Goal: Complete application form: Complete application form

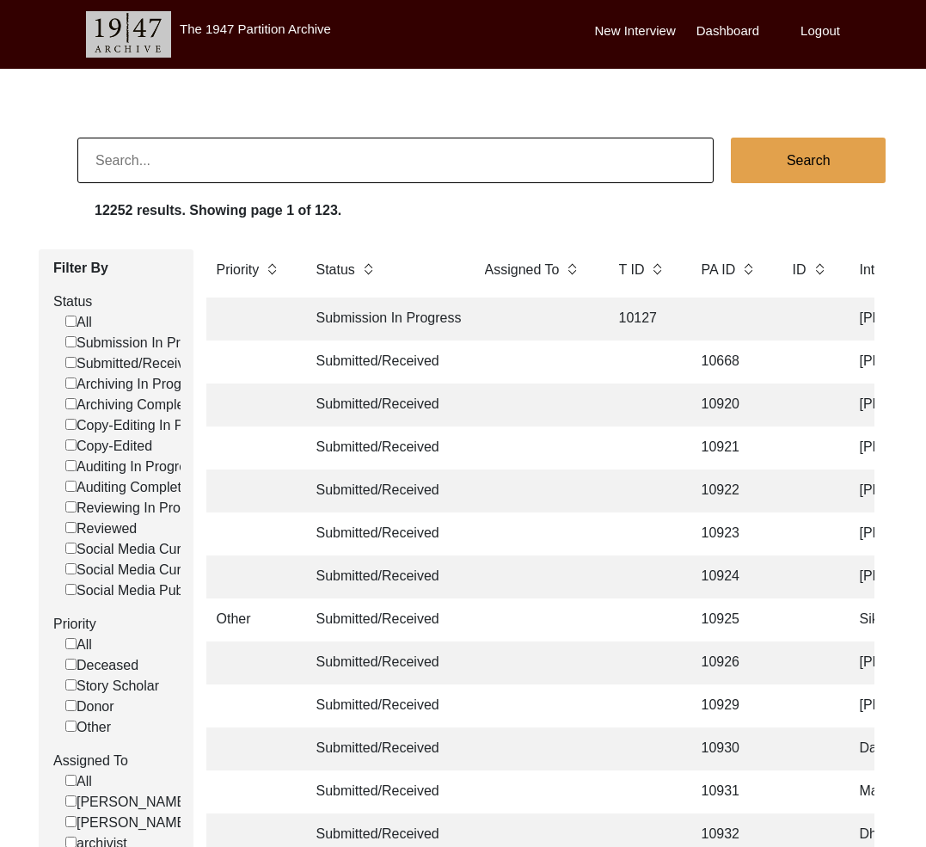
click at [316, 162] on input at bounding box center [395, 161] width 637 height 46
type input "13328"
checkbox input "false"
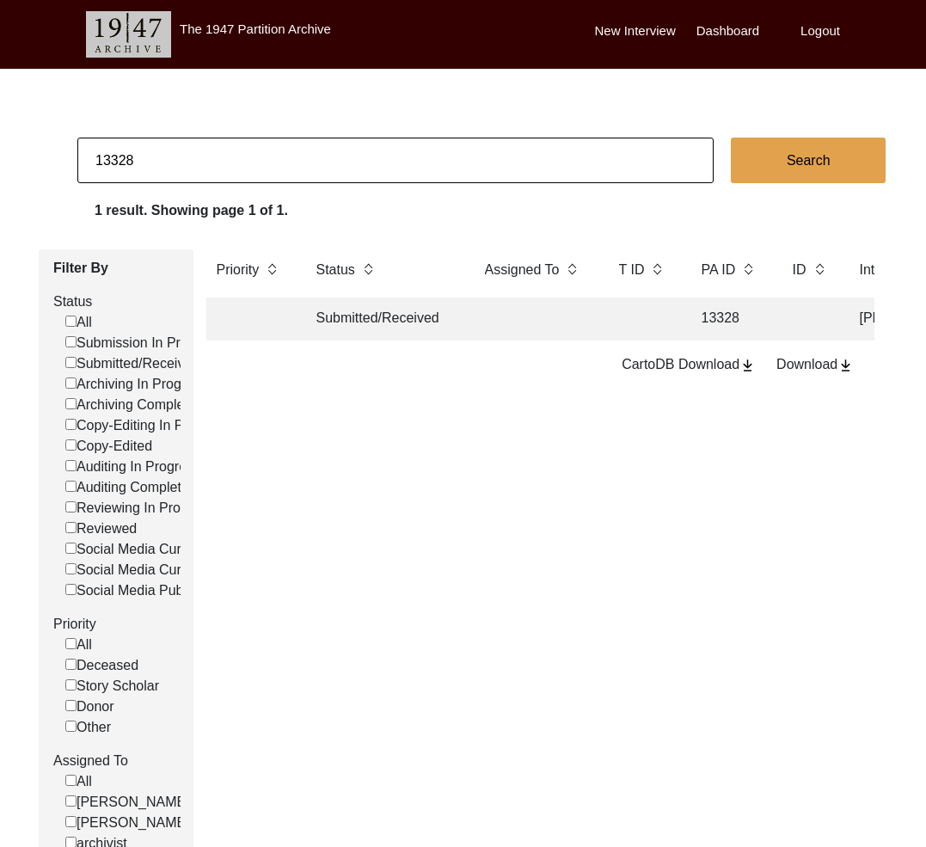
click at [359, 318] on td "Submitted/Received" at bounding box center [383, 319] width 155 height 43
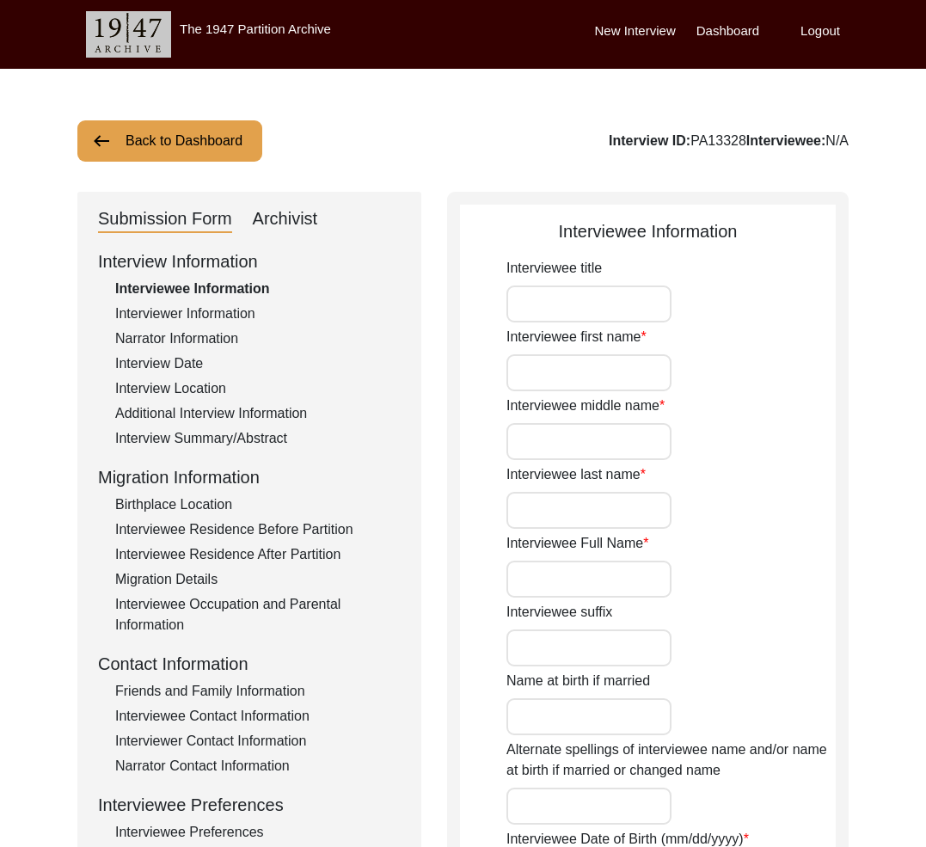
type input "Mr."
type input "[PERSON_NAME]"
type input "n/a"
type input "[PERSON_NAME]"
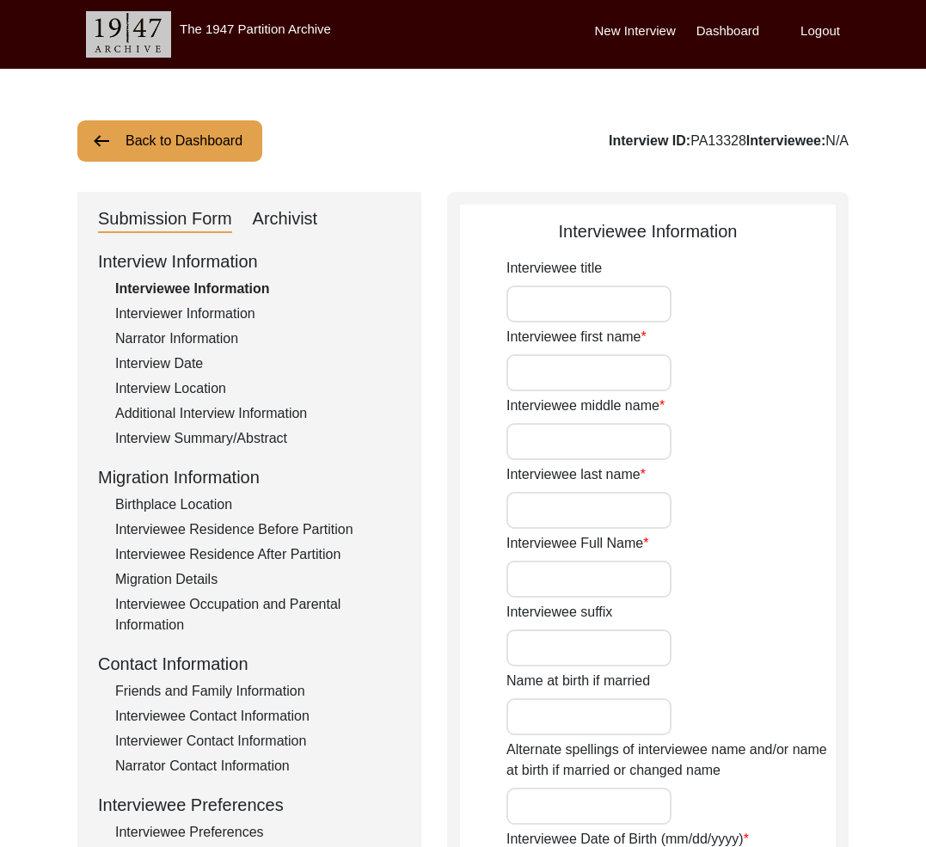
type input "1942"
type input "Approximately 1942"
type input "83"
type input "[DEMOGRAPHIC_DATA]"
type input "Bengali"
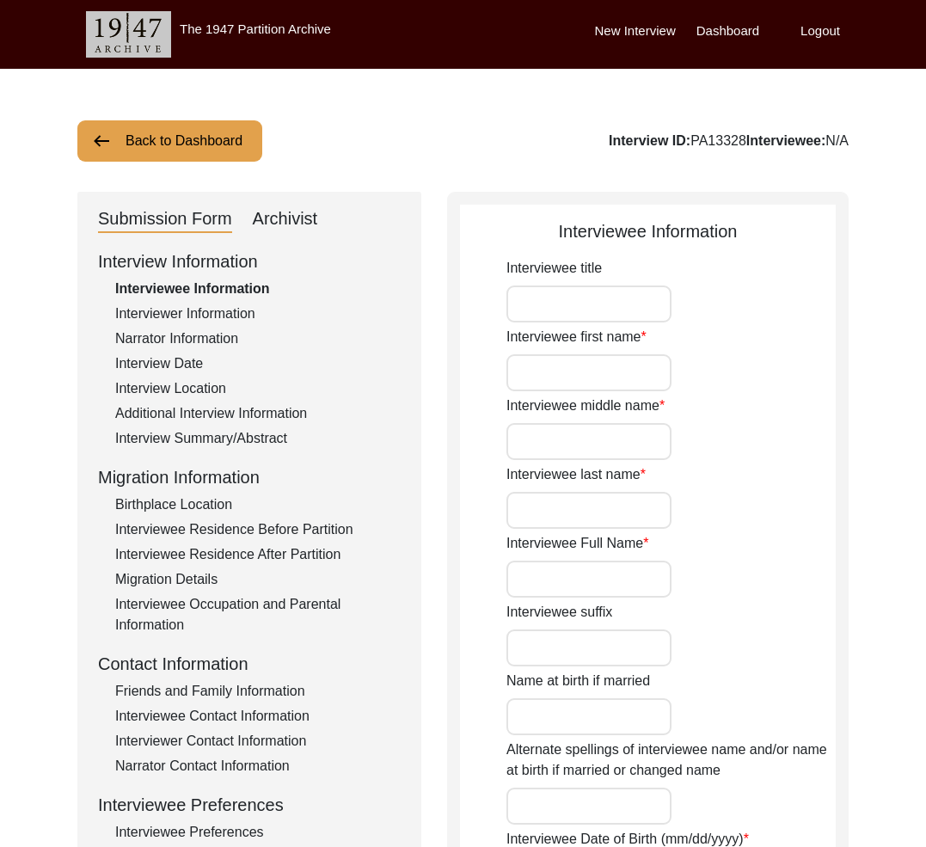
type input "[DEMOGRAPHIC_DATA]"
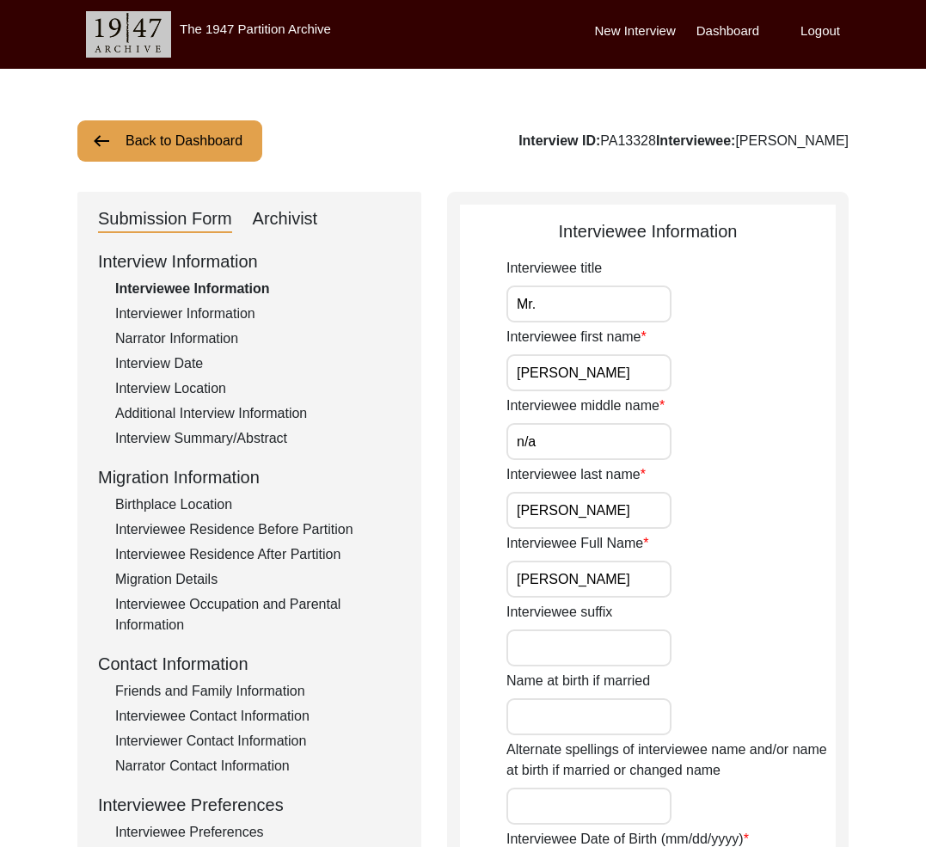
click at [198, 432] on div "Interview Summary/Abstract" at bounding box center [258, 438] width 286 height 21
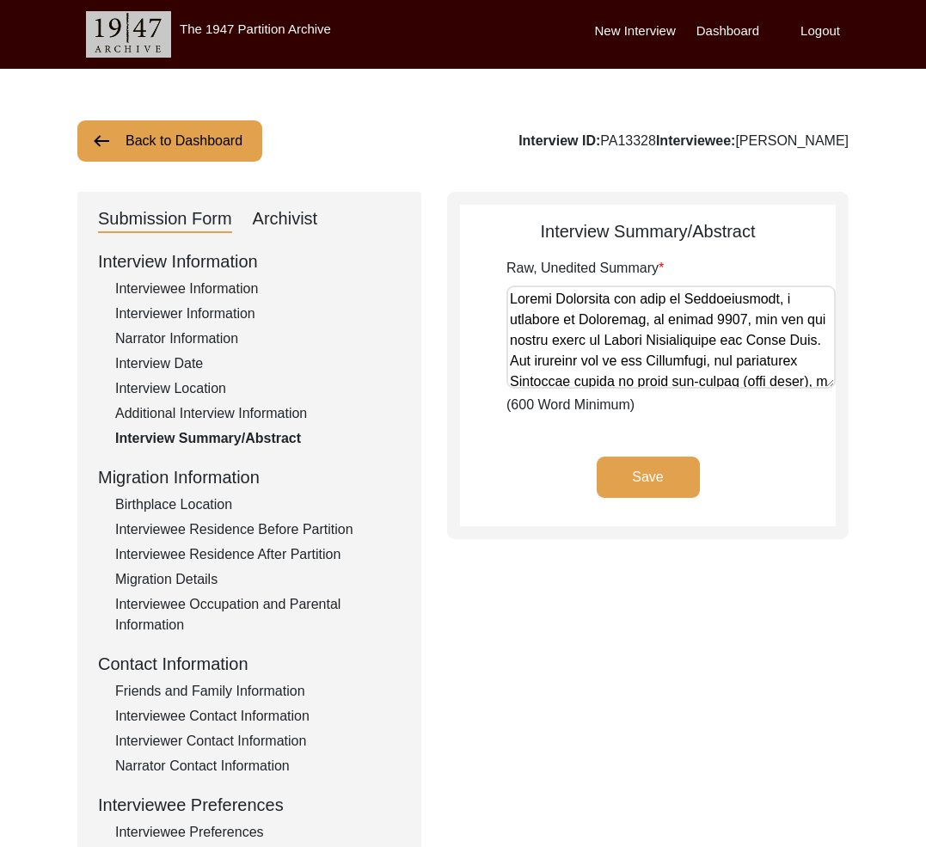
drag, startPoint x: 819, startPoint y: 379, endPoint x: 819, endPoint y: 389, distance: 9.5
click at [819, 389] on div "Raw, Unedited Summary (600 Word Minimum)" at bounding box center [671, 336] width 329 height 157
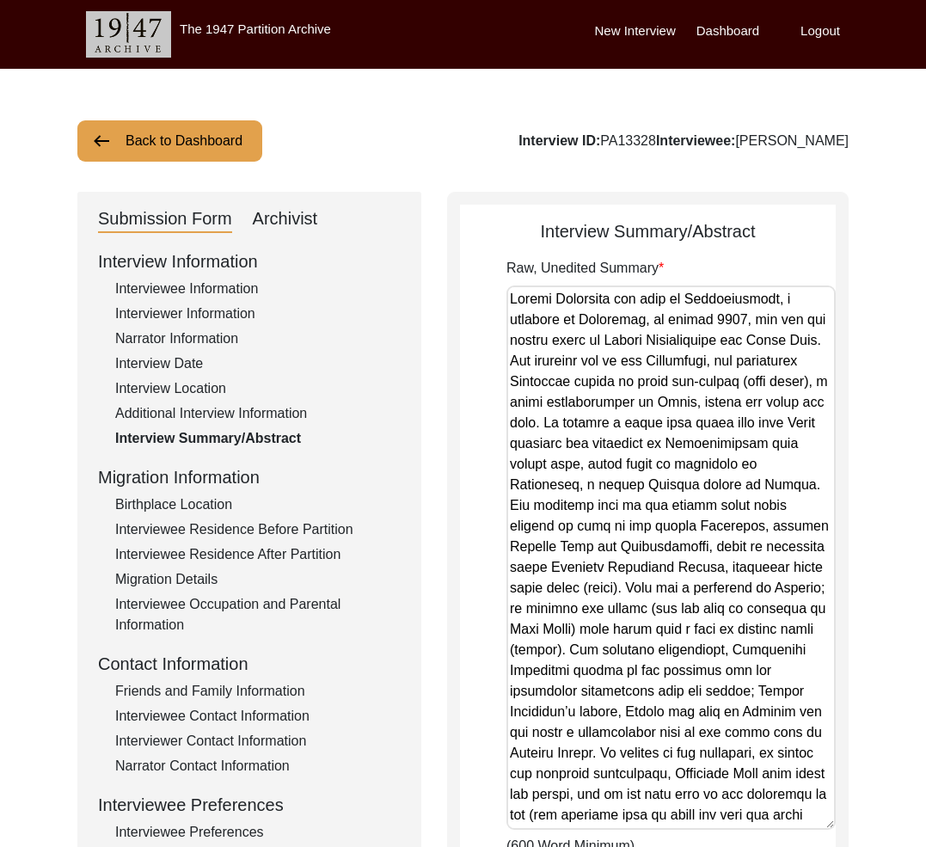
drag, startPoint x: 824, startPoint y: 383, endPoint x: 777, endPoint y: 825, distance: 444.7
click at [777, 825] on textarea "Raw, Unedited Summary" at bounding box center [671, 558] width 329 height 545
drag, startPoint x: 665, startPoint y: 816, endPoint x: 515, endPoint y: -48, distance: 877.4
click at [515, 0] on html "The 1947 Partition Archive New Interview Dashboard Logout Back to Dashboard Int…" at bounding box center [463, 622] width 926 height 1244
click at [218, 503] on div "Birthplace Location" at bounding box center [258, 505] width 286 height 21
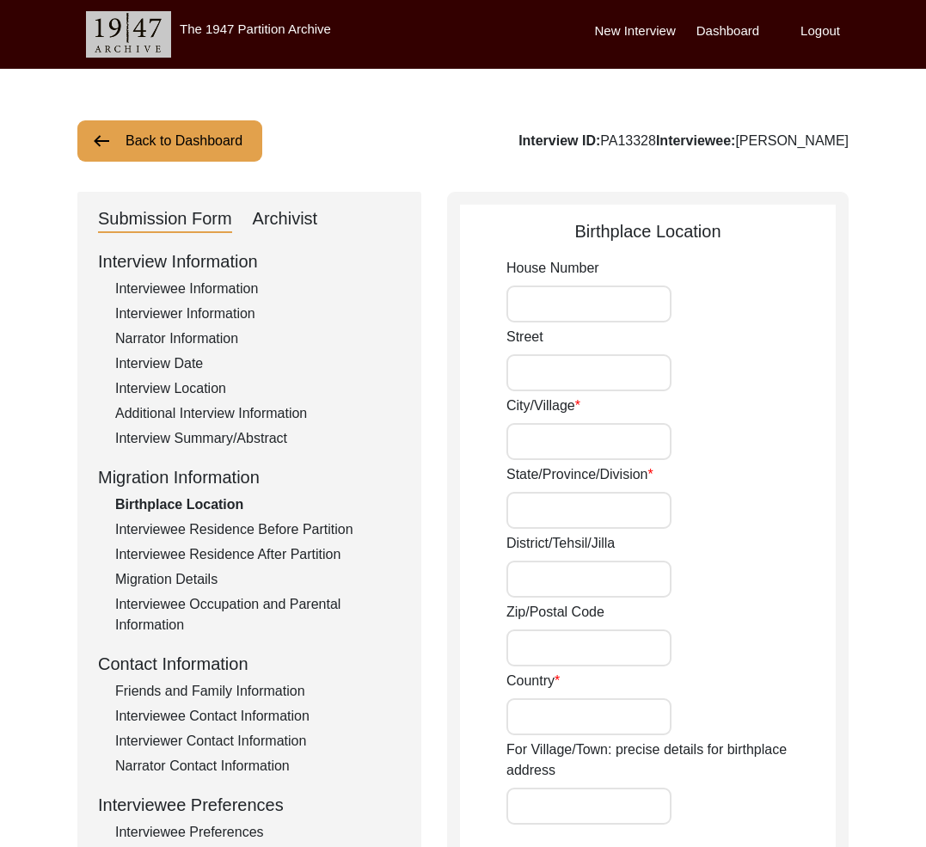
type input "12/A"
type input "Panchanantala Bylane"
type input "Belgharia"
type input "[GEOGRAPHIC_DATA]"
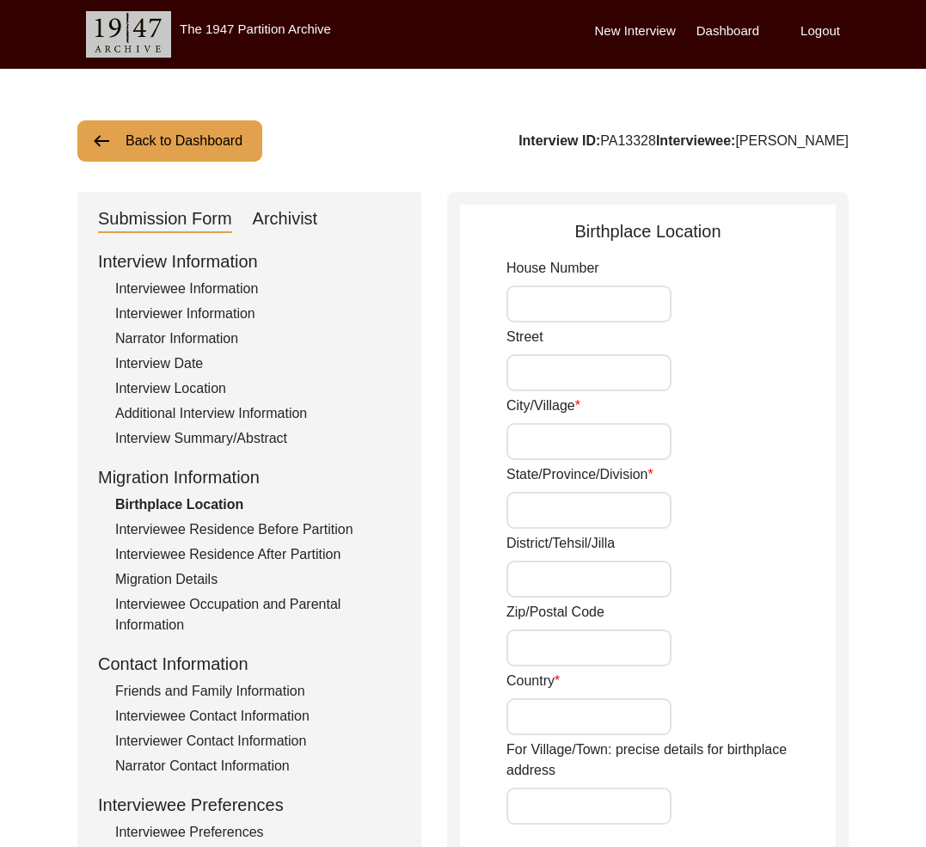
type input "700056"
type input "[GEOGRAPHIC_DATA]"
type input "Belgharia, [GEOGRAPHIC_DATA], [GEOGRAPHIC_DATA]"
type input "22.6615"
type input "88.4001"
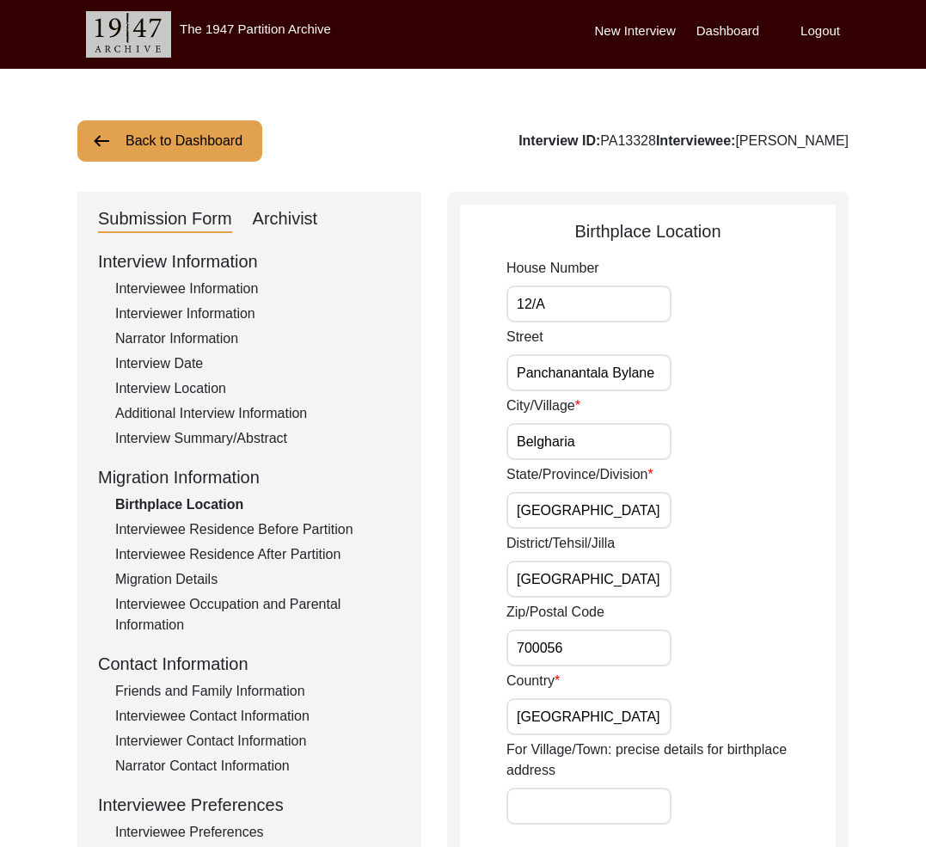
click at [574, 373] on input "Panchanantala Bylane" at bounding box center [589, 372] width 165 height 37
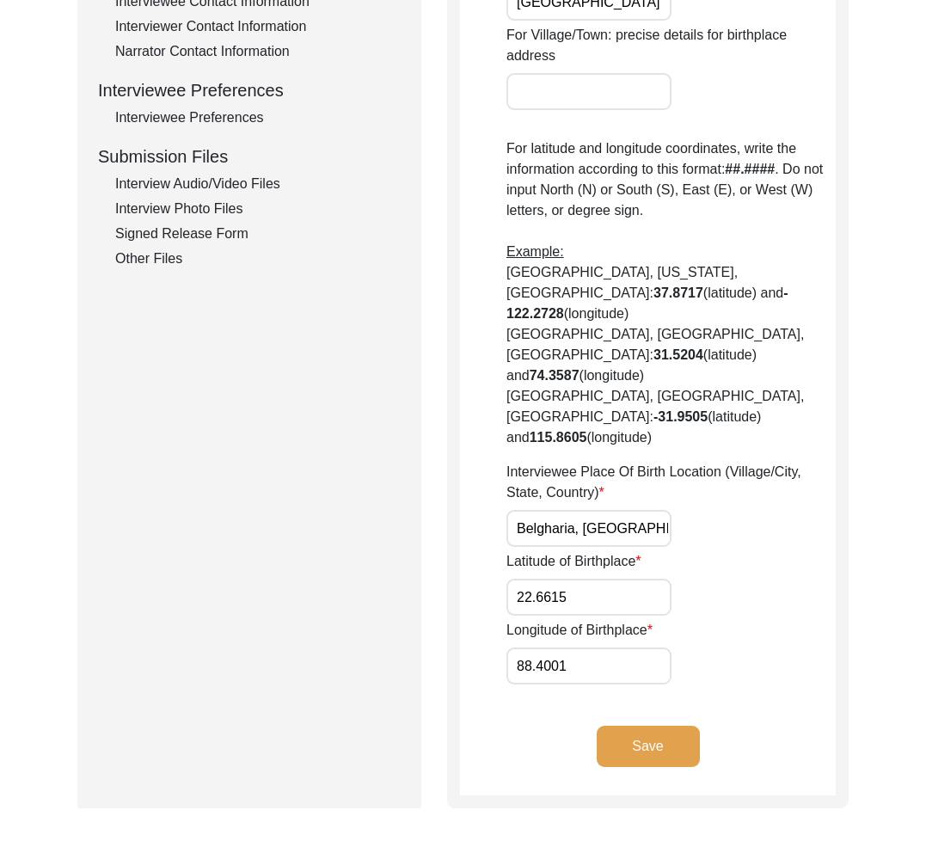
scroll to position [0, 30]
click at [606, 510] on input "Belgharia, [GEOGRAPHIC_DATA], [GEOGRAPHIC_DATA]" at bounding box center [589, 528] width 165 height 37
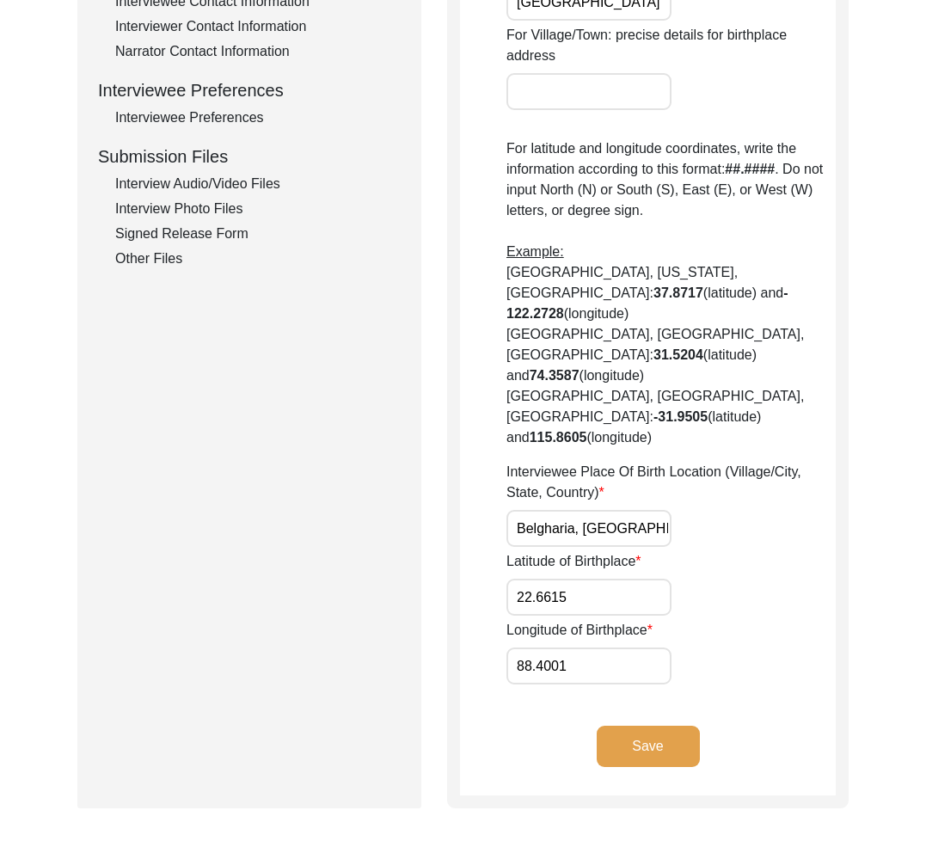
click at [544, 510] on input "Belgharia, [GEOGRAPHIC_DATA], [GEOGRAPHIC_DATA]" at bounding box center [589, 528] width 165 height 37
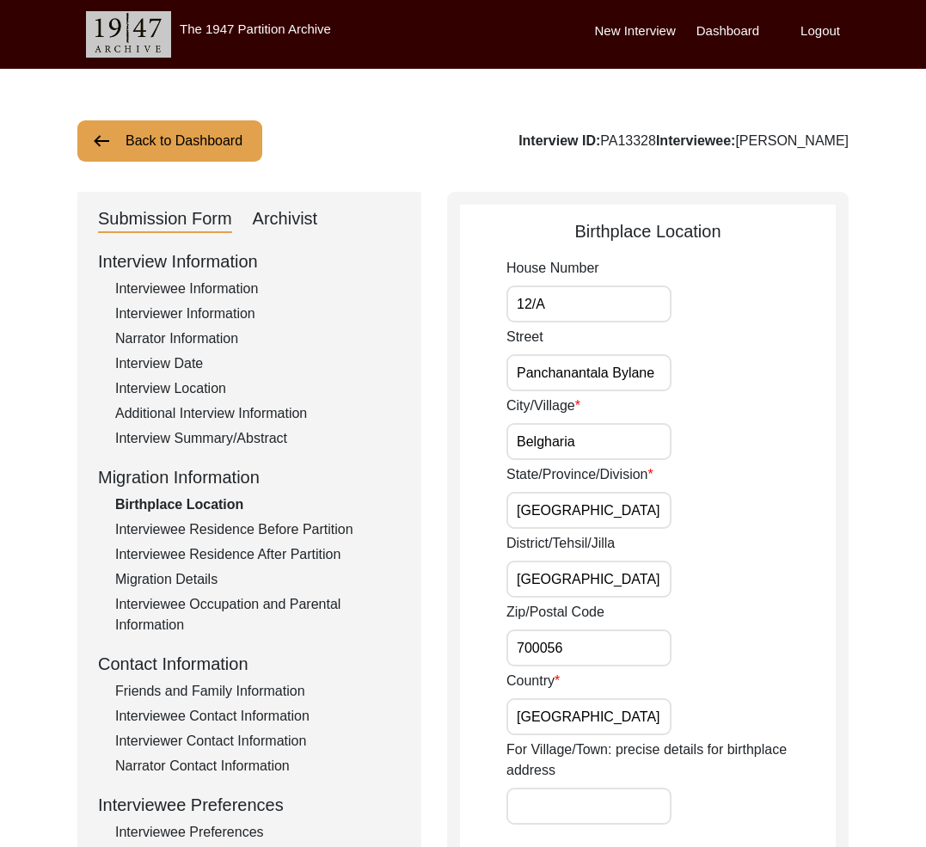
click at [213, 317] on div "Interviewer Information" at bounding box center [258, 314] width 286 height 21
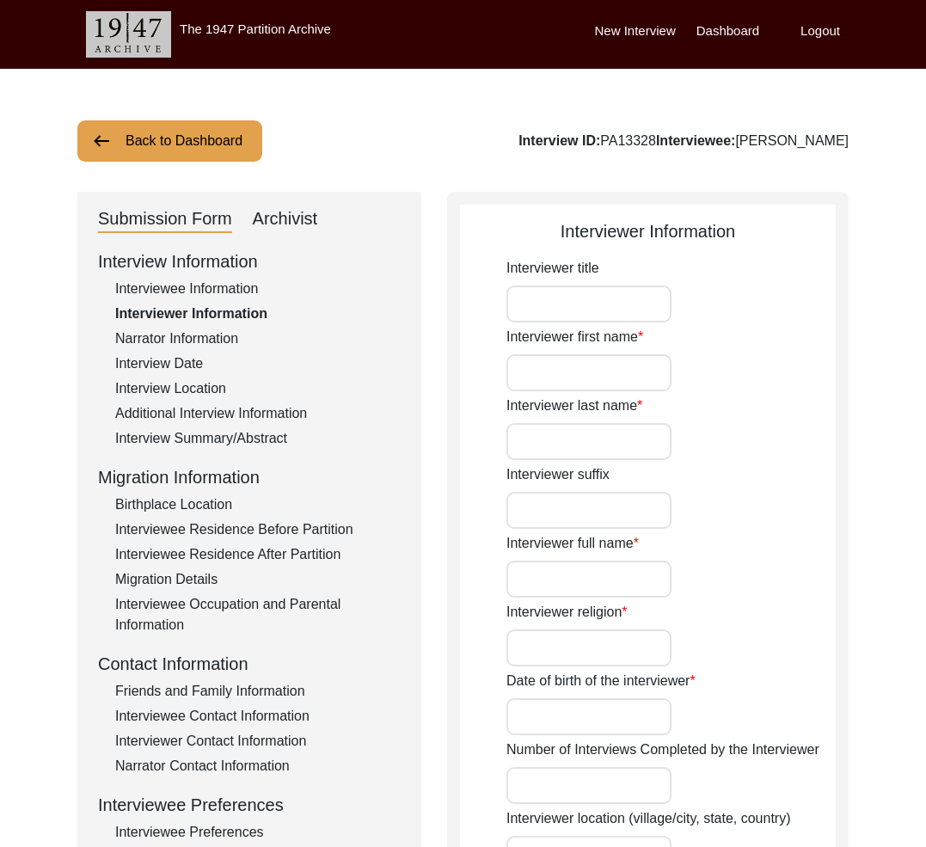
type input "[PERSON_NAME]"
type input "[DEMOGRAPHIC_DATA]"
type input "[DATE]"
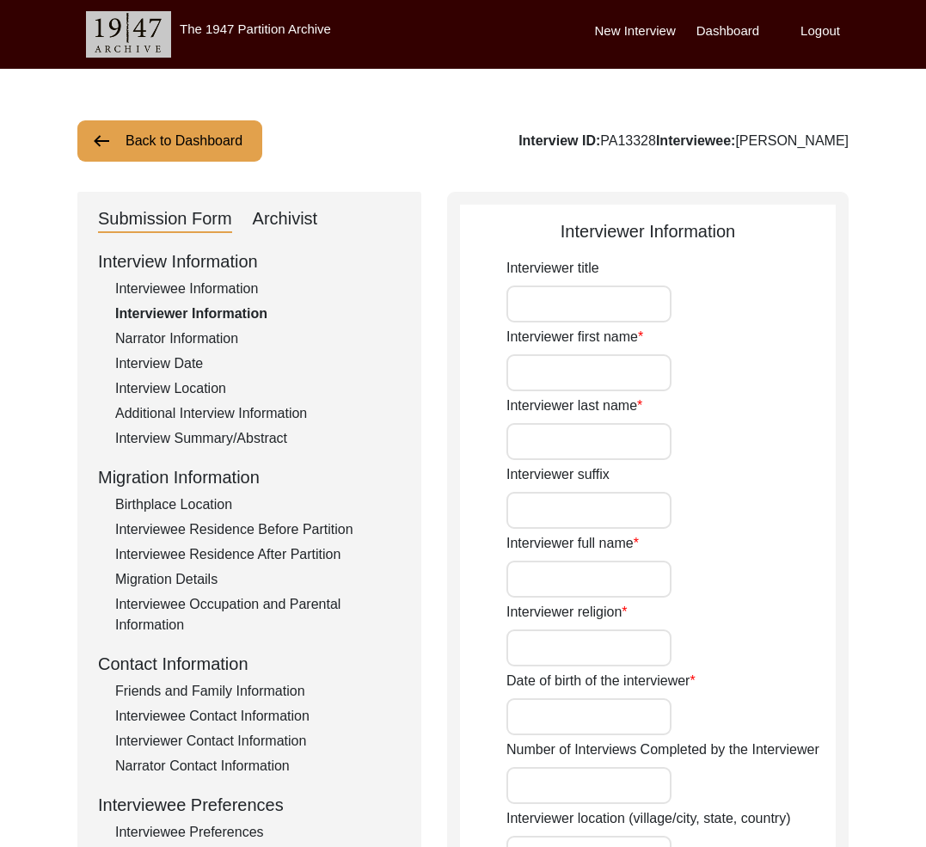
type input "Dum Dum, [GEOGRAPHIC_DATA], [GEOGRAPHIC_DATA]"
type input "Student"
type input "[PERSON_NAME]"
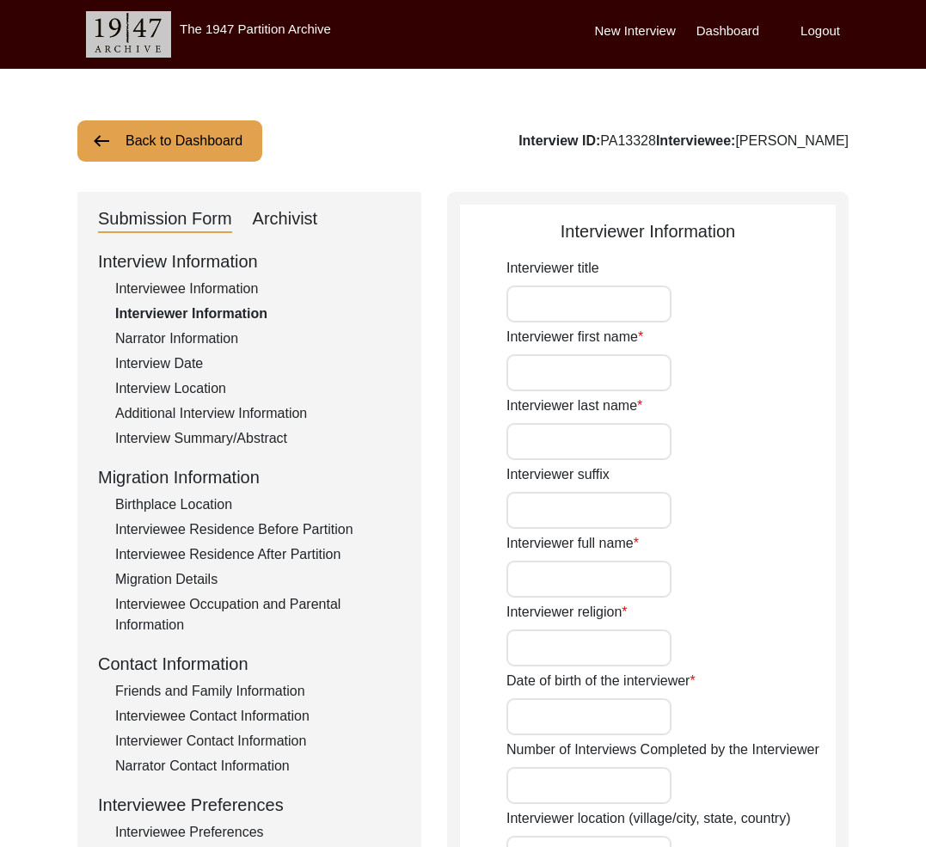
type input "Citizen Historian Intern"
type textarea "The Interviewer is a student currently pursuing Bachelor of Arts in History (Ho…"
type input "Bengali"
type textarea "The interviewee is the maternal grandfather of the interviewer's childhood frie…"
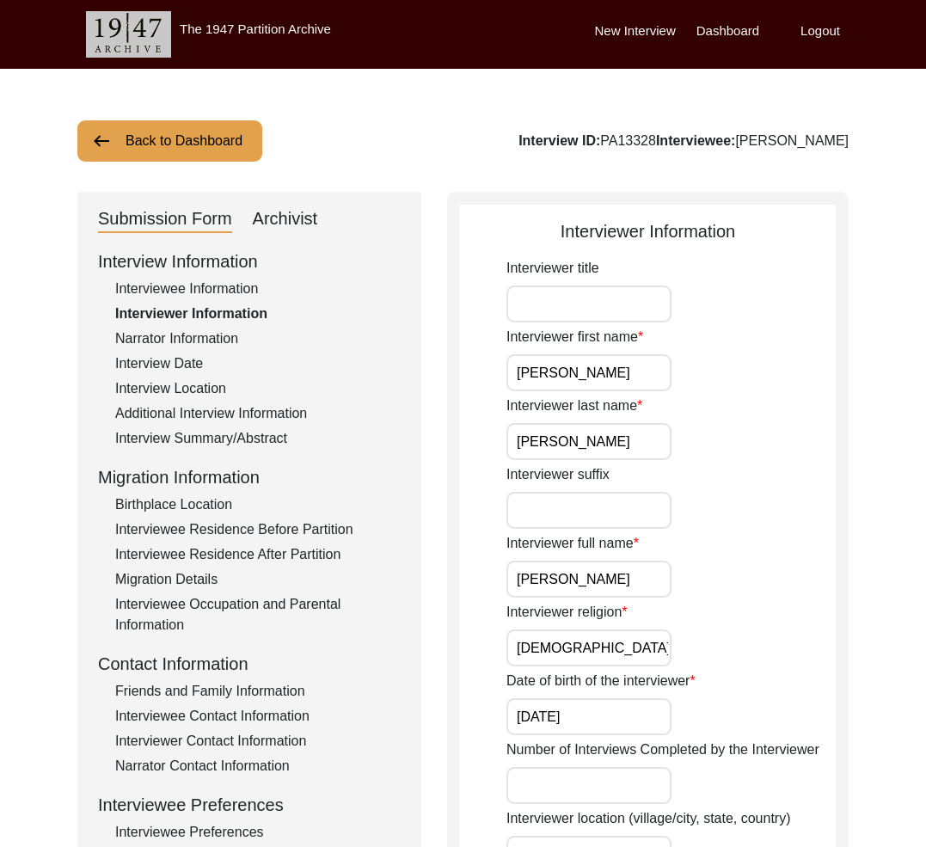
click at [212, 426] on div "Interview Information Interviewee Information Interviewer Information Narrator …" at bounding box center [249, 616] width 303 height 735
click at [218, 437] on div "Interview Summary/Abstract" at bounding box center [258, 438] width 286 height 21
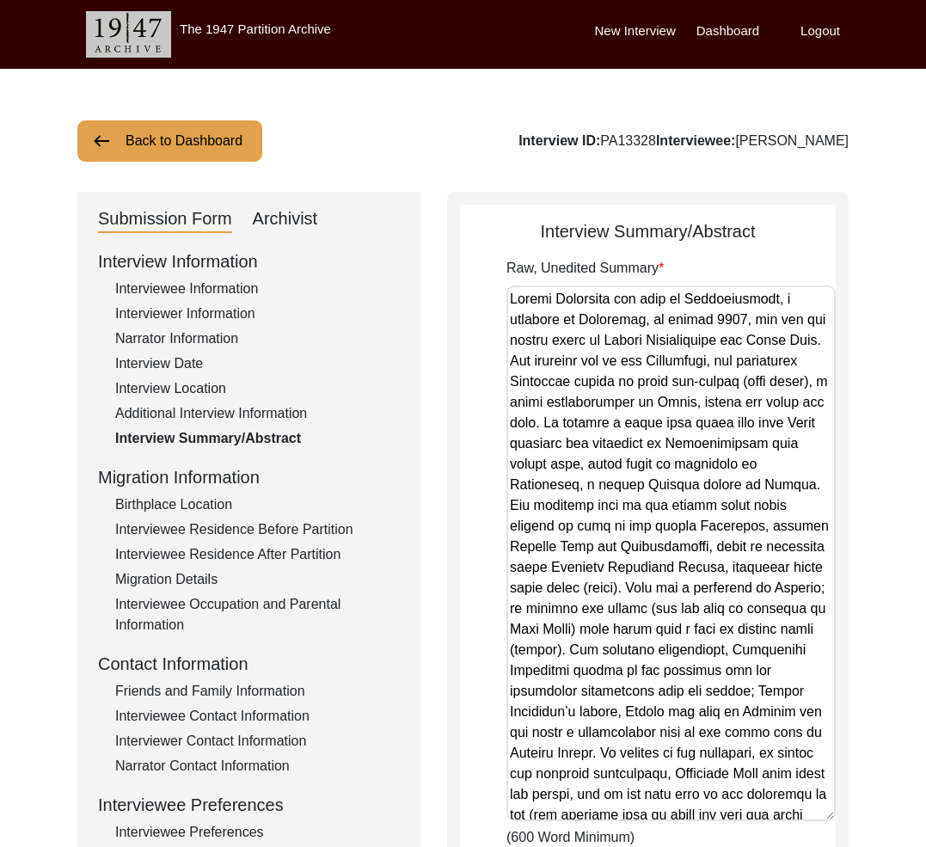
drag, startPoint x: 827, startPoint y: 385, endPoint x: 722, endPoint y: 819, distance: 446.1
click at [722, 819] on textarea "Raw, Unedited Summary" at bounding box center [671, 554] width 329 height 536
click at [175, 501] on div "Birthplace Location" at bounding box center [258, 505] width 286 height 21
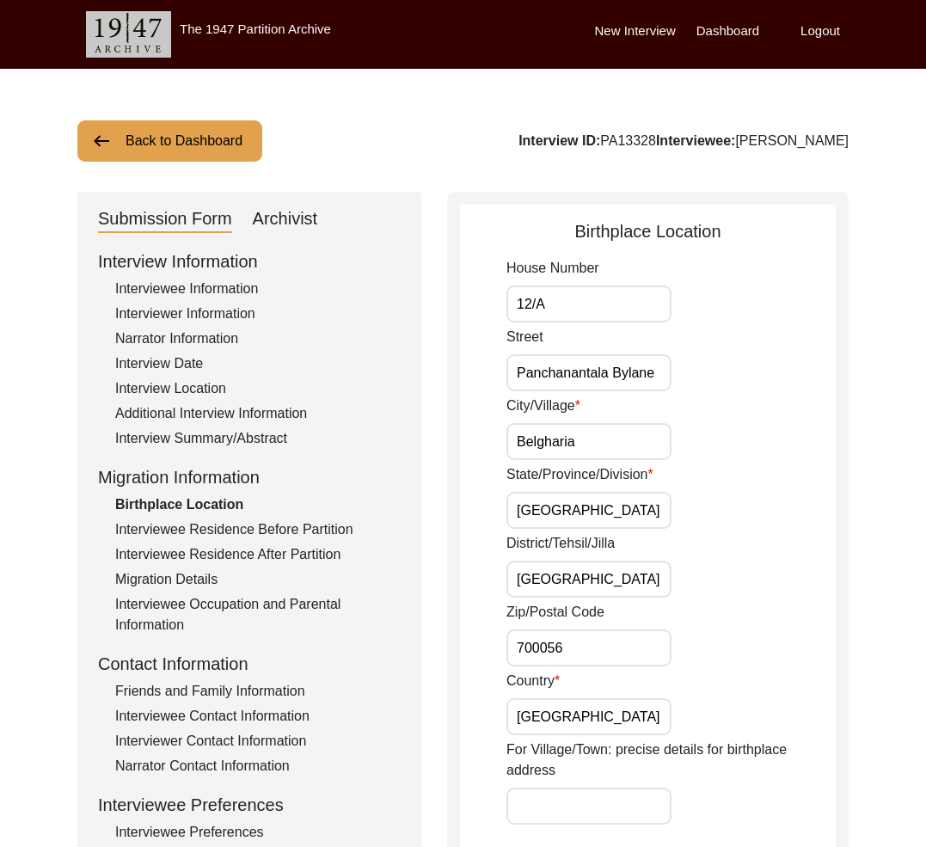
click at [603, 355] on input "Panchanantala Bylane" at bounding box center [589, 372] width 165 height 37
click at [562, 435] on input "Belgharia" at bounding box center [589, 441] width 165 height 37
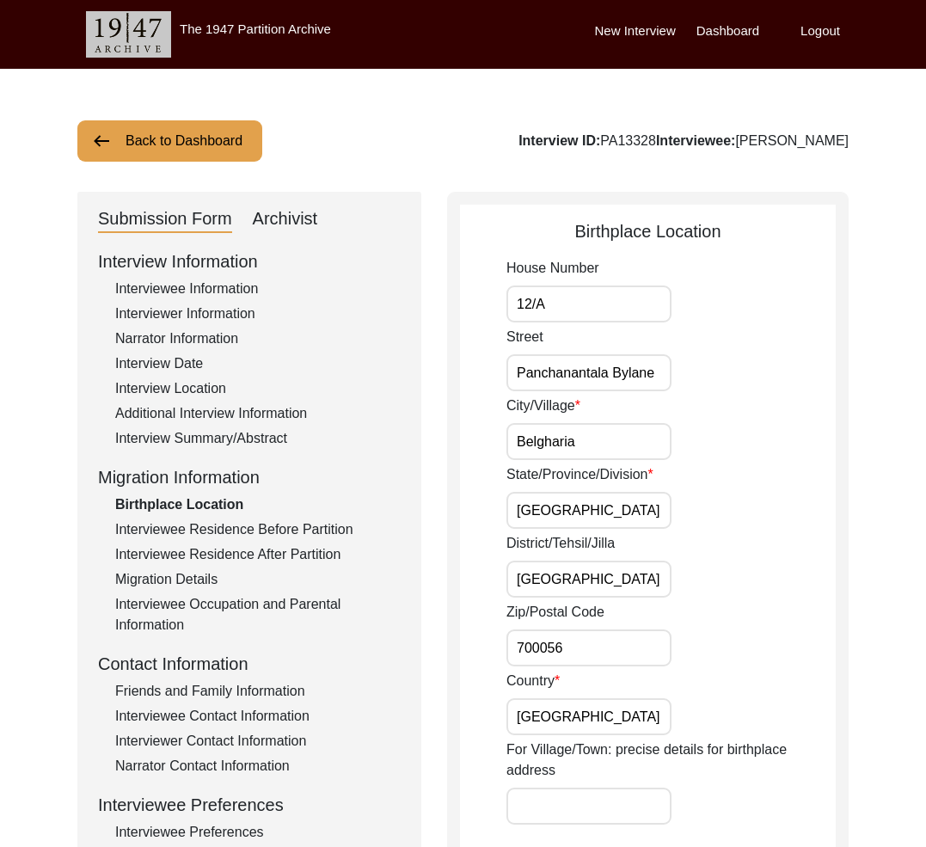
click at [194, 690] on div "Friends and Family Information" at bounding box center [258, 691] width 286 height 21
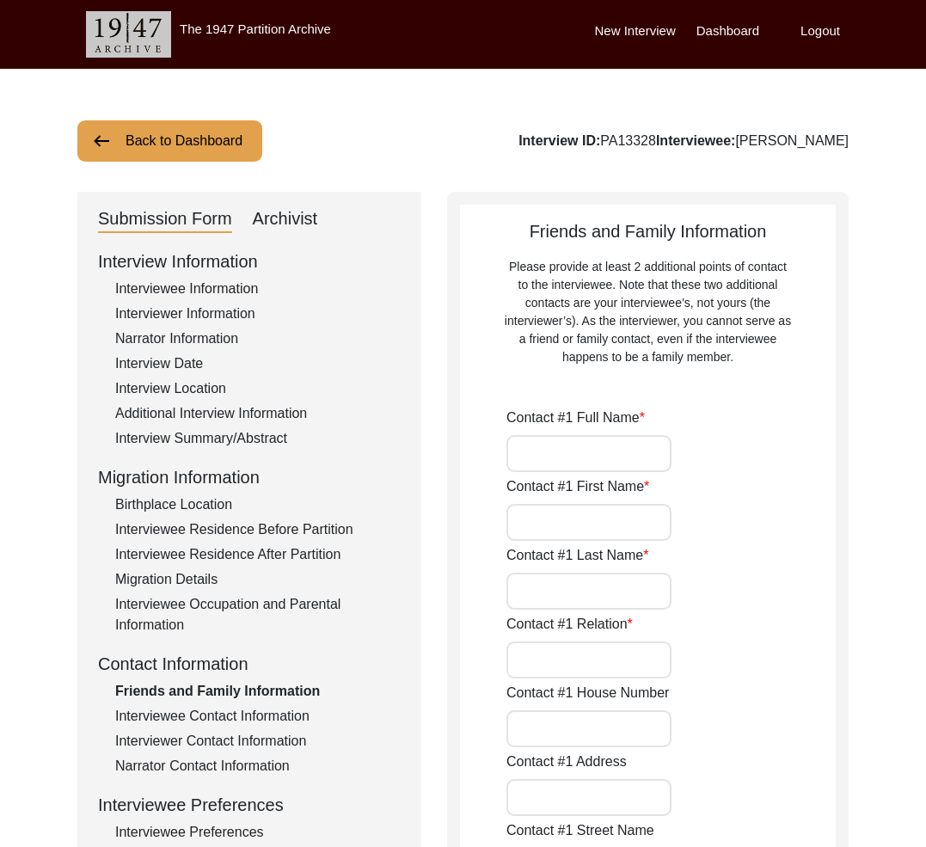
type input "[PERSON_NAME]"
type input "Dash"
type input "Daughter"
type input "2/1"
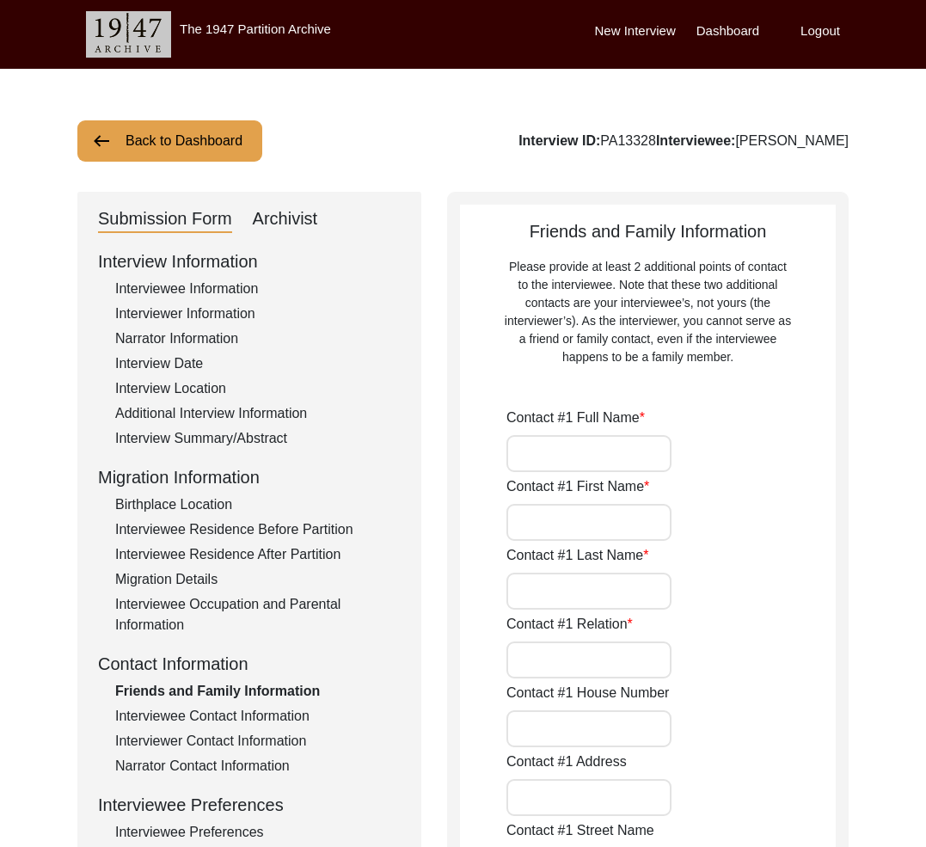
type input "[GEOGRAPHIC_DATA]"
type input "North 24 Parganas"
type input "[GEOGRAPHIC_DATA]"
type input "700035"
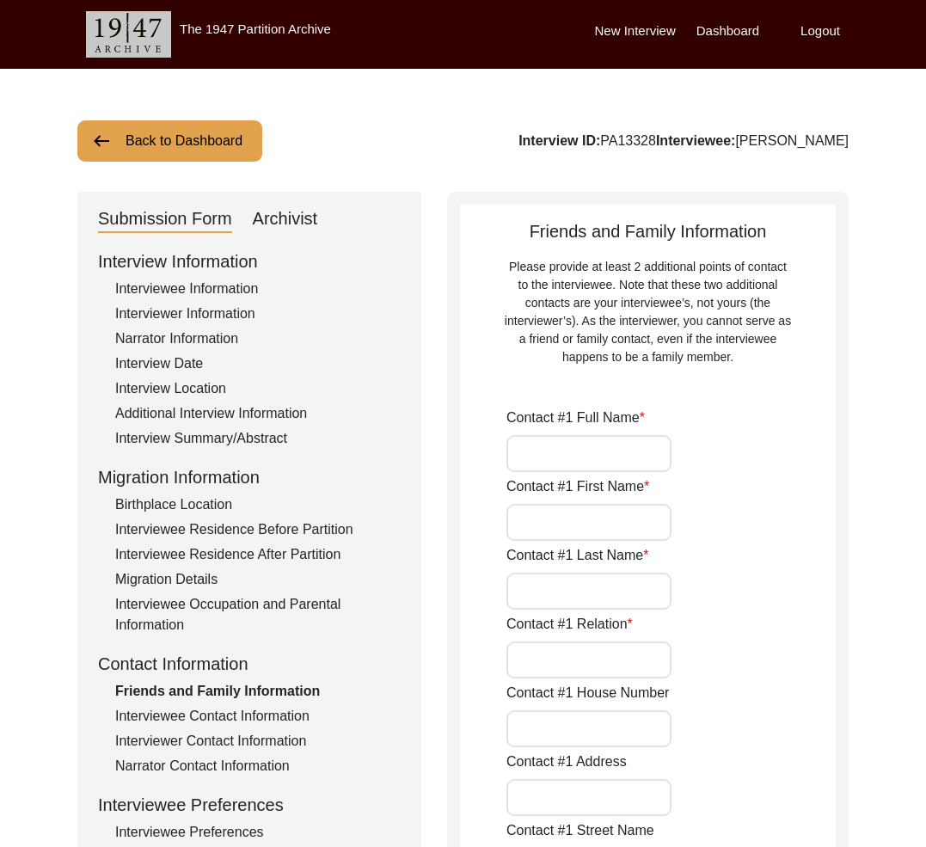
type input "[GEOGRAPHIC_DATA]"
type input "8777380527"
type input "[EMAIL_ADDRESS][DOMAIN_NAME]"
type input "[PERSON_NAME]"
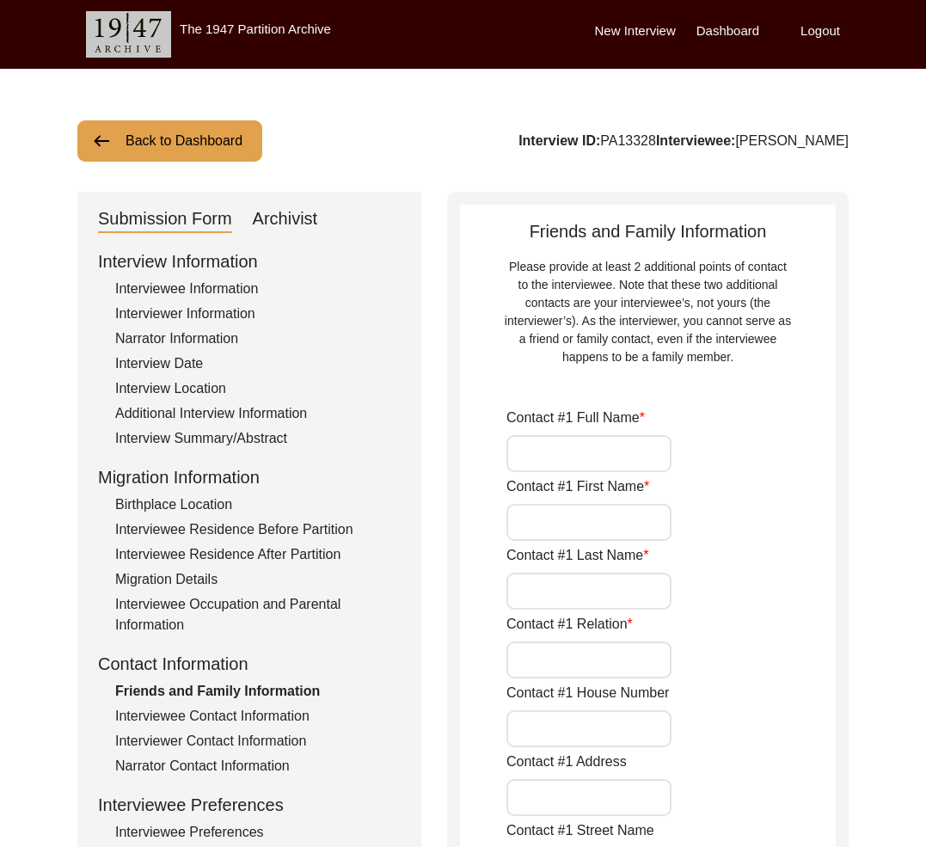
type input "Dash"
type input "Son-in-law"
type input "2/1"
type input "[GEOGRAPHIC_DATA]"
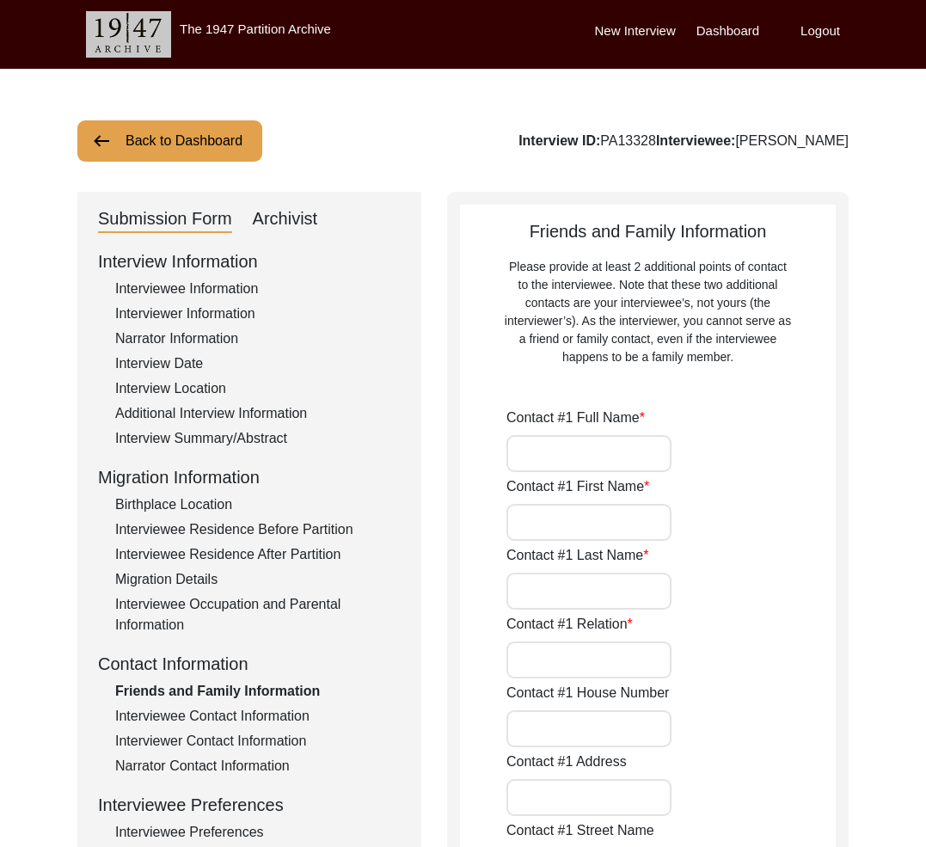
type input "North 24 Parganas"
type input "[GEOGRAPHIC_DATA]"
type input "700035"
type input "[GEOGRAPHIC_DATA]"
type input "9830445248"
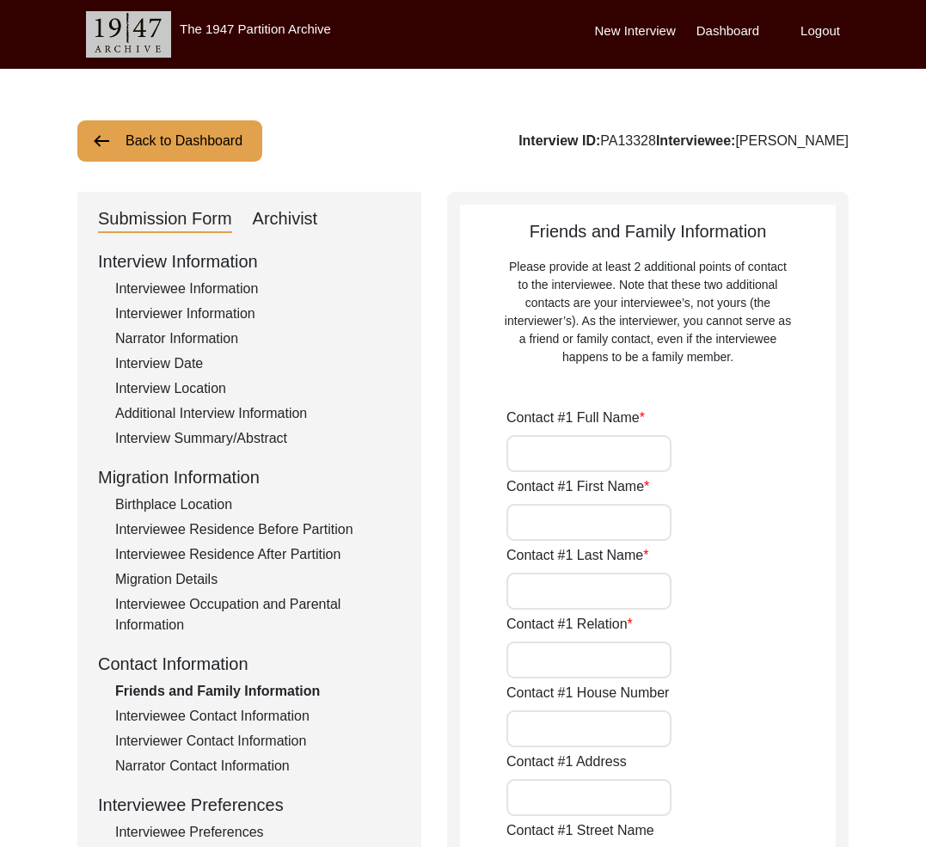
type input "[EMAIL_ADDRESS][DOMAIN_NAME]"
click at [250, 728] on div "Interview Information Interviewee Information Interviewer Information Narrator …" at bounding box center [249, 616] width 303 height 735
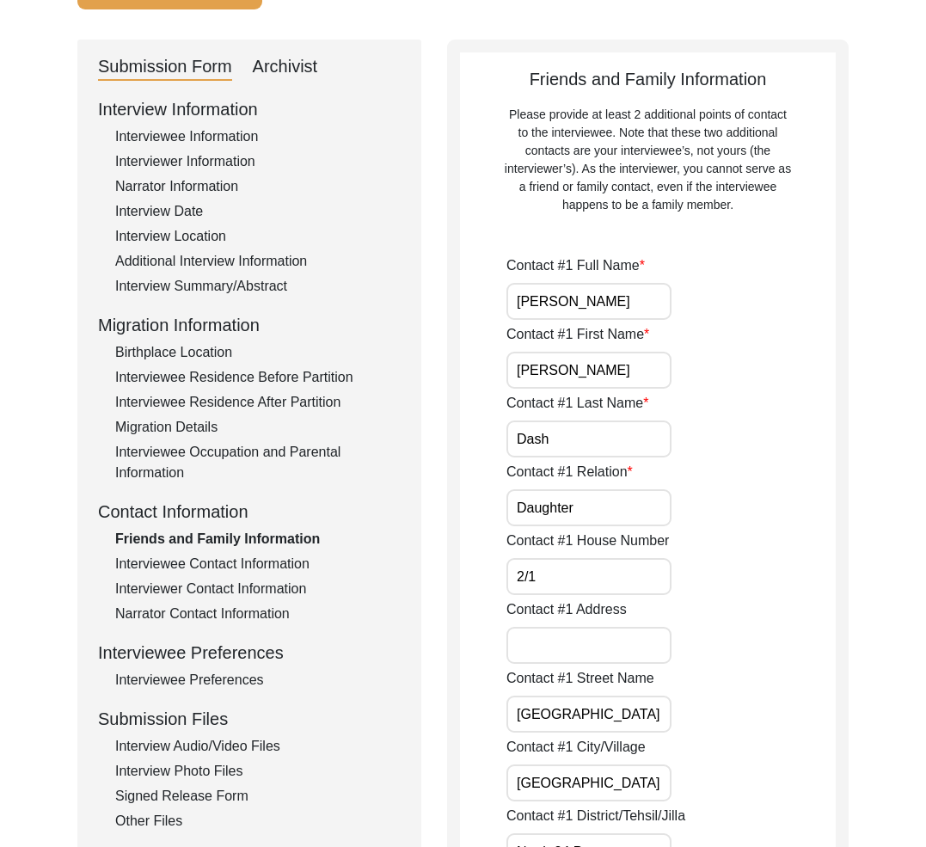
click at [274, 561] on div "Interviewee Contact Information" at bounding box center [258, 564] width 286 height 21
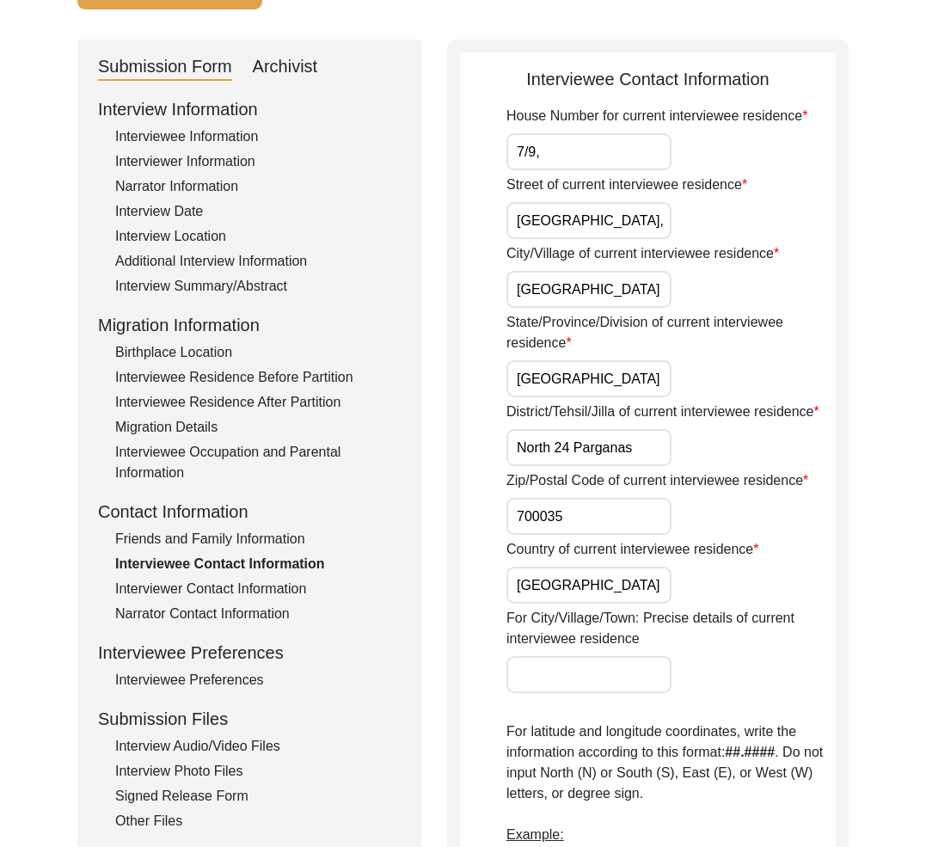
click at [619, 85] on div "Interviewee Contact Information" at bounding box center [648, 79] width 376 height 26
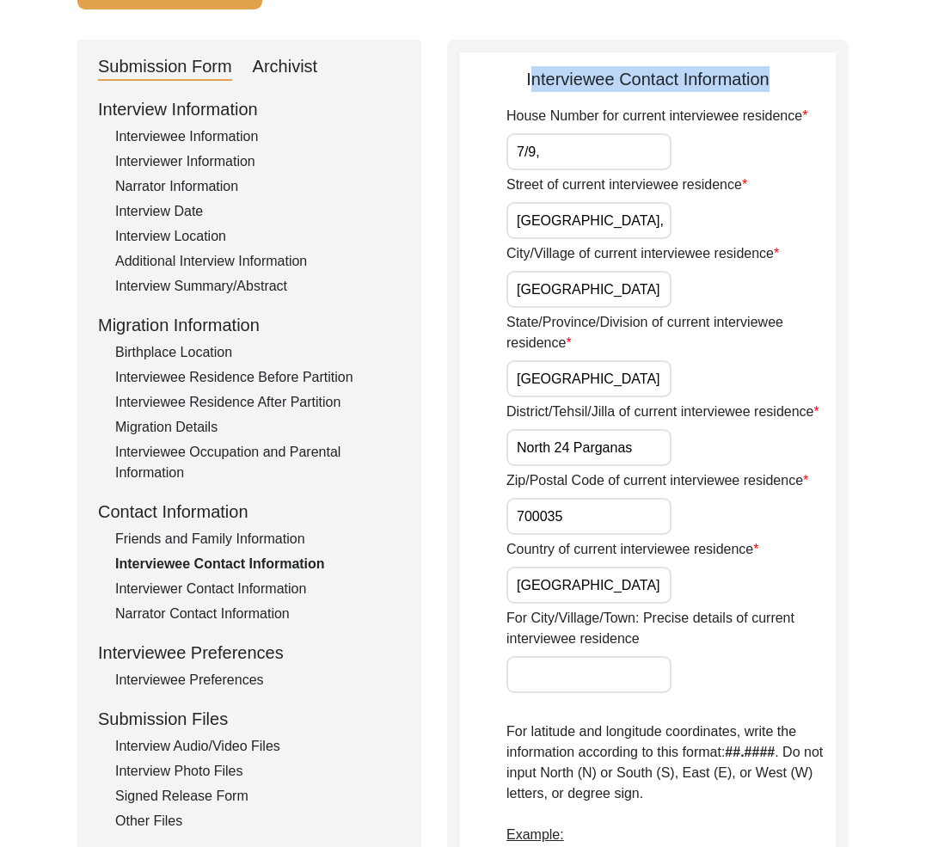
copy div "Interviewee Contact Information"
click at [612, 149] on input "7/9," at bounding box center [589, 151] width 165 height 37
click at [599, 117] on label "House Number for current interviewee residence" at bounding box center [657, 116] width 301 height 21
click at [599, 133] on input "7/9," at bounding box center [589, 151] width 165 height 37
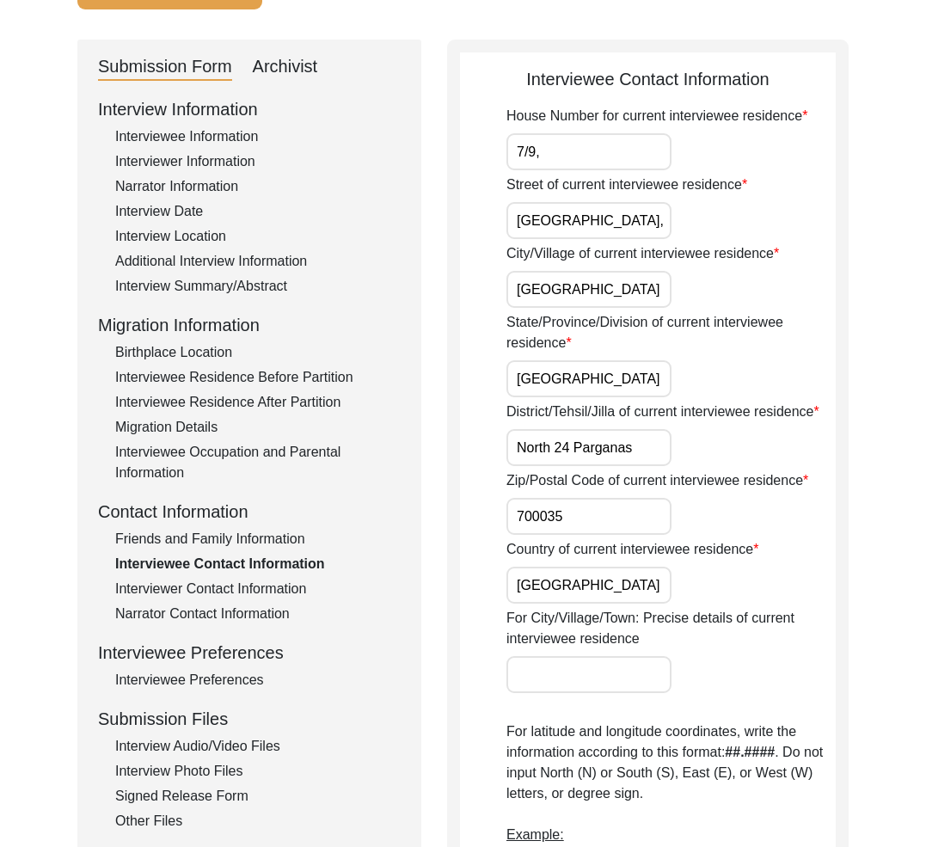
click at [599, 117] on label "House Number for current interviewee residence" at bounding box center [657, 116] width 301 height 21
click at [599, 133] on input "7/9," at bounding box center [589, 151] width 165 height 37
click at [599, 117] on label "House Number for current interviewee residence" at bounding box center [657, 116] width 301 height 21
click at [599, 133] on input "7/9," at bounding box center [589, 151] width 165 height 37
drag, startPoint x: 599, startPoint y: 159, endPoint x: 415, endPoint y: 153, distance: 184.2
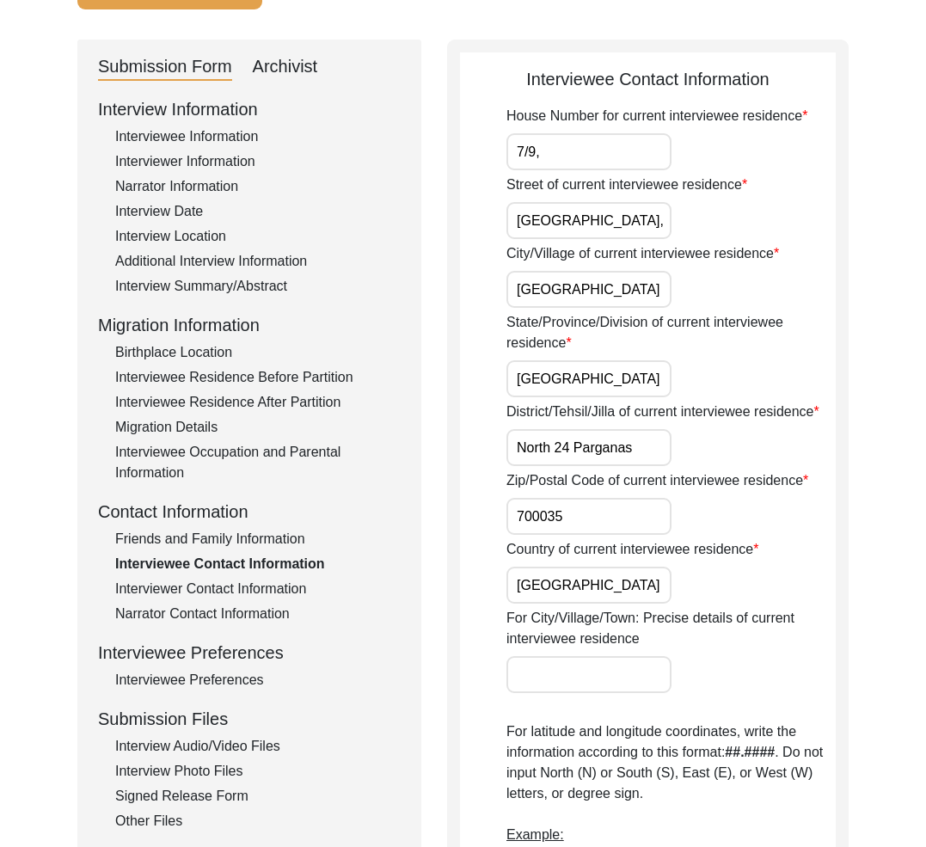
click at [568, 187] on label "Street of current interviewee residence" at bounding box center [627, 185] width 241 height 21
click at [568, 202] on input "[GEOGRAPHIC_DATA]," at bounding box center [589, 220] width 165 height 37
click at [568, 187] on label "Street of current interviewee residence" at bounding box center [627, 185] width 241 height 21
click at [568, 202] on input "[GEOGRAPHIC_DATA]," at bounding box center [589, 220] width 165 height 37
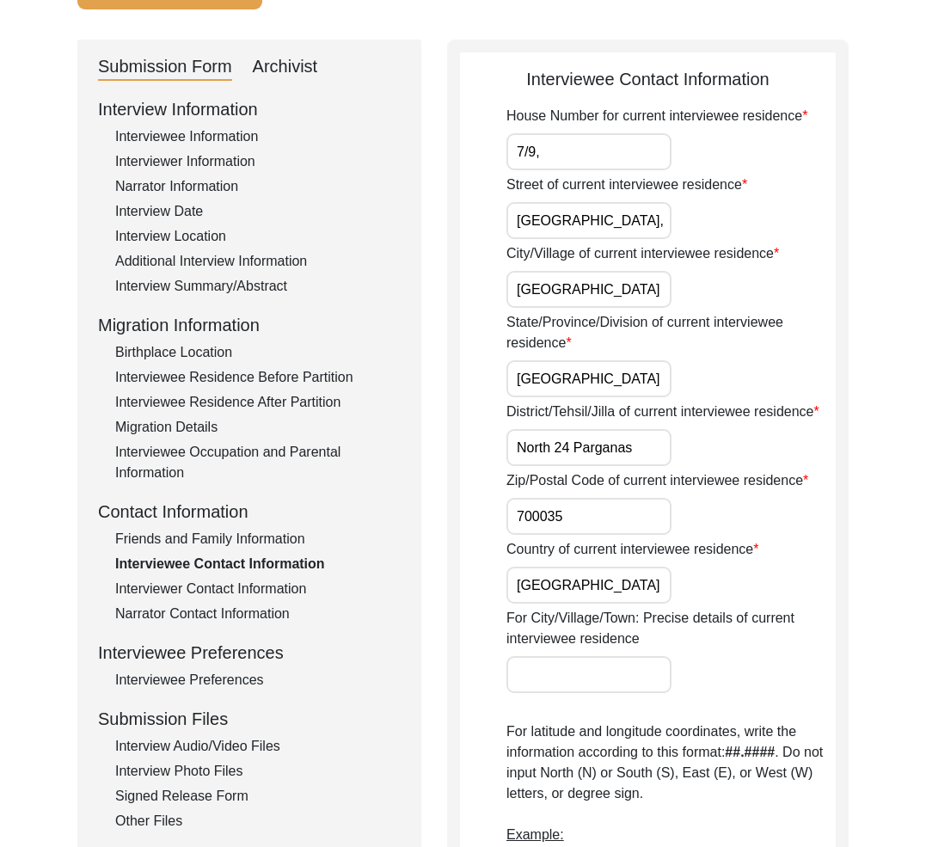
click at [568, 187] on label "Street of current interviewee residence" at bounding box center [627, 185] width 241 height 21
click at [568, 202] on input "[GEOGRAPHIC_DATA]," at bounding box center [589, 220] width 165 height 37
click at [560, 220] on input "[GEOGRAPHIC_DATA]," at bounding box center [589, 220] width 165 height 37
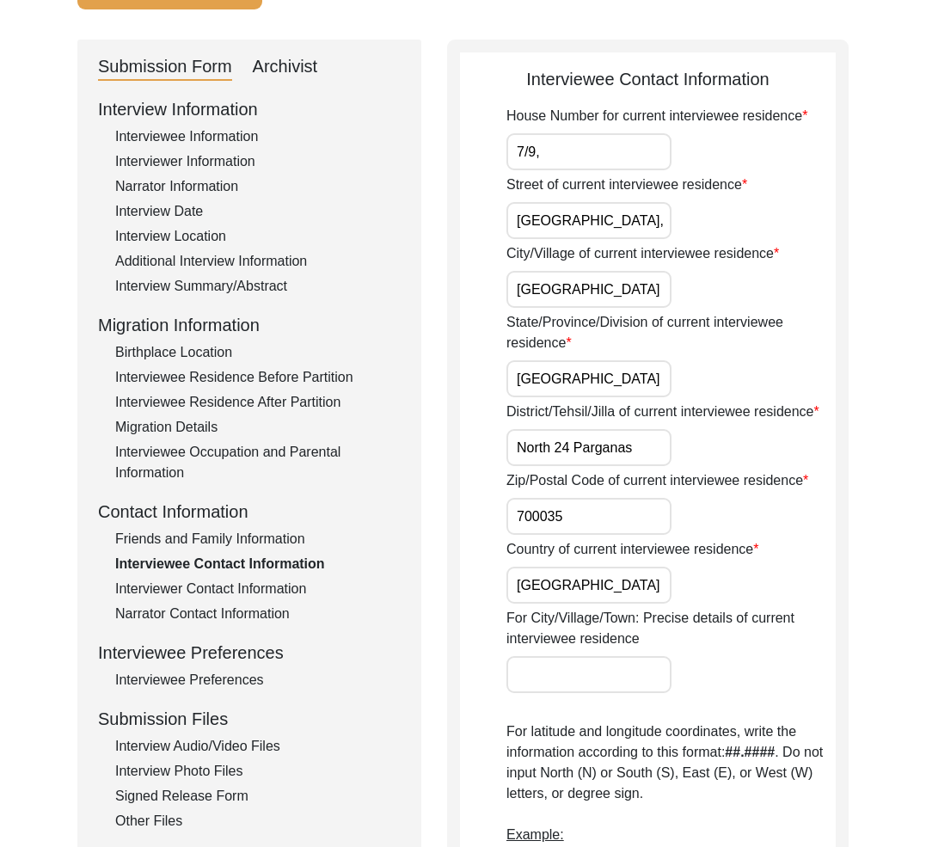
click at [600, 294] on input "[GEOGRAPHIC_DATA]" at bounding box center [589, 289] width 165 height 37
click at [637, 378] on input "[GEOGRAPHIC_DATA]" at bounding box center [589, 378] width 165 height 37
click at [655, 450] on input "North 24 Parganas" at bounding box center [589, 447] width 165 height 37
click at [626, 411] on label "District/Tehsil/Jilla of current interviewee residence" at bounding box center [663, 412] width 313 height 21
click at [626, 429] on input "North 24 Parganas" at bounding box center [589, 447] width 165 height 37
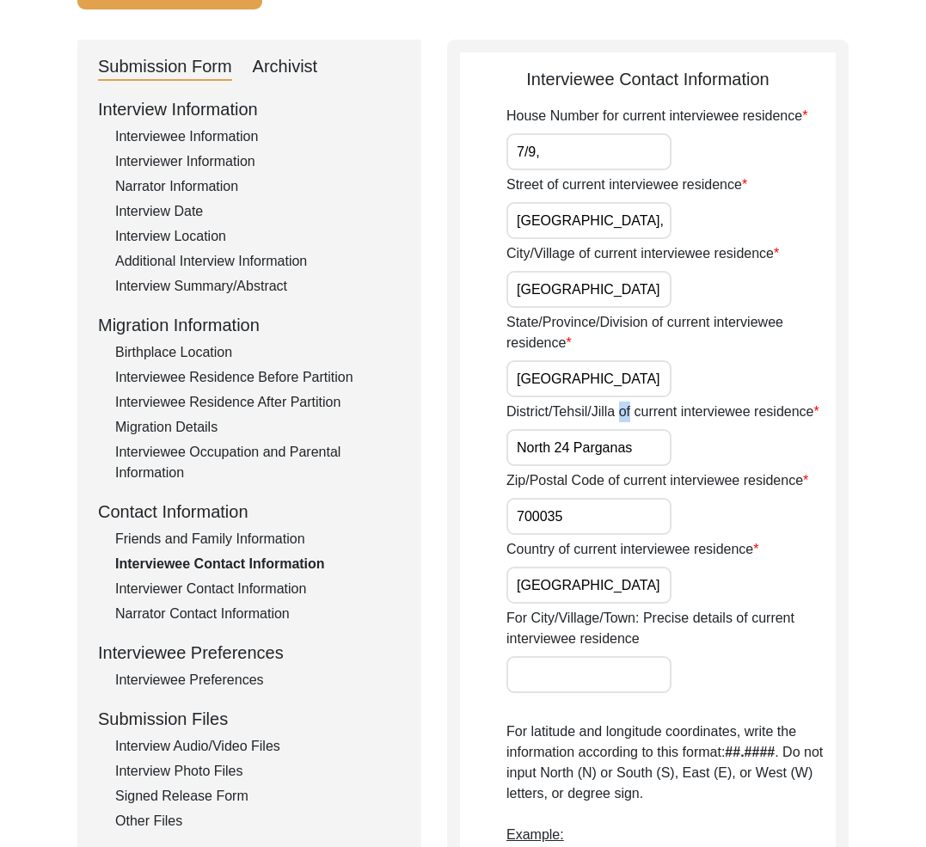
click at [626, 411] on label "District/Tehsil/Jilla of current interviewee residence" at bounding box center [663, 412] width 313 height 21
click at [626, 429] on input "North 24 Parganas" at bounding box center [589, 447] width 165 height 37
click at [626, 411] on label "District/Tehsil/Jilla of current interviewee residence" at bounding box center [663, 412] width 313 height 21
click at [626, 429] on input "North 24 Parganas" at bounding box center [589, 447] width 165 height 37
copy label "of"
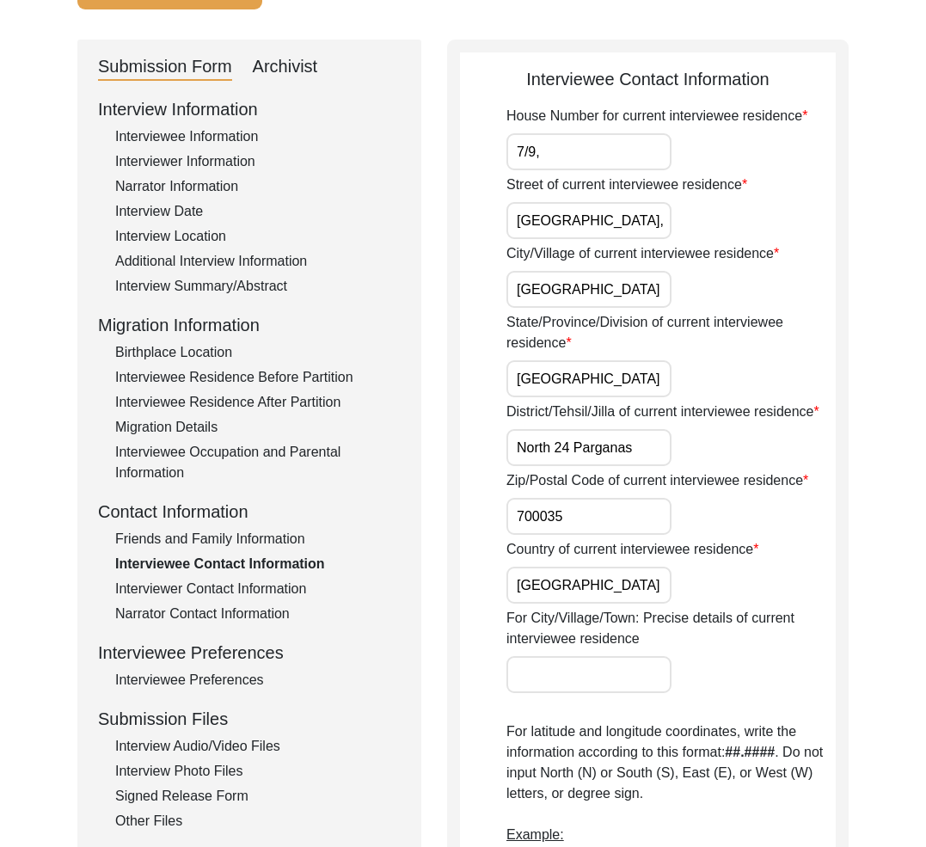
click at [645, 446] on input "North 24 Parganas" at bounding box center [589, 447] width 165 height 37
click at [652, 452] on input "North 24 Parganas" at bounding box center [589, 447] width 165 height 37
type input "[GEOGRAPHIC_DATA]"
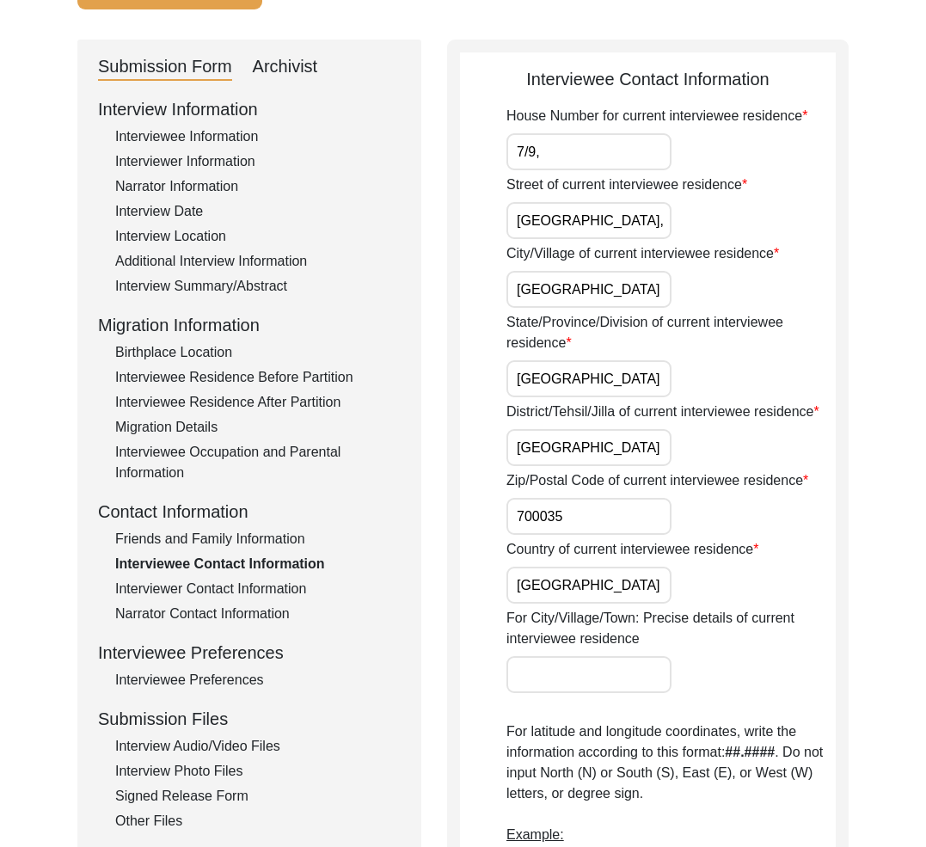
drag, startPoint x: 617, startPoint y: 524, endPoint x: 617, endPoint y: 538, distance: 13.8
click at [617, 524] on input "700035" at bounding box center [589, 516] width 165 height 37
click at [591, 591] on input "[GEOGRAPHIC_DATA]" at bounding box center [589, 585] width 165 height 37
click at [569, 153] on input "7/9," at bounding box center [589, 151] width 165 height 37
type input "7/9"
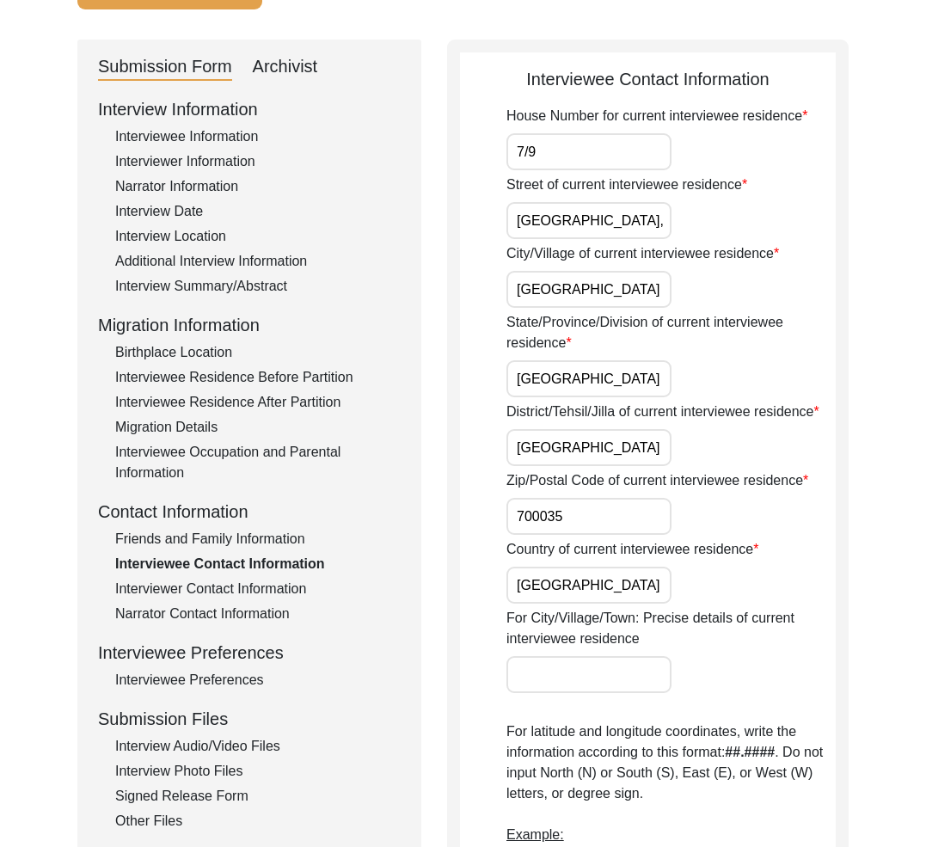
click at [661, 218] on input "[GEOGRAPHIC_DATA]," at bounding box center [589, 220] width 165 height 37
type input "[GEOGRAPHIC_DATA]"
click at [619, 286] on input "[GEOGRAPHIC_DATA]" at bounding box center [589, 289] width 165 height 37
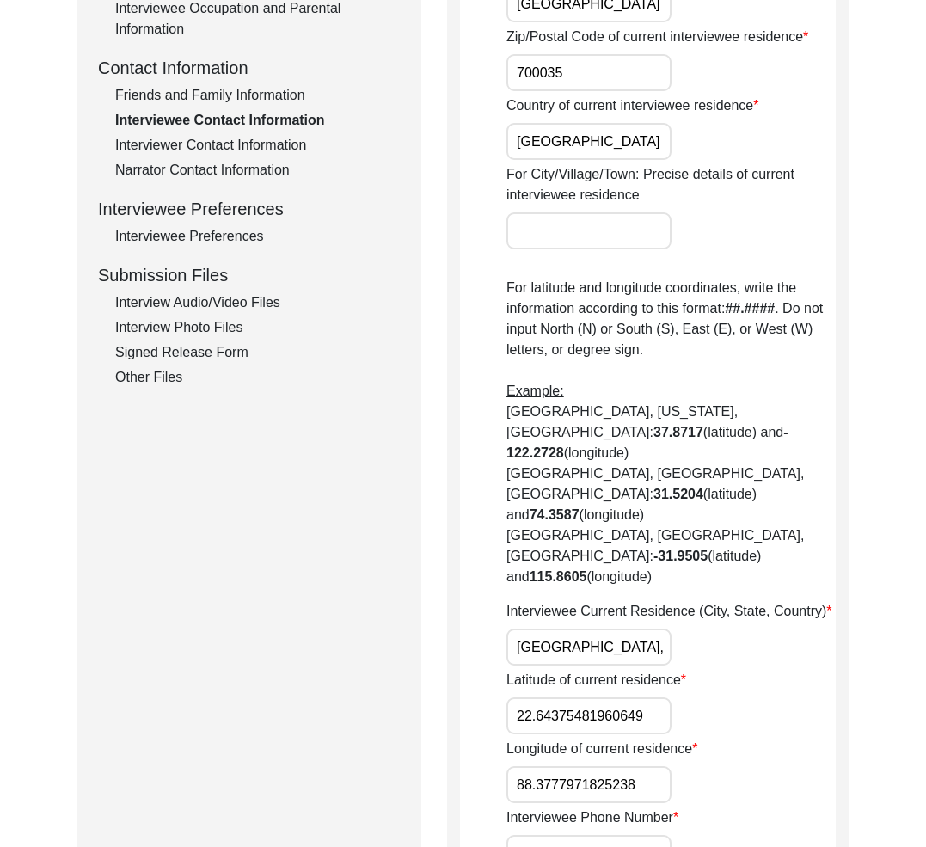
scroll to position [707, 0]
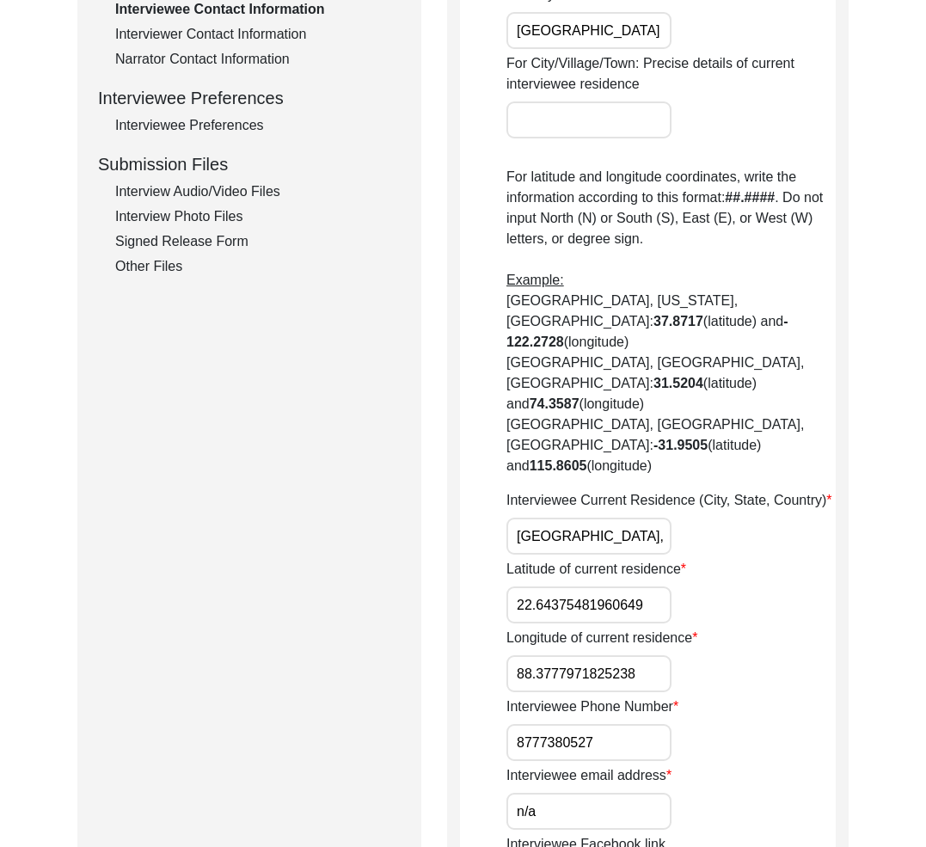
click at [619, 518] on input "[GEOGRAPHIC_DATA], [GEOGRAPHIC_DATA], [GEOGRAPHIC_DATA]" at bounding box center [589, 536] width 165 height 37
drag, startPoint x: 665, startPoint y: 477, endPoint x: 666, endPoint y: 490, distance: 13.8
click at [665, 518] on input "[GEOGRAPHIC_DATA], [GEOGRAPHIC_DATA], [GEOGRAPHIC_DATA]" at bounding box center [589, 536] width 165 height 37
click at [579, 559] on label "Latitude of current residence" at bounding box center [597, 569] width 180 height 21
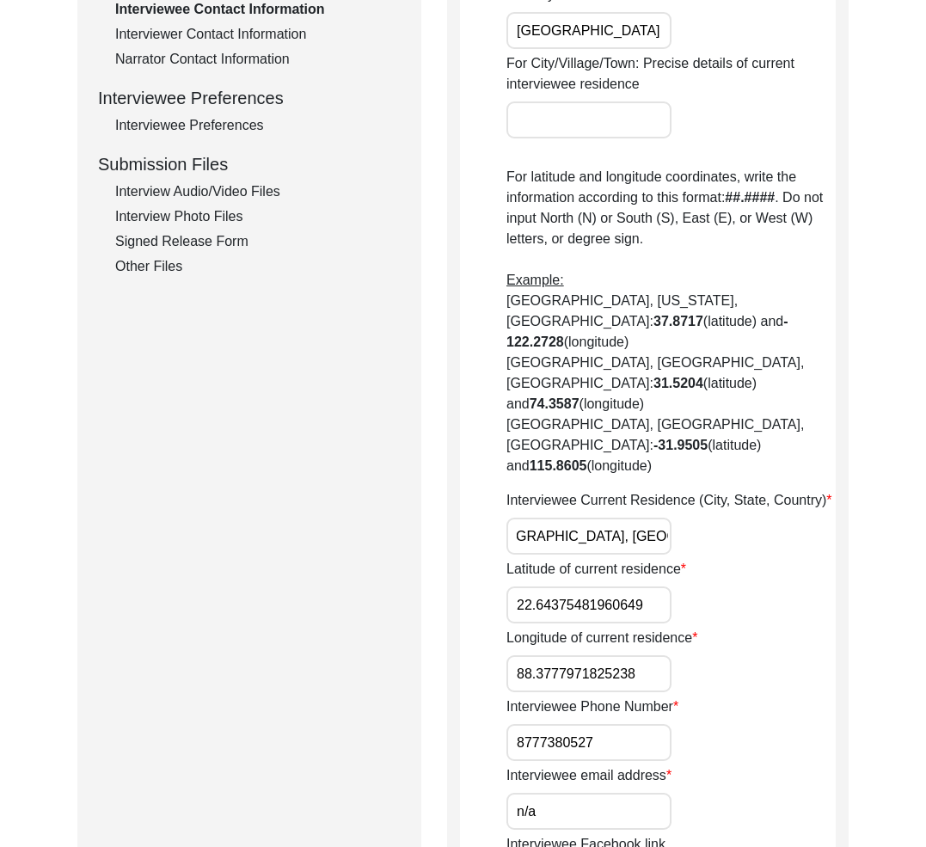
click at [579, 587] on input "22.64375481960649" at bounding box center [589, 605] width 165 height 37
click at [579, 559] on label "Latitude of current residence" at bounding box center [597, 569] width 180 height 21
click at [579, 587] on input "22.64375481960649" at bounding box center [589, 605] width 165 height 37
click at [579, 559] on label "Latitude of current residence" at bounding box center [597, 569] width 180 height 21
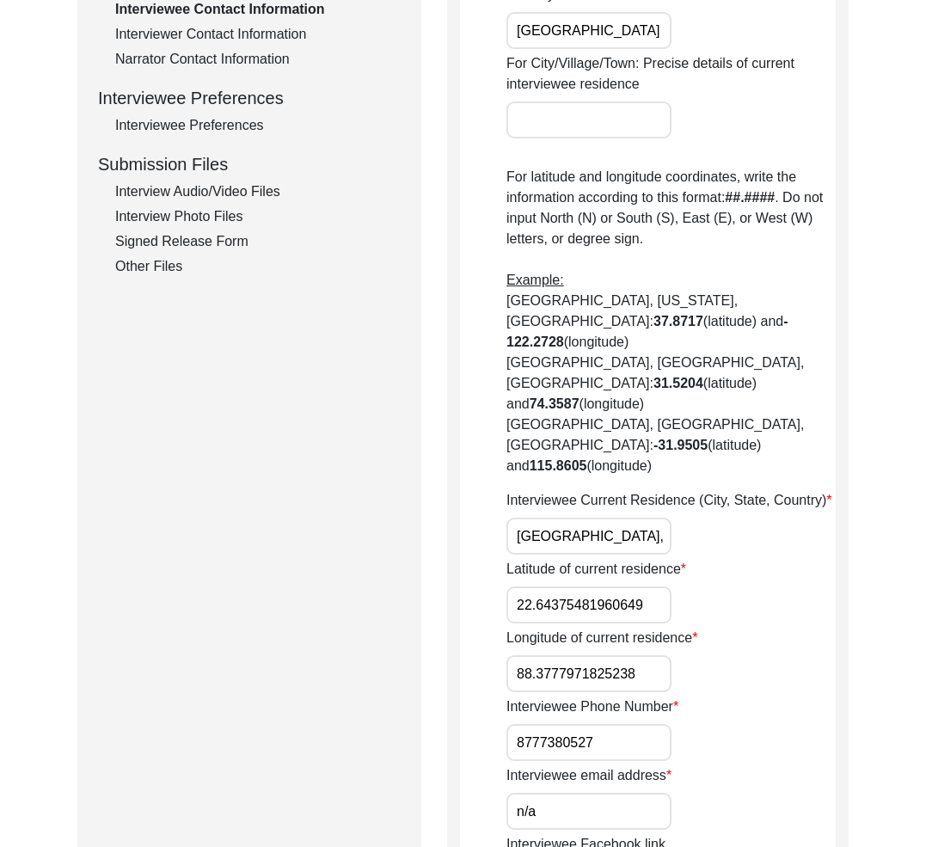
click at [579, 587] on input "22.64375481960649" at bounding box center [589, 605] width 165 height 37
copy label "current"
click at [605, 587] on input "22.64375481960649" at bounding box center [589, 605] width 165 height 37
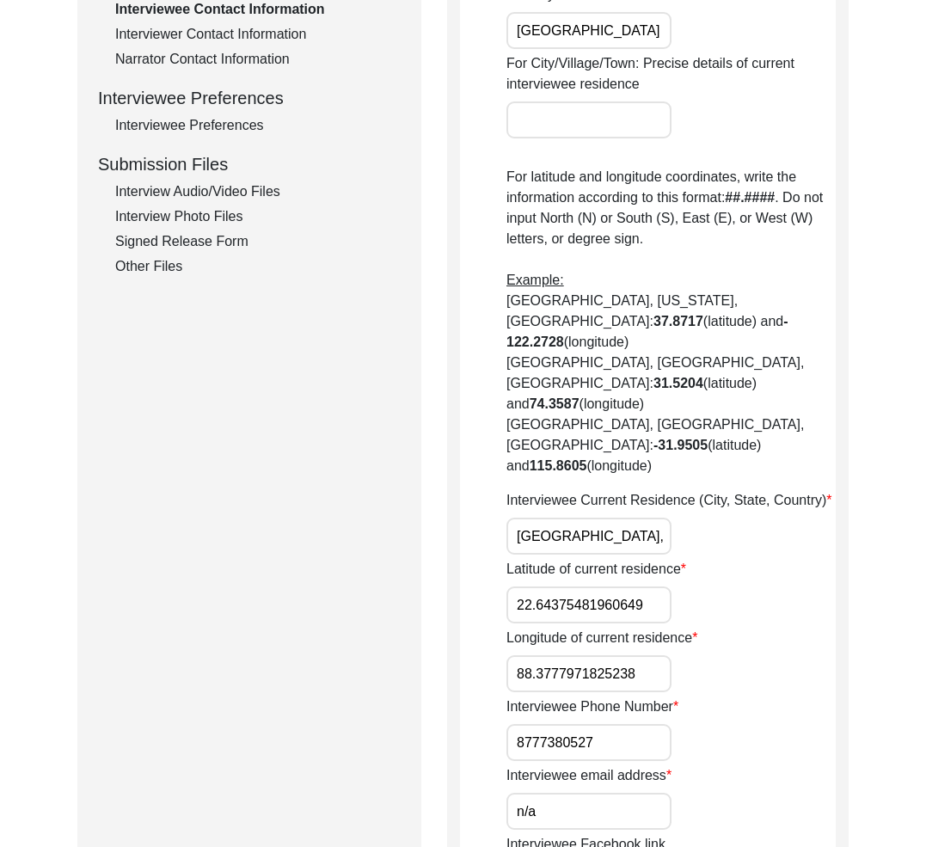
click at [579, 628] on label "Longitude of current residence" at bounding box center [602, 638] width 191 height 21
click at [579, 655] on input "88.3777971825238" at bounding box center [589, 673] width 165 height 37
click at [579, 628] on label "Longitude of current residence" at bounding box center [602, 638] width 191 height 21
click at [579, 655] on input "88.3777971825238" at bounding box center [589, 673] width 165 height 37
click at [579, 628] on label "Longitude of current residence" at bounding box center [602, 638] width 191 height 21
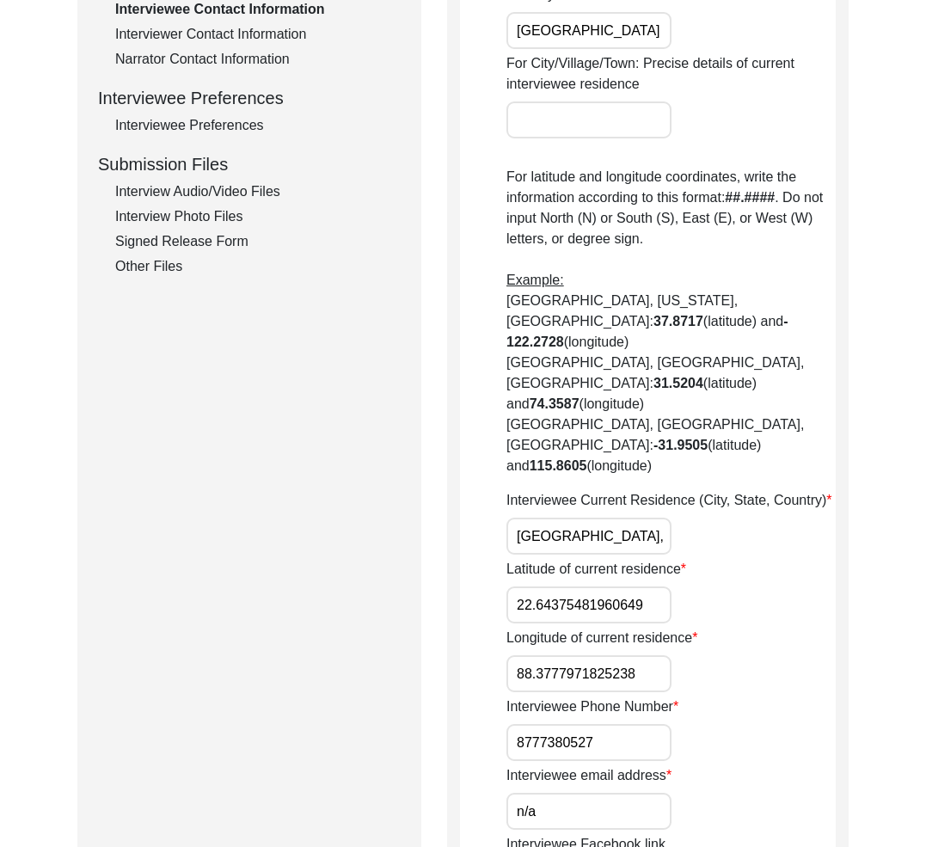
click at [579, 655] on input "88.3777971825238" at bounding box center [589, 673] width 165 height 37
click at [625, 655] on input "88.3777971825238" at bounding box center [589, 673] width 165 height 37
click at [571, 655] on input "88.3777971825238" at bounding box center [589, 673] width 165 height 37
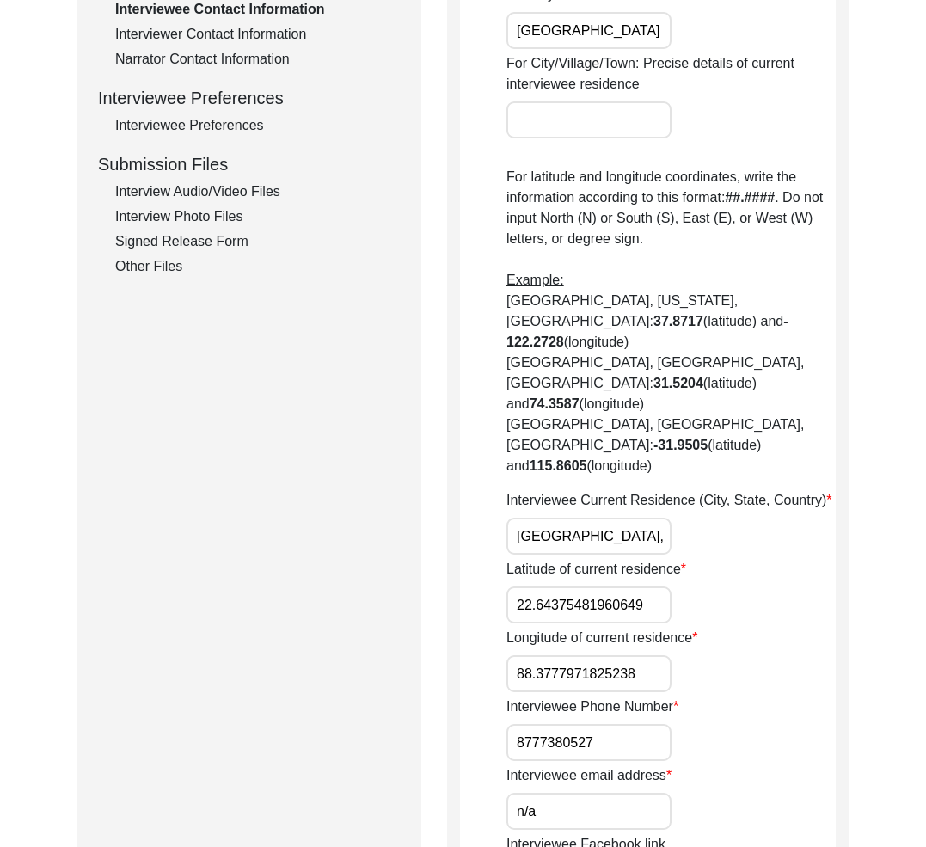
click at [571, 655] on input "88.3777971825238" at bounding box center [589, 673] width 165 height 37
paste input "22.6383"
type input "88.3777971825238"
click at [582, 587] on input "22.64375481960649" at bounding box center [589, 605] width 165 height 37
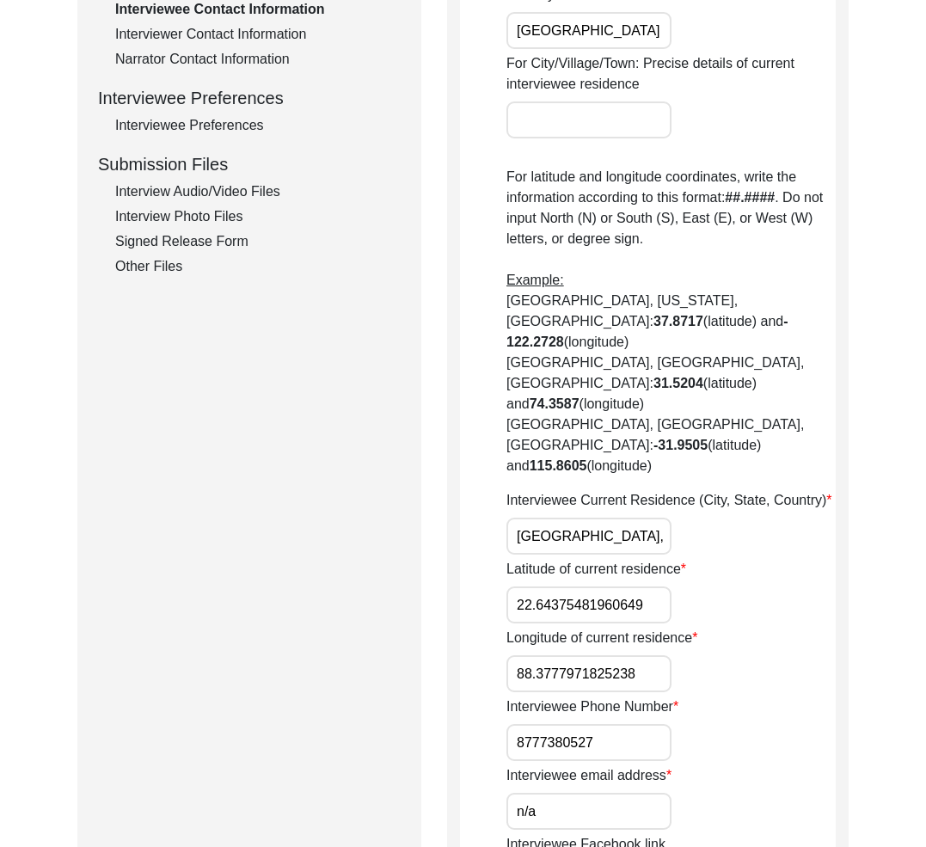
click at [582, 587] on input "22.64375481960649" at bounding box center [589, 605] width 165 height 37
paste input "383"
type input "22.6383"
click at [579, 655] on input "88.3777971825238" at bounding box center [589, 673] width 165 height 37
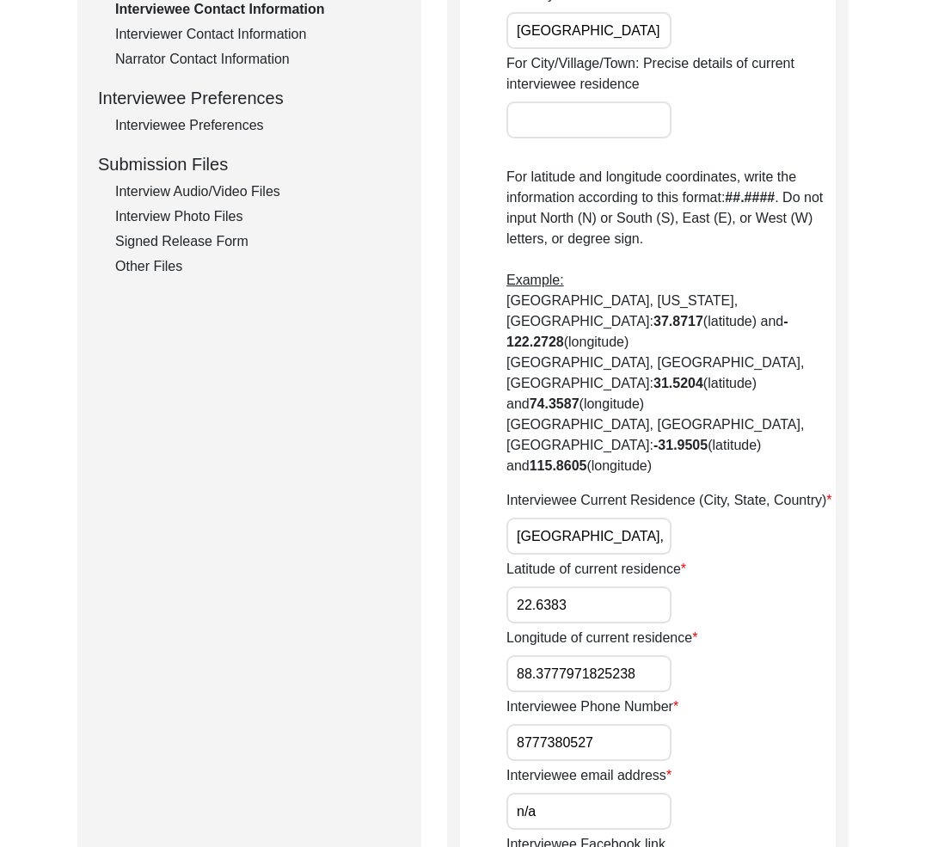
click at [579, 655] on input "88.3777971825238" at bounding box center [589, 673] width 165 height 37
paste input "654"
type input "88.3654"
click at [734, 697] on div "Interviewee Phone Number [PHONE_NUMBER]" at bounding box center [671, 729] width 329 height 65
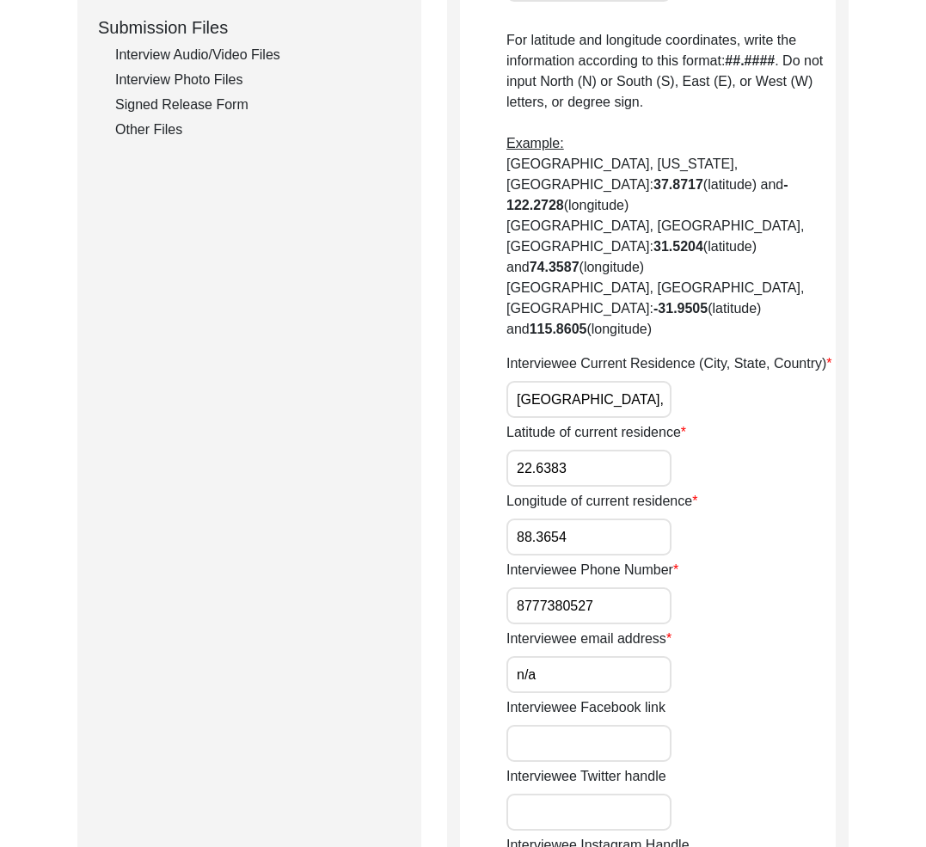
scroll to position [850, 0]
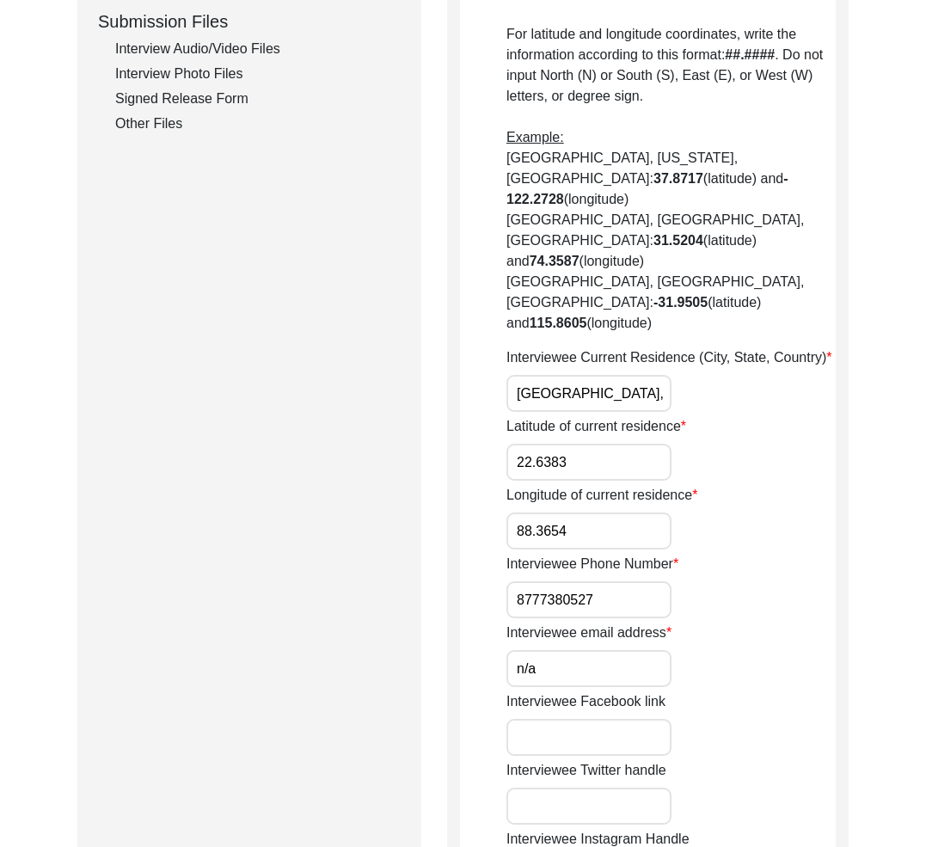
click at [545, 582] on input "8777380527" at bounding box center [589, 600] width 165 height 37
click at [509, 582] on input "8777380527" at bounding box center [589, 600] width 165 height 37
click at [581, 554] on label "Interviewee Phone Number" at bounding box center [593, 564] width 172 height 21
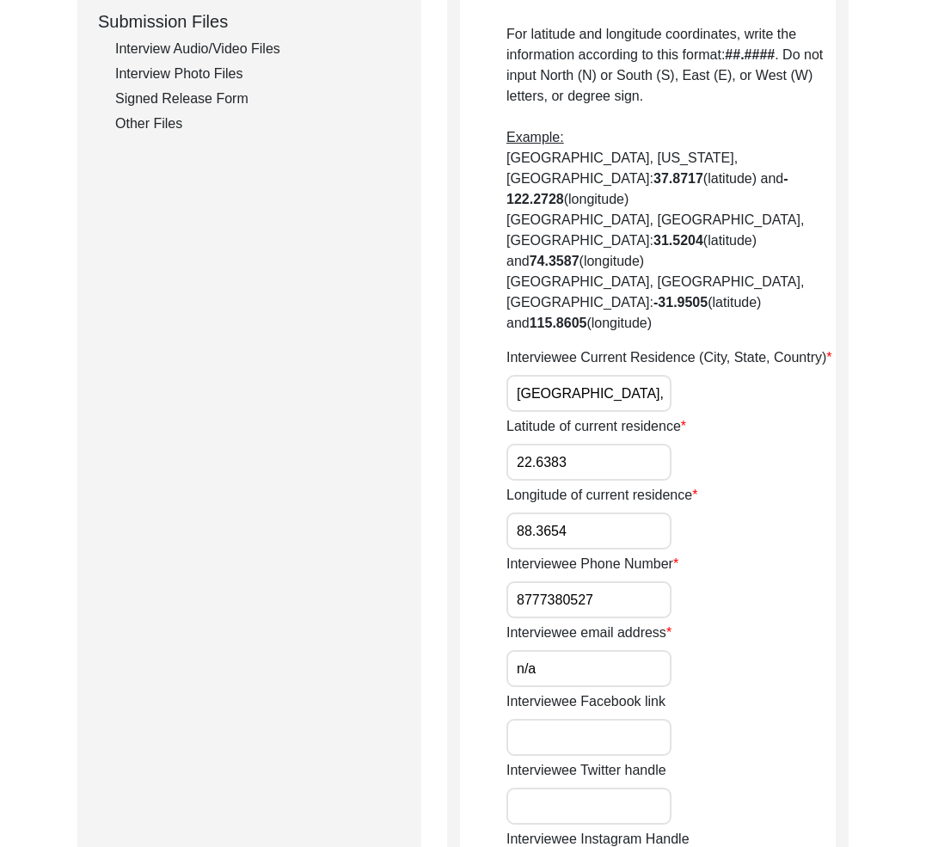
click at [581, 582] on input "8777380527" at bounding box center [589, 600] width 165 height 37
click at [581, 554] on label "Interviewee Phone Number" at bounding box center [593, 564] width 172 height 21
click at [581, 582] on input "8777380527" at bounding box center [589, 600] width 165 height 37
click at [581, 554] on label "Interviewee Phone Number" at bounding box center [593, 564] width 172 height 21
click at [581, 582] on input "8777380527" at bounding box center [589, 600] width 165 height 37
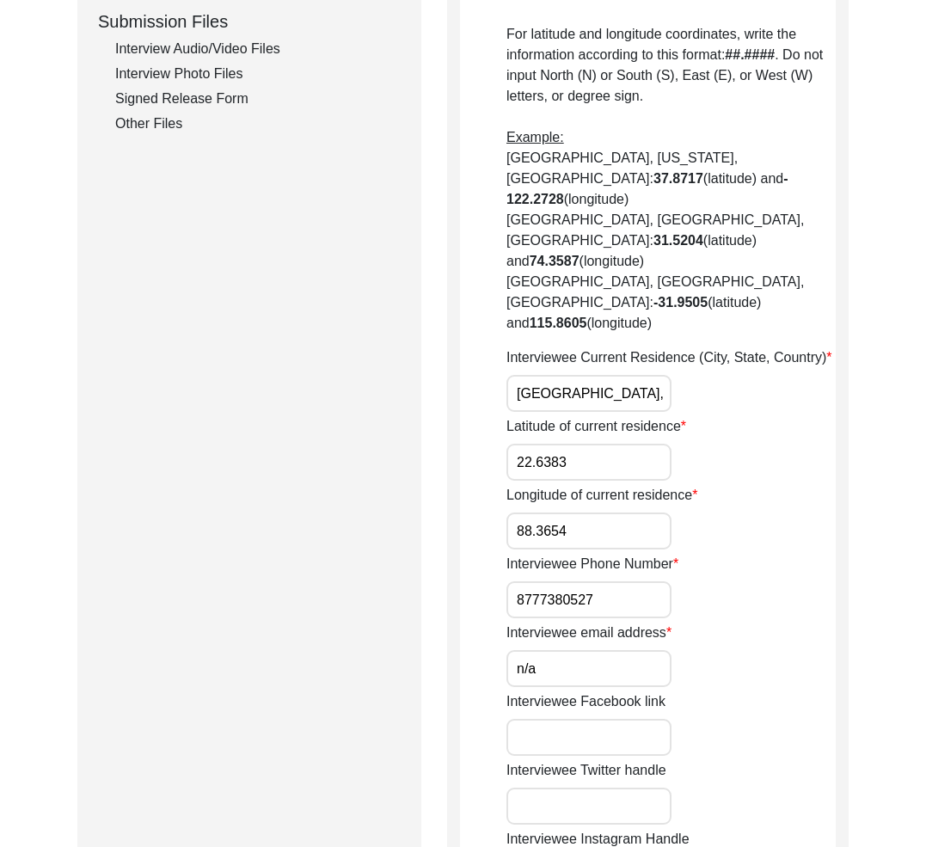
copy label "Phone"
click at [517, 582] on input "8777380527" at bounding box center [589, 600] width 165 height 37
type input "[PHONE_NUMBER]"
click at [705, 623] on div "Interviewee email address n/a" at bounding box center [671, 655] width 329 height 65
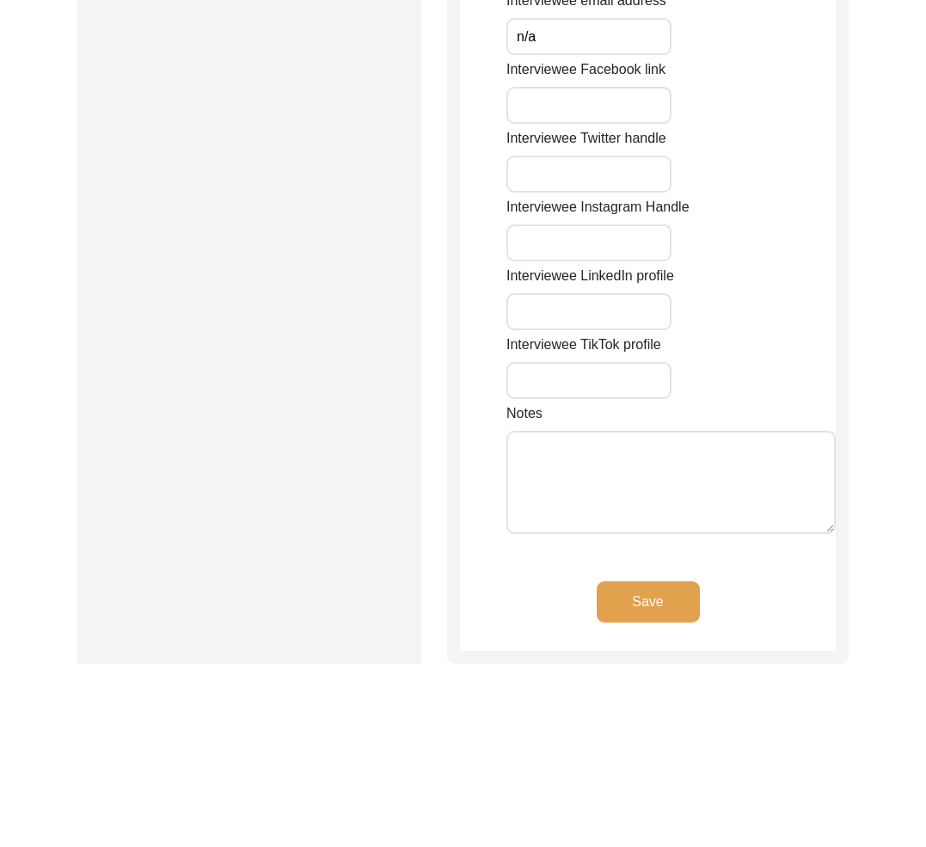
click at [661, 582] on button "Save" at bounding box center [648, 602] width 103 height 41
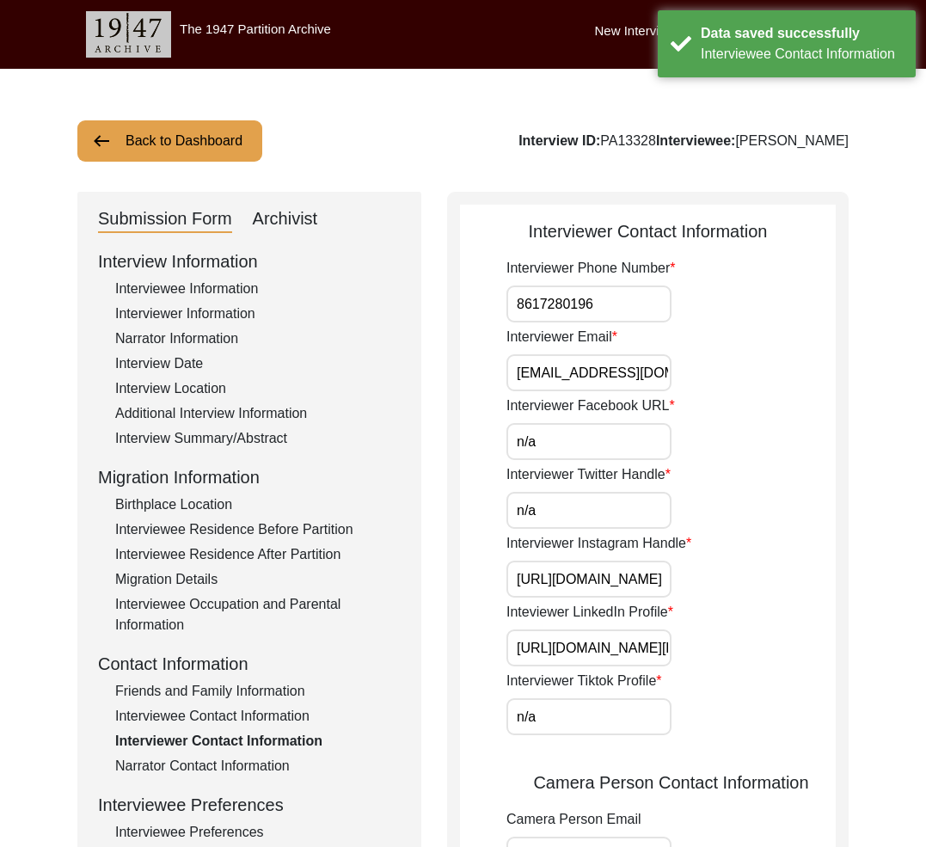
click at [234, 677] on div "Interview Information Interviewee Information Interviewer Information Narrator …" at bounding box center [249, 616] width 303 height 735
click at [241, 687] on div "Friends and Family Information" at bounding box center [258, 691] width 286 height 21
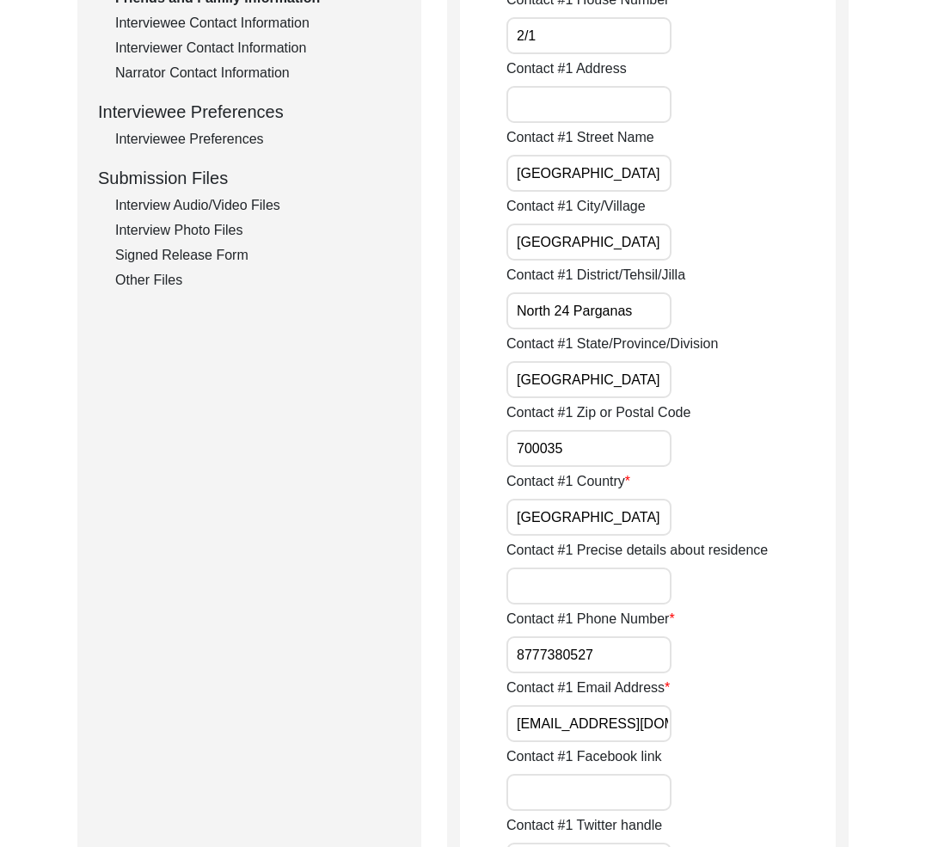
scroll to position [751, 0]
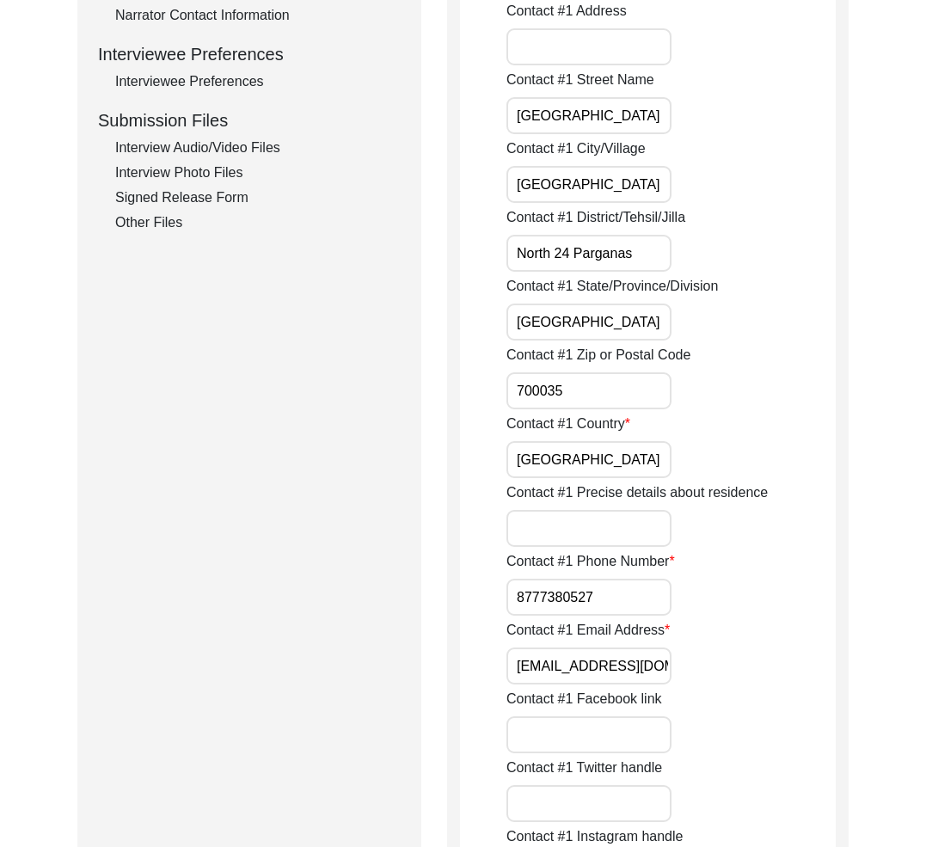
click at [561, 559] on label "Contact #1 Phone Number" at bounding box center [591, 561] width 169 height 21
click at [561, 579] on input "8777380527" at bounding box center [589, 597] width 165 height 37
click at [561, 559] on label "Contact #1 Phone Number" at bounding box center [591, 561] width 169 height 21
click at [561, 579] on input "8777380527" at bounding box center [589, 597] width 165 height 37
click at [561, 559] on label "Contact #1 Phone Number" at bounding box center [591, 561] width 169 height 21
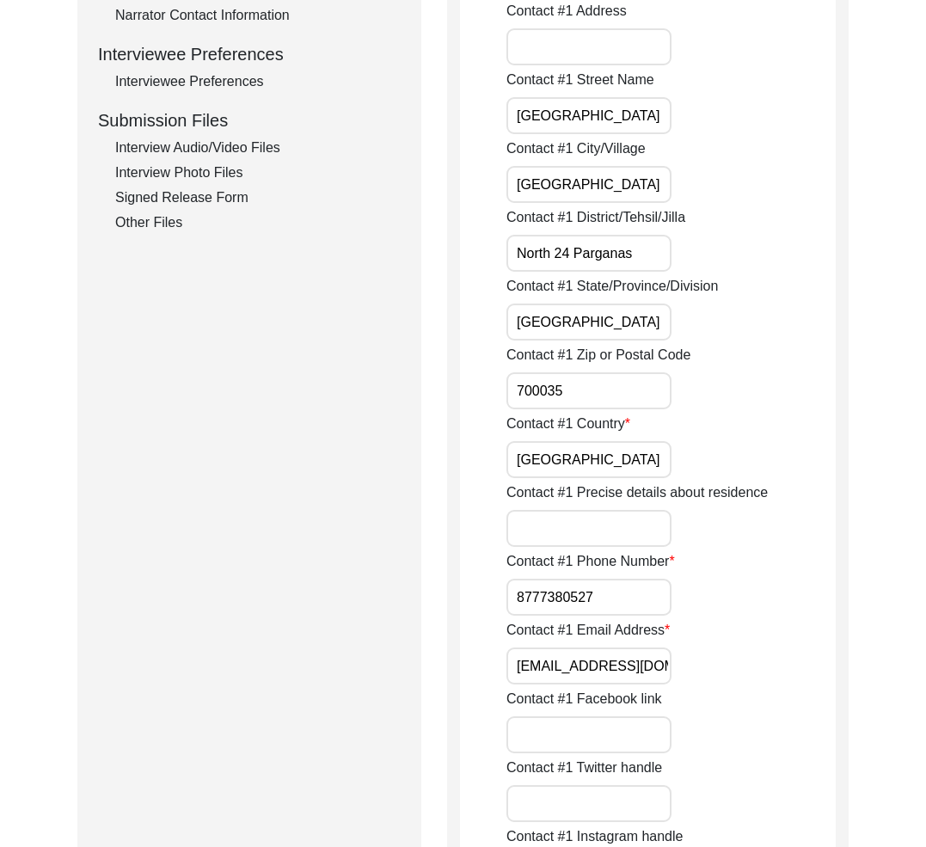
click at [561, 579] on input "8777380527" at bounding box center [589, 597] width 165 height 37
copy label "#"
click at [520, 595] on input "8777380527" at bounding box center [589, 597] width 165 height 37
click at [514, 597] on input "8777380527" at bounding box center [589, 597] width 165 height 37
type input "[PHONE_NUMBER]"
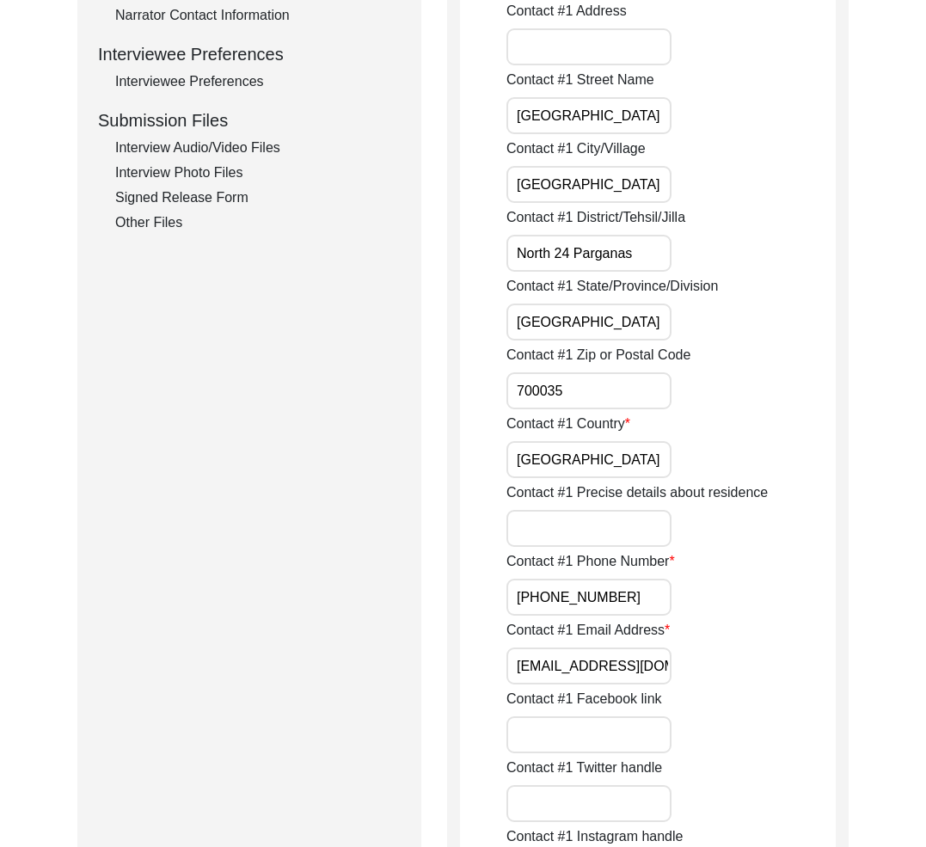
click at [699, 634] on div "Contact #1 Email Address [EMAIL_ADDRESS][DOMAIN_NAME]" at bounding box center [671, 652] width 329 height 65
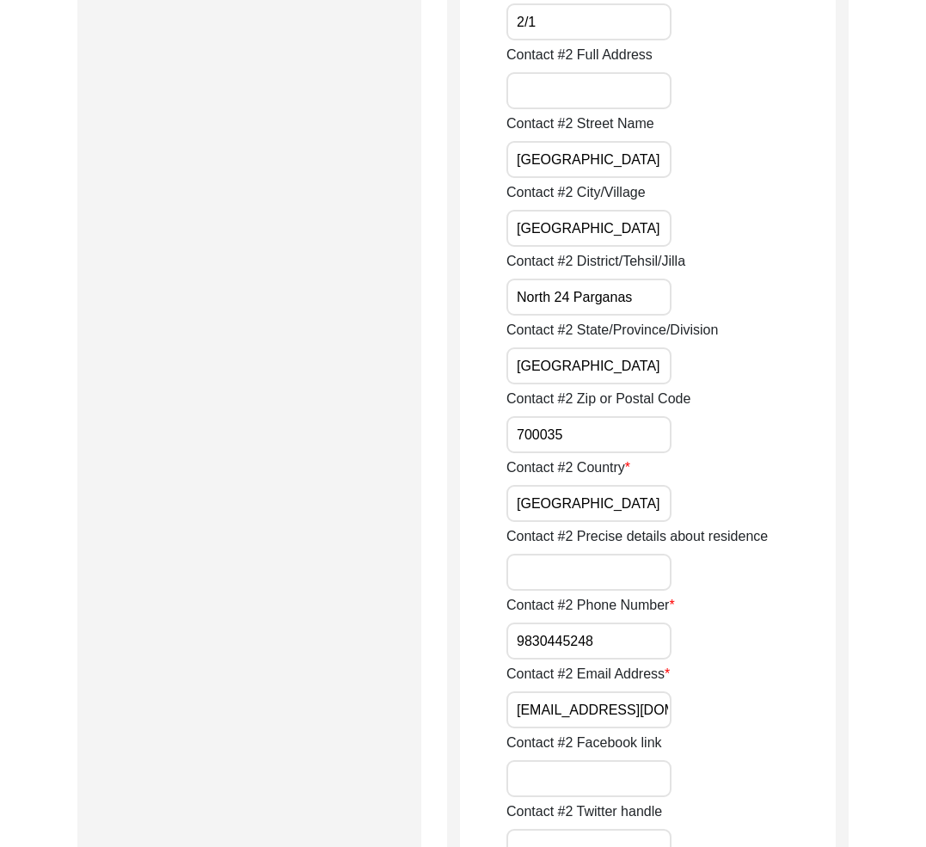
scroll to position [2164, 0]
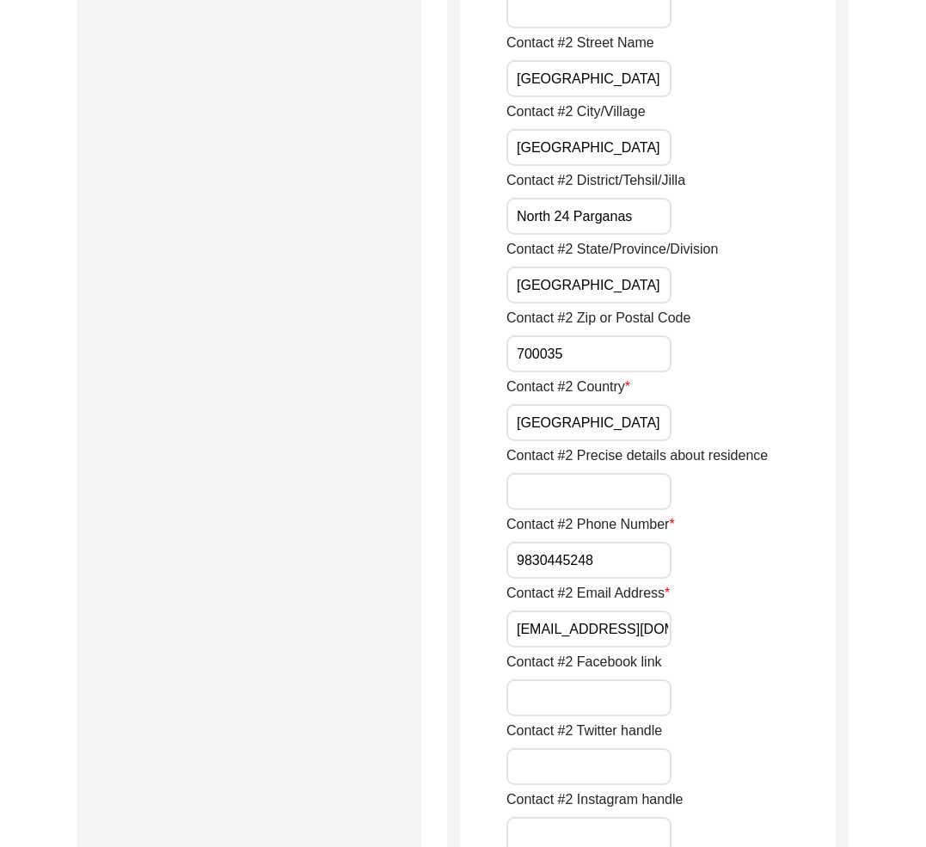
click at [516, 563] on input "9830445248" at bounding box center [589, 560] width 165 height 37
type input "[PHONE_NUMBER]"
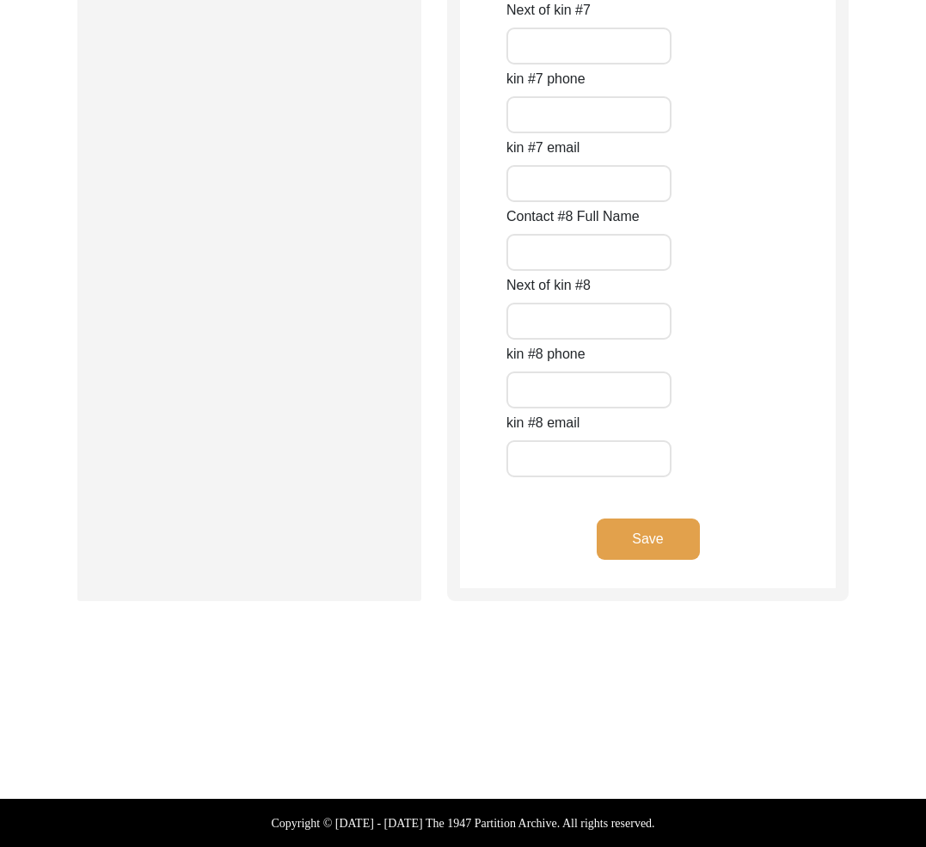
click at [666, 540] on button "Save" at bounding box center [648, 539] width 103 height 41
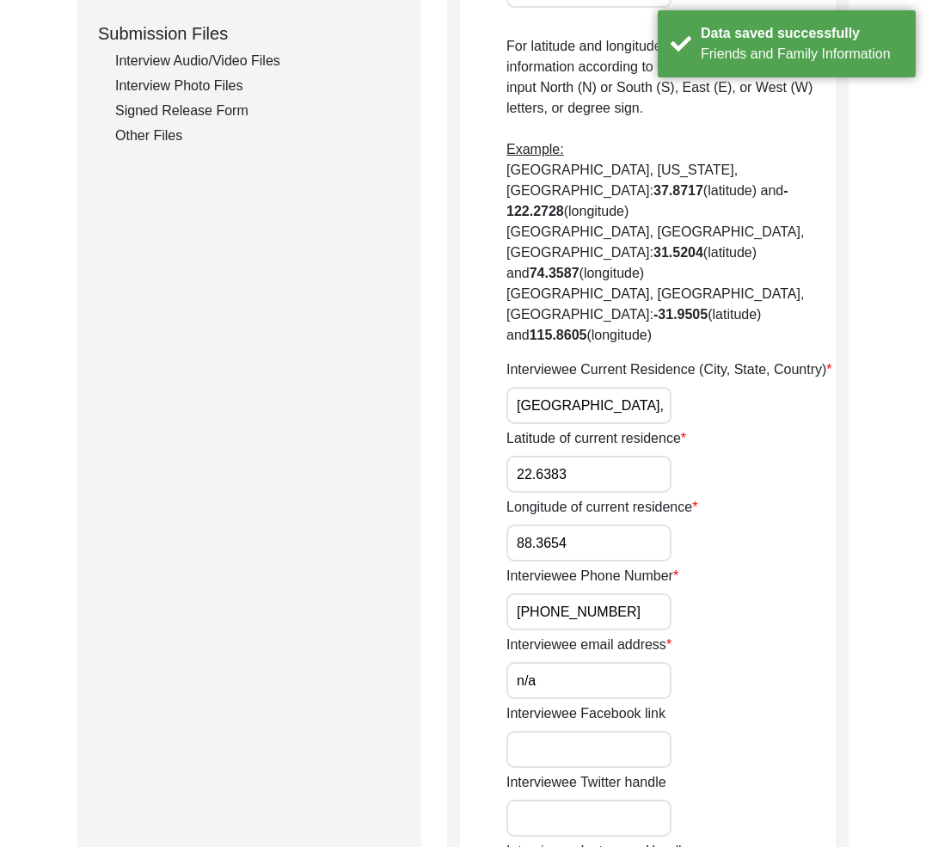
scroll to position [897, 0]
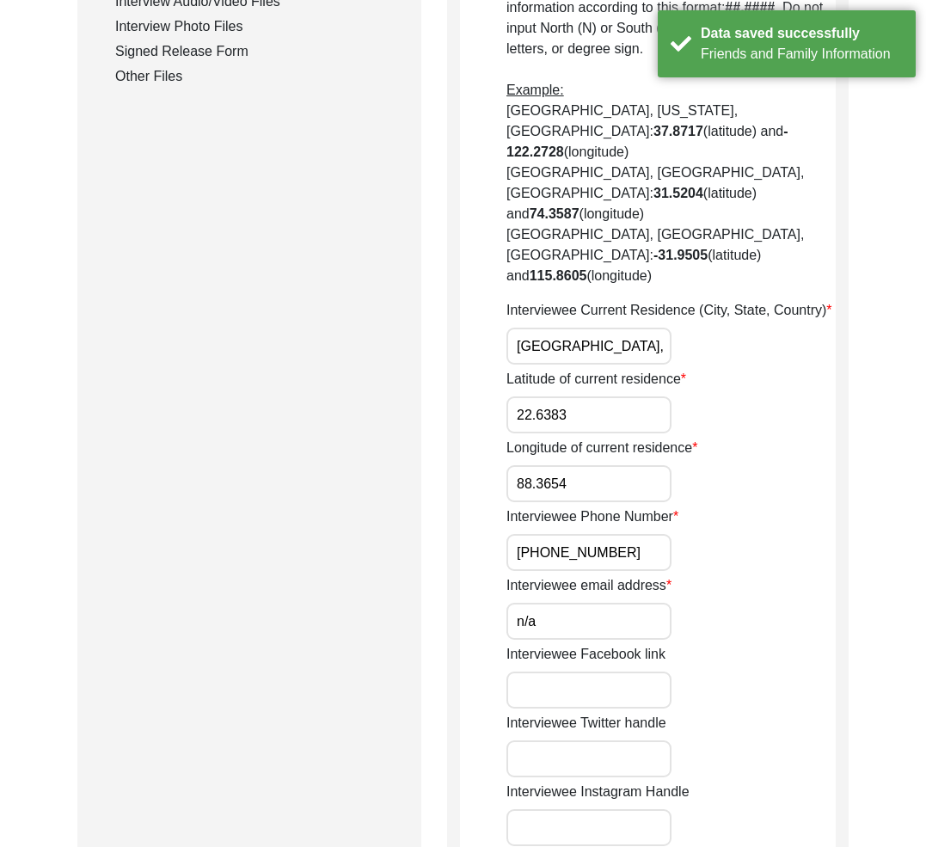
click at [696, 507] on div "Interviewee Phone Number [PHONE_NUMBER]" at bounding box center [671, 539] width 329 height 65
click at [655, 534] on input "[PHONE_NUMBER]" at bounding box center [589, 552] width 165 height 37
click at [673, 507] on div "Interviewee Phone Number [PHONE_NUMBER]" at bounding box center [671, 539] width 329 height 65
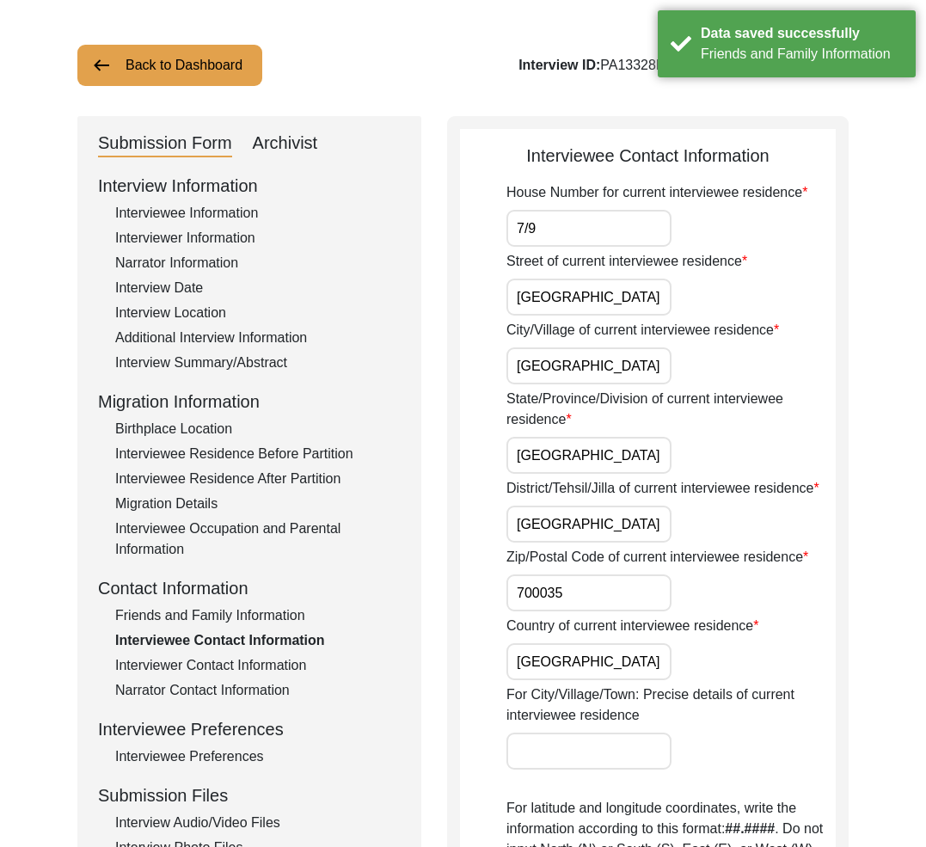
scroll to position [0, 0]
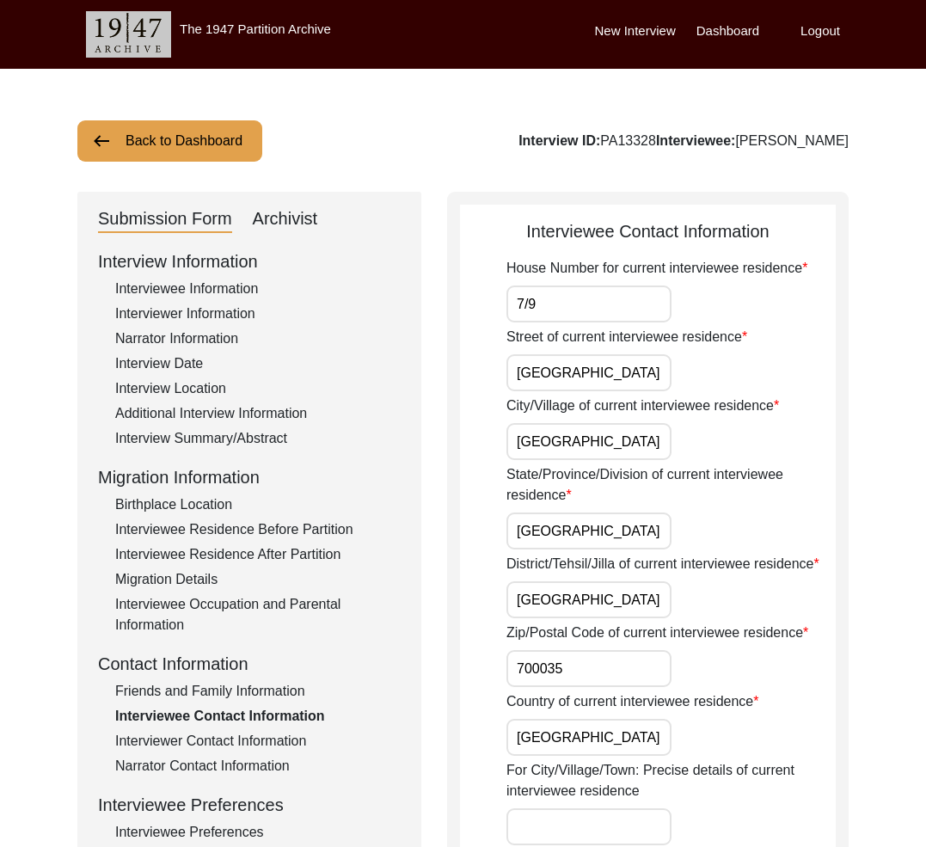
click at [161, 318] on div "Interviewer Information" at bounding box center [258, 314] width 286 height 21
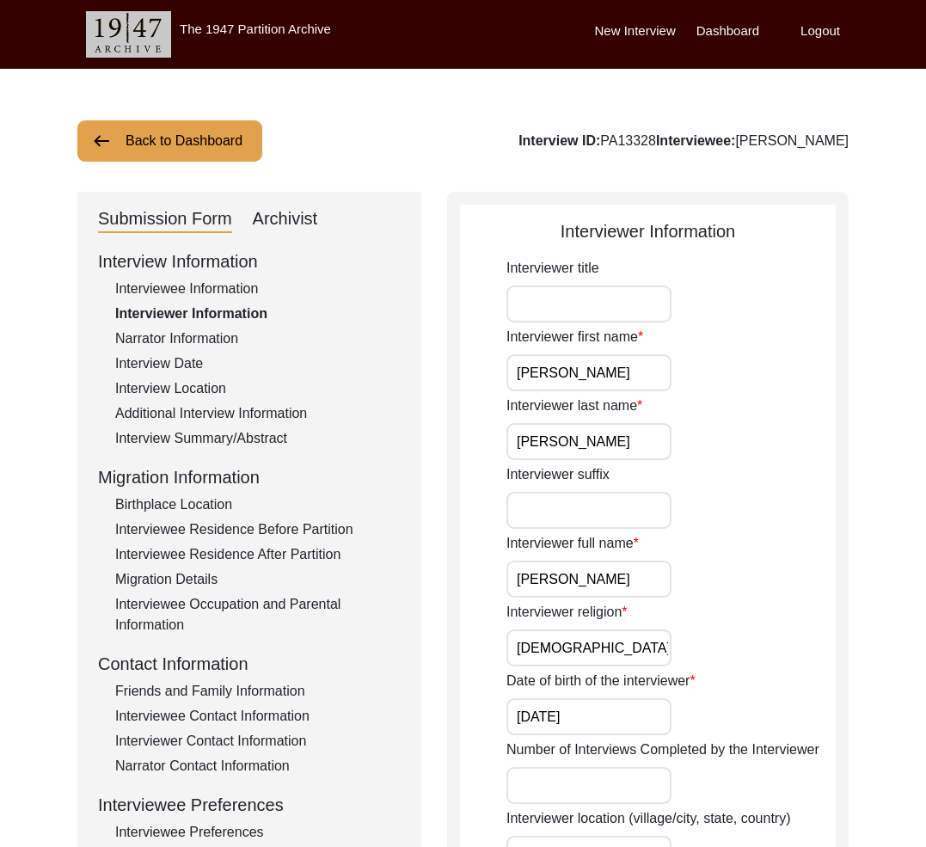
click at [265, 680] on div "Interview Information Interviewee Information Interviewer Information Narrator …" at bounding box center [249, 616] width 303 height 735
click at [270, 693] on div "Friends and Family Information" at bounding box center [258, 691] width 286 height 21
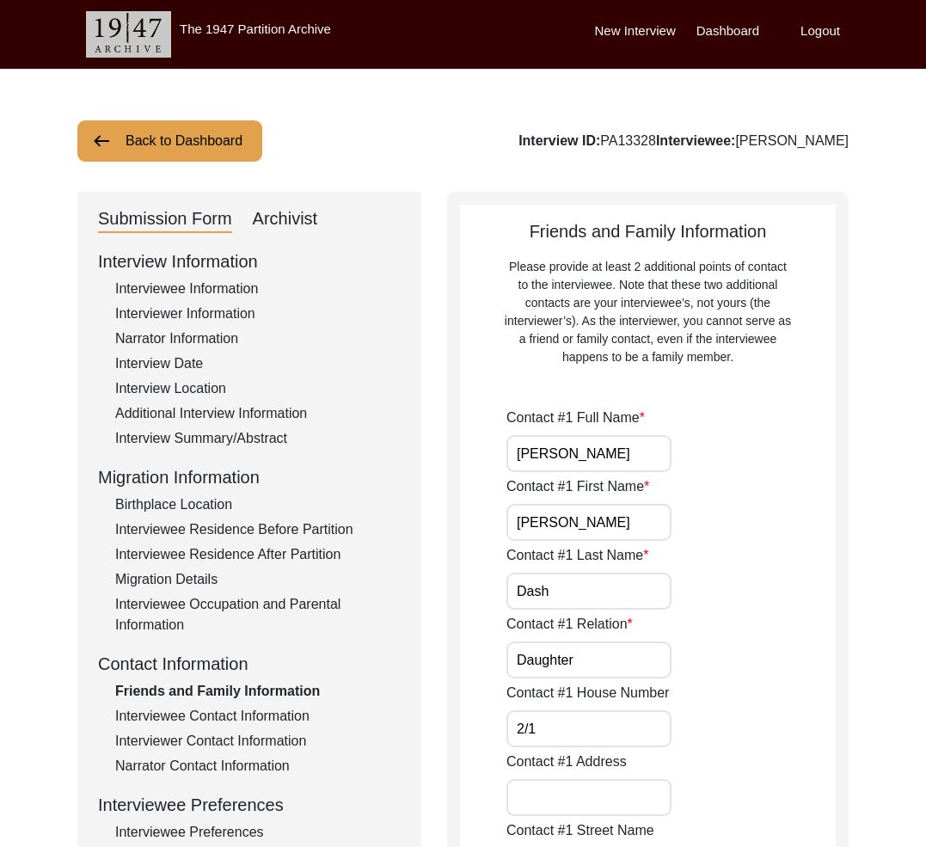
click at [265, 710] on div "Interviewee Contact Information" at bounding box center [258, 716] width 286 height 21
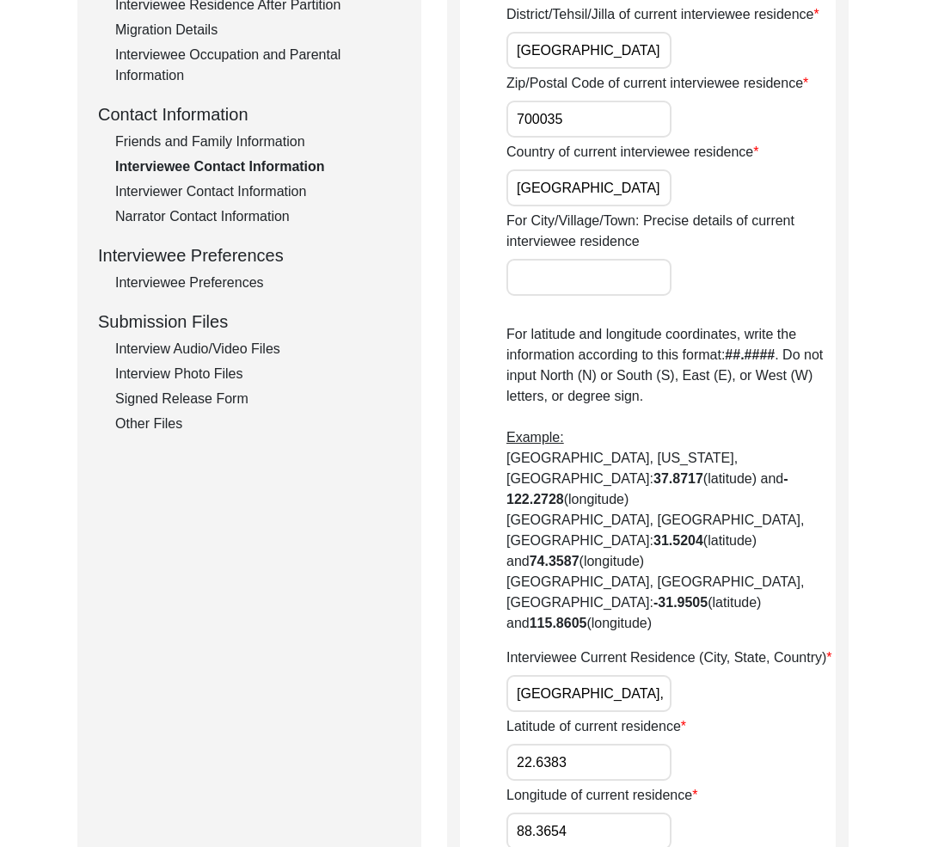
scroll to position [13, 0]
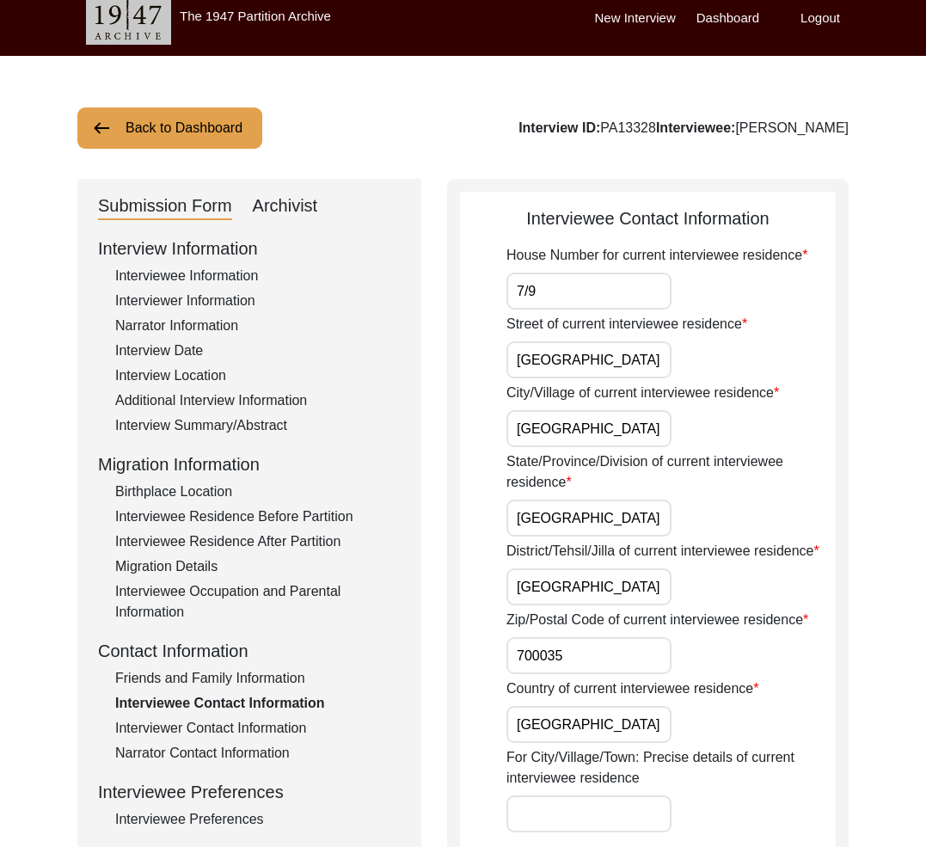
click at [258, 667] on div "Interview Information Interviewee Information Interviewer Information Narrator …" at bounding box center [249, 603] width 303 height 735
click at [276, 673] on div "Friends and Family Information" at bounding box center [258, 678] width 286 height 21
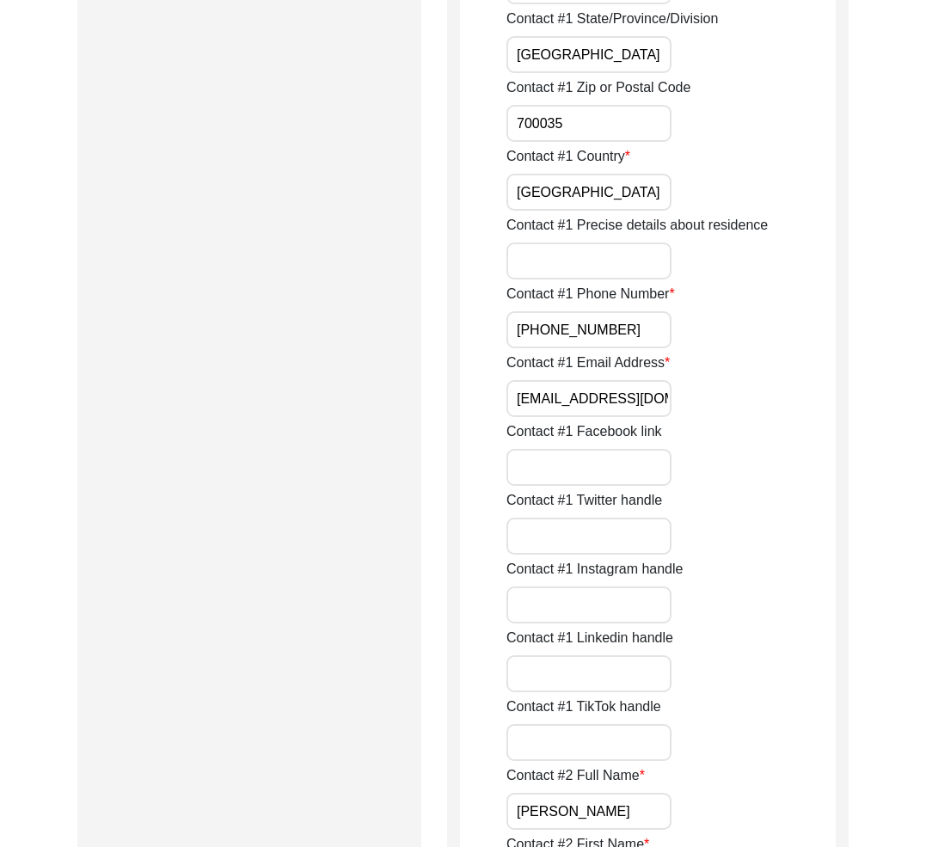
scroll to position [1018, 0]
click at [669, 329] on input "[PHONE_NUMBER]" at bounding box center [589, 330] width 165 height 37
click at [778, 336] on div "Contact #1 Phone Number [PHONE_NUMBER]" at bounding box center [671, 317] width 329 height 65
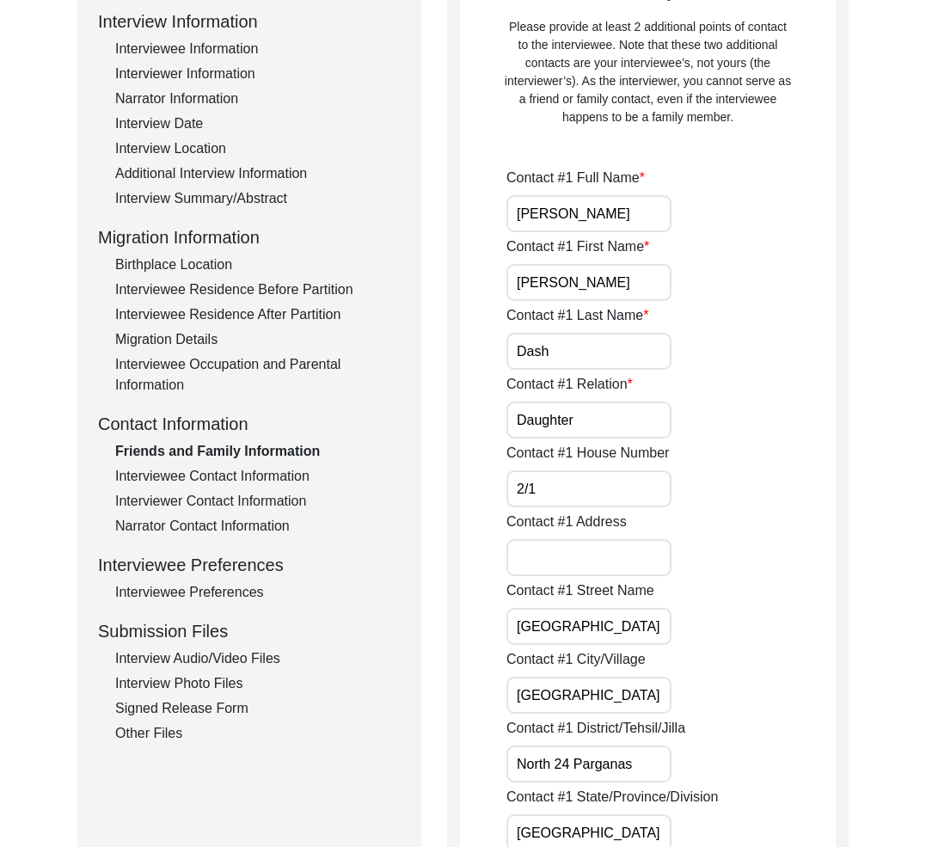
scroll to position [31, 0]
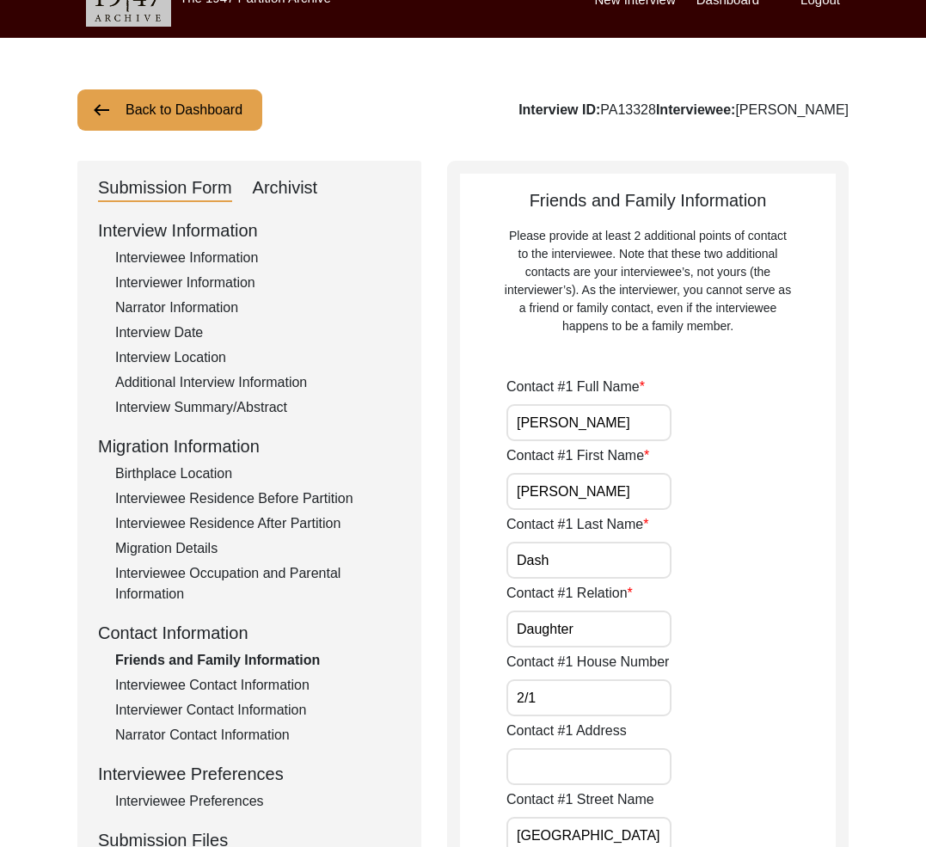
click at [212, 687] on div "Interviewee Contact Information" at bounding box center [258, 685] width 286 height 21
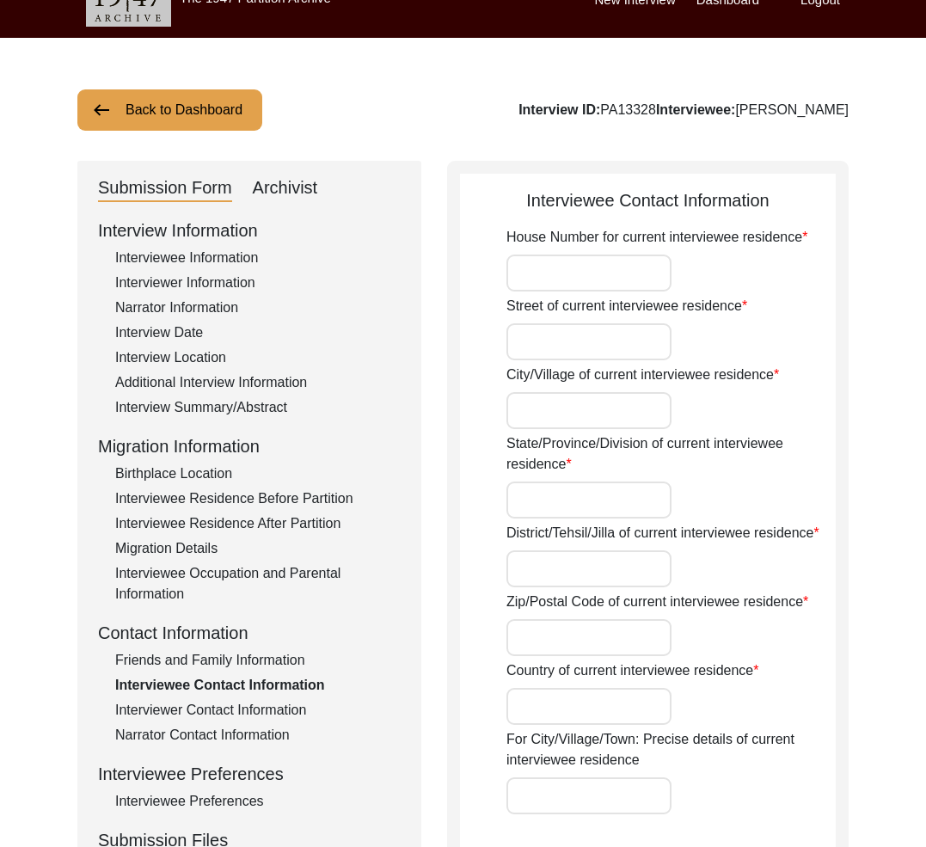
type input "7/9"
type input "[GEOGRAPHIC_DATA]"
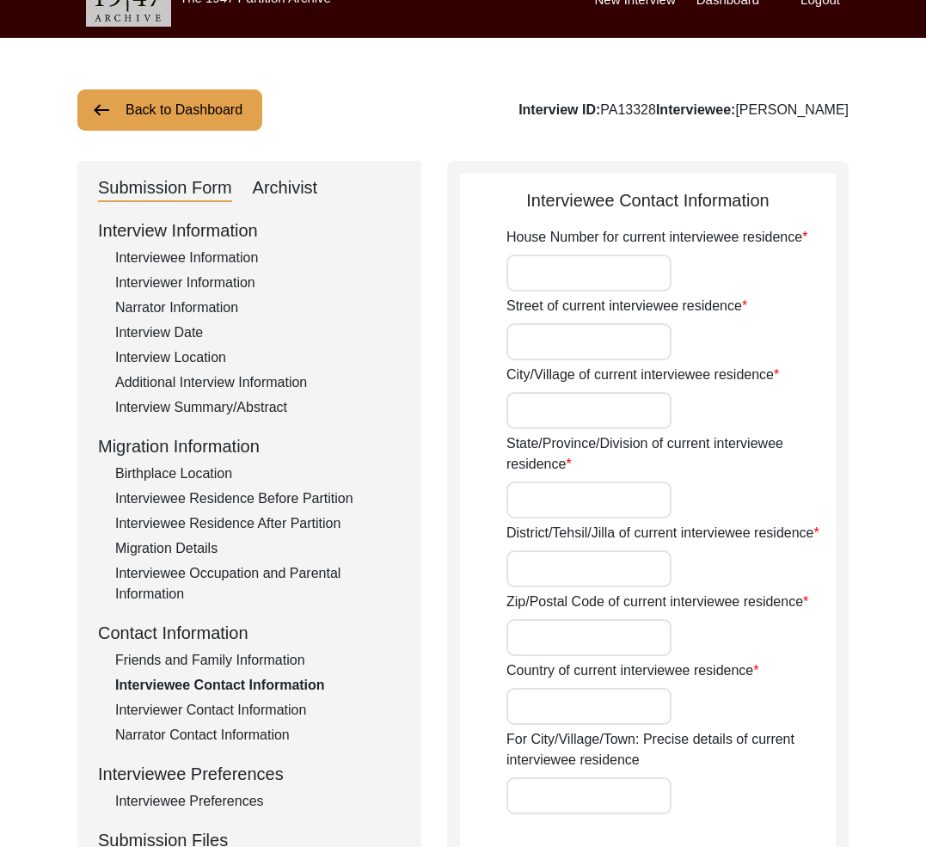
type input "700035"
type input "[GEOGRAPHIC_DATA]"
type input "[GEOGRAPHIC_DATA], [GEOGRAPHIC_DATA], [GEOGRAPHIC_DATA]"
type input "22.6383"
type input "88.3654"
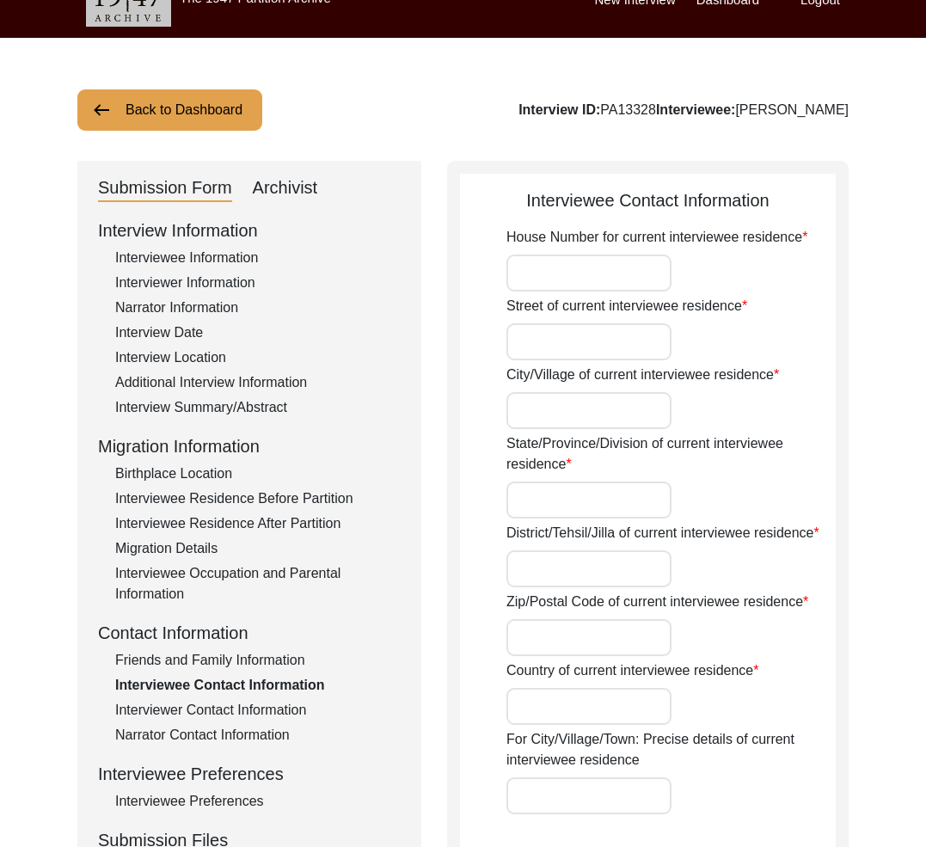
type input "[PHONE_NUMBER]"
type input "n/a"
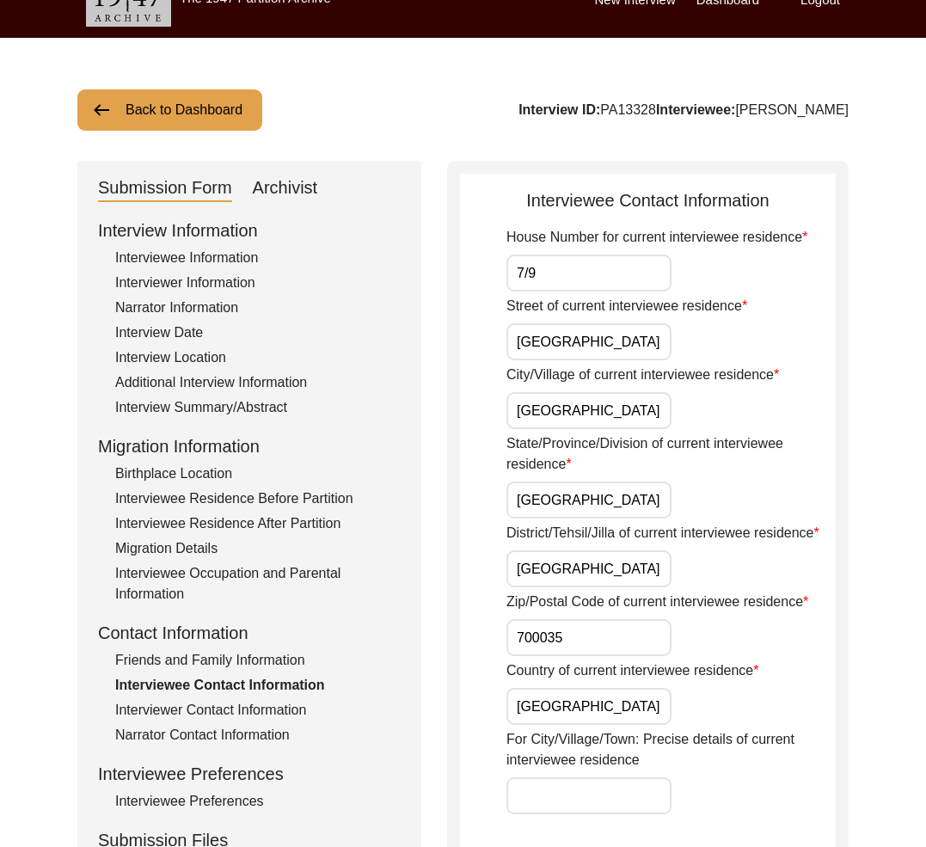
click at [281, 671] on div "Interview Information Interviewee Information Interviewer Information Narrator …" at bounding box center [249, 585] width 303 height 735
click at [268, 664] on div "Friends and Family Information" at bounding box center [258, 660] width 286 height 21
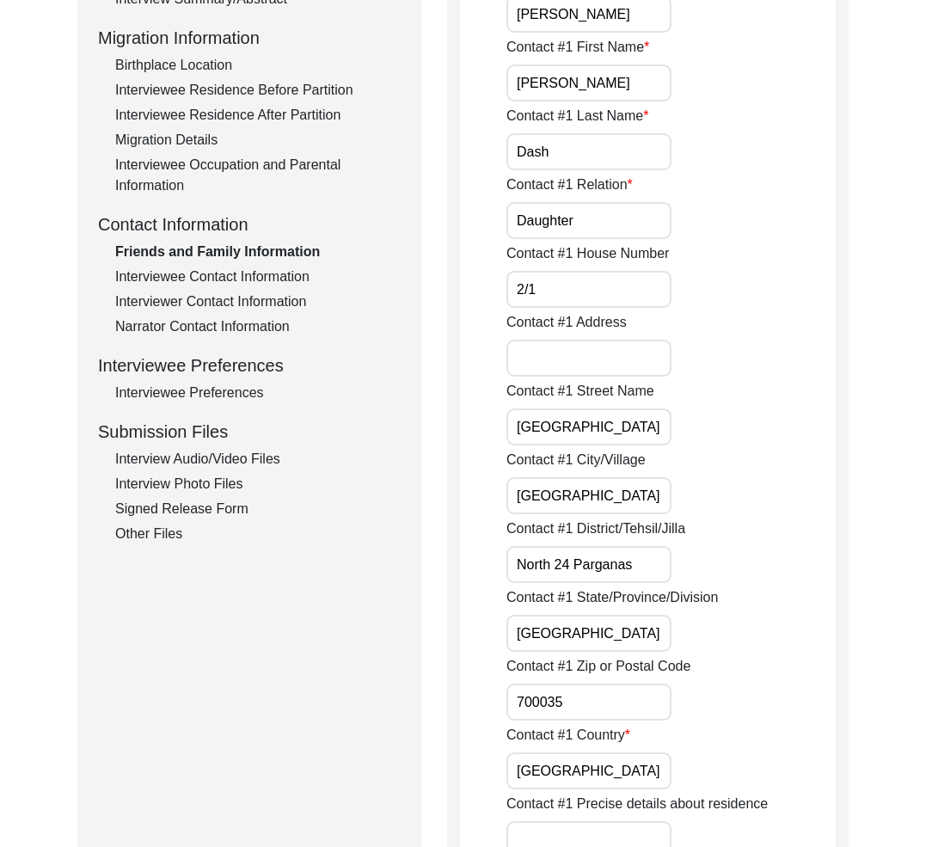
scroll to position [34, 0]
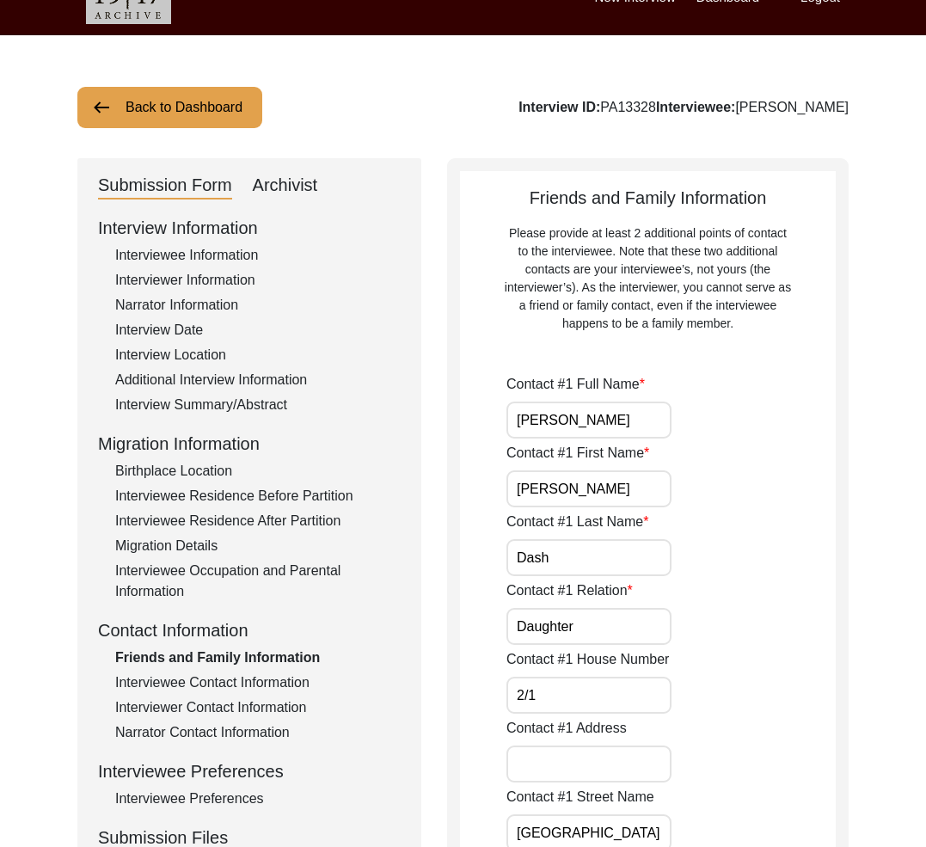
click at [268, 688] on div "Interviewee Contact Information" at bounding box center [258, 683] width 286 height 21
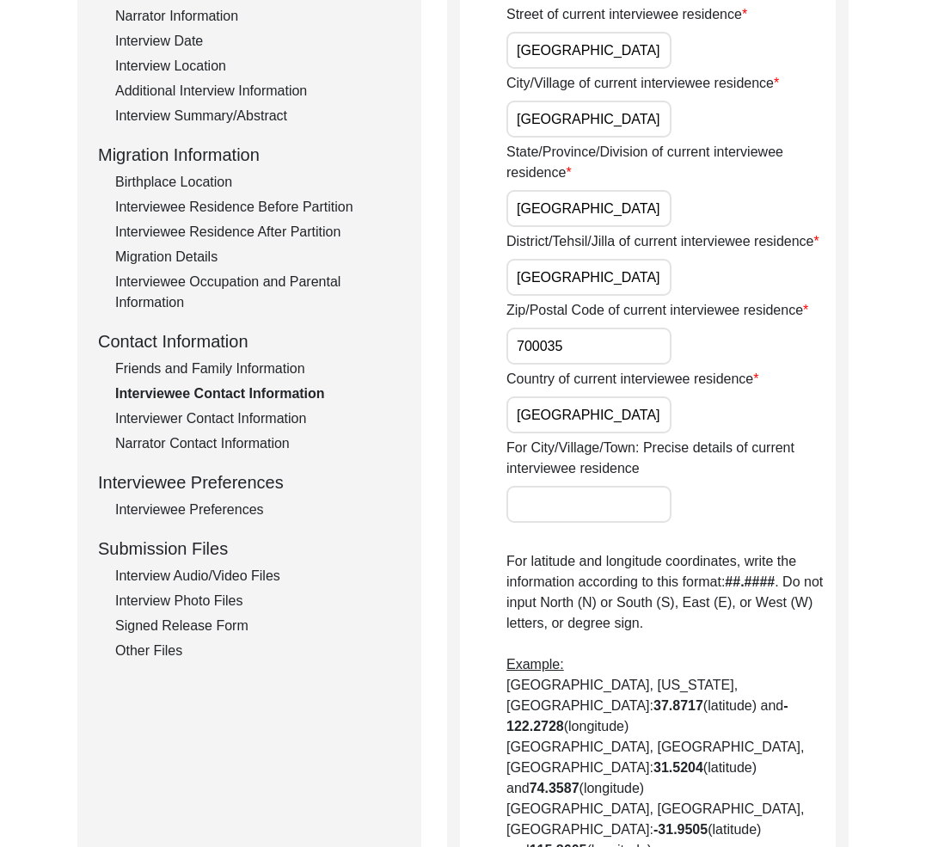
scroll to position [375, 0]
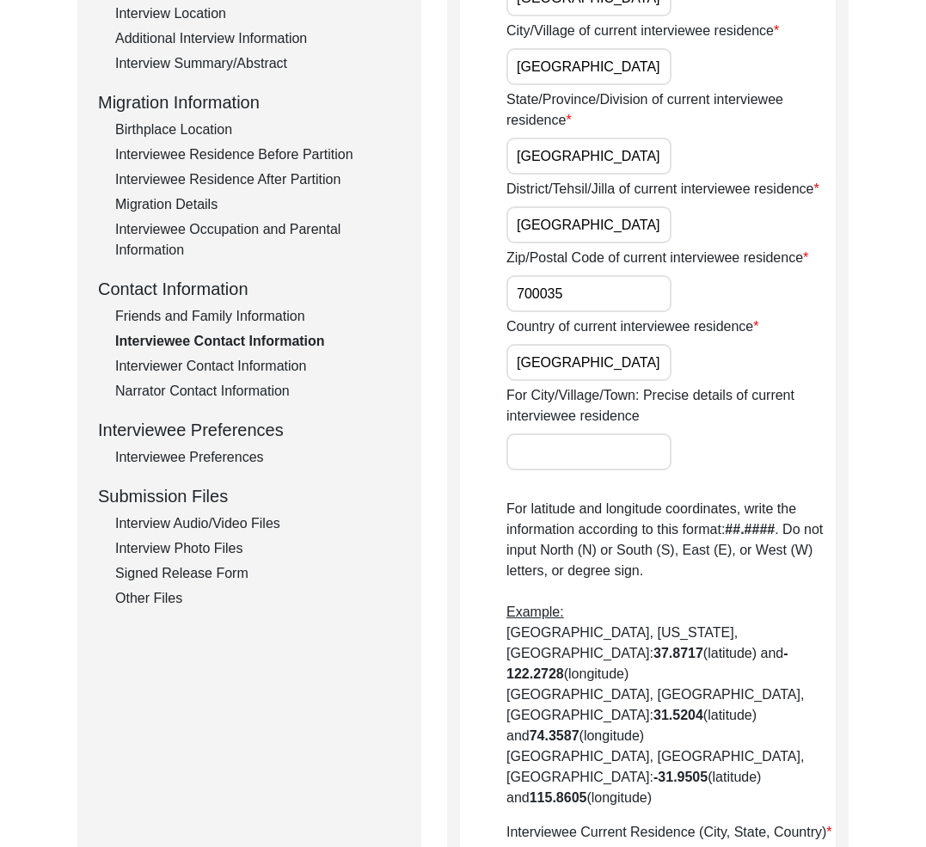
click at [220, 368] on div "Interviewer Contact Information" at bounding box center [258, 366] width 286 height 21
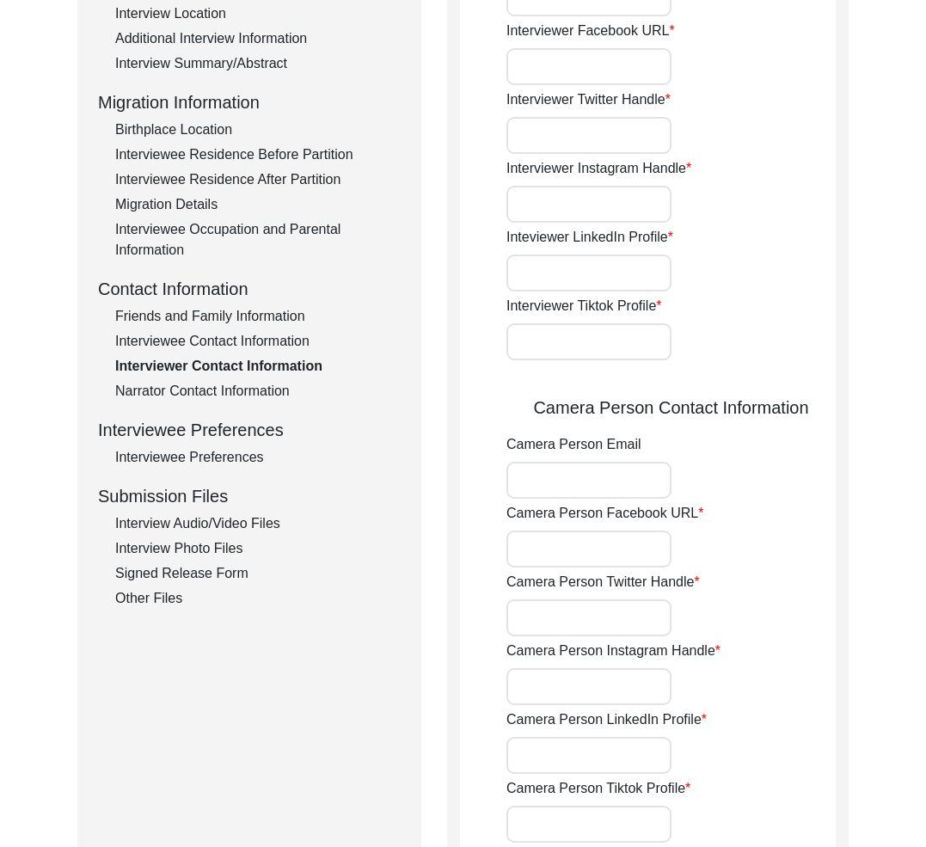
type input "8617280196"
type input "[EMAIL_ADDRESS][DOMAIN_NAME]"
type input "n/a"
type input "[URL][DOMAIN_NAME]"
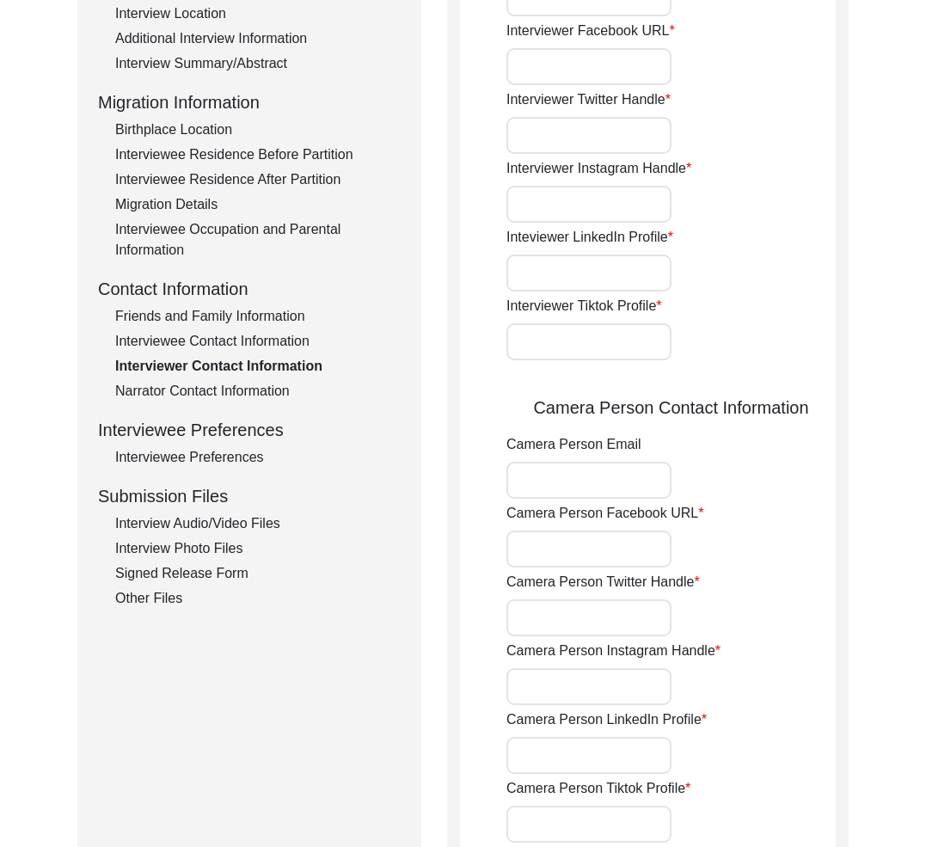
type input "[URL][DOMAIN_NAME][PERSON_NAME]"
type input "n/a"
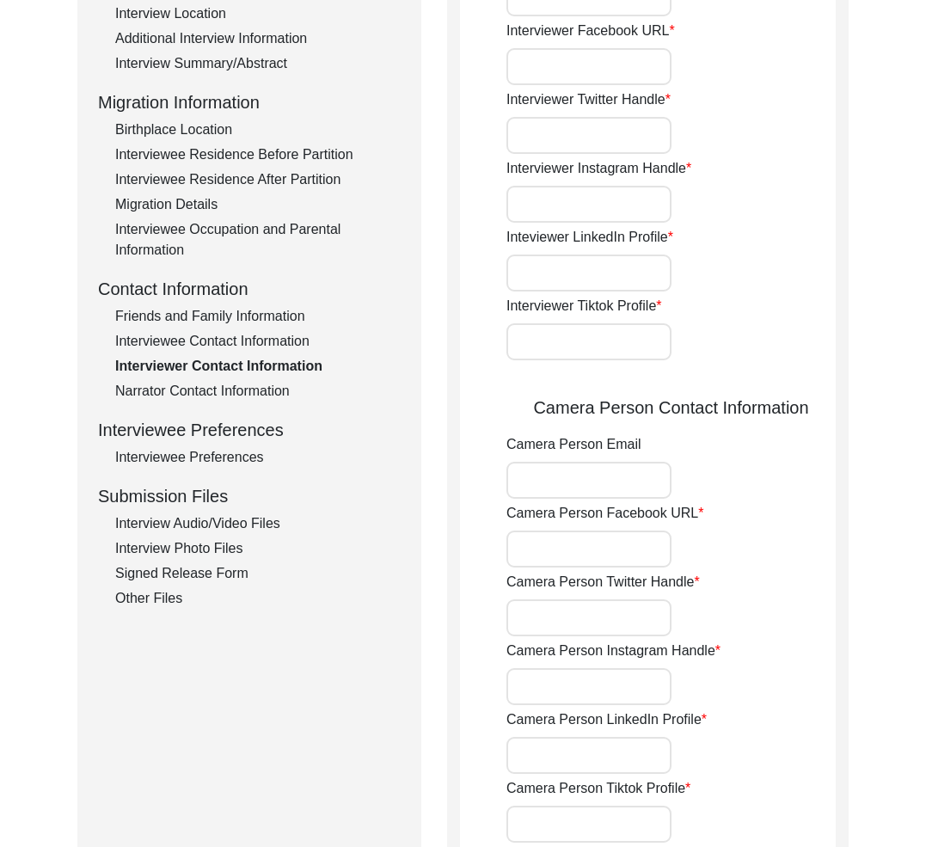
type input "n/a"
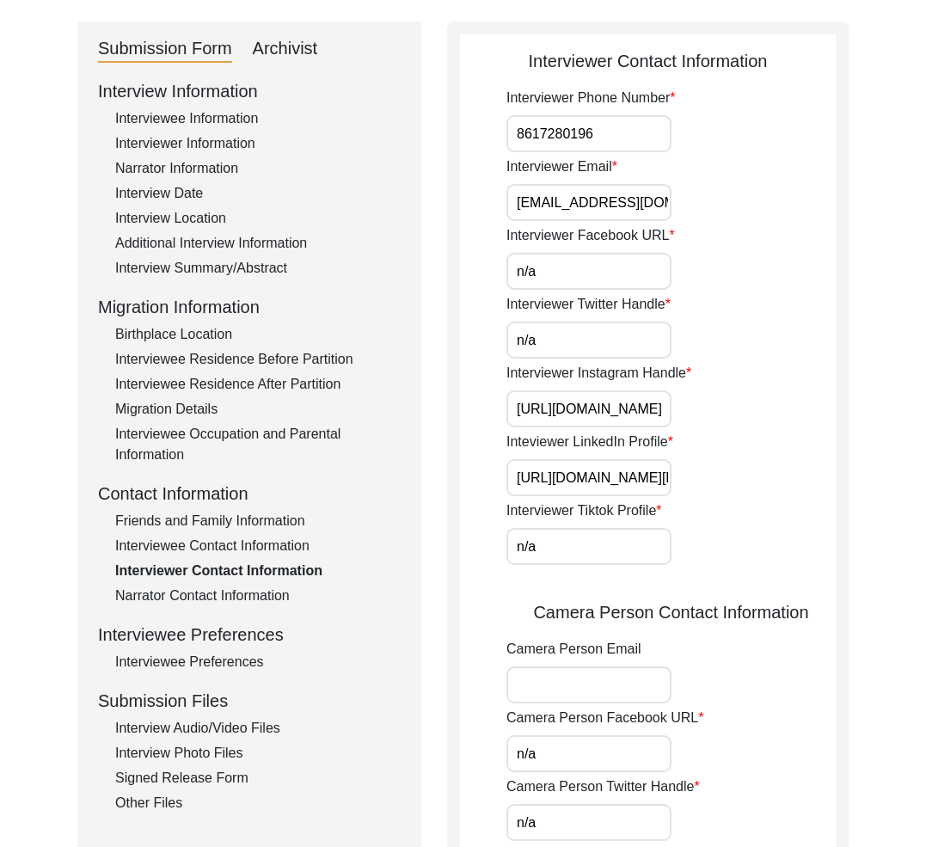
scroll to position [0, 0]
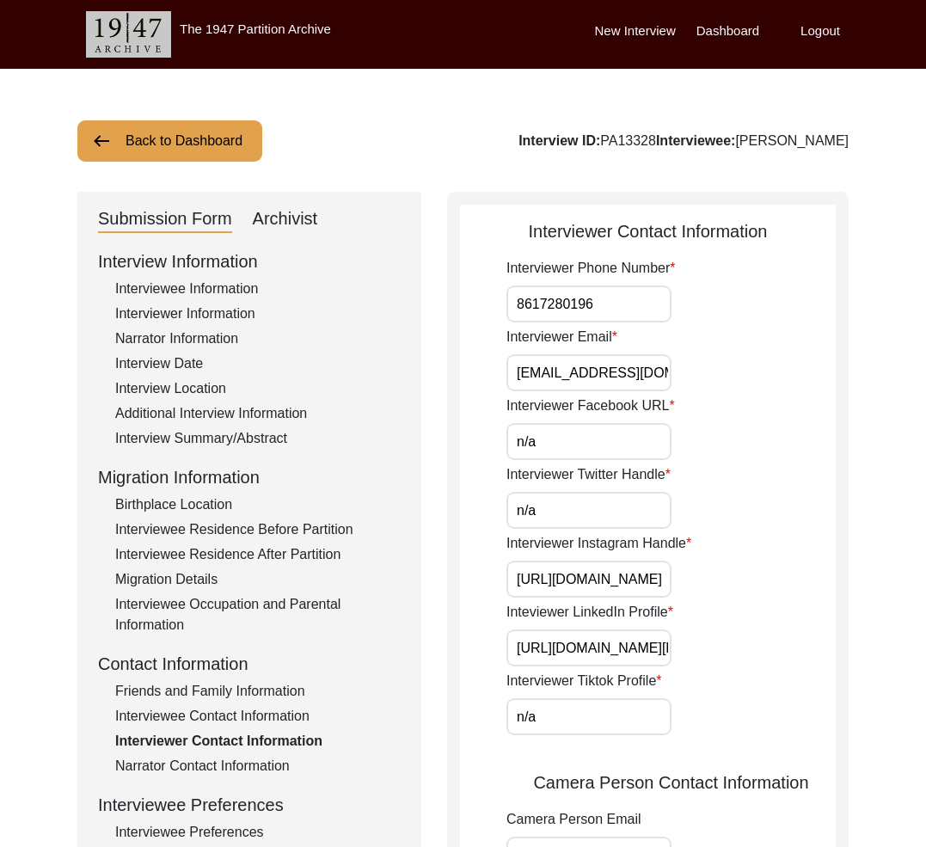
click at [634, 238] on div "Interviewer Contact Information" at bounding box center [648, 231] width 376 height 26
copy div "Interviewer Contact Information"
click at [608, 310] on input "8617280196" at bounding box center [589, 304] width 165 height 37
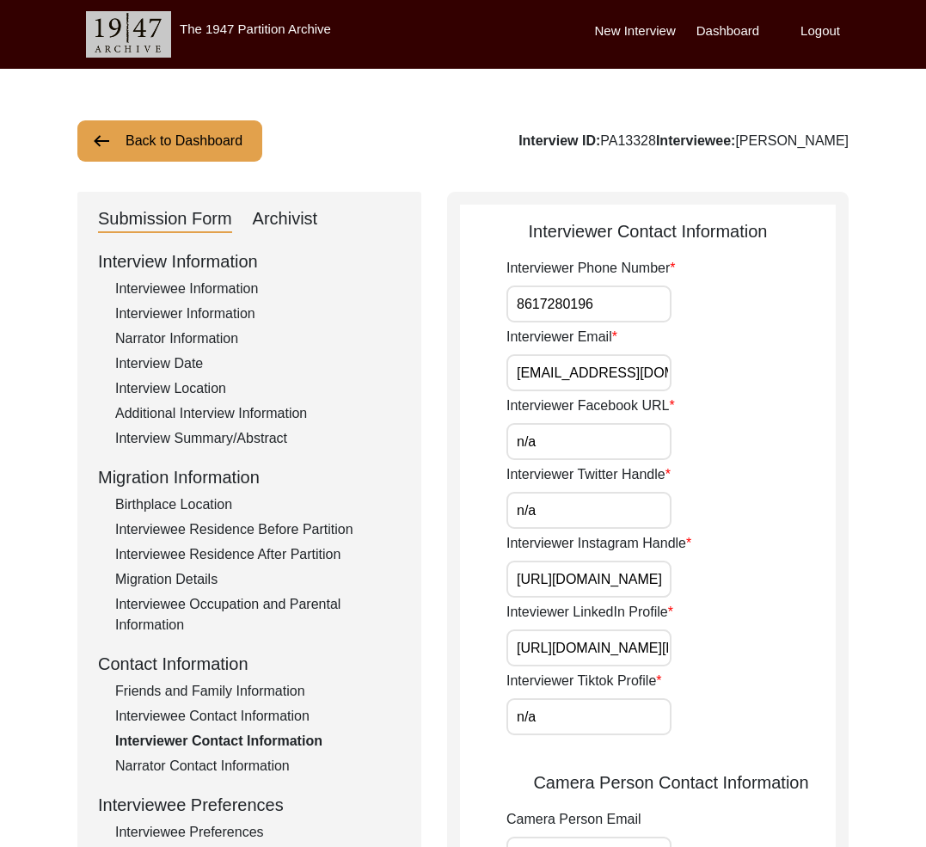
click at [550, 272] on label "Interviewer Phone Number" at bounding box center [591, 268] width 169 height 21
click at [550, 286] on input "8617280196" at bounding box center [589, 304] width 165 height 37
click at [550, 272] on label "Interviewer Phone Number" at bounding box center [591, 268] width 169 height 21
click at [550, 286] on input "8617280196" at bounding box center [589, 304] width 165 height 37
click at [550, 272] on label "Interviewer Phone Number" at bounding box center [591, 268] width 169 height 21
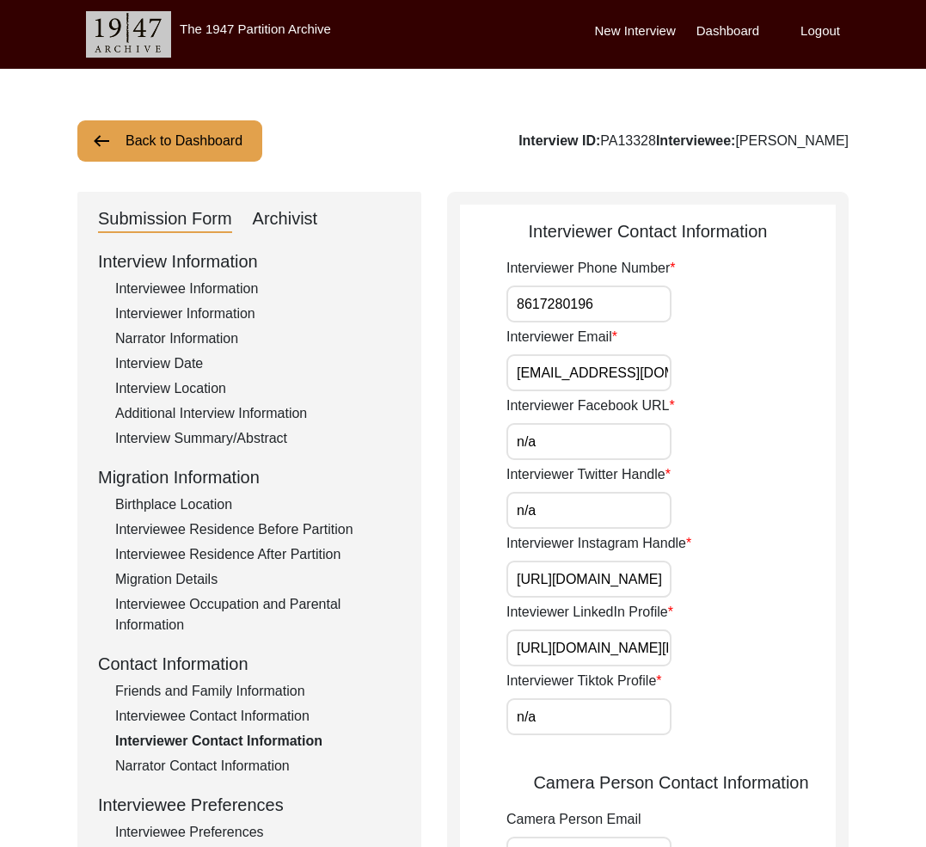
click at [550, 286] on input "8617280196" at bounding box center [589, 304] width 165 height 37
copy label "Interviewer"
click at [518, 300] on input "8617280196" at bounding box center [589, 304] width 165 height 37
type input "[PHONE_NUMBER]"
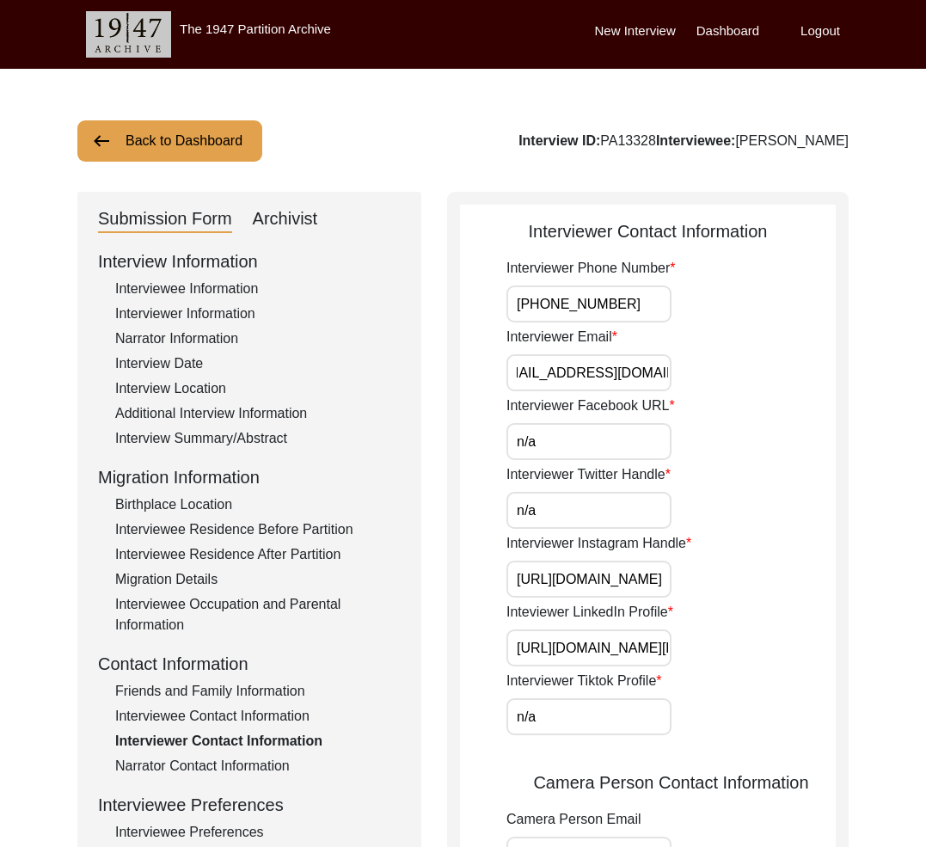
click at [674, 369] on div "Interviewer Email [EMAIL_ADDRESS][DOMAIN_NAME]" at bounding box center [671, 359] width 329 height 65
click at [662, 375] on input "[EMAIL_ADDRESS][DOMAIN_NAME]" at bounding box center [589, 372] width 165 height 37
click at [599, 434] on input "n/a" at bounding box center [589, 441] width 165 height 37
click at [540, 510] on input "n/a" at bounding box center [589, 510] width 165 height 37
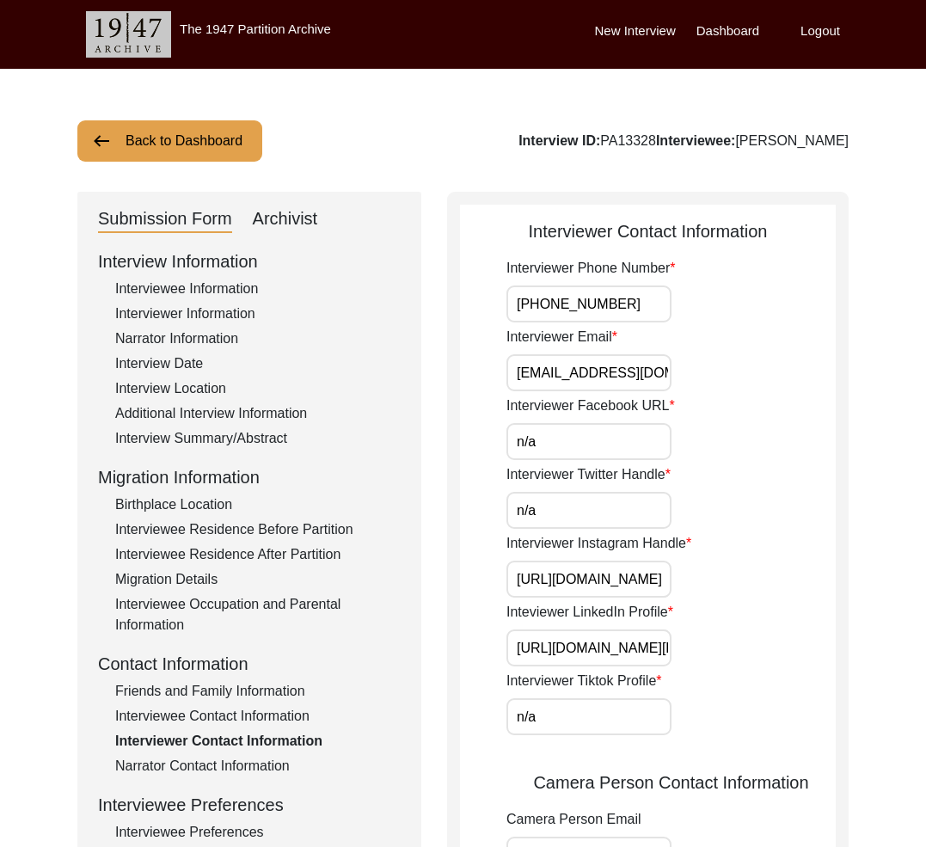
click at [546, 580] on input "[URL][DOMAIN_NAME]" at bounding box center [589, 579] width 165 height 37
click at [667, 582] on input "[URL][DOMAIN_NAME]" at bounding box center [589, 579] width 165 height 37
click at [662, 650] on input "[URL][DOMAIN_NAME][PERSON_NAME]" at bounding box center [589, 648] width 165 height 37
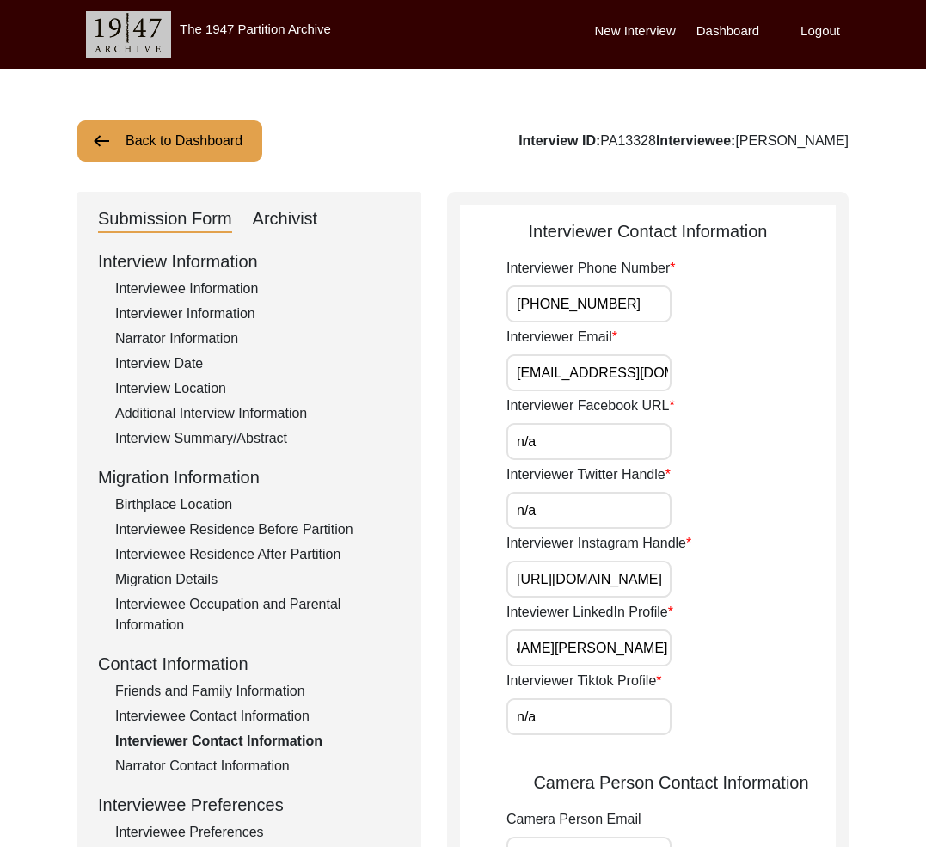
scroll to position [0, 0]
drag, startPoint x: 667, startPoint y: 653, endPoint x: 635, endPoint y: 693, distance: 51.5
click at [665, 653] on input "[URL][DOMAIN_NAME][PERSON_NAME]" at bounding box center [589, 648] width 165 height 37
click at [619, 713] on input "n/a" at bounding box center [589, 716] width 165 height 37
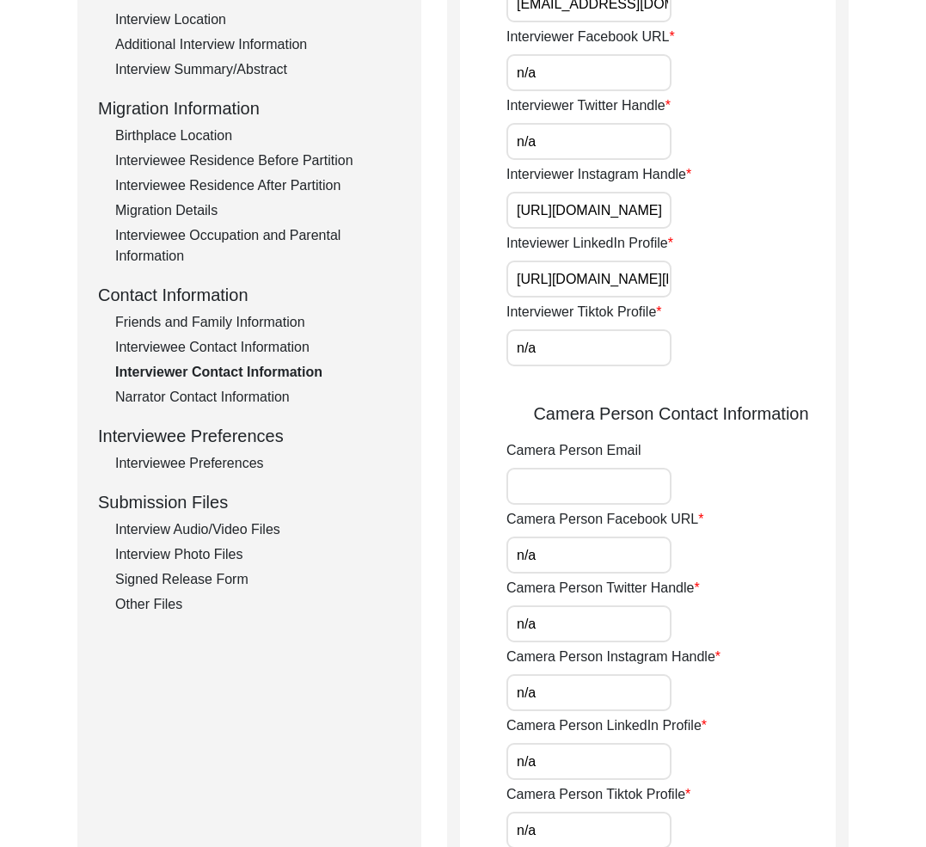
scroll to position [547, 0]
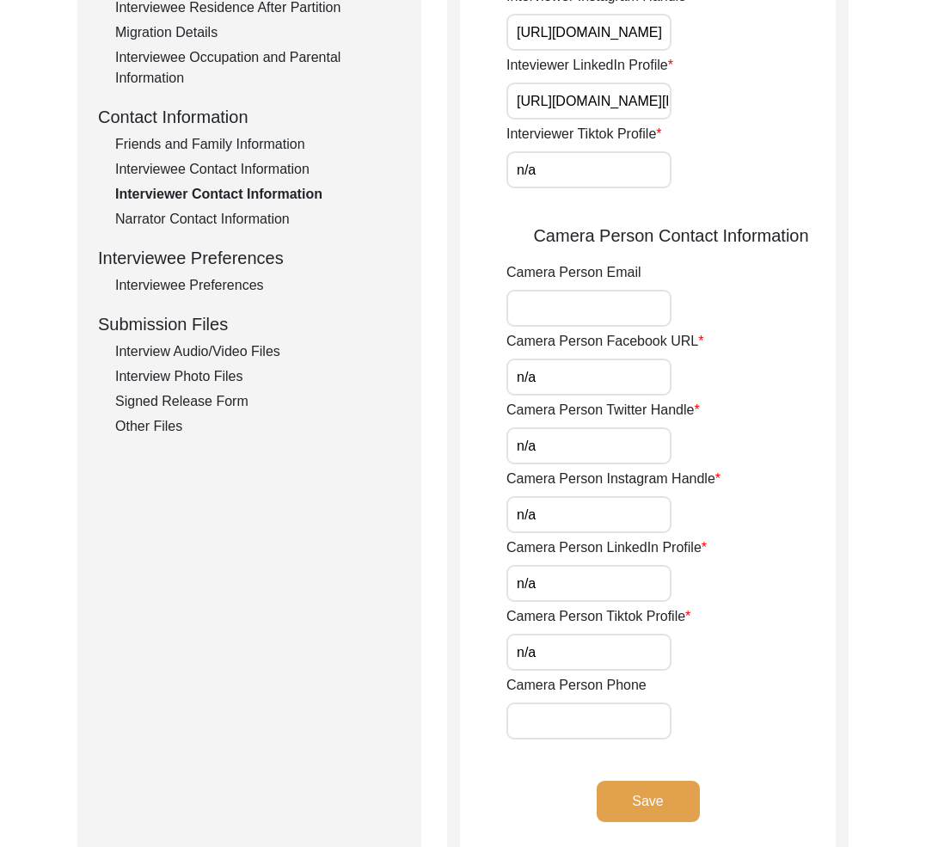
click at [746, 634] on div "Camera Person Tiktok Profile n/a" at bounding box center [671, 638] width 329 height 65
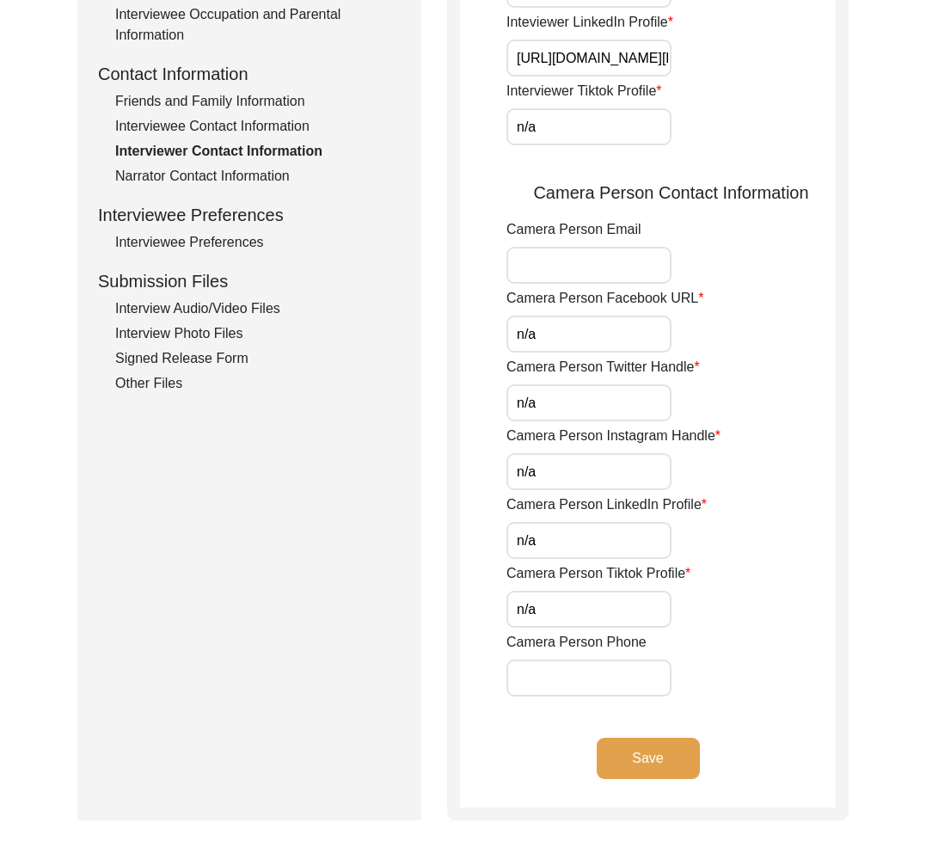
scroll to position [614, 0]
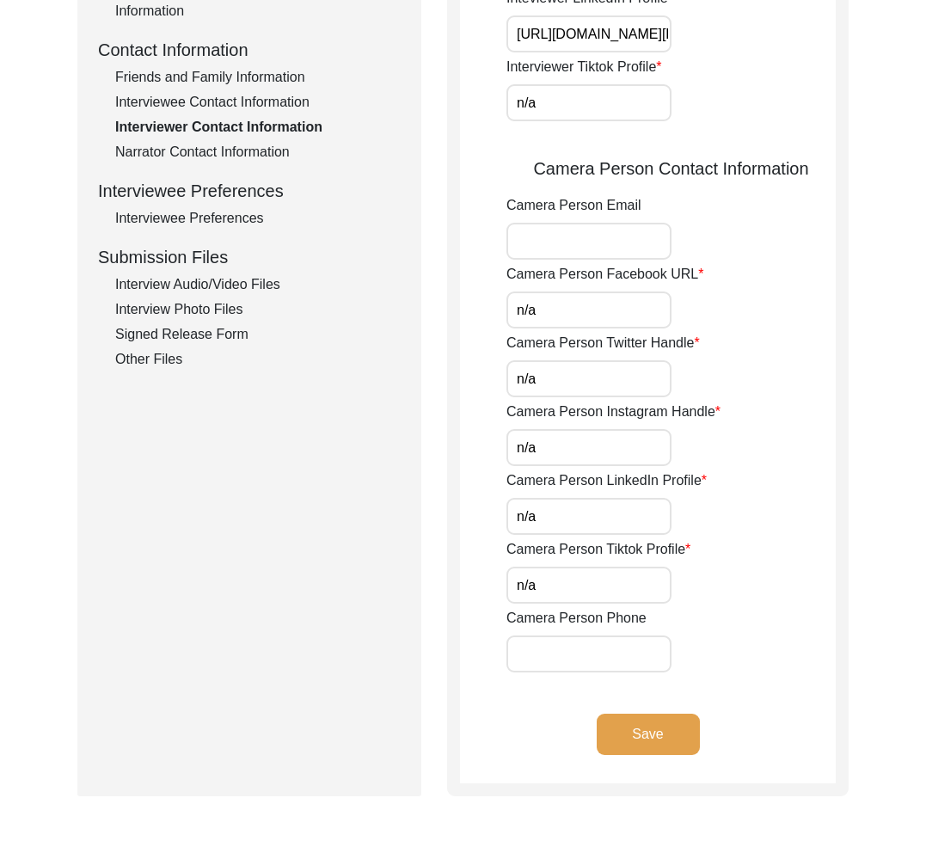
click at [583, 204] on label "Camera Person Email" at bounding box center [574, 205] width 135 height 21
click at [583, 223] on input "Camera Person Email" at bounding box center [589, 241] width 165 height 37
click at [583, 204] on label "Camera Person Email" at bounding box center [574, 205] width 135 height 21
click at [583, 223] on input "Camera Person Email" at bounding box center [589, 241] width 165 height 37
click at [583, 204] on label "Camera Person Email" at bounding box center [574, 205] width 135 height 21
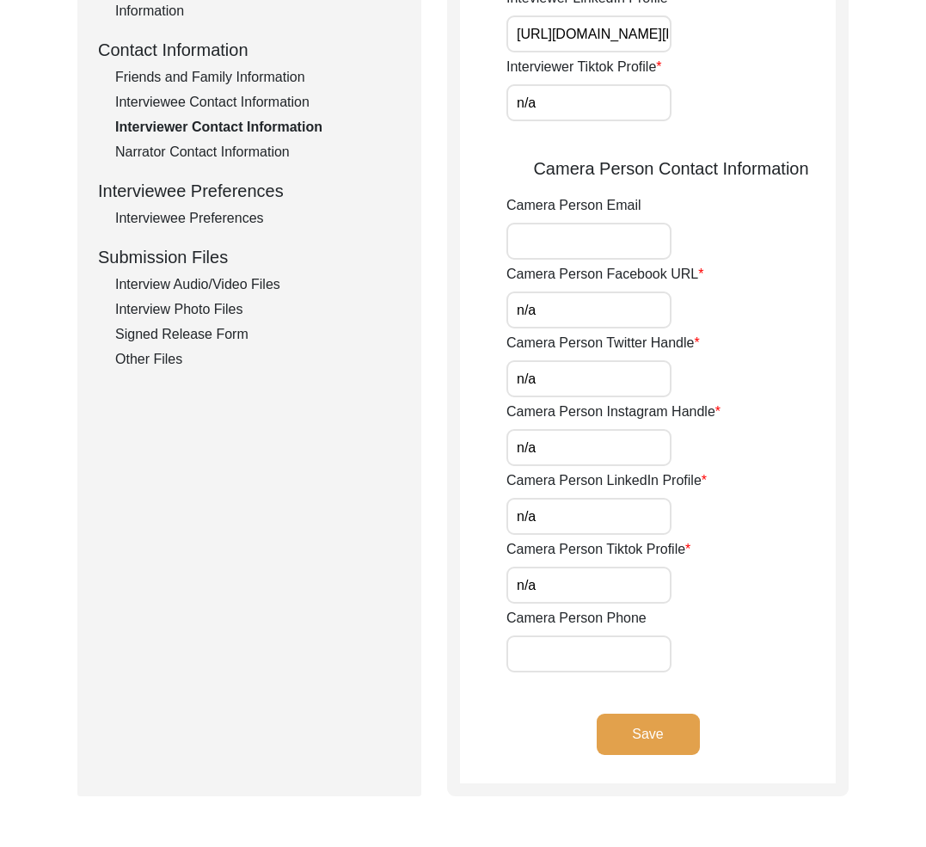
click at [583, 223] on input "Camera Person Email" at bounding box center [589, 241] width 165 height 37
copy label "Person"
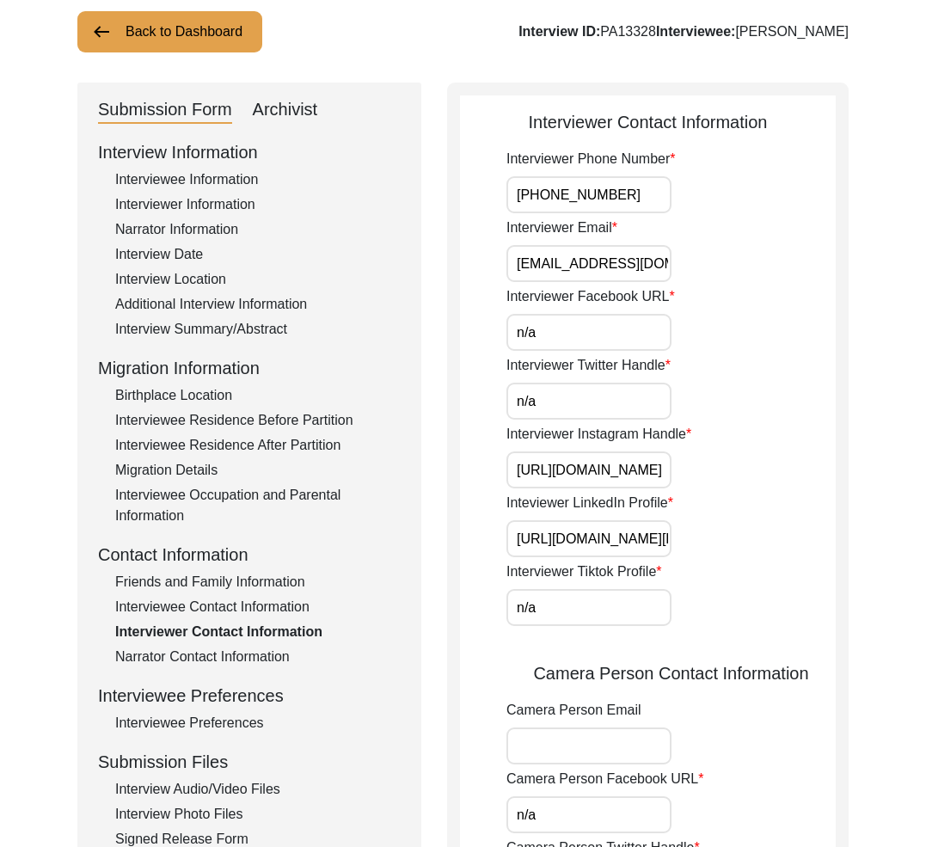
scroll to position [0, 0]
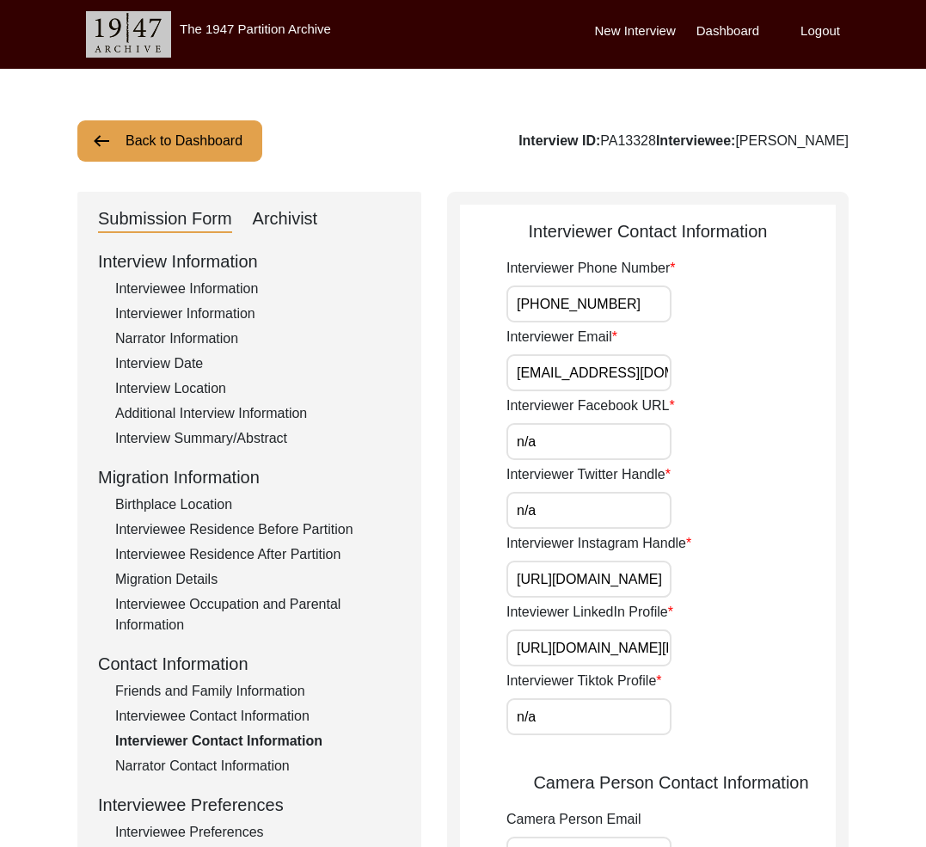
click at [608, 372] on input "[EMAIL_ADDRESS][DOMAIN_NAME]" at bounding box center [589, 372] width 165 height 37
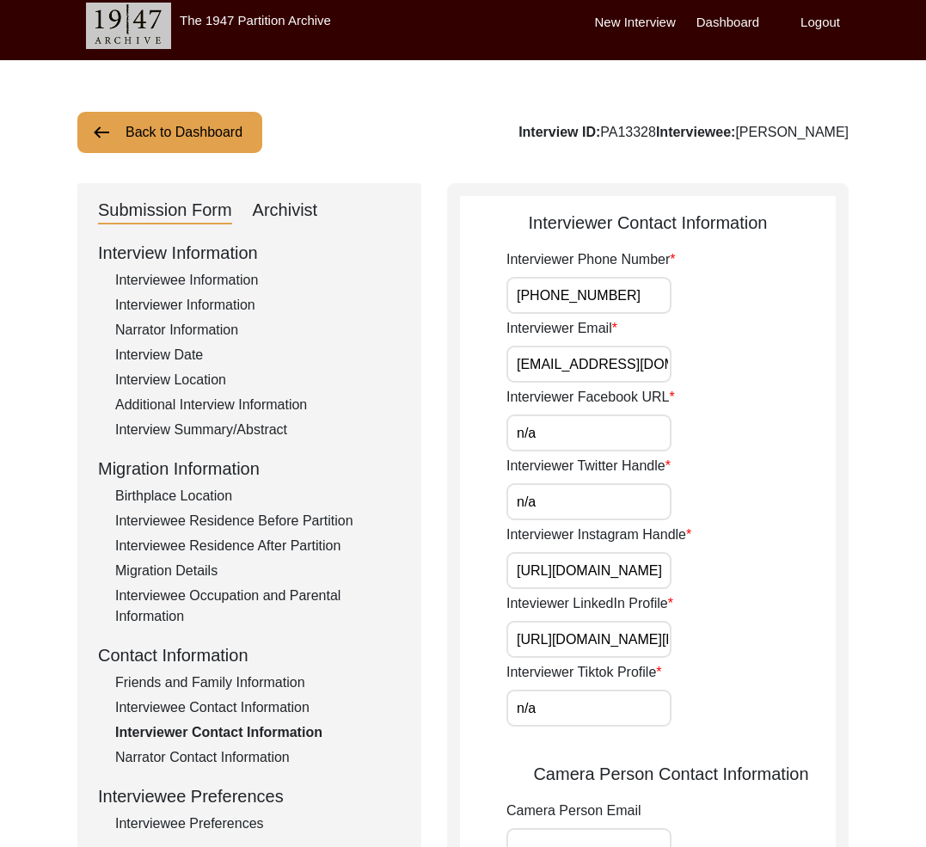
scroll to position [383, 0]
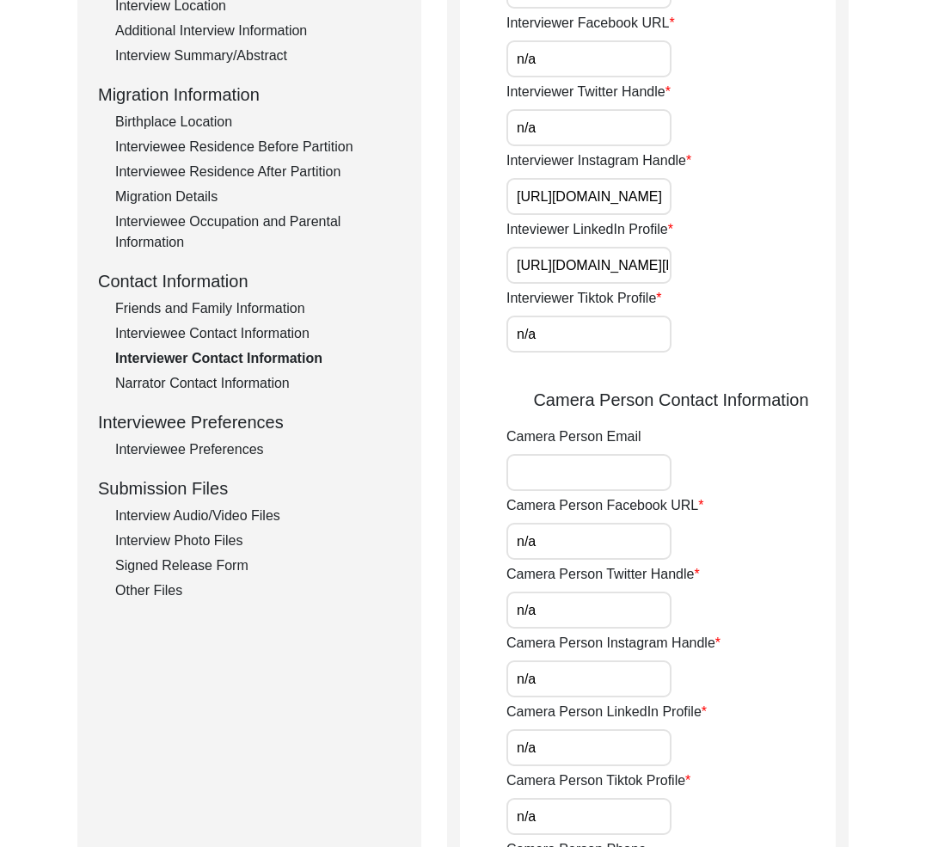
click at [585, 474] on input "Camera Person Email" at bounding box center [589, 472] width 165 height 37
paste input "[EMAIL_ADDRESS][DOMAIN_NAME]"
type input "[EMAIL_ADDRESS][DOMAIN_NAME]"
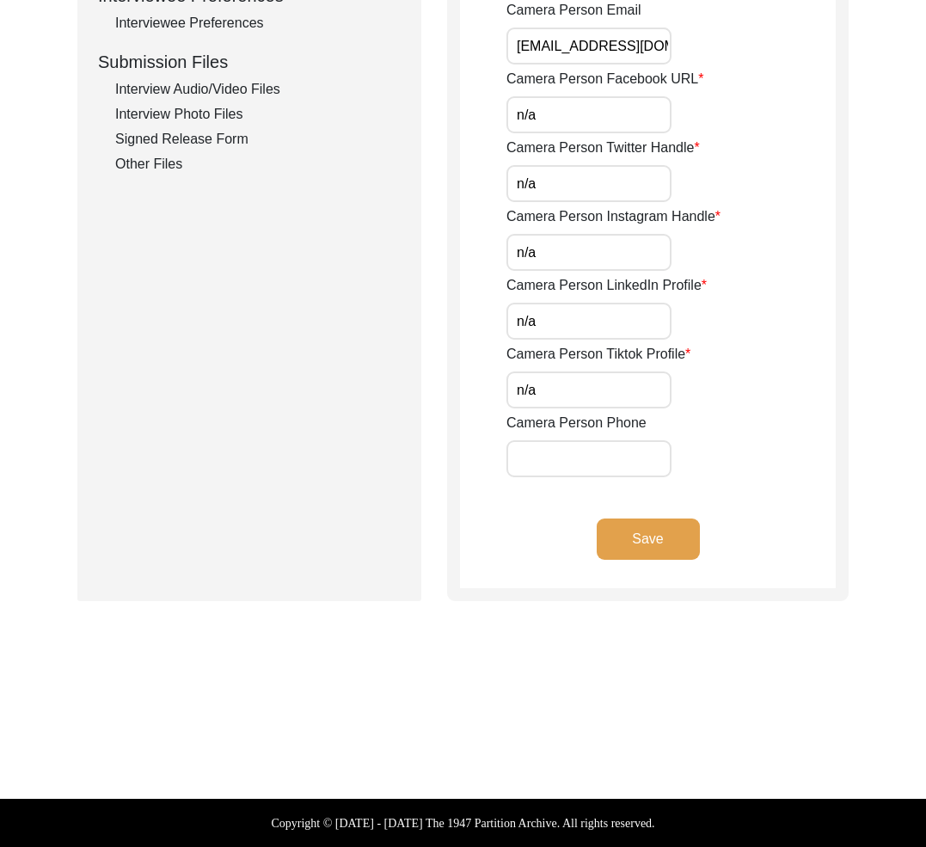
click at [566, 422] on label "Camera Person Phone" at bounding box center [577, 423] width 140 height 21
click at [566, 440] on input "Camera Person Phone" at bounding box center [589, 458] width 165 height 37
click at [566, 422] on label "Camera Person Phone" at bounding box center [577, 423] width 140 height 21
click at [566, 440] on input "Camera Person Phone" at bounding box center [589, 458] width 165 height 37
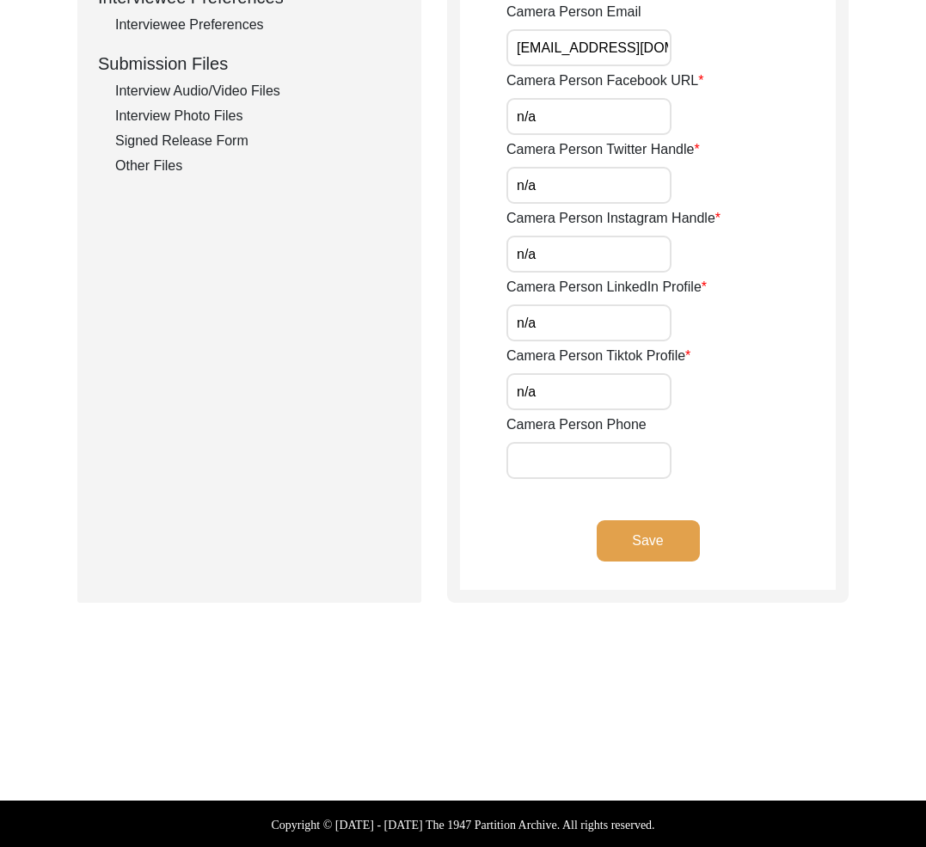
click at [566, 422] on label "Camera Person Phone" at bounding box center [577, 425] width 140 height 21
click at [566, 442] on input "Camera Person Phone" at bounding box center [589, 460] width 165 height 37
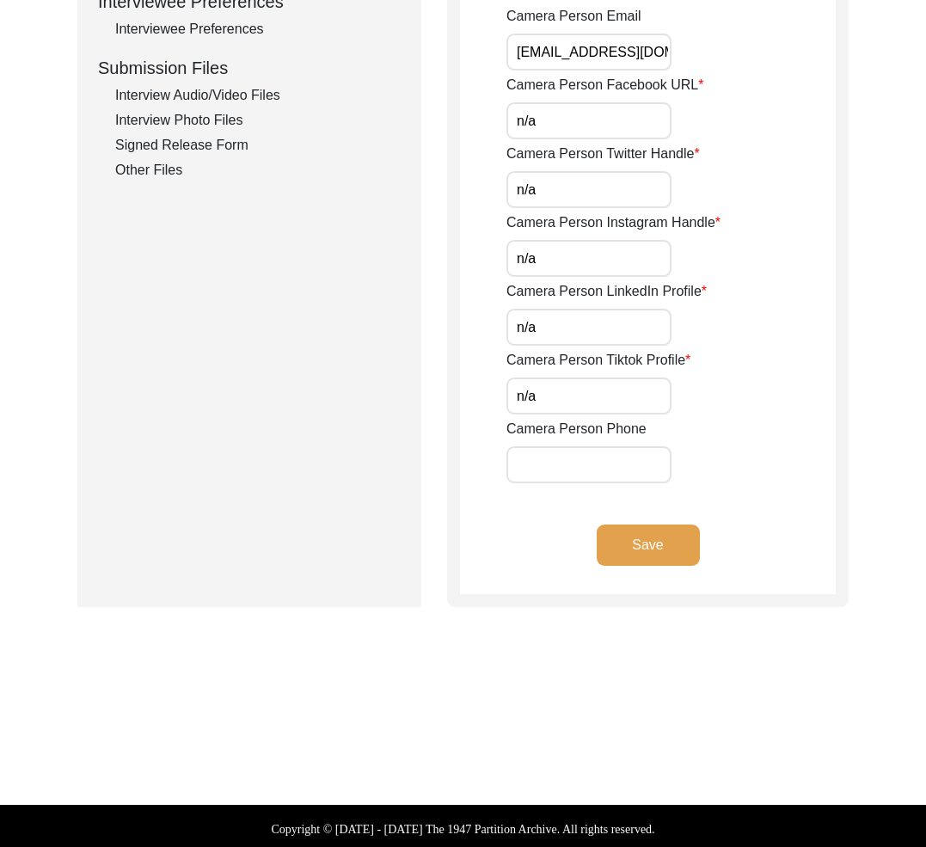
copy label "Person"
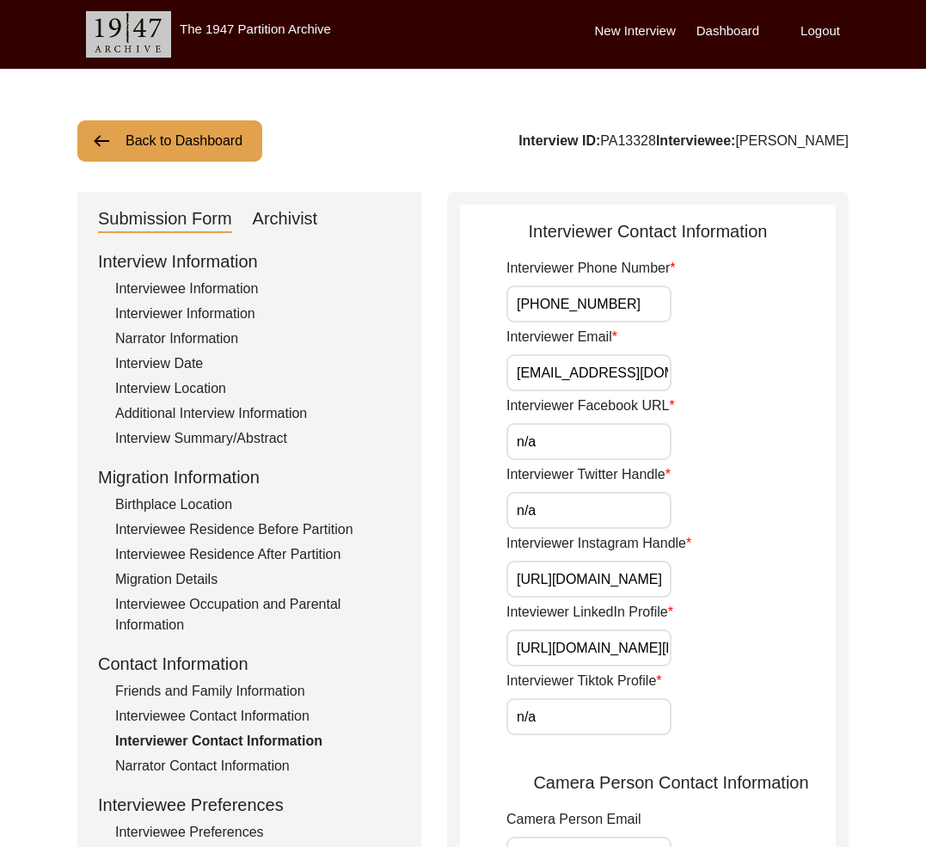
click at [557, 294] on input "[PHONE_NUMBER]" at bounding box center [589, 304] width 165 height 37
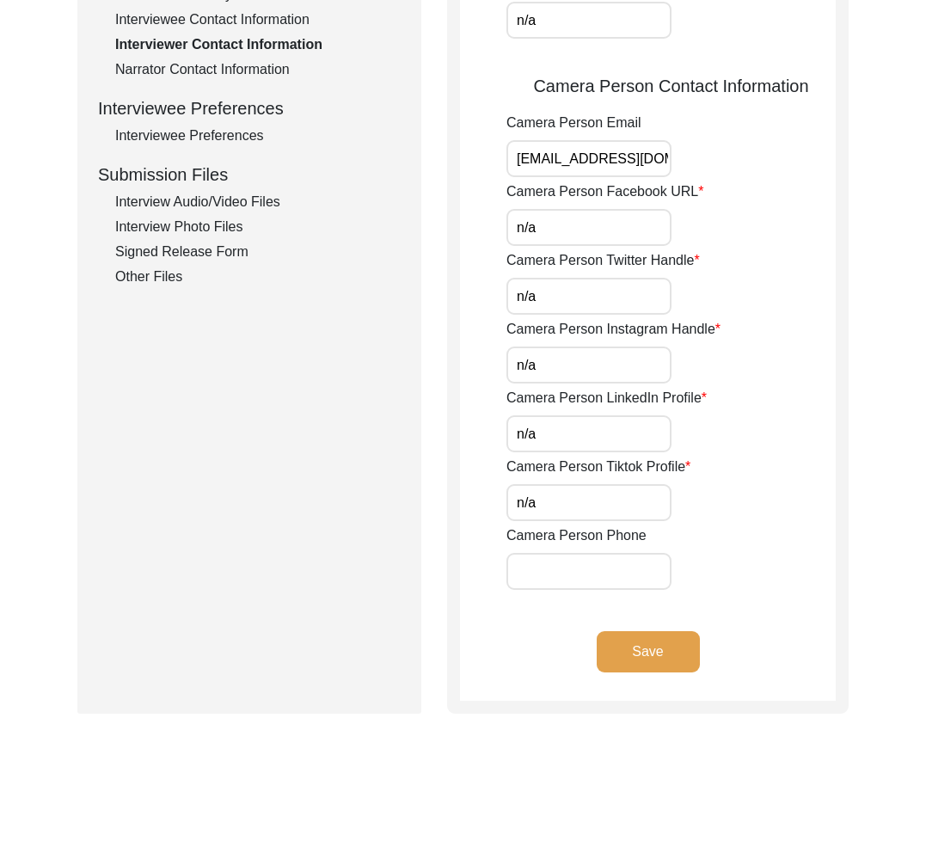
scroll to position [809, 0]
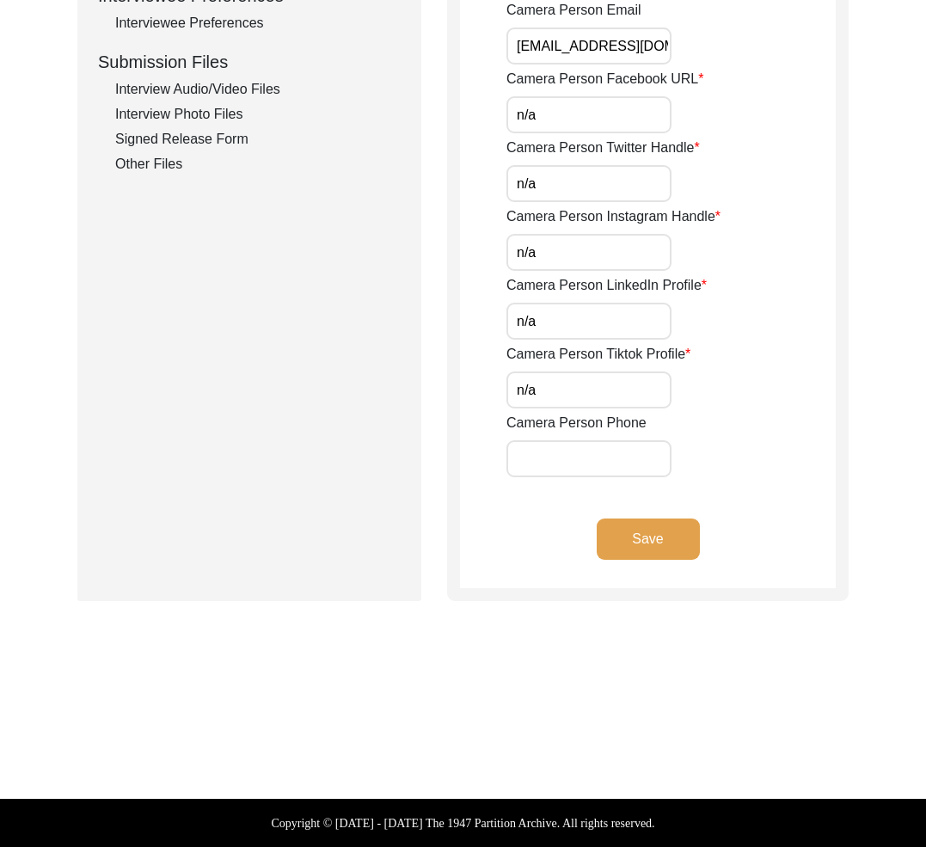
click at [557, 458] on input "Camera Person Phone" at bounding box center [589, 458] width 165 height 37
paste input "[PHONE_NUMBER]"
type input "[PHONE_NUMBER]"
click at [654, 543] on button "Save" at bounding box center [648, 539] width 103 height 41
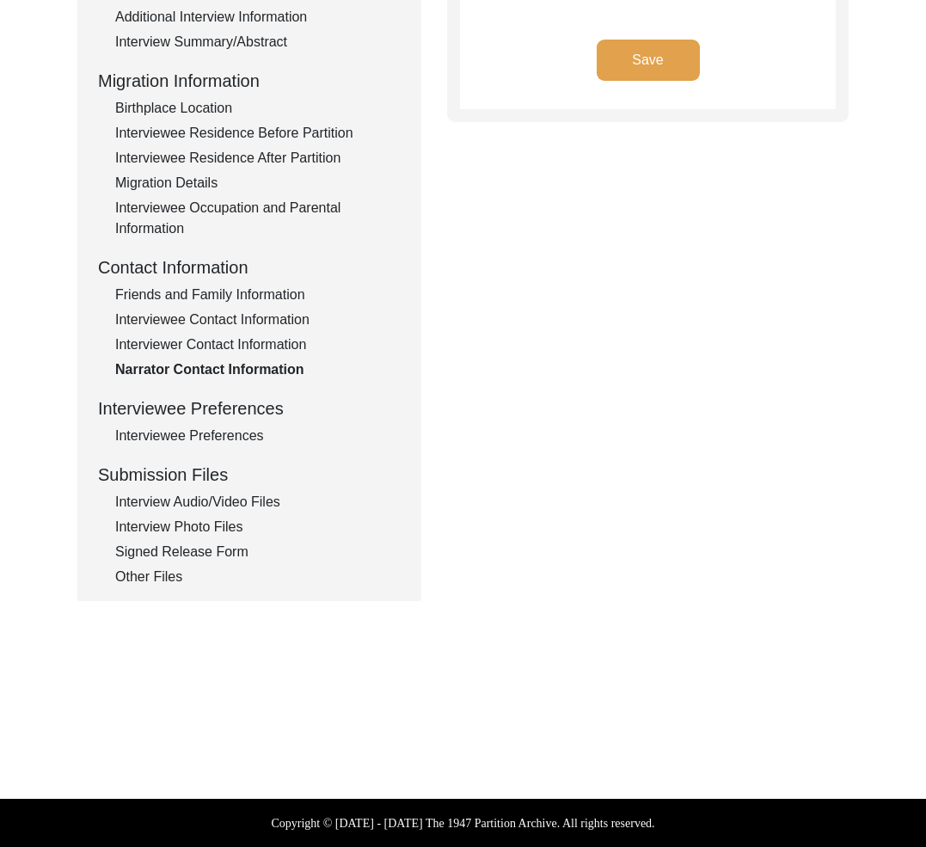
scroll to position [397, 0]
type textarea "8777380527, [EMAIL_ADDRESS][DOMAIN_NAME]"
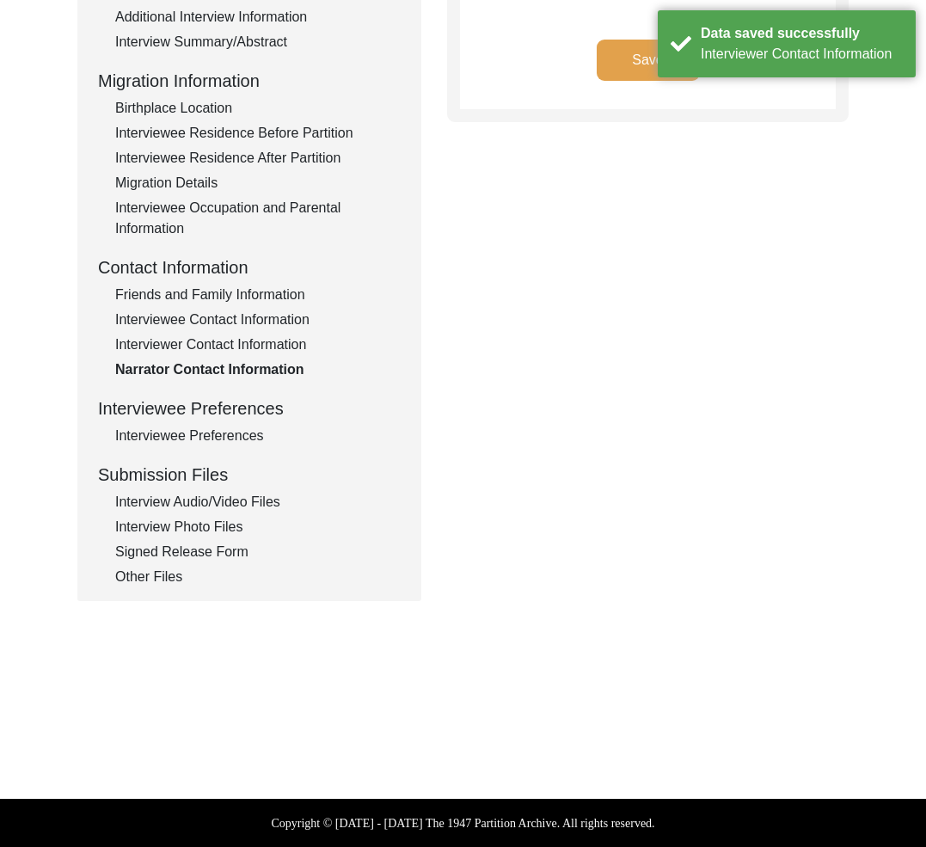
scroll to position [0, 0]
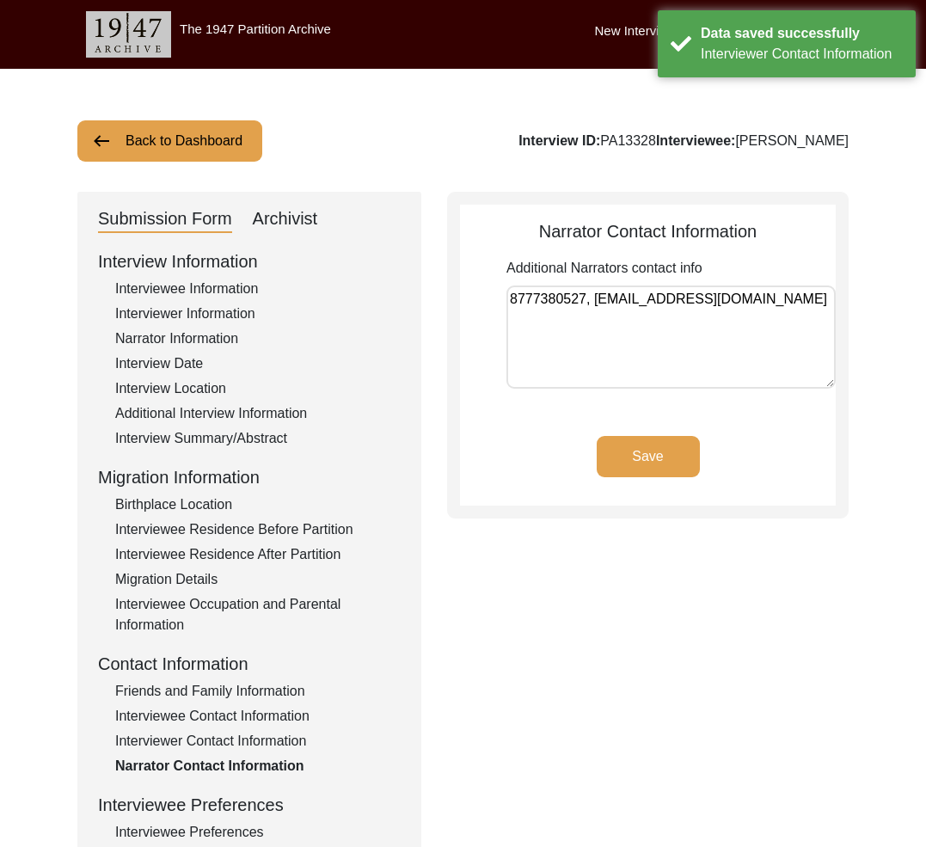
click at [761, 303] on textarea "8777380527, [EMAIL_ADDRESS][DOMAIN_NAME]" at bounding box center [671, 337] width 329 height 103
click at [616, 667] on div "Submission Form Archivist Interview Information Interviewee Information Intervi…" at bounding box center [463, 595] width 772 height 806
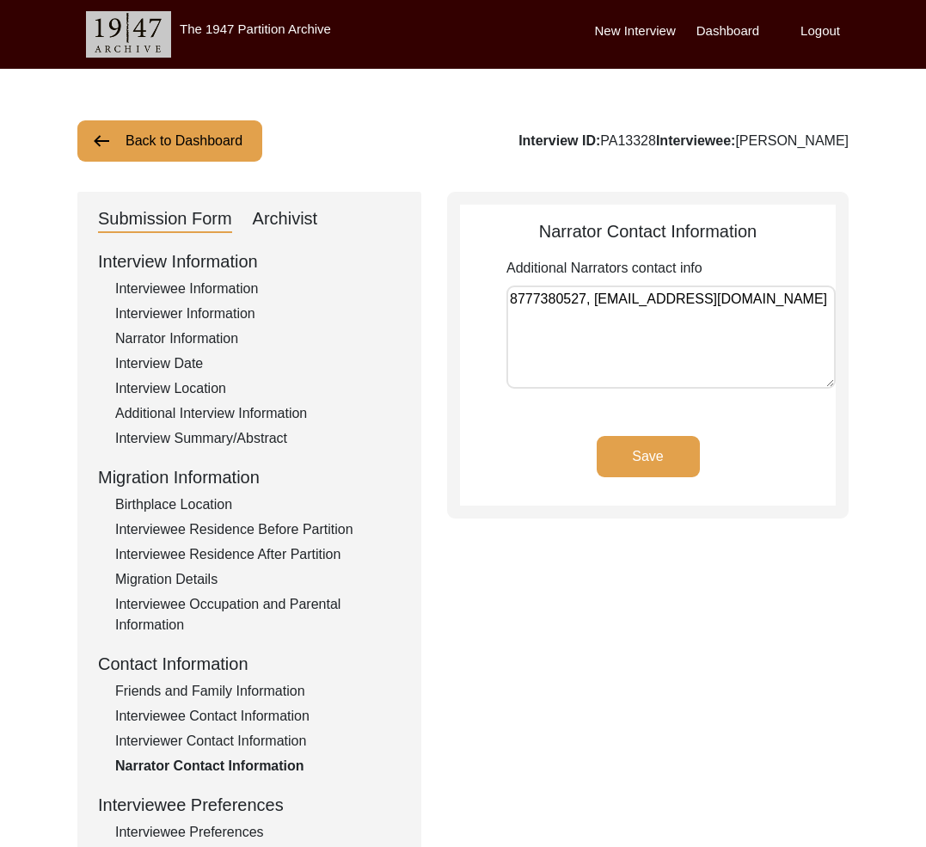
click at [287, 698] on div "Friends and Family Information" at bounding box center [258, 691] width 286 height 21
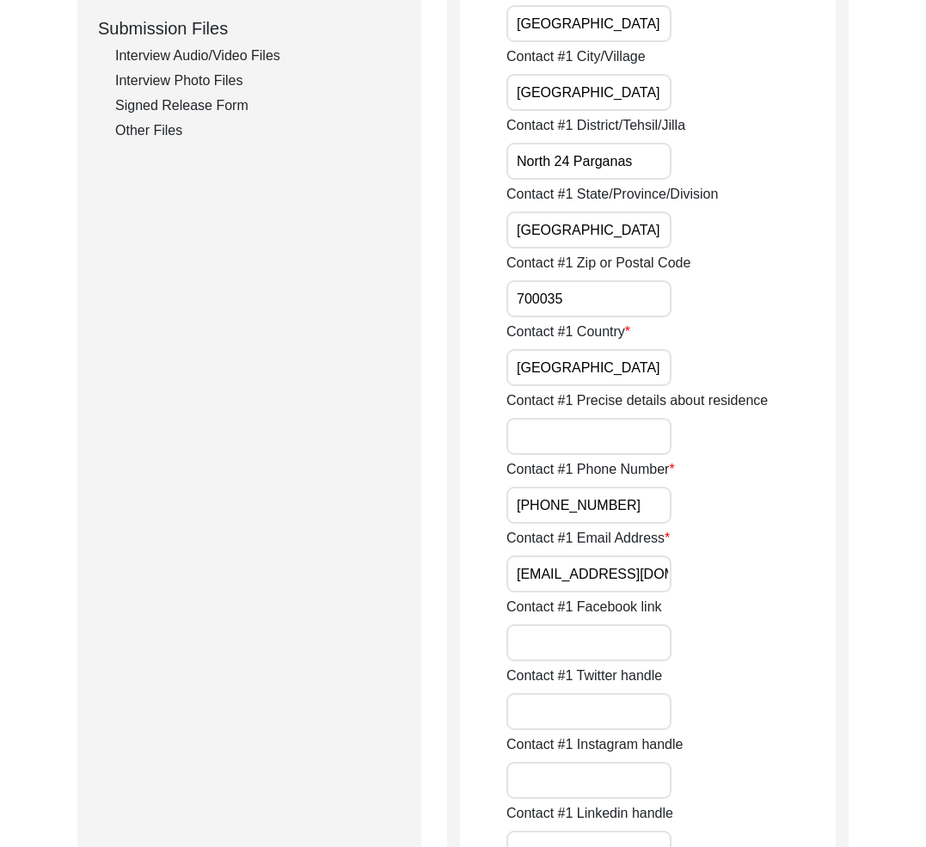
scroll to position [120, 0]
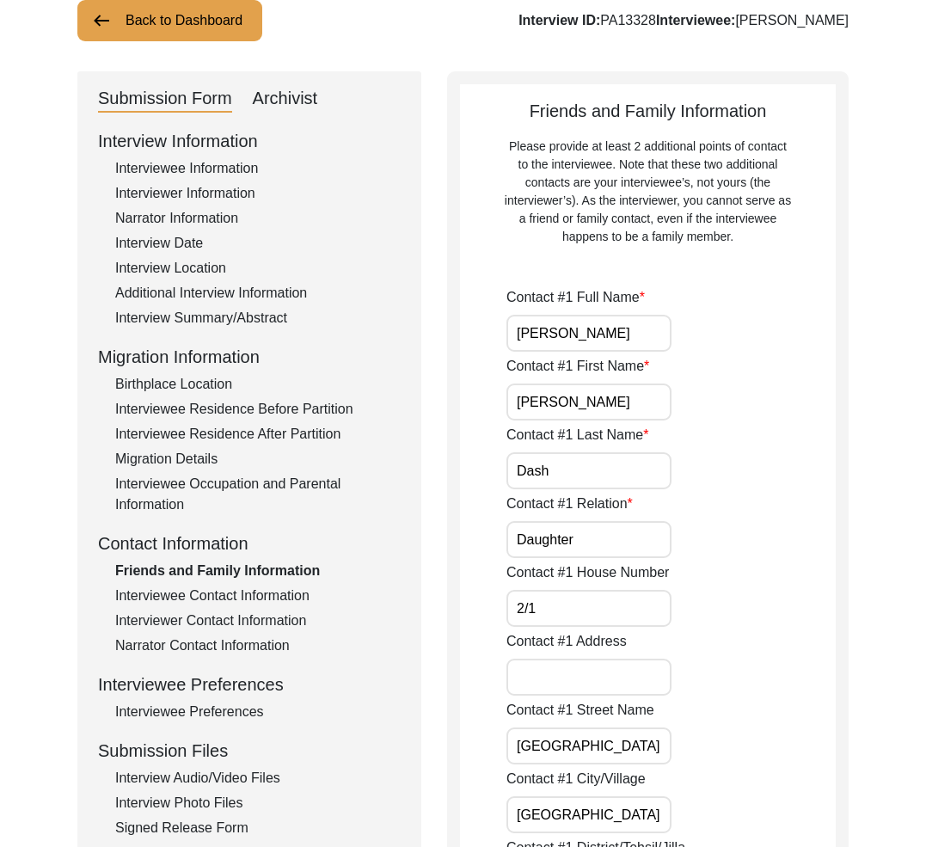
click at [232, 647] on div "Narrator Contact Information" at bounding box center [258, 646] width 286 height 21
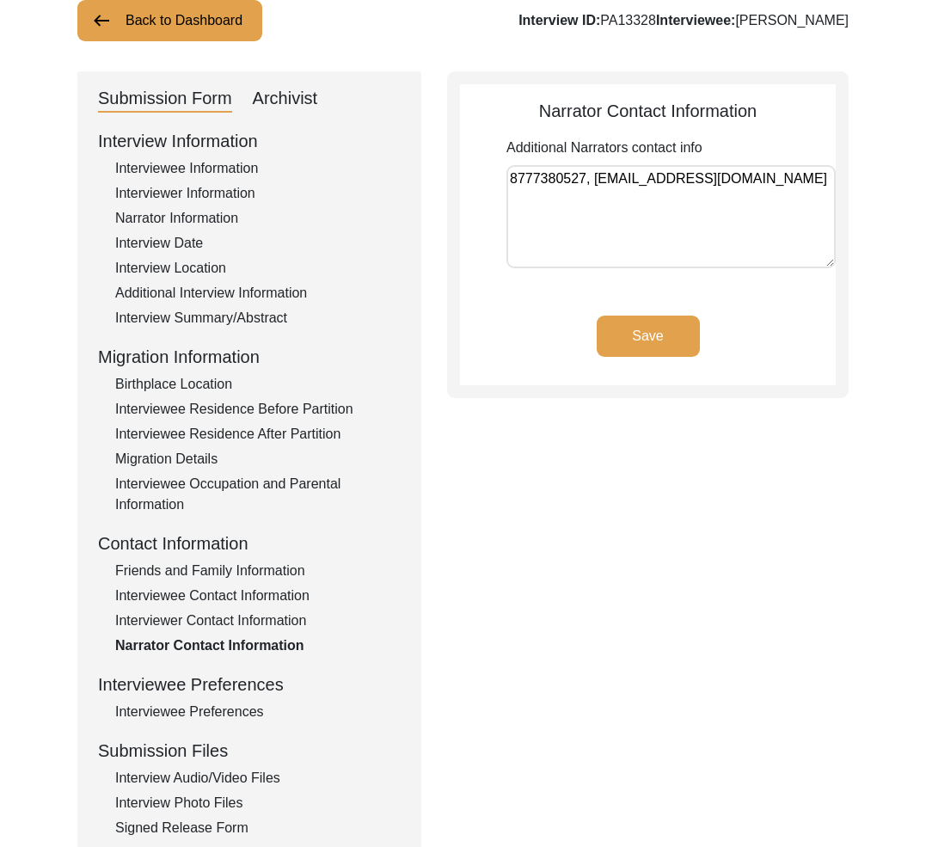
click at [762, 176] on textarea "8777380527, [EMAIL_ADDRESS][DOMAIN_NAME]" at bounding box center [671, 216] width 329 height 103
drag, startPoint x: 760, startPoint y: 177, endPoint x: 483, endPoint y: 182, distance: 277.0
click at [483, 182] on app-narrator-contact-information "Narrator Contact Information Additional Narrators contact info [PHONE_NUMBER], …" at bounding box center [648, 241] width 376 height 287
click at [262, 571] on div "Friends and Family Information" at bounding box center [258, 571] width 286 height 21
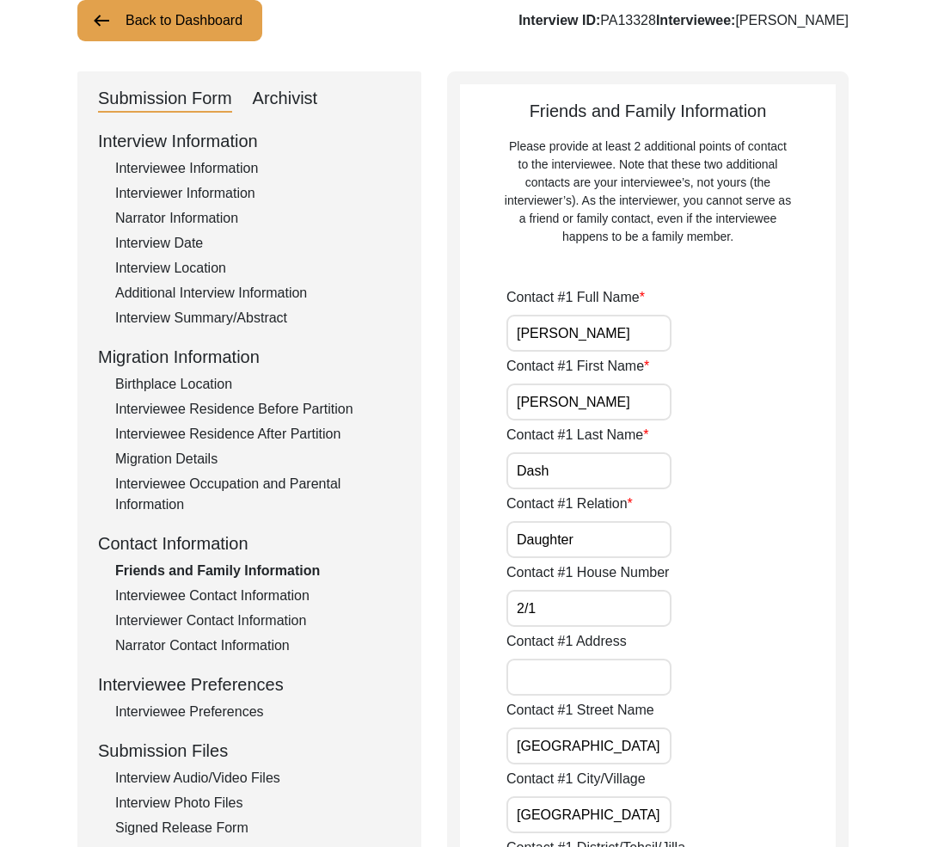
click at [220, 652] on div "Narrator Contact Information" at bounding box center [258, 646] width 286 height 21
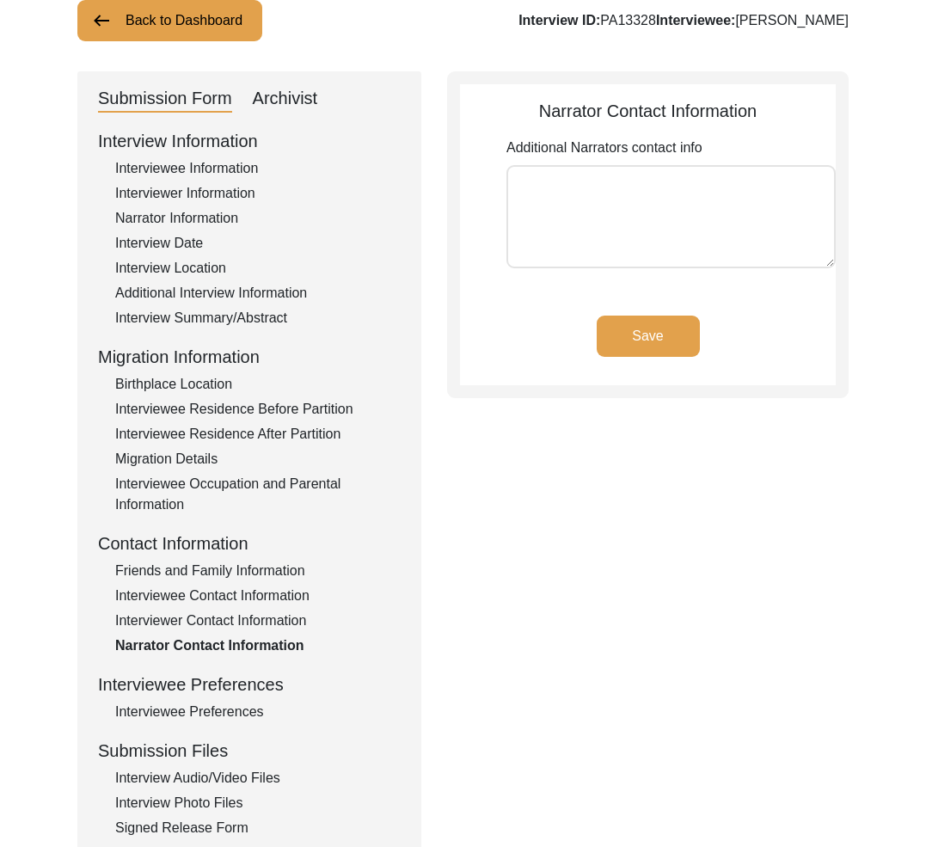
type textarea "8777380527, [EMAIL_ADDRESS][DOMAIN_NAME]"
click at [214, 214] on div "Narrator Information" at bounding box center [258, 218] width 286 height 21
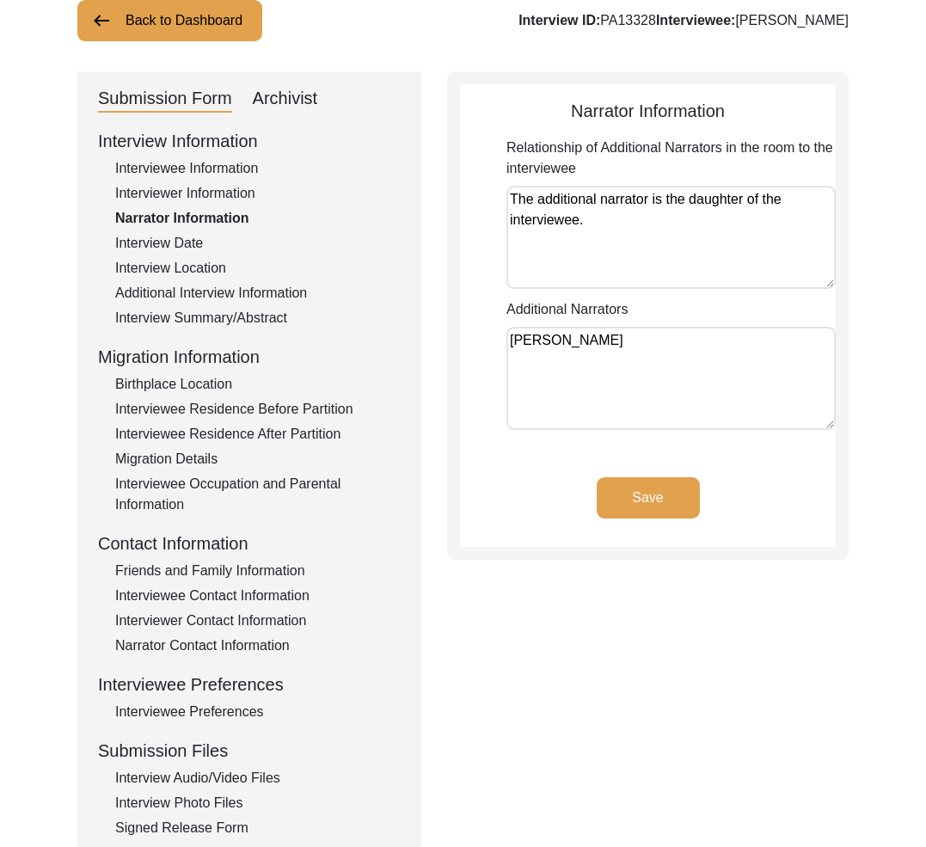
click at [646, 351] on textarea "[PERSON_NAME]" at bounding box center [671, 378] width 329 height 103
click at [610, 225] on textarea "The additional narrator is the daughter of the interviewee." at bounding box center [671, 237] width 329 height 103
click at [621, 332] on textarea "[PERSON_NAME]" at bounding box center [671, 378] width 329 height 103
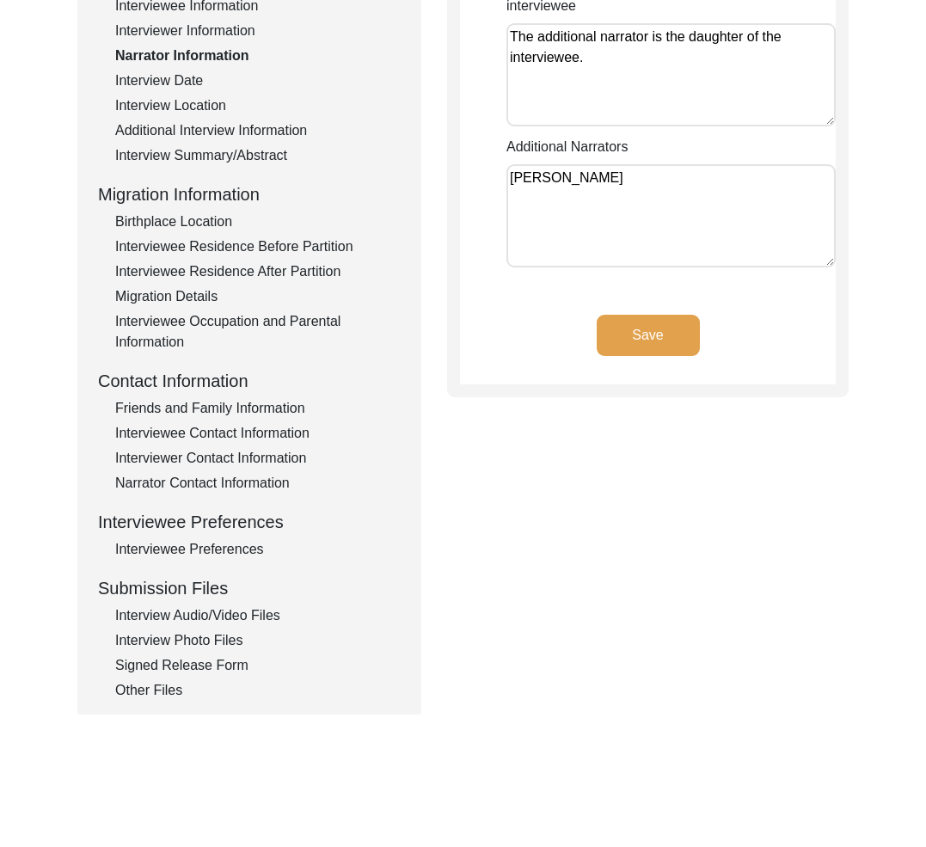
scroll to position [397, 0]
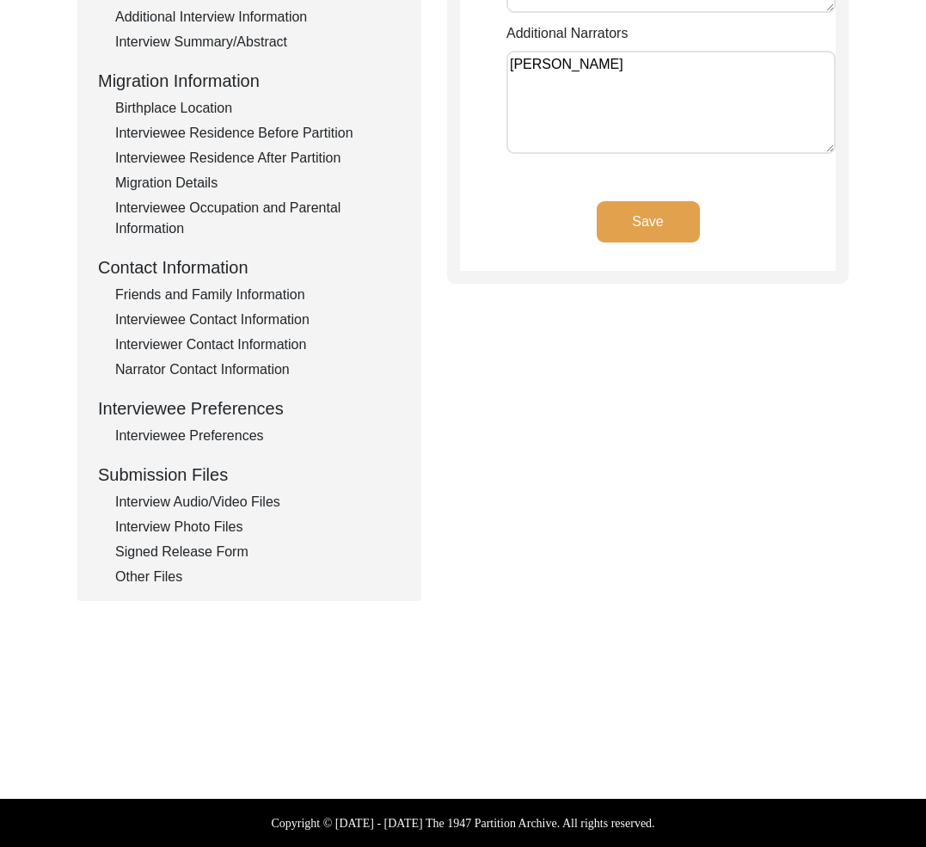
click at [249, 502] on div "Interview Audio/Video Files" at bounding box center [258, 502] width 286 height 21
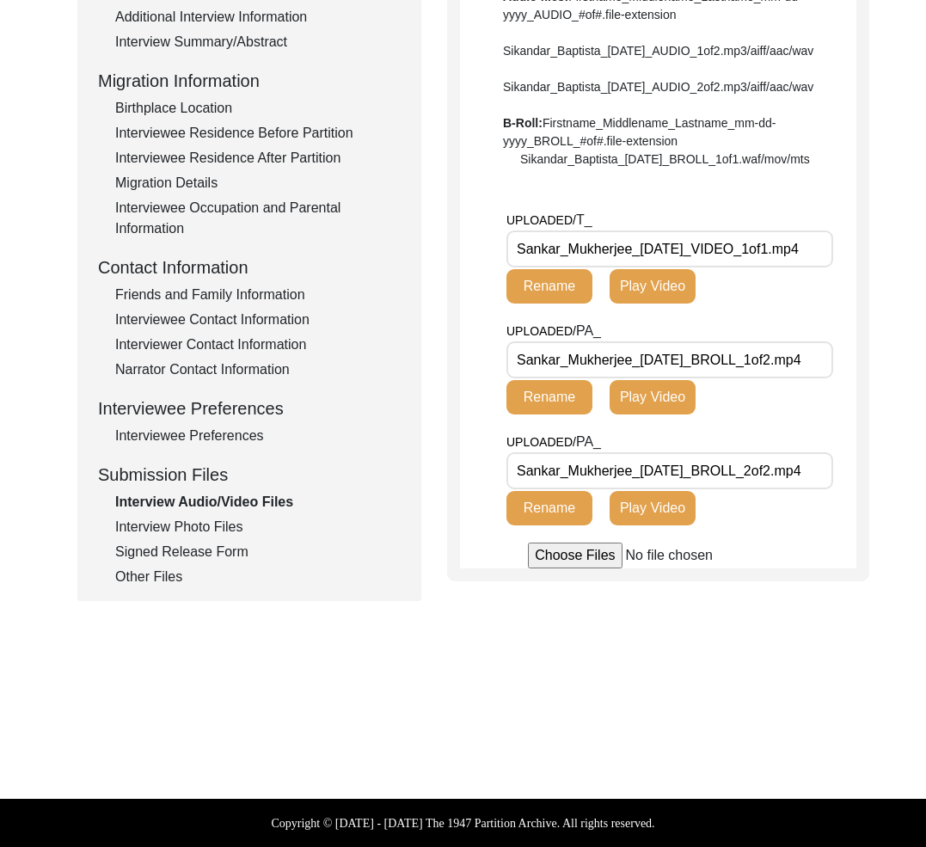
click at [198, 430] on div "Interviewee Preferences" at bounding box center [258, 436] width 286 height 21
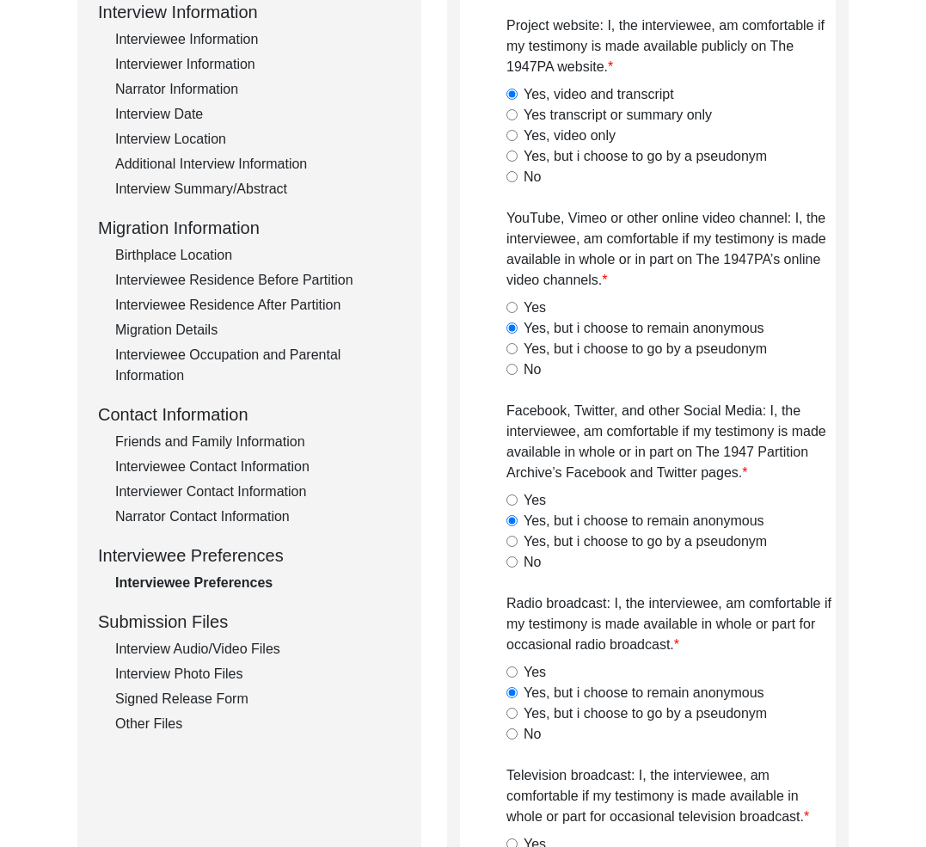
scroll to position [187, 0]
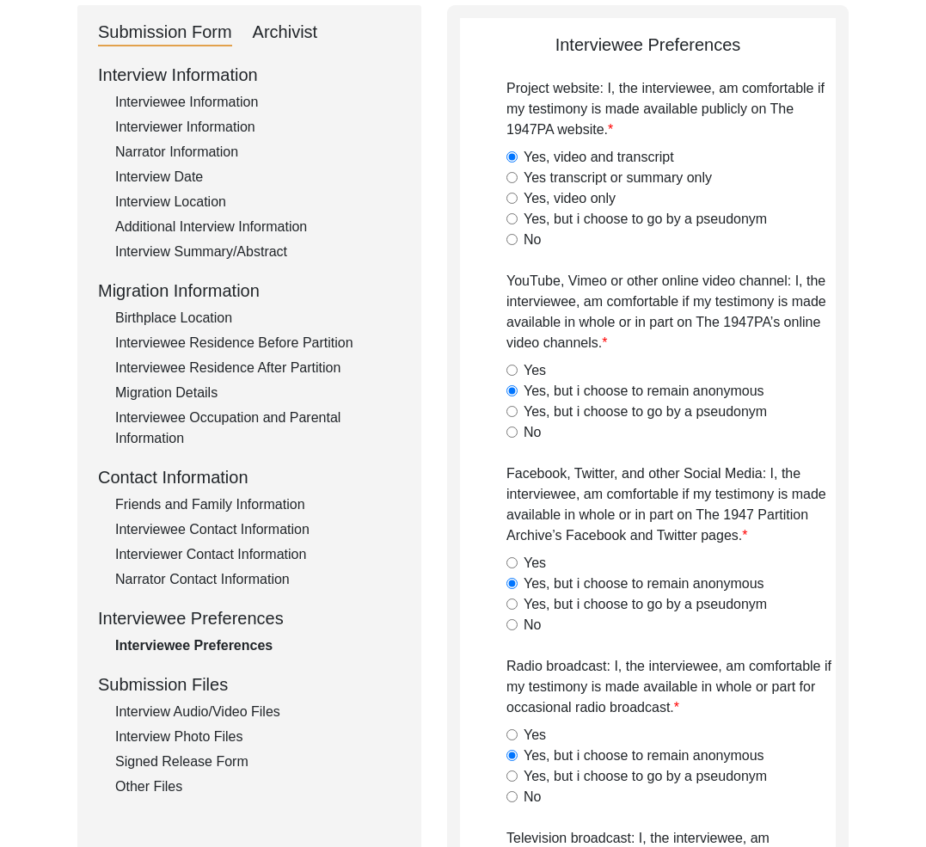
click at [177, 203] on div "Interview Location" at bounding box center [258, 202] width 286 height 21
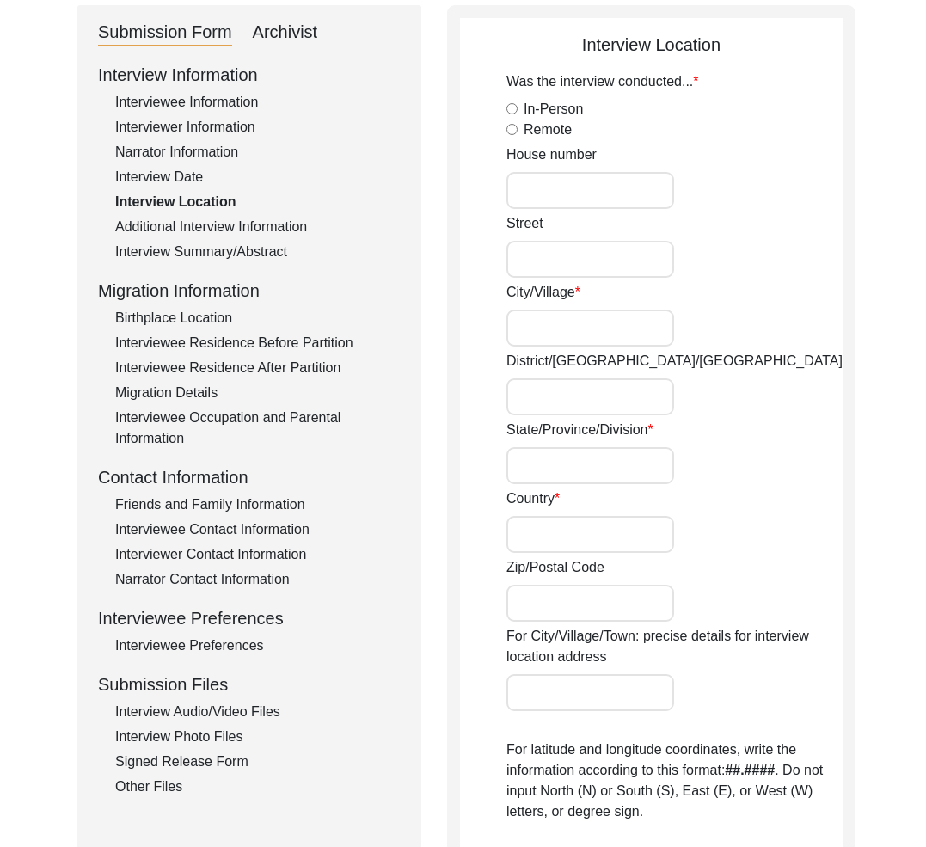
radio input "true"
type input "Rik Apartments"
type input "[STREET_ADDRESS]"
type input "[GEOGRAPHIC_DATA]"
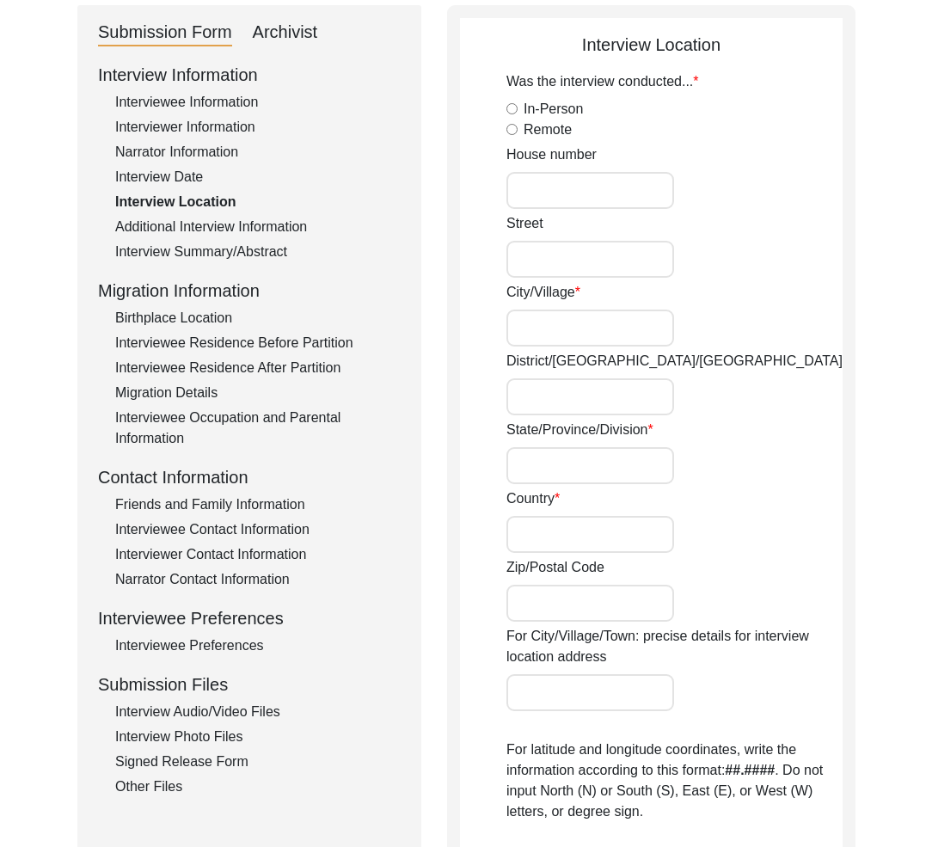
type input "[GEOGRAPHIC_DATA]"
type input "700035"
type input "[GEOGRAPHIC_DATA], [GEOGRAPHIC_DATA], [GEOGRAPHIC_DATA]"
type input "22.6383"
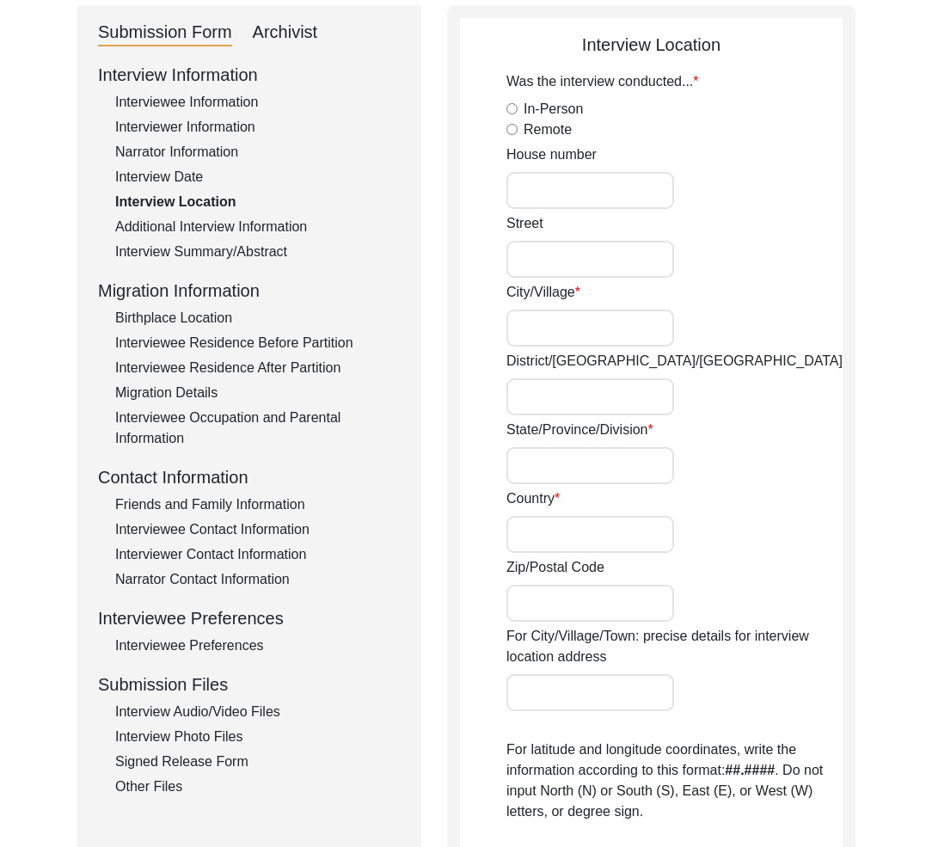
type input "88.3654"
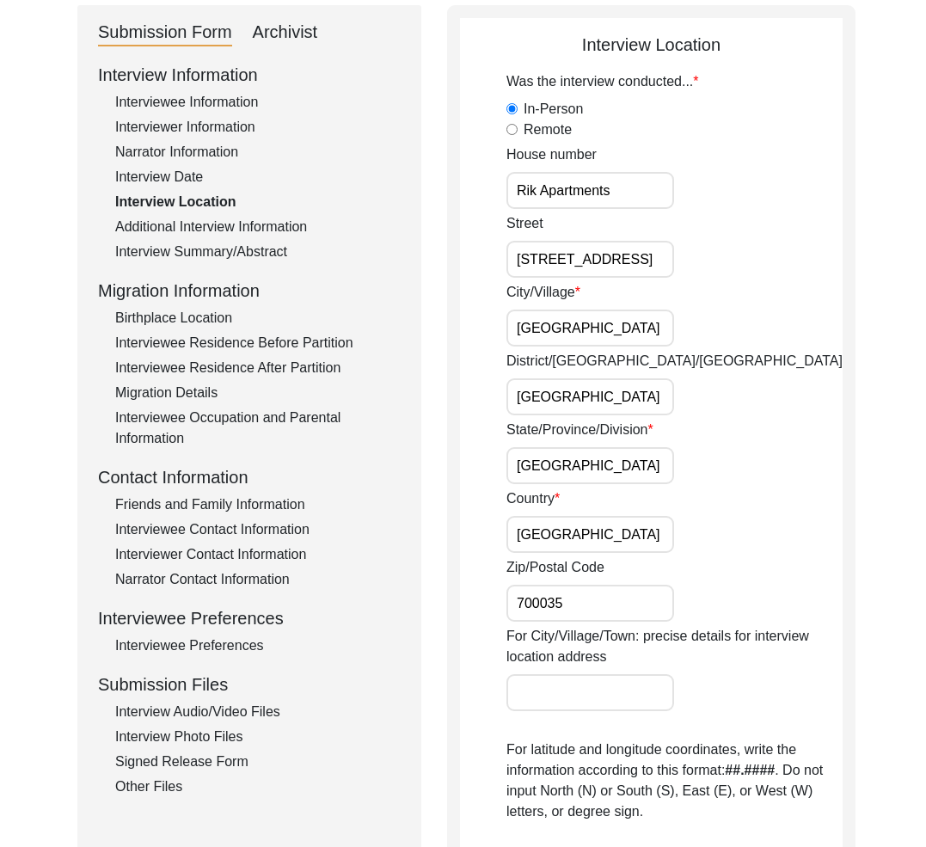
click at [228, 239] on div "Interview Information Interviewee Information Interviewer Information Narrator …" at bounding box center [249, 429] width 303 height 735
click at [229, 226] on div "Additional Interview Information" at bounding box center [258, 227] width 286 height 21
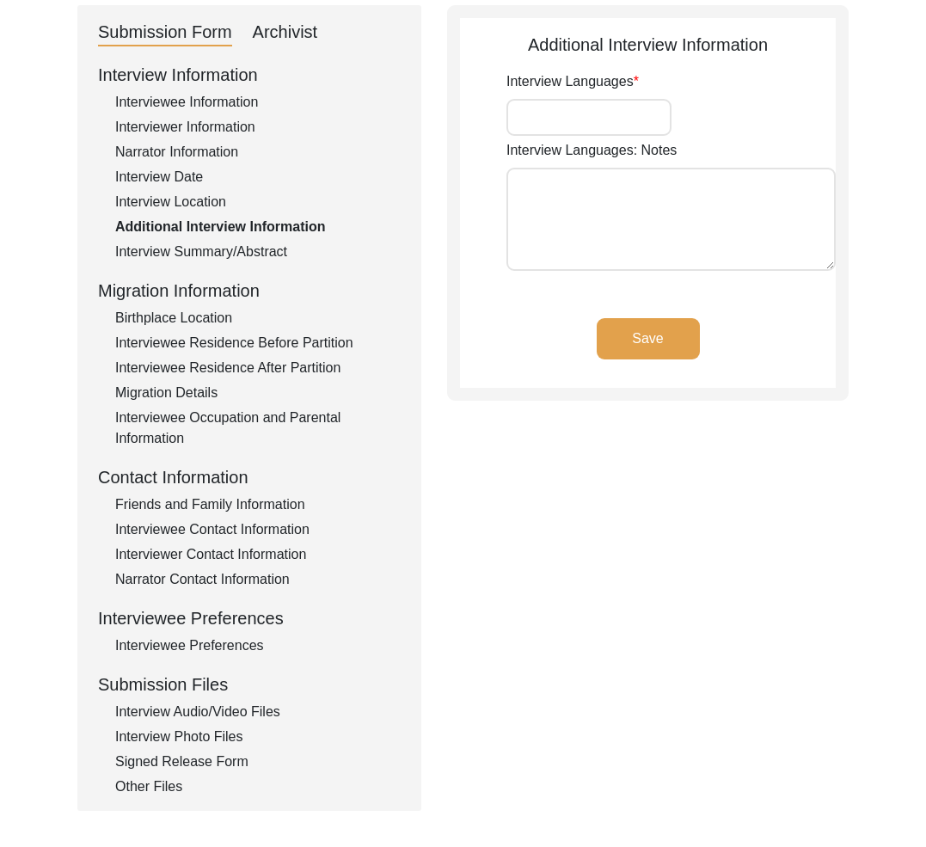
type input "Bengali"
click at [176, 717] on div "Interview Audio/Video Files" at bounding box center [258, 712] width 286 height 21
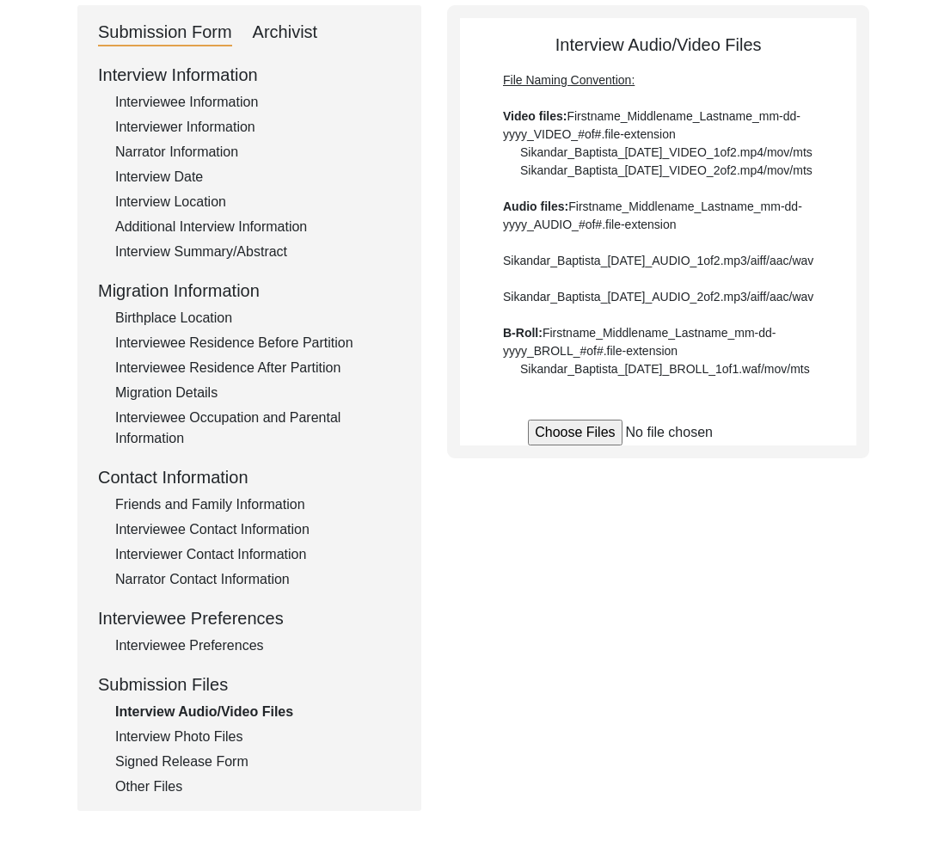
click at [194, 653] on div "Interviewee Preferences" at bounding box center [258, 646] width 286 height 21
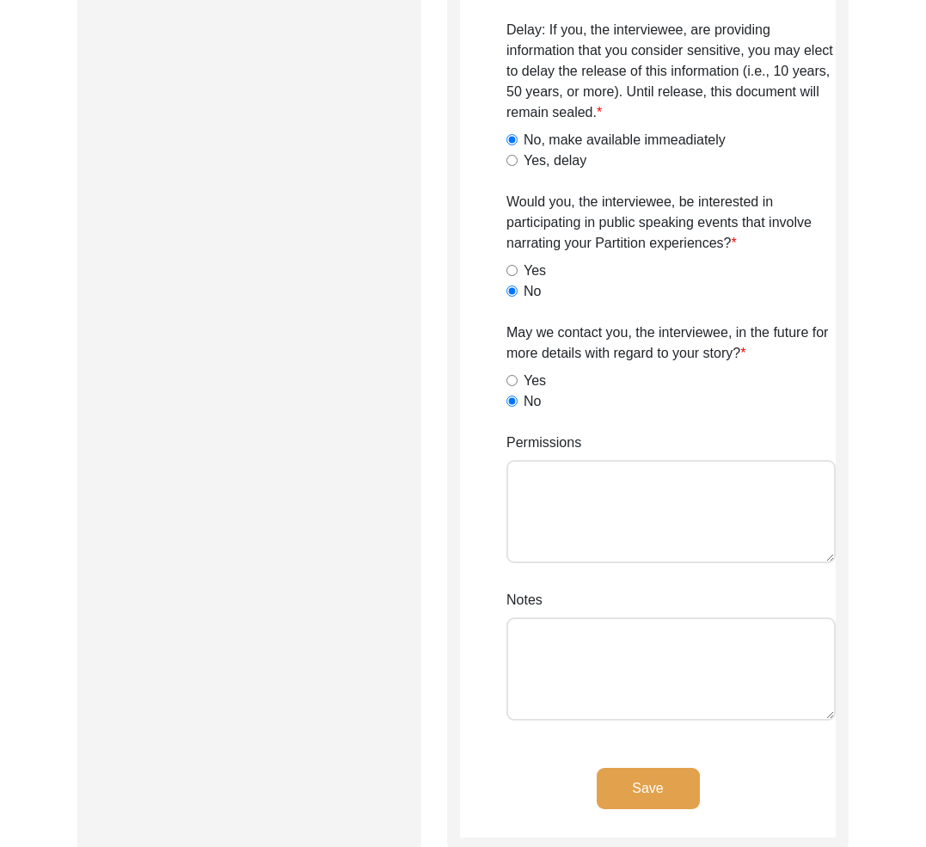
scroll to position [1588, 0]
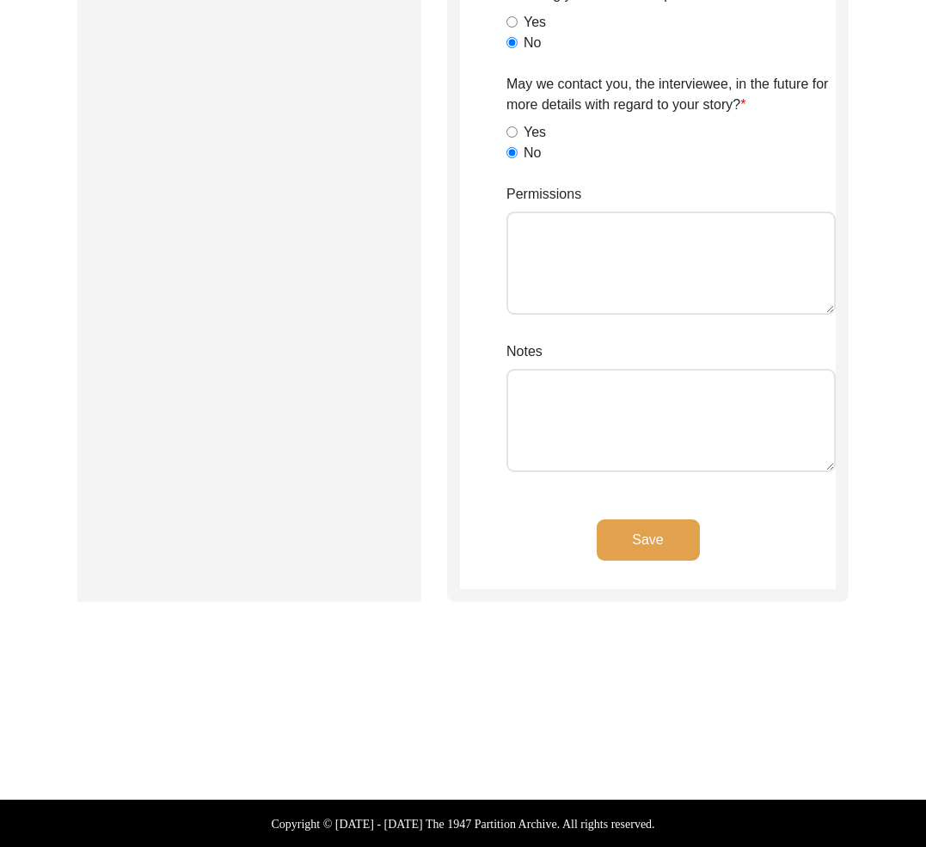
click at [656, 274] on textarea "Permissions" at bounding box center [671, 263] width 329 height 103
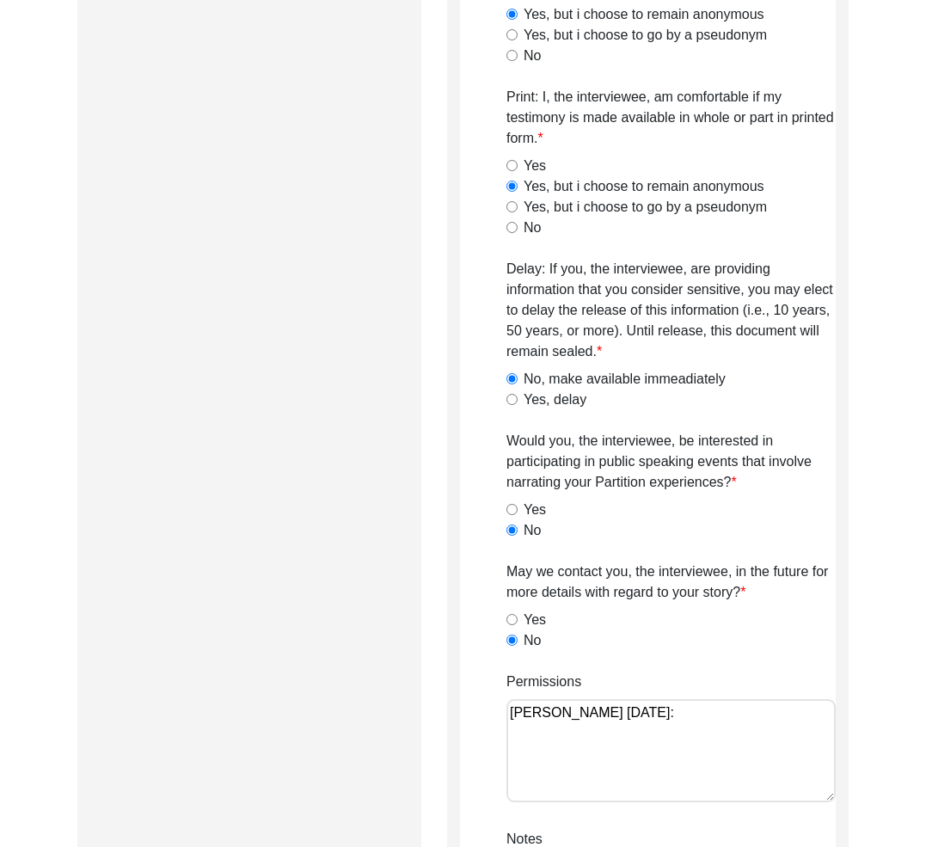
scroll to position [1236, 0]
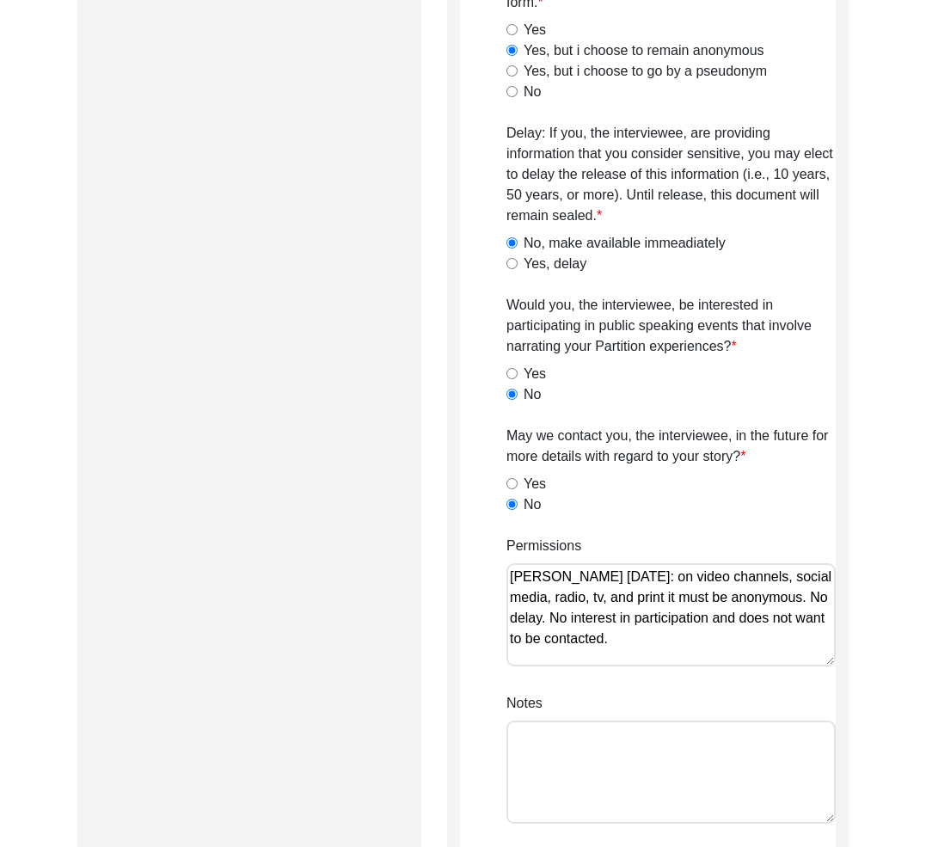
type textarea "[PERSON_NAME] [DATE]: on video channels, social media, radio, tv, and print it …"
click at [747, 464] on label "May we contact you, the interviewee, in the future for more details with regard…" at bounding box center [671, 446] width 329 height 41
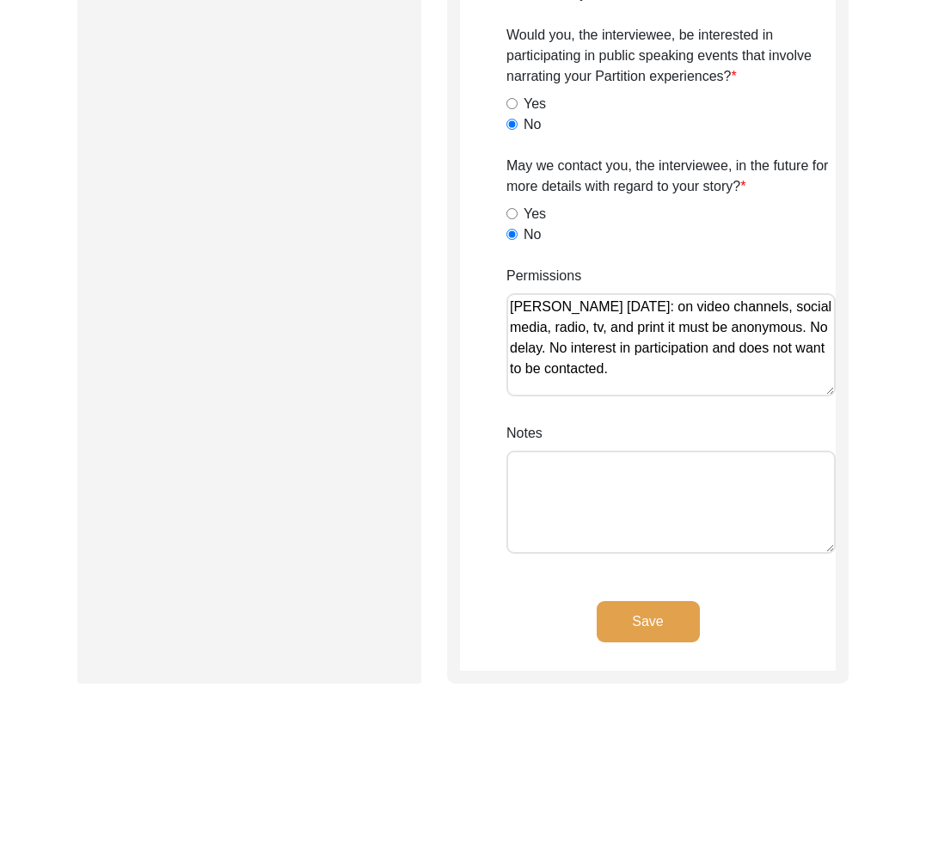
scroll to position [1434, 0]
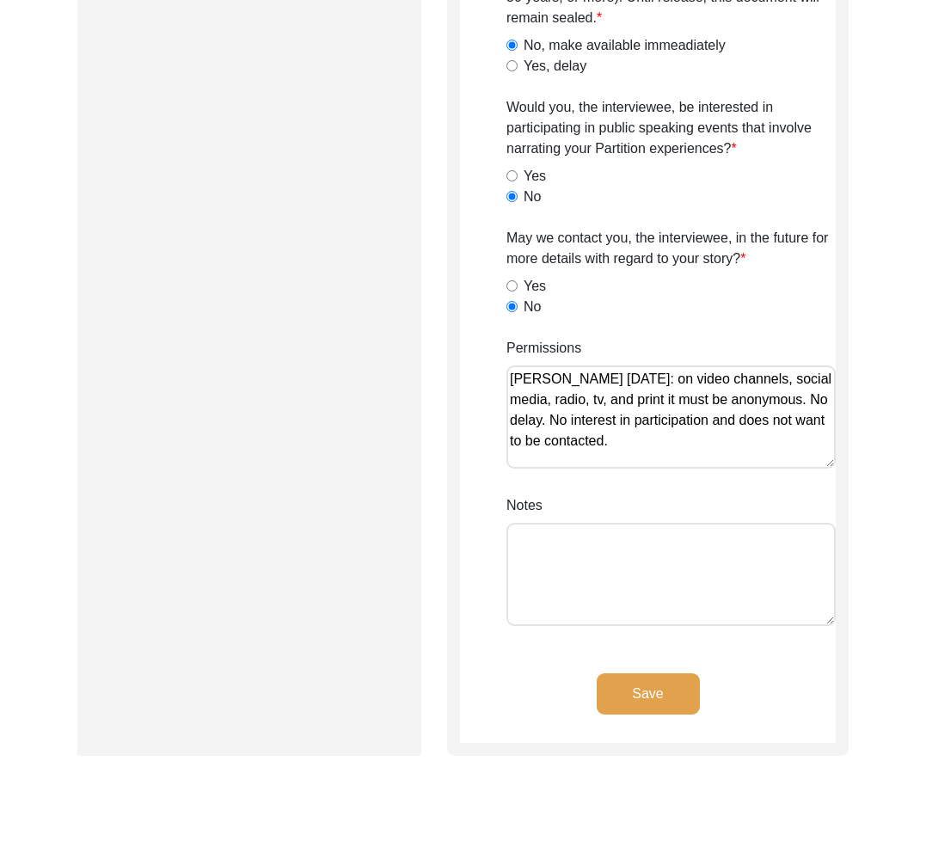
click at [638, 706] on button "Save" at bounding box center [648, 694] width 103 height 41
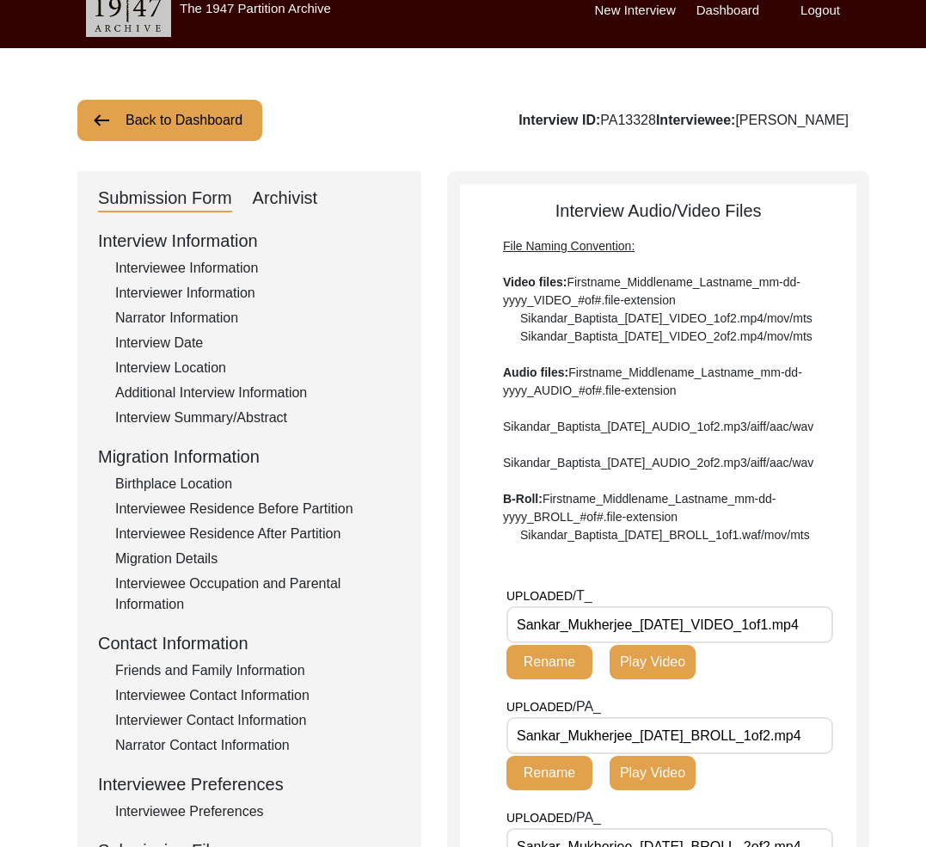
scroll to position [0, 0]
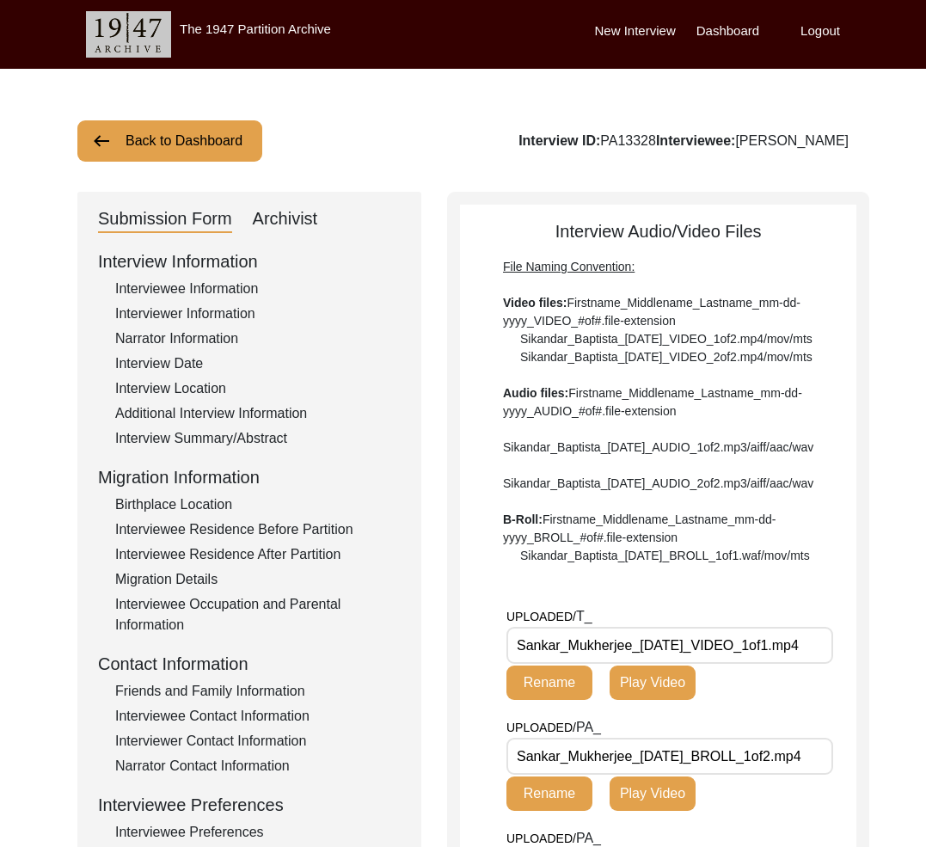
click at [187, 360] on div "Interview Date" at bounding box center [258, 364] width 286 height 21
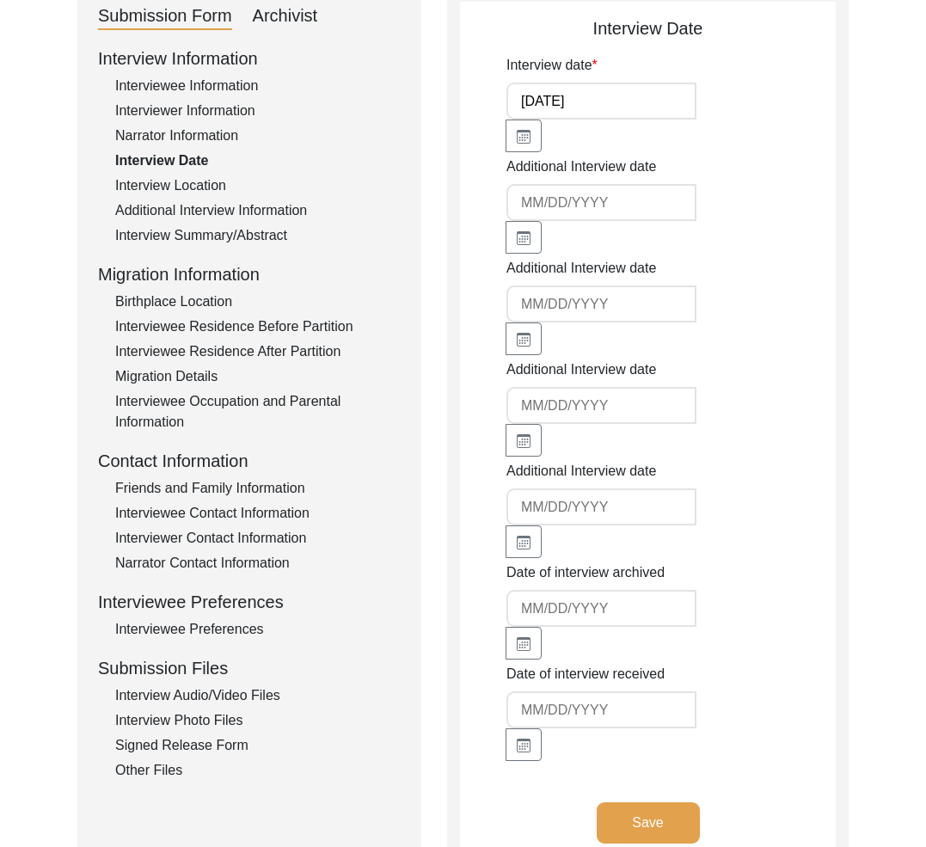
scroll to position [274, 0]
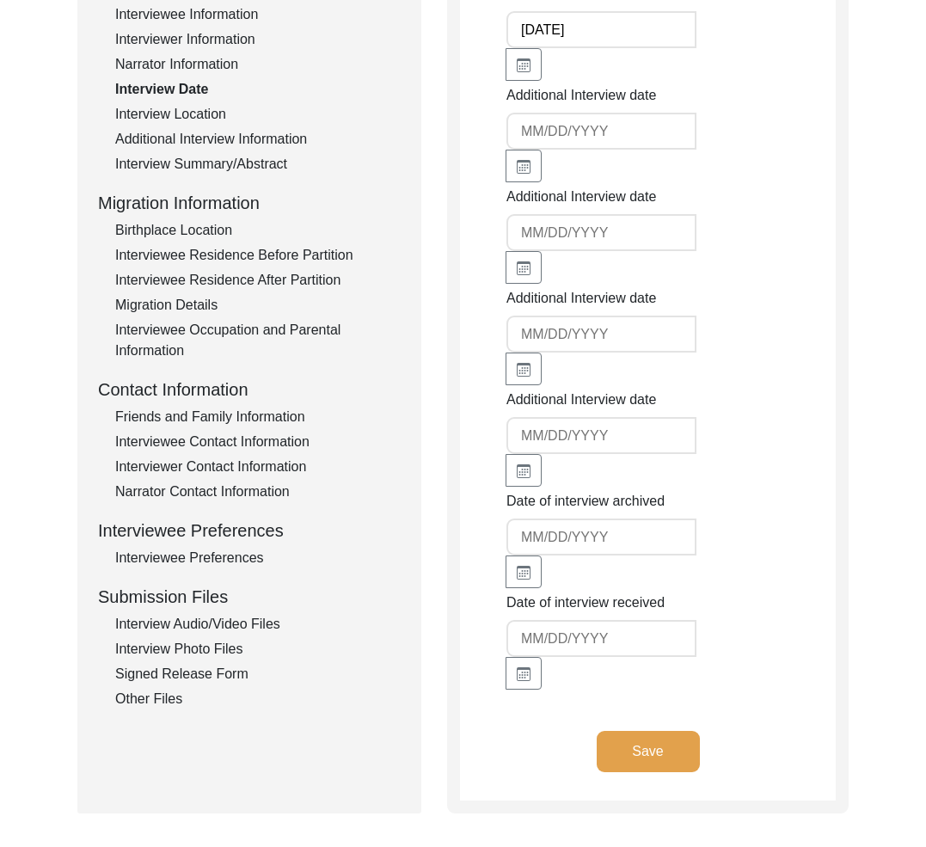
click at [240, 621] on div "Interview Audio/Video Files" at bounding box center [258, 624] width 286 height 21
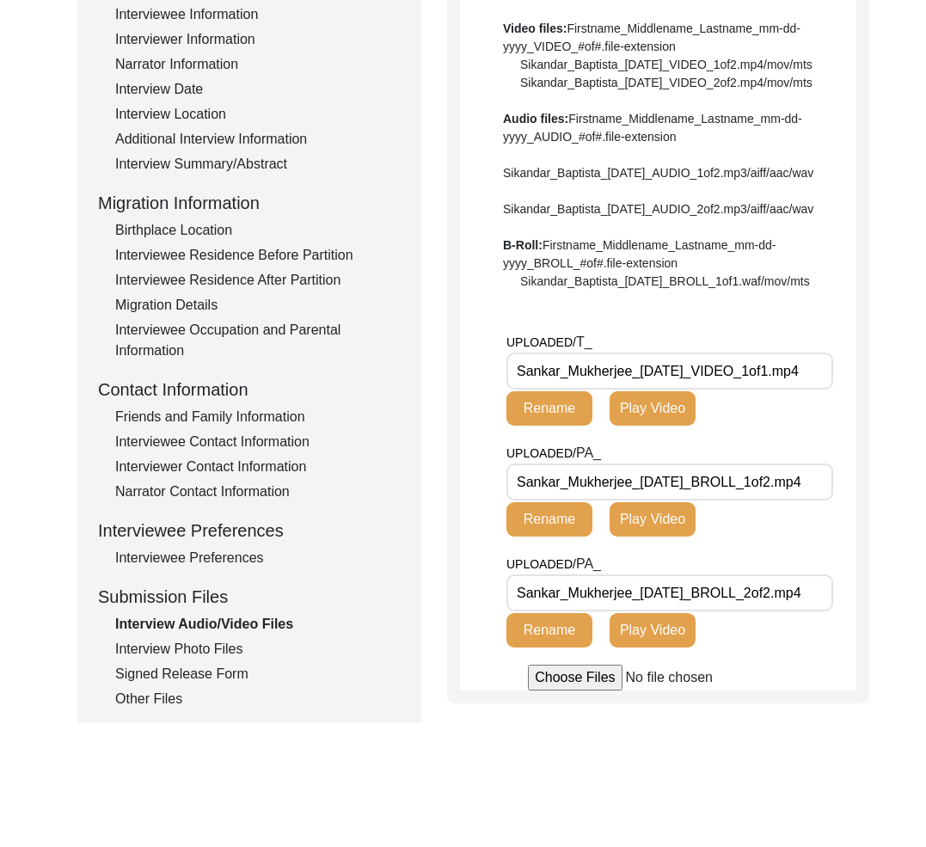
click at [828, 390] on input "Sankar_Mukherjee_[DATE]_VIDEO_1of1.mp4" at bounding box center [670, 371] width 327 height 37
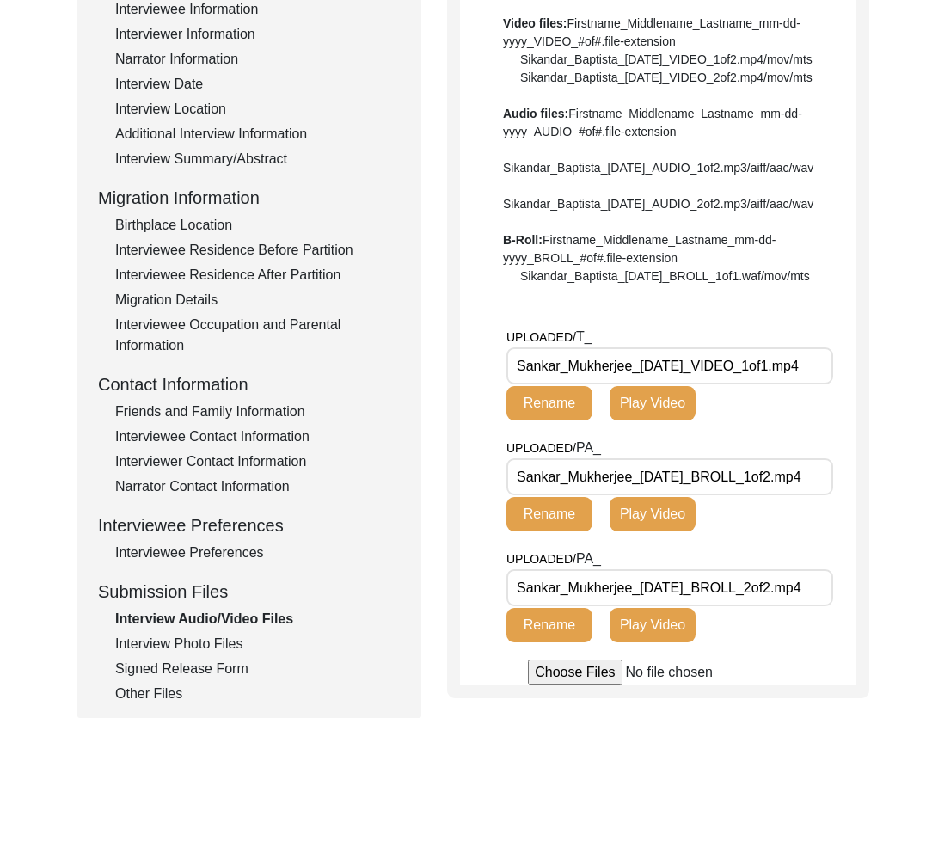
scroll to position [281, 0]
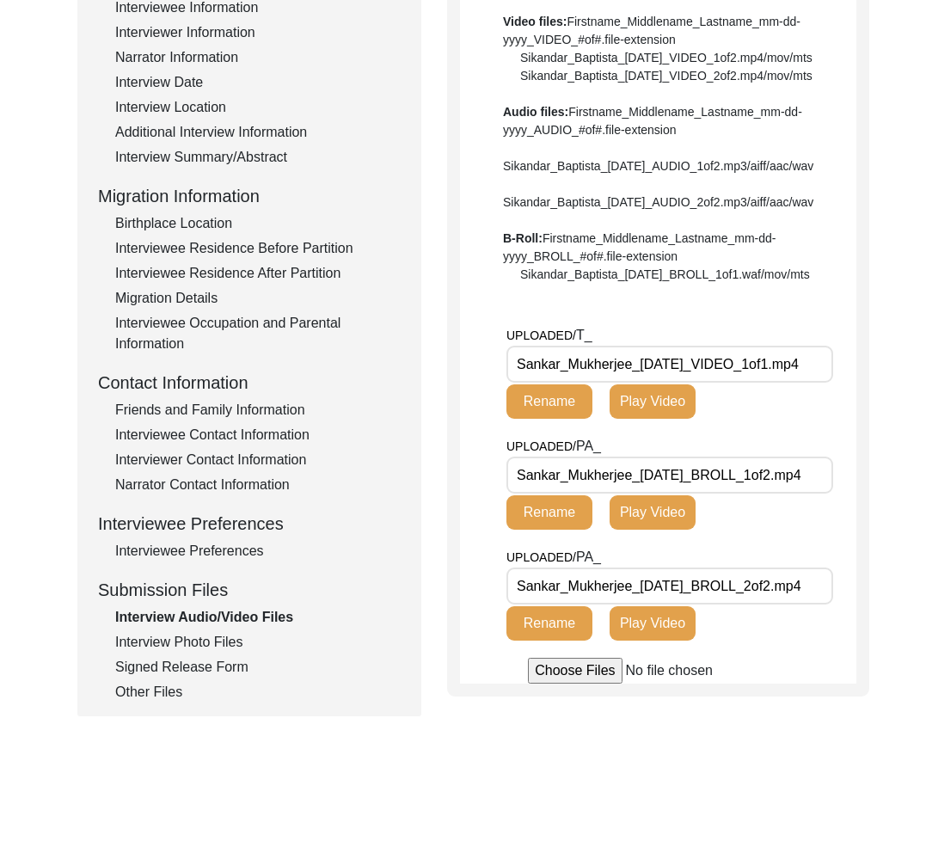
click at [822, 494] on input "Sankar_Mukherjee_[DATE]_BROLL_1of2.mp4" at bounding box center [670, 475] width 327 height 37
click at [824, 605] on input "Sankar_Mukherjee_[DATE]_BROLL_2of2.mp4" at bounding box center [670, 586] width 327 height 37
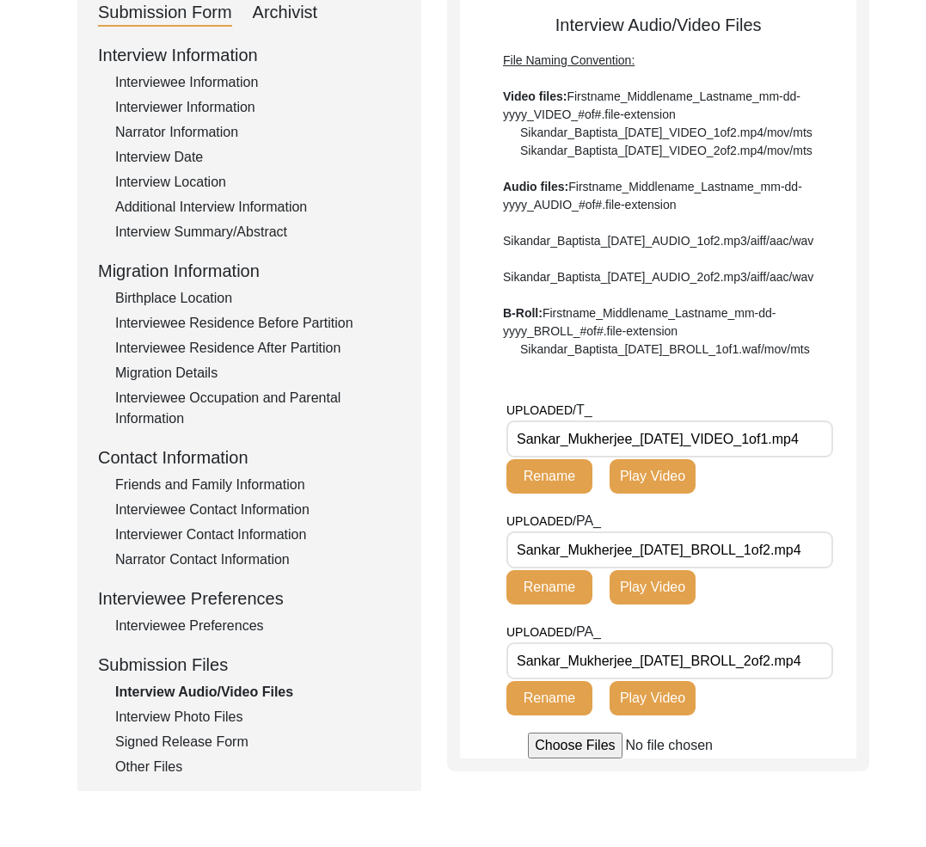
scroll to position [431, 0]
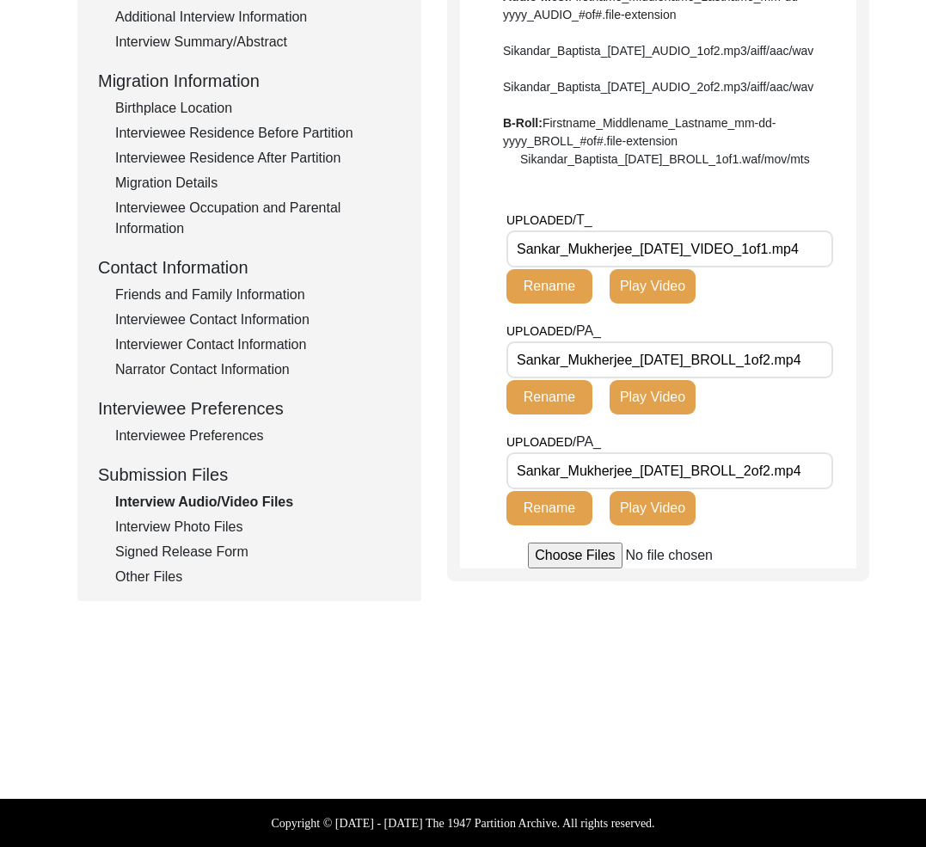
click at [223, 517] on div "Interview Photo Files" at bounding box center [258, 527] width 286 height 21
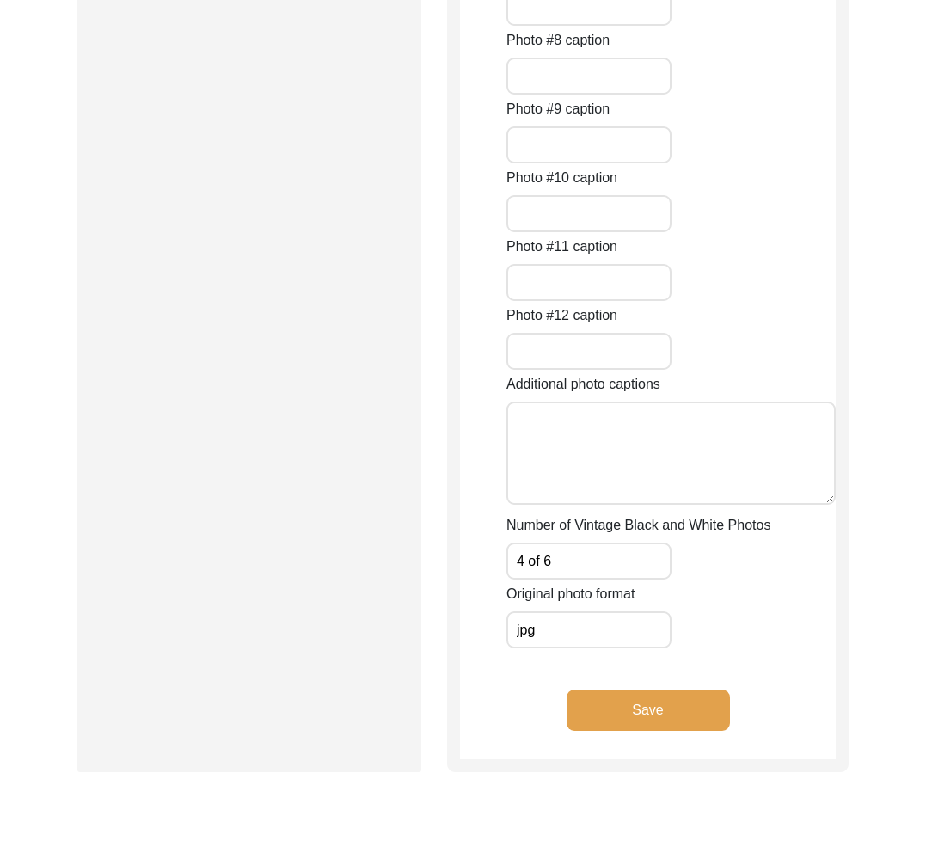
scroll to position [1567, 0]
click at [531, 563] on input "4 of 6" at bounding box center [589, 560] width 165 height 37
click at [538, 559] on input "4of 6" at bounding box center [589, 560] width 165 height 37
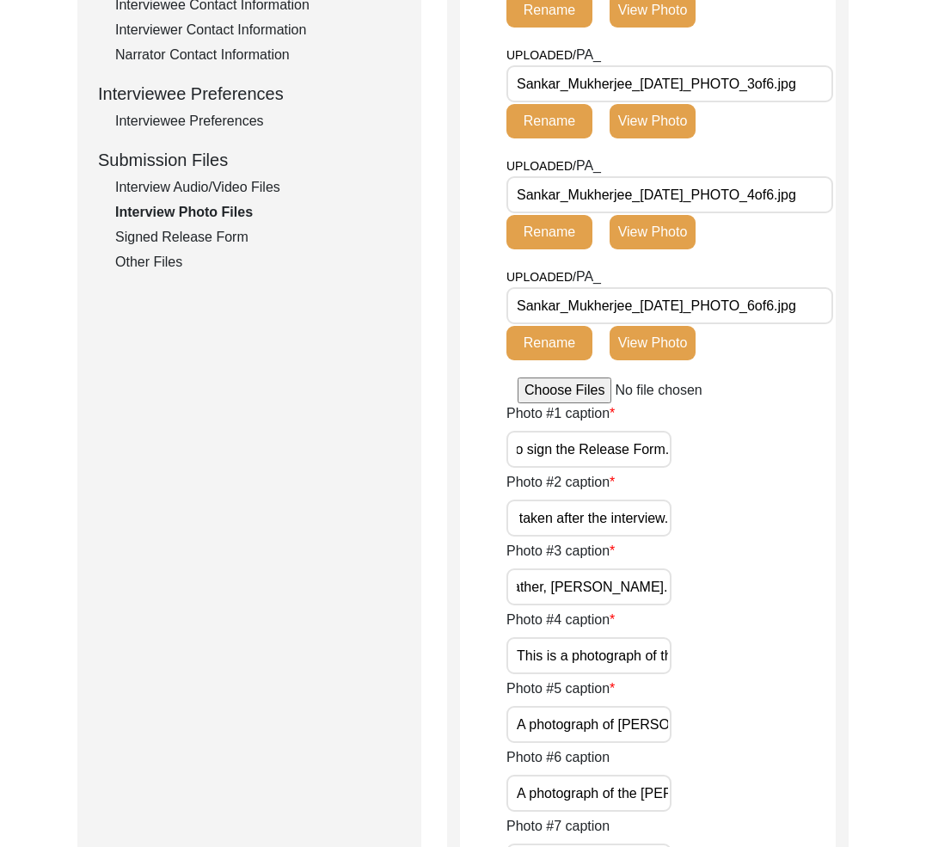
scroll to position [162, 0]
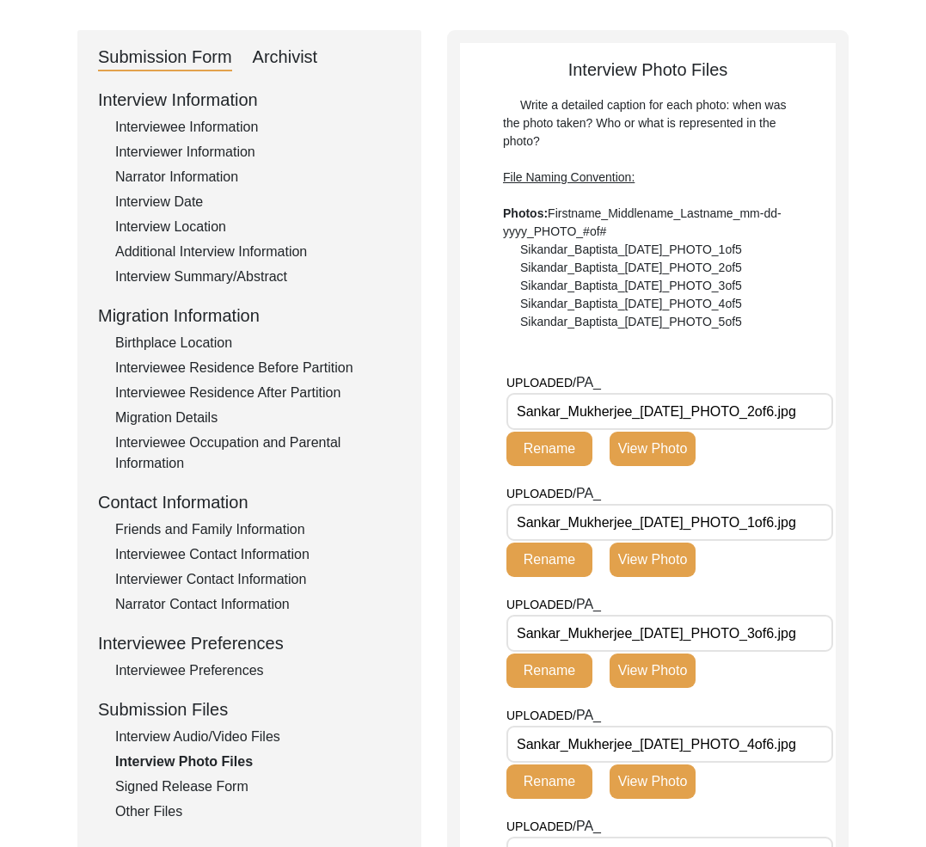
type input "4of6"
click at [195, 710] on div "Submission Files" at bounding box center [249, 710] width 303 height 26
copy div "Submission Files"
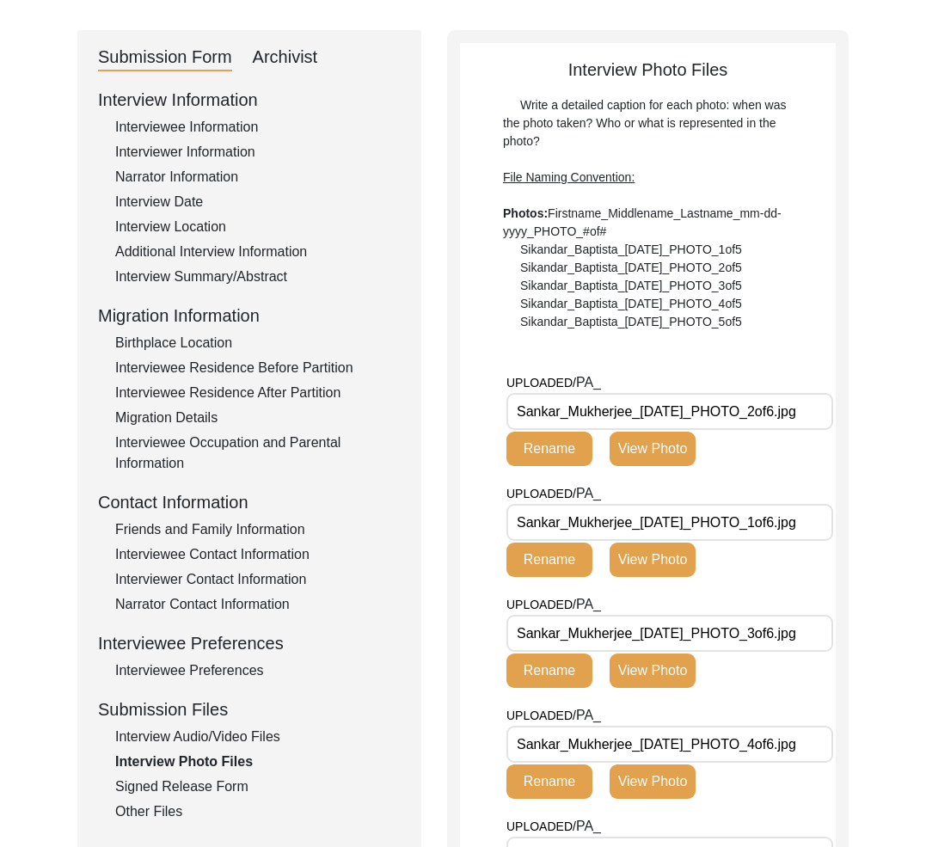
click at [208, 583] on div "Interviewer Contact Information" at bounding box center [258, 579] width 286 height 21
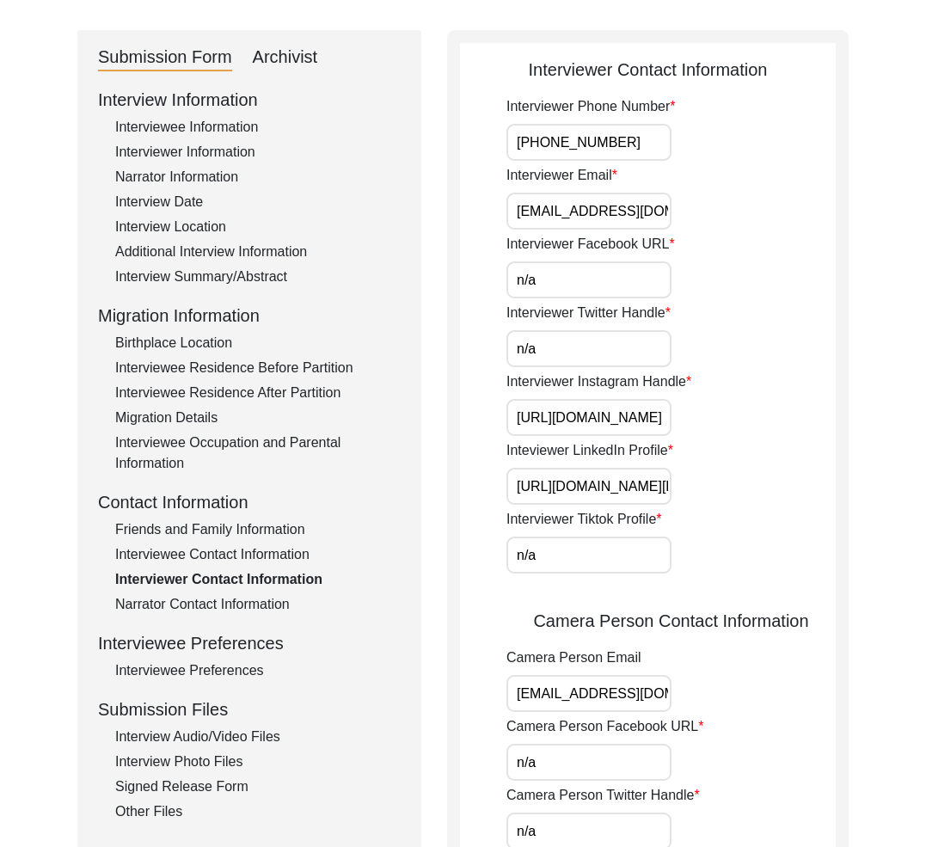
click at [547, 136] on input "[PHONE_NUMBER]" at bounding box center [589, 142] width 165 height 37
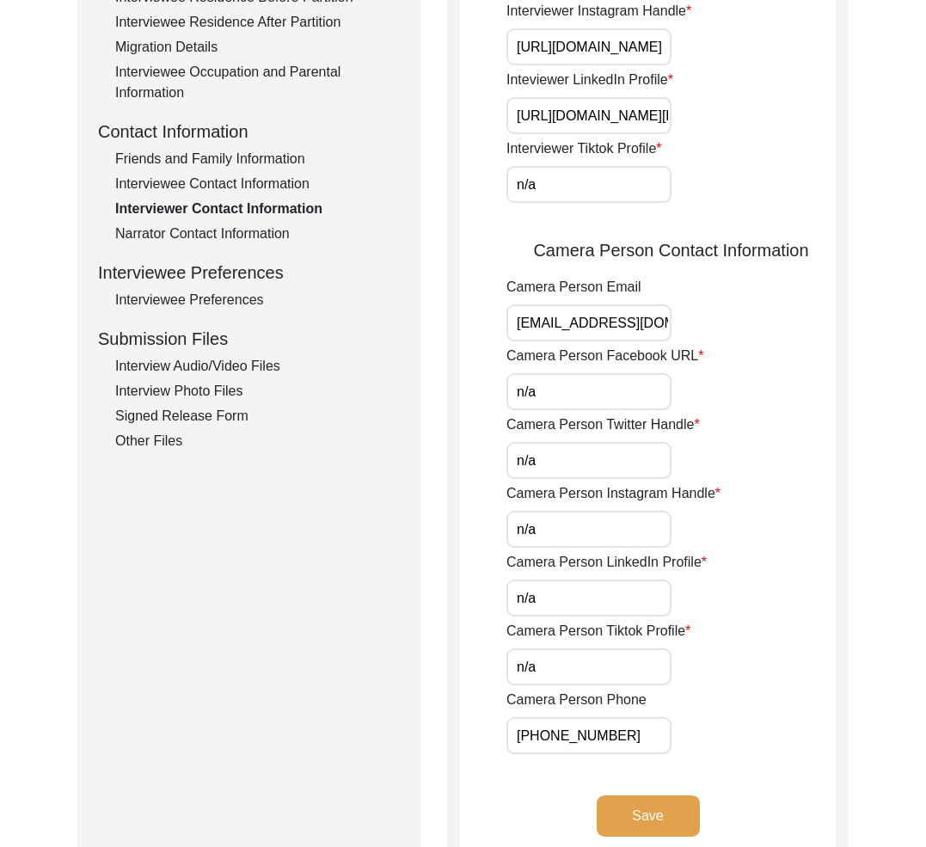
scroll to position [585, 0]
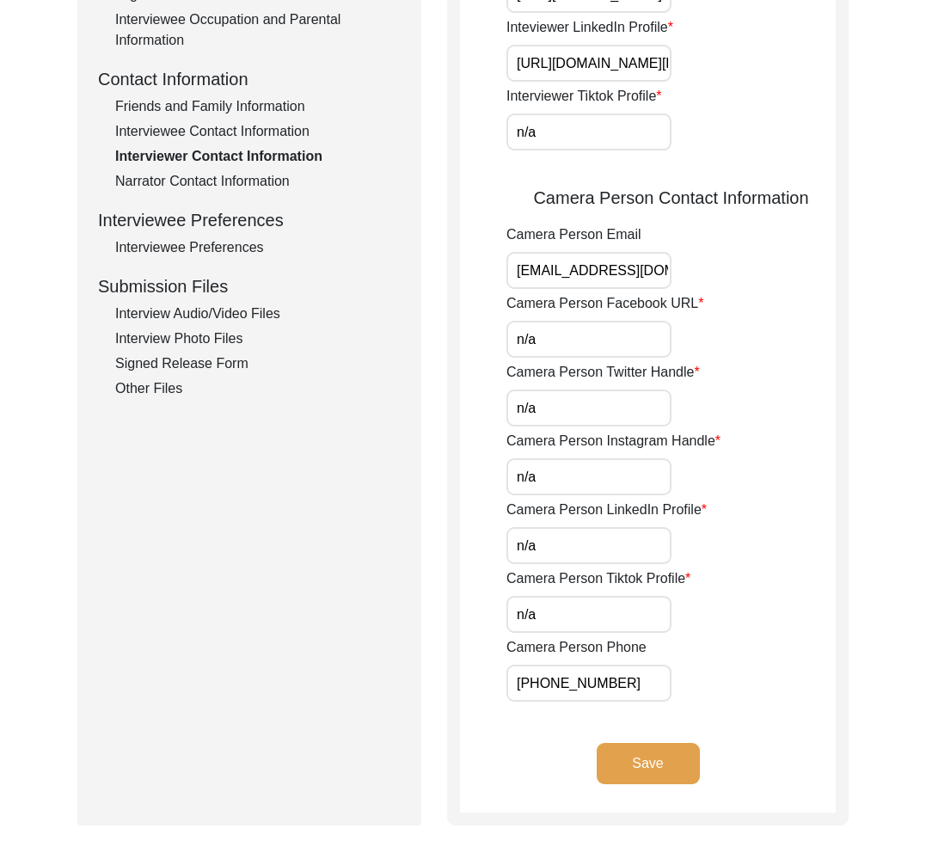
click at [229, 245] on div "Interviewee Preferences" at bounding box center [258, 247] width 286 height 21
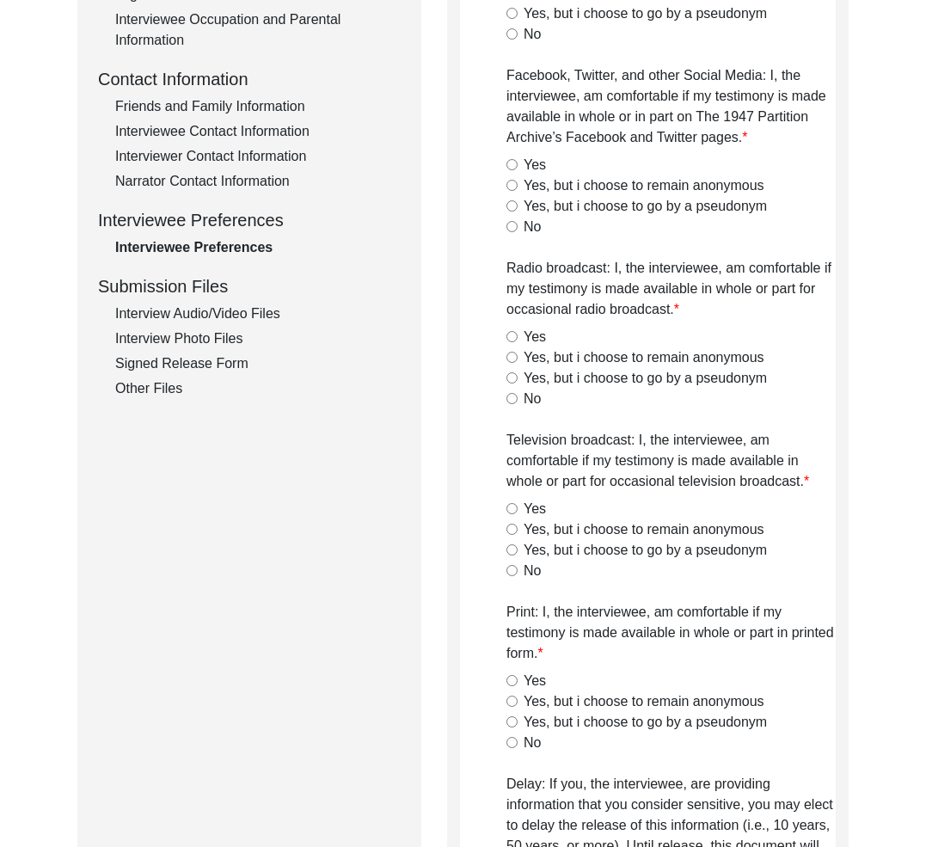
radio input "true"
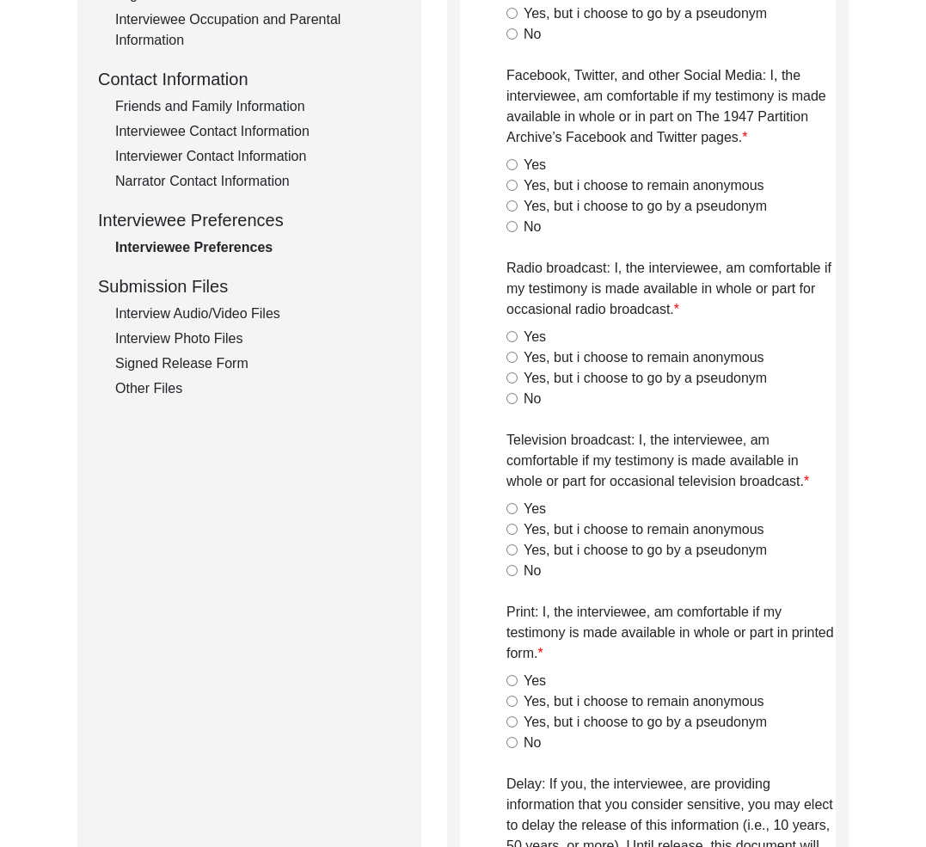
radio input "true"
type textarea "[PERSON_NAME] [DATE]: on video channels, social media, radio, tv, and print it …"
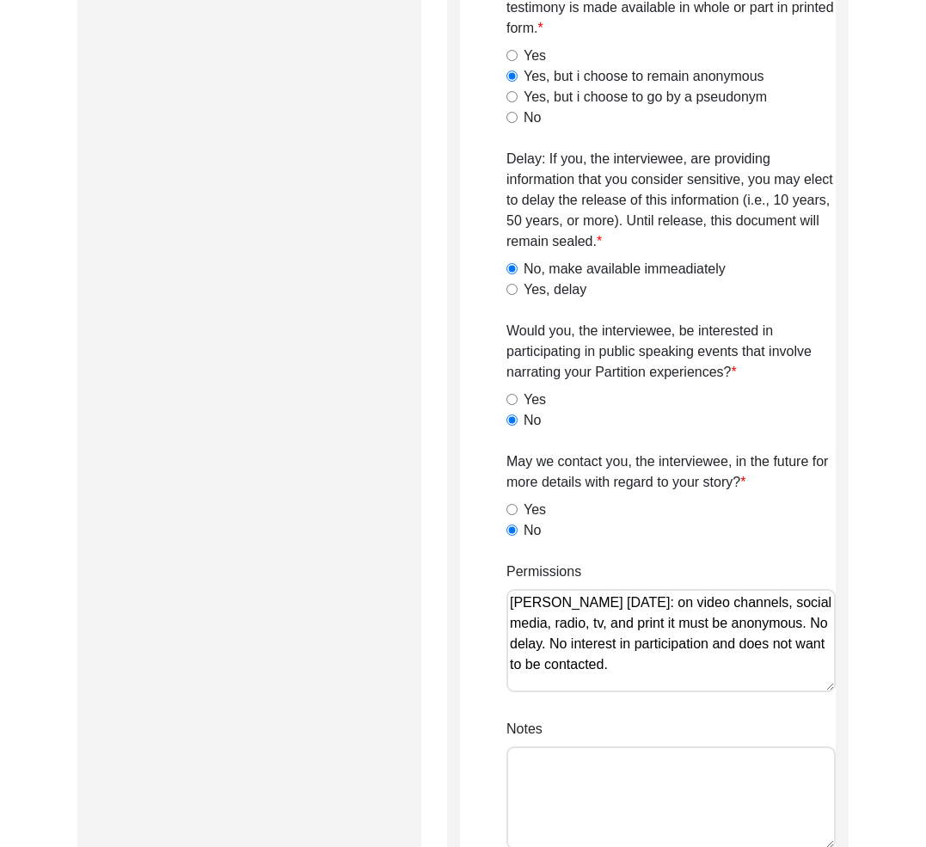
scroll to position [1588, 0]
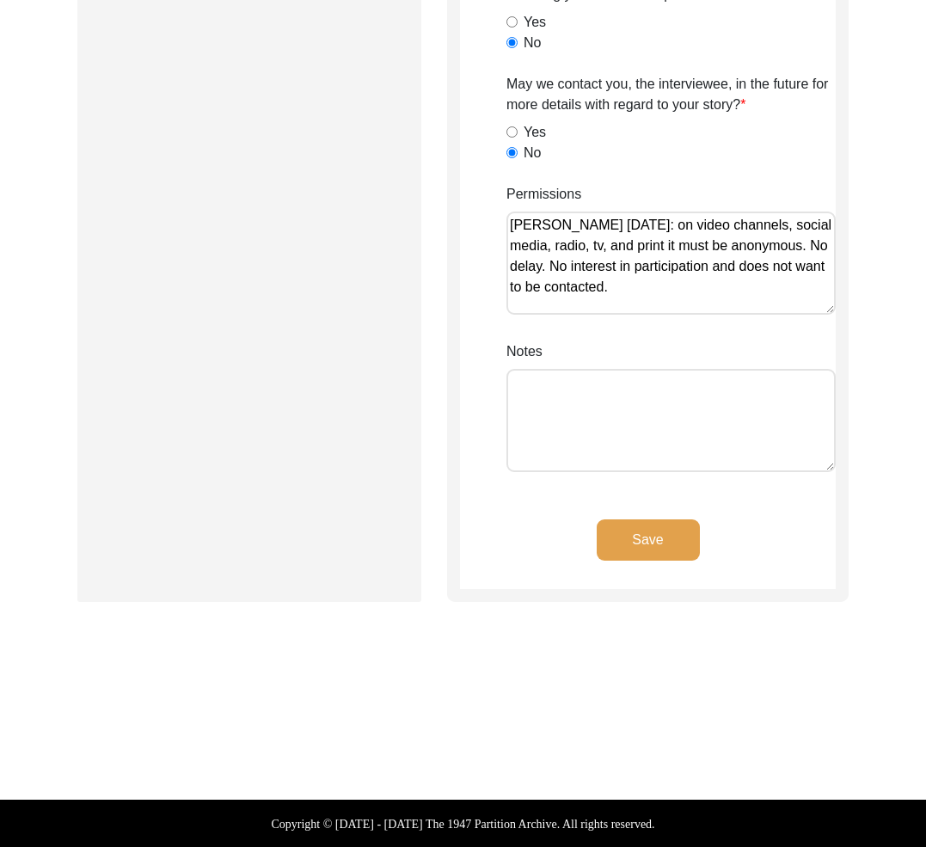
click at [590, 282] on textarea "[PERSON_NAME] [DATE]: on video channels, social media, radio, tv, and print it …" at bounding box center [671, 263] width 329 height 103
click at [590, 283] on textarea "[PERSON_NAME] [DATE]: on video channels, social media, radio, tv, and print it …" at bounding box center [671, 263] width 329 height 103
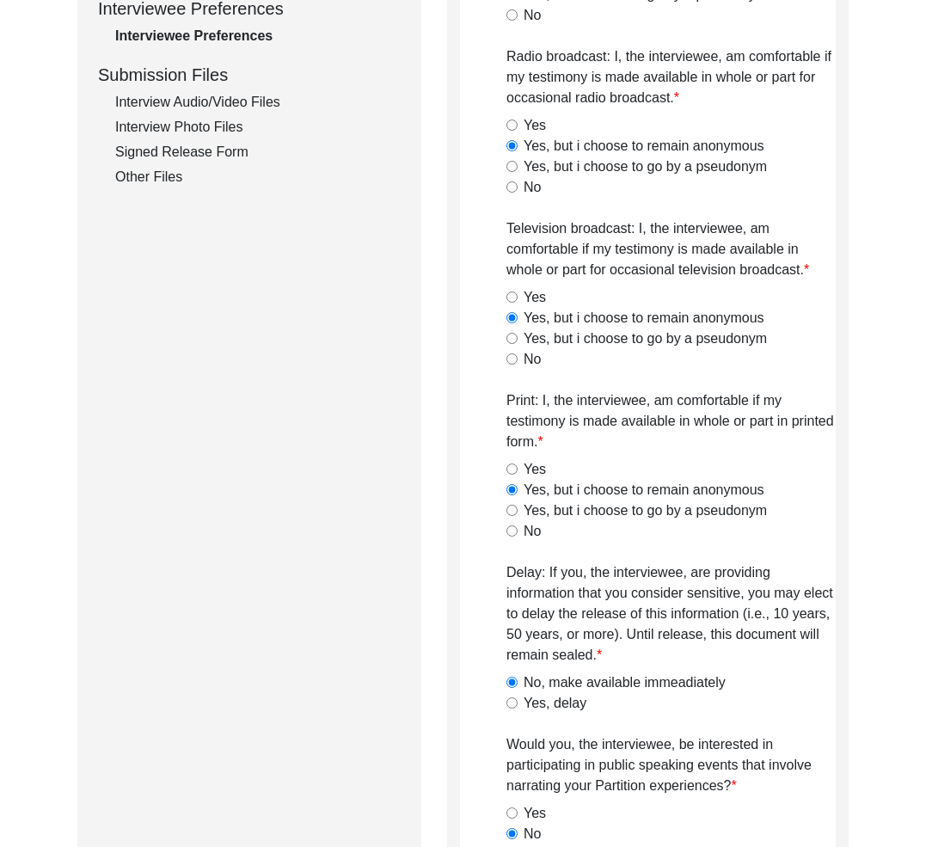
scroll to position [692, 0]
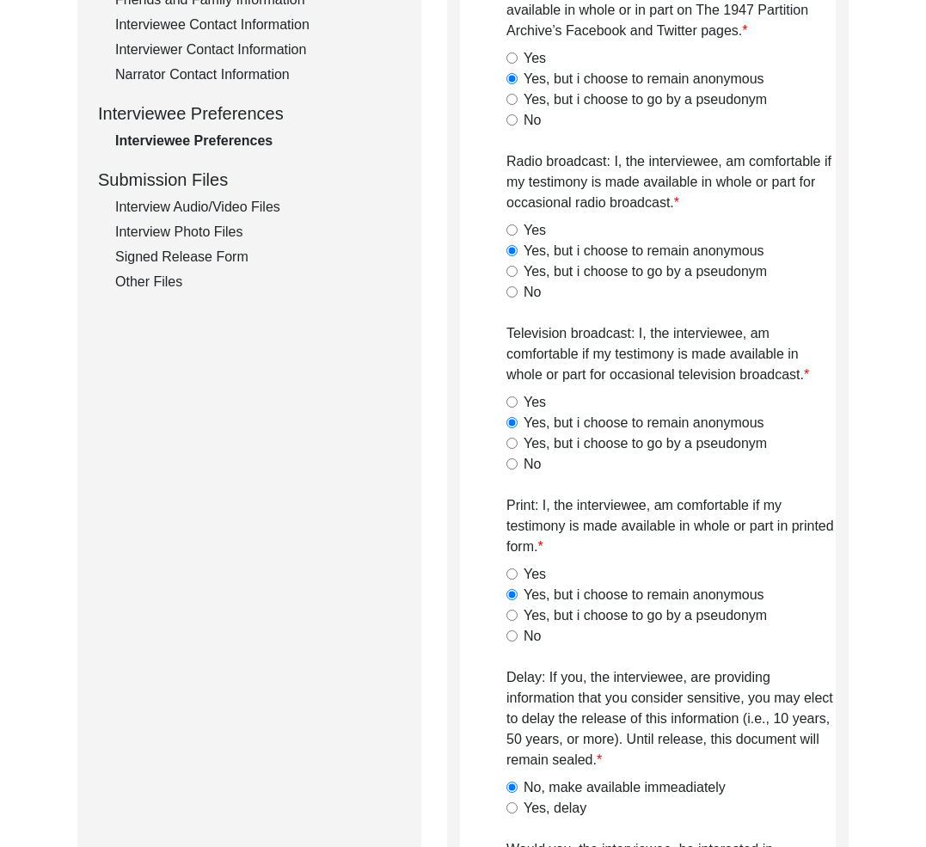
click at [226, 241] on div "Interview Photo Files" at bounding box center [258, 232] width 286 height 21
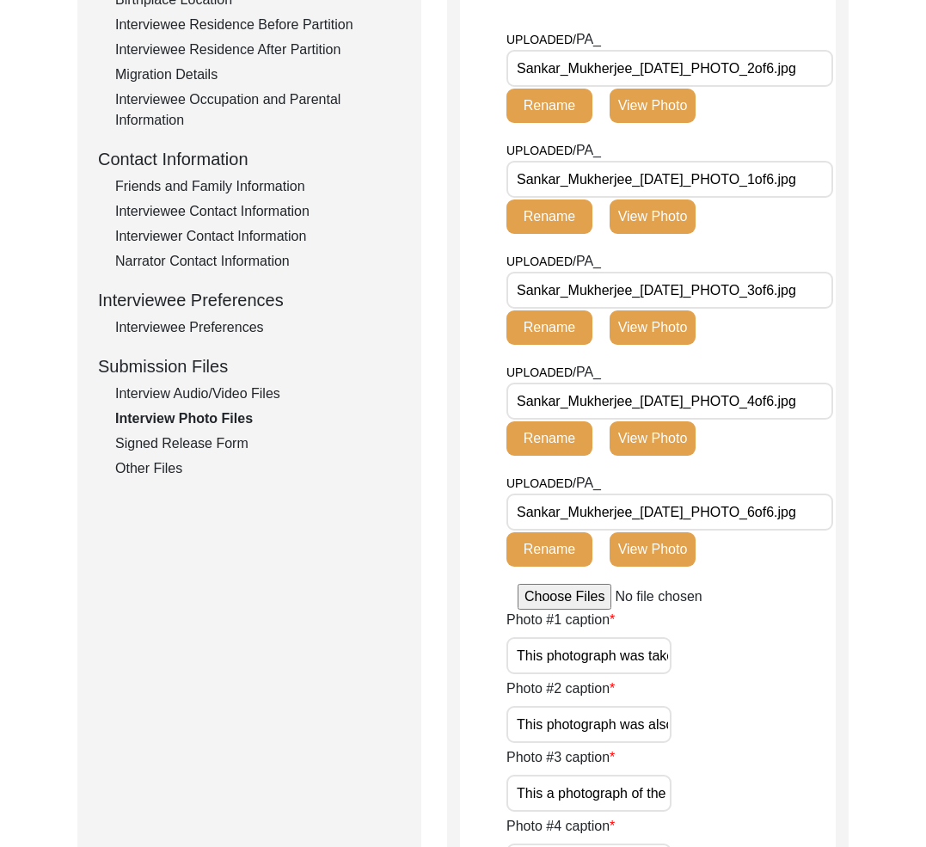
scroll to position [394, 0]
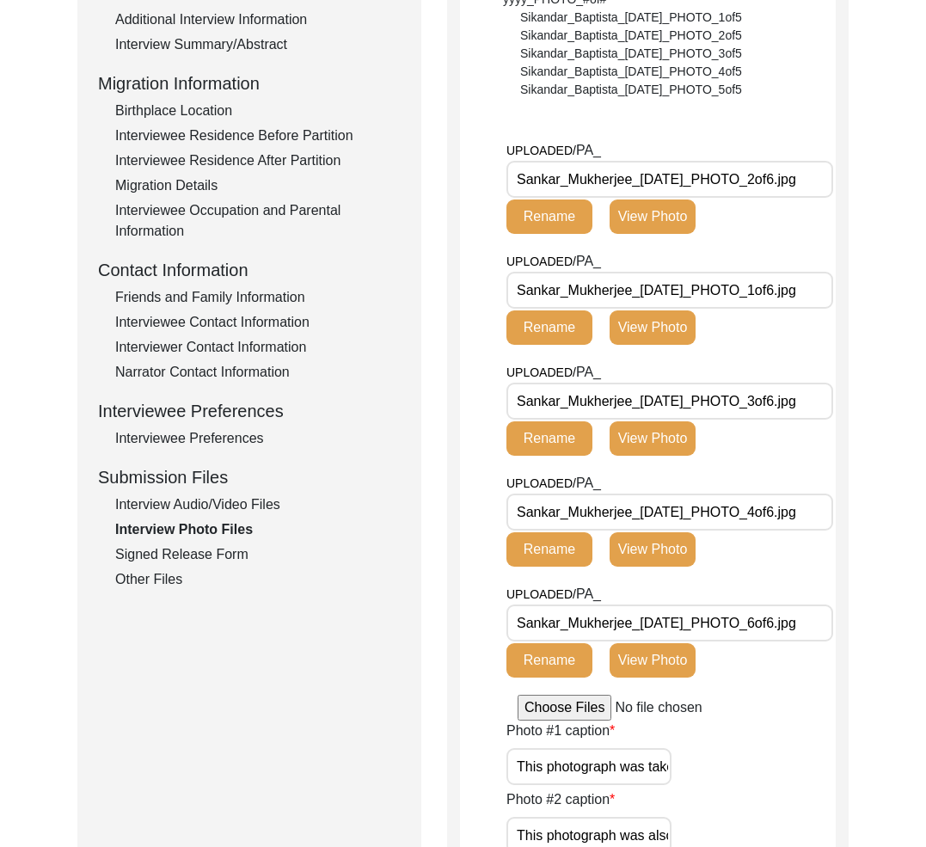
click at [684, 331] on button "View Photo" at bounding box center [653, 328] width 86 height 34
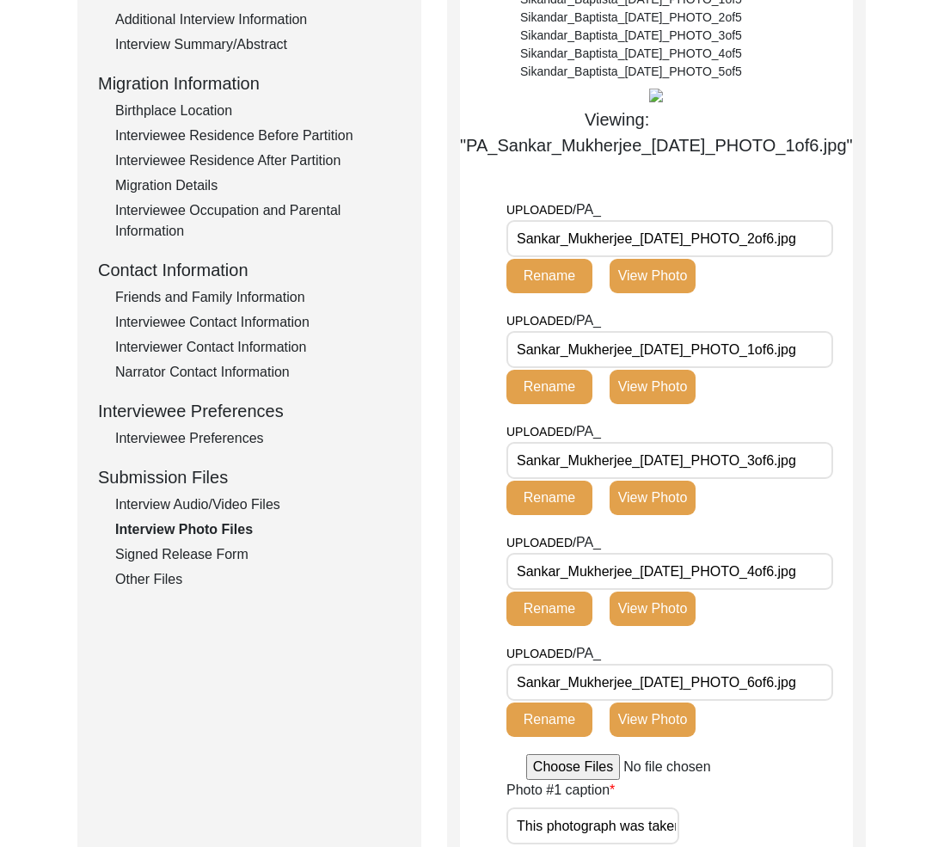
click at [659, 293] on button "View Photo" at bounding box center [653, 276] width 86 height 34
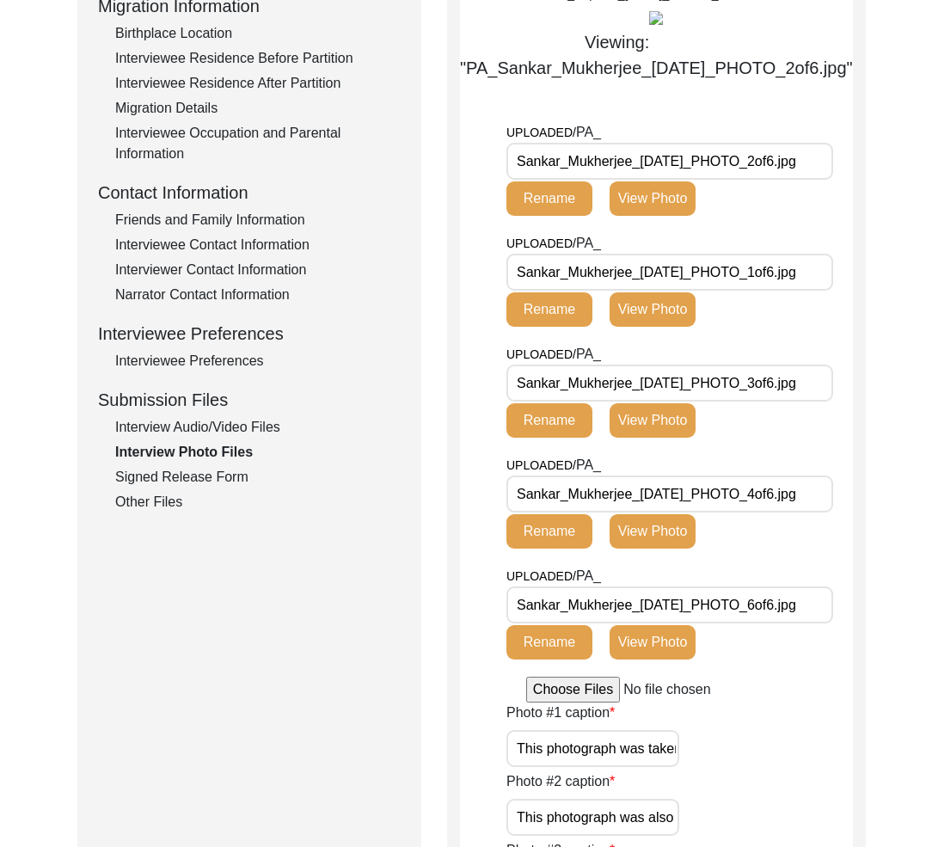
scroll to position [507, 0]
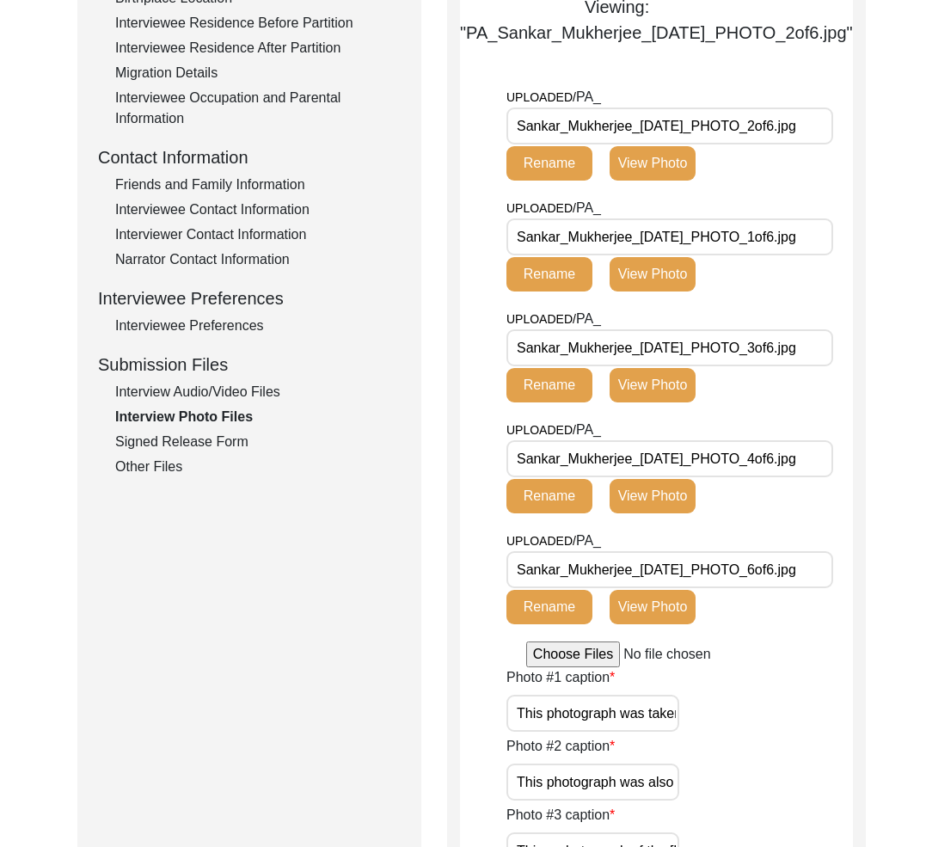
click at [679, 403] on button "View Photo" at bounding box center [653, 385] width 86 height 34
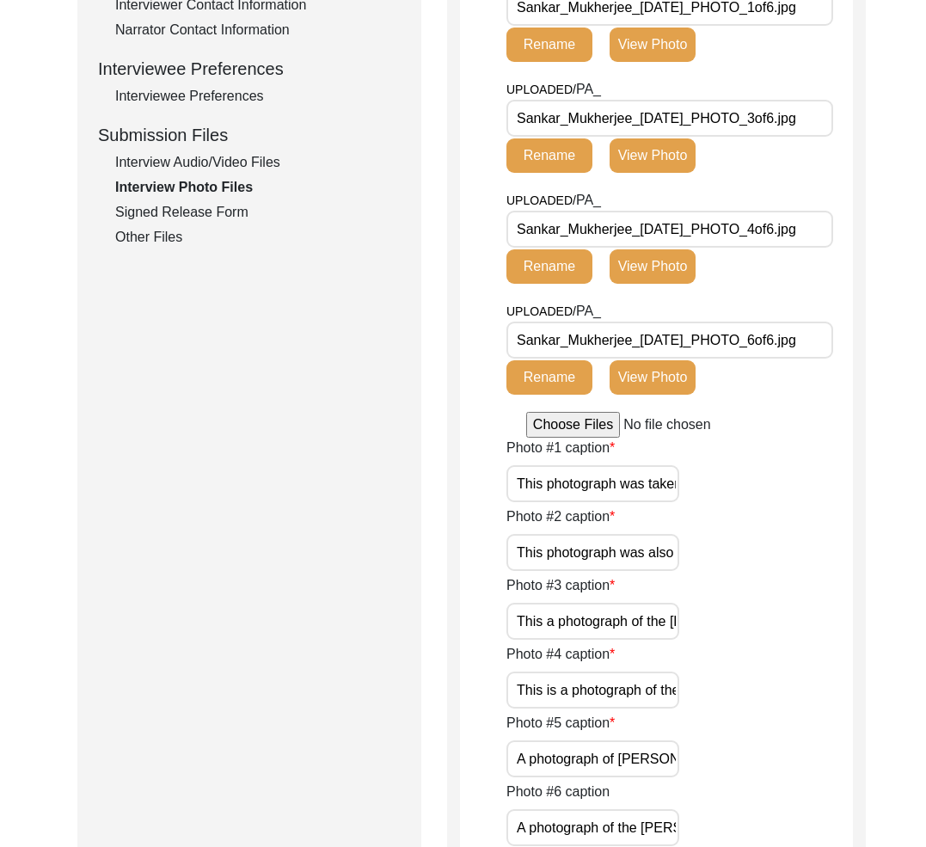
scroll to position [466, 0]
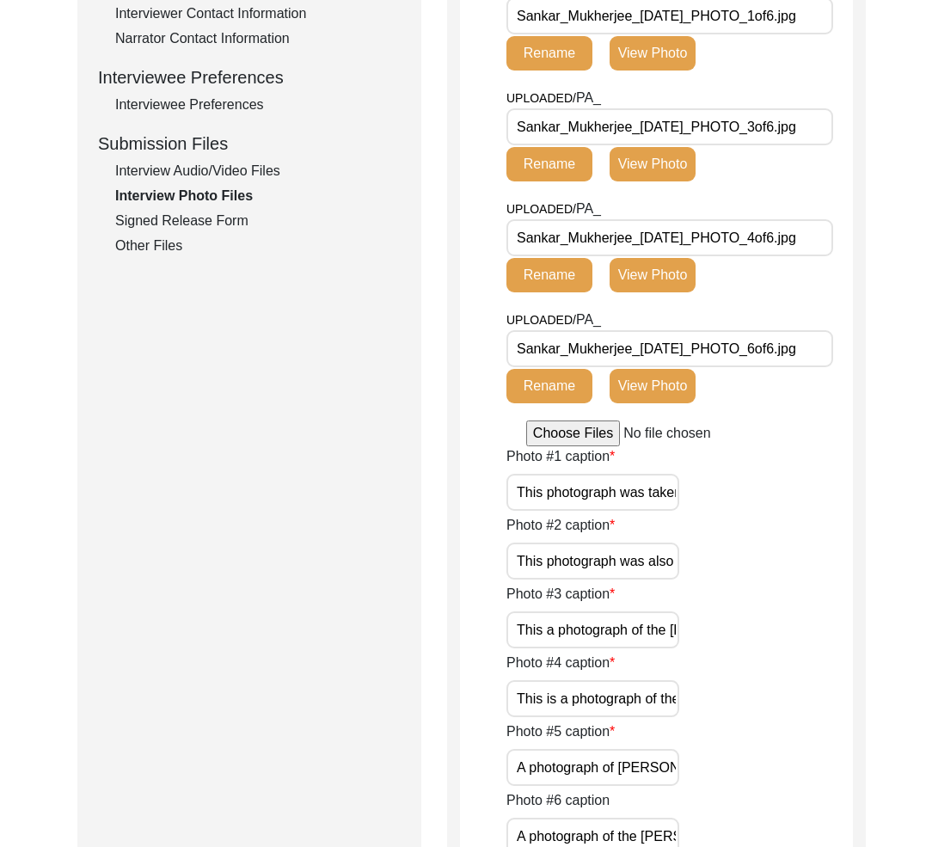
drag, startPoint x: 682, startPoint y: 651, endPoint x: 668, endPoint y: 651, distance: 14.6
click at [680, 292] on button "View Photo" at bounding box center [653, 275] width 86 height 34
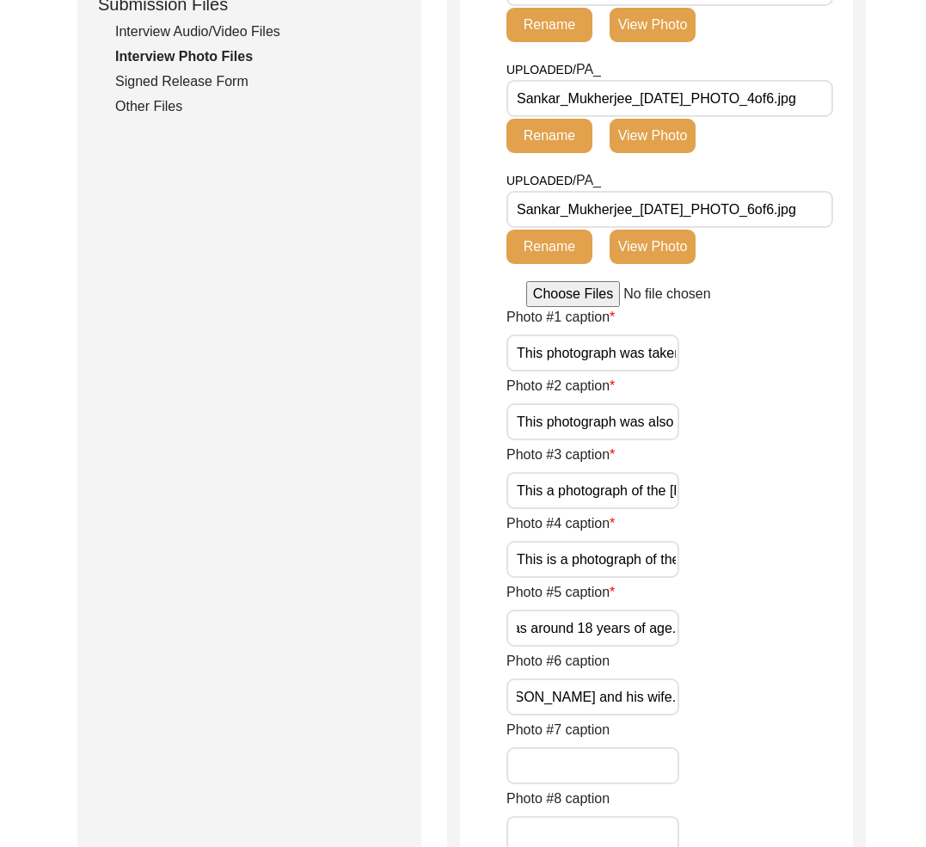
scroll to position [923, 0]
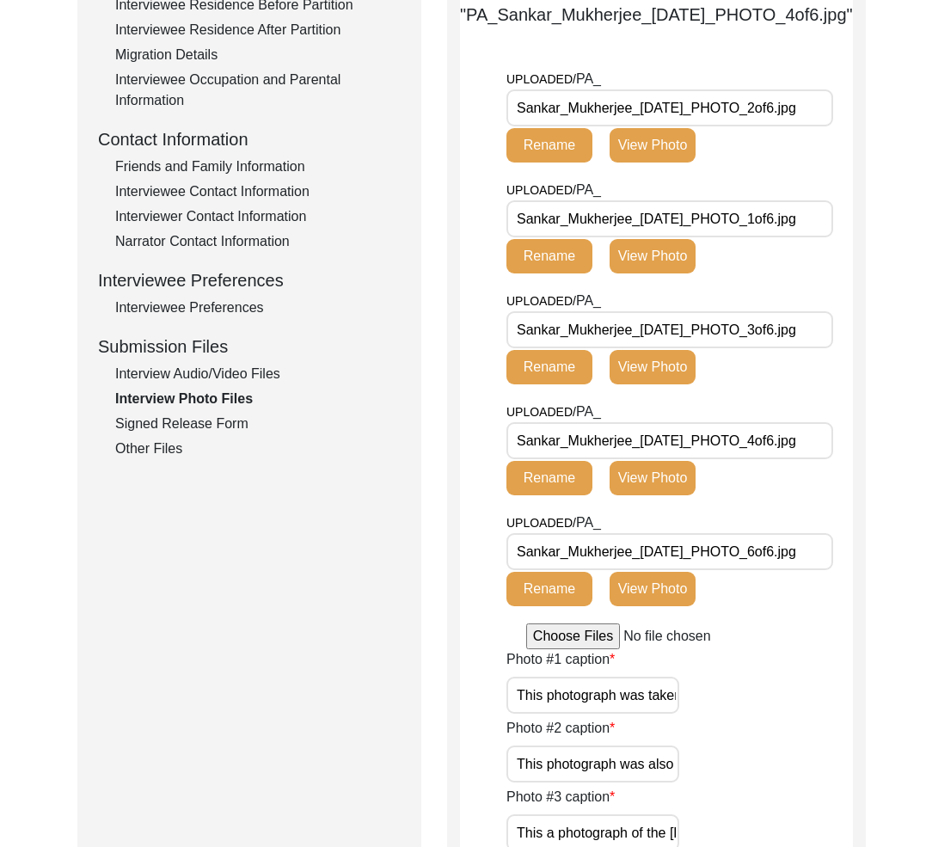
click at [195, 432] on div "Signed Release Form" at bounding box center [258, 424] width 286 height 21
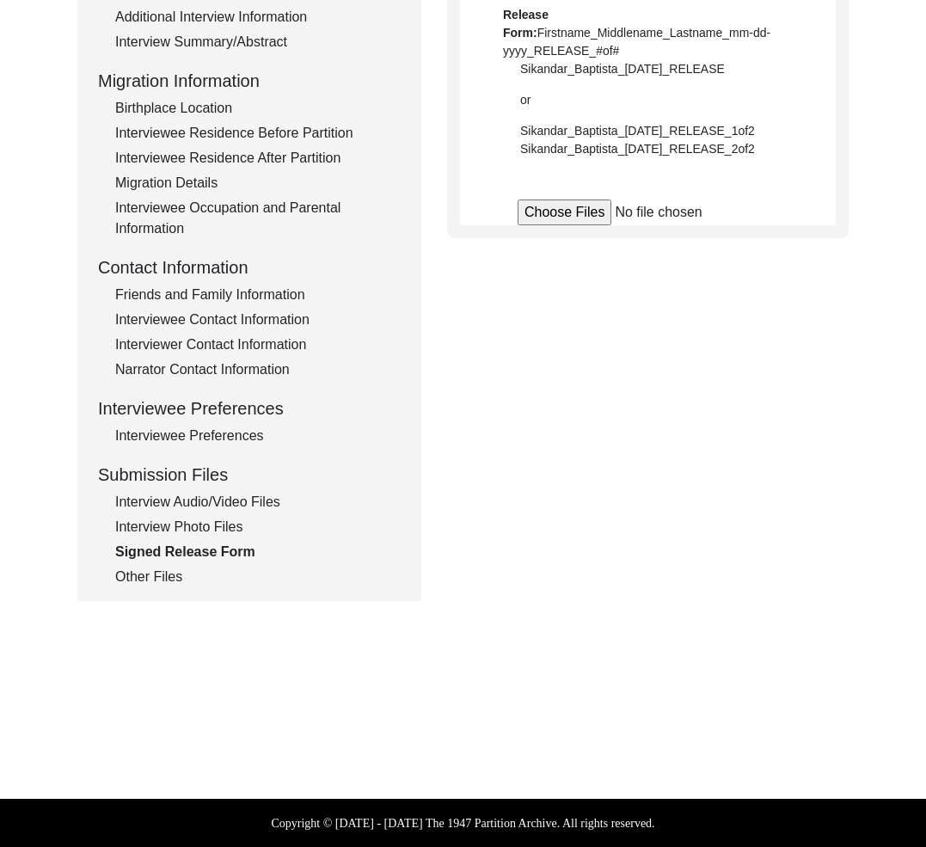
scroll to position [397, 0]
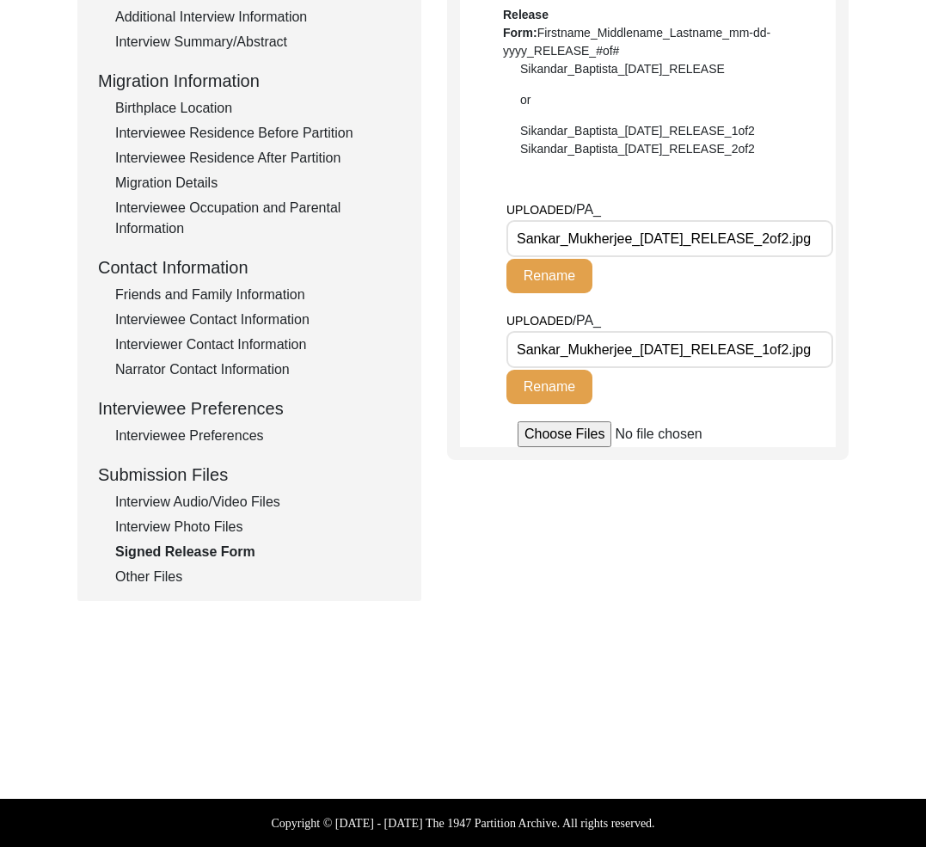
click at [169, 571] on div "Other Files" at bounding box center [258, 577] width 286 height 21
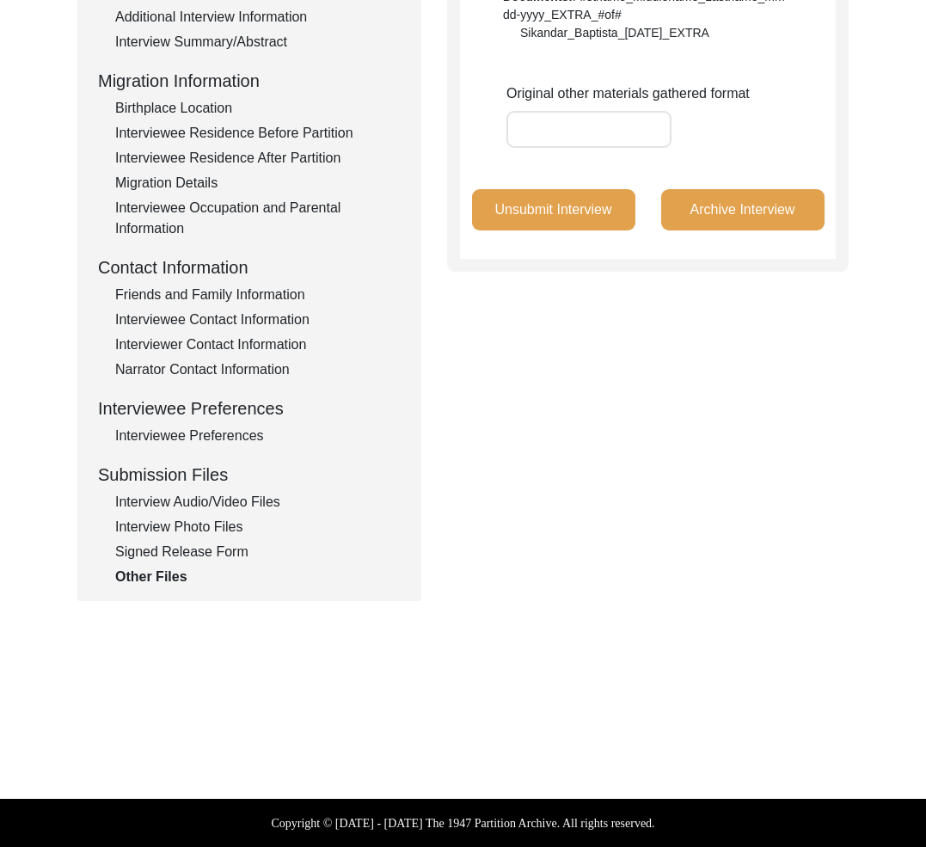
click at [179, 526] on div "Interview Photo Files" at bounding box center [258, 527] width 286 height 21
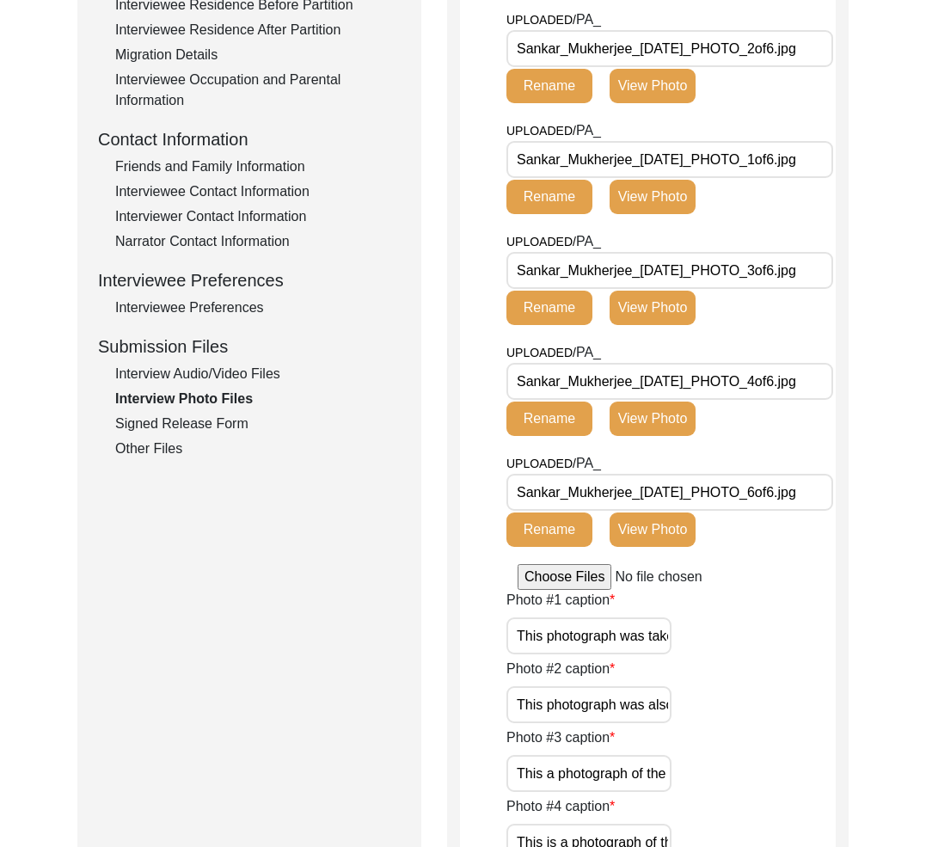
scroll to position [0, 0]
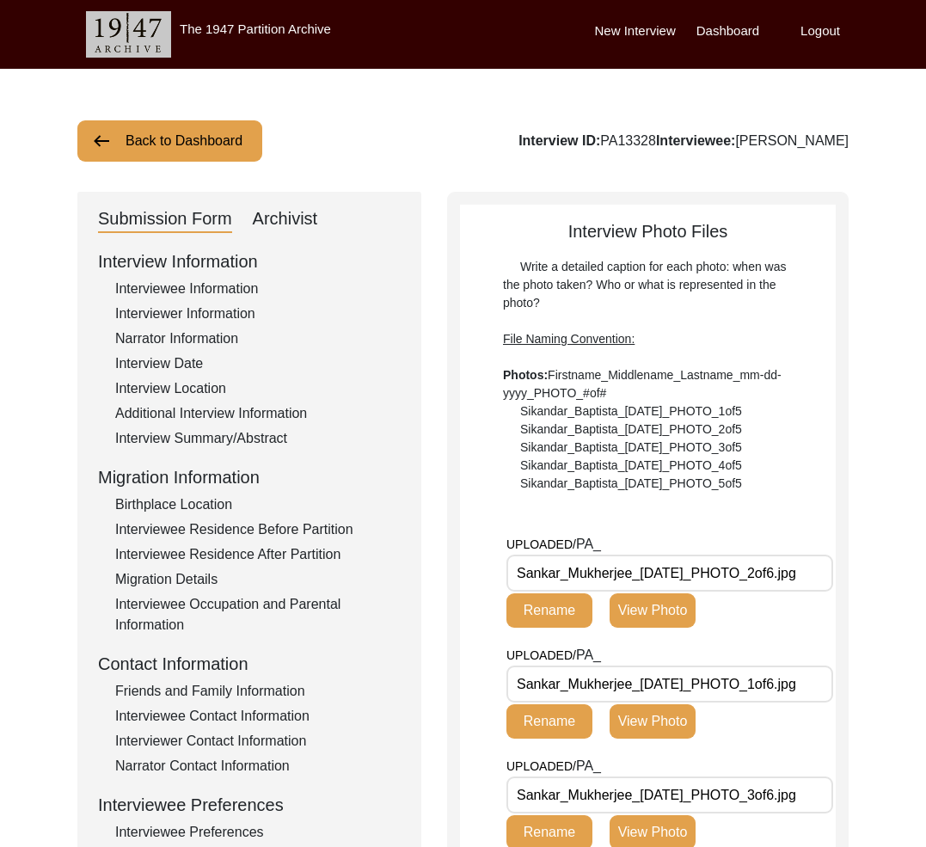
click at [621, 145] on div "Interview ID: PA13328 Interviewee: [PERSON_NAME]" at bounding box center [684, 141] width 330 height 21
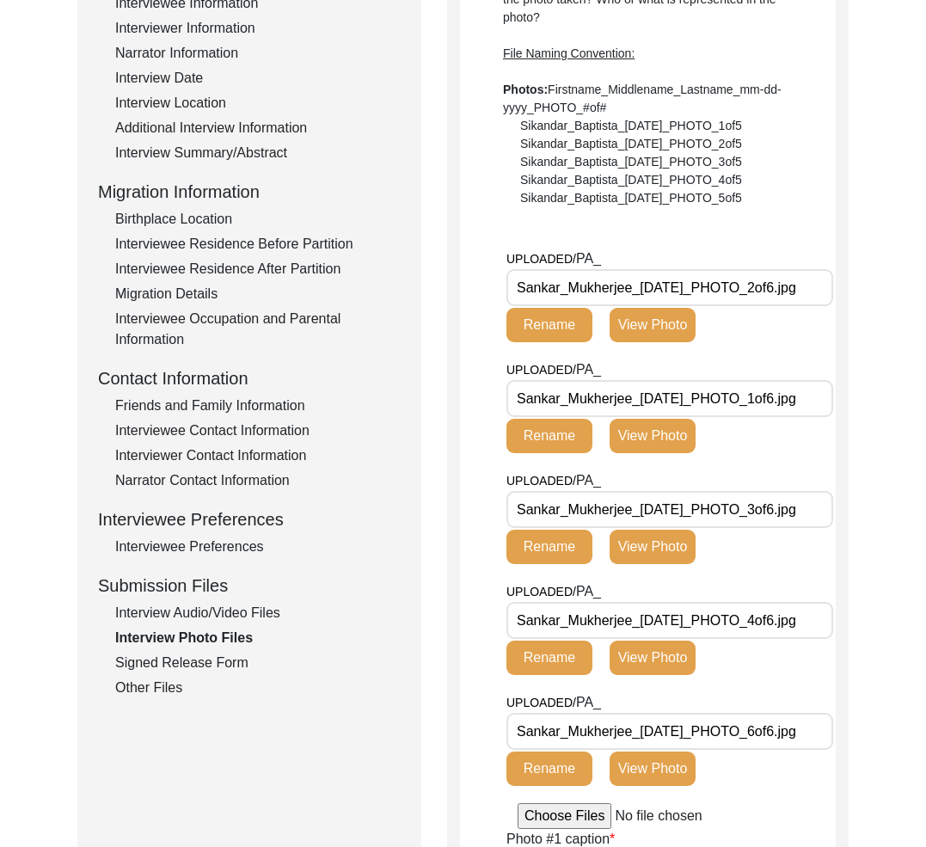
scroll to position [582, 0]
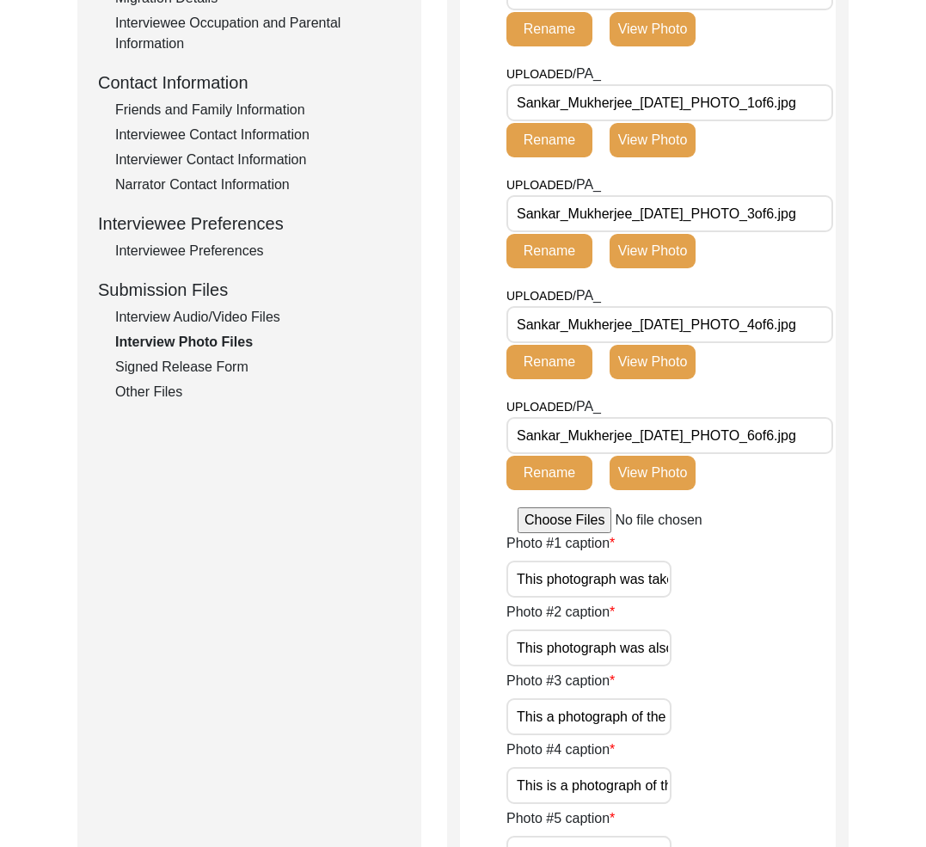
click at [262, 324] on div "Interview Audio/Video Files" at bounding box center [258, 317] width 286 height 21
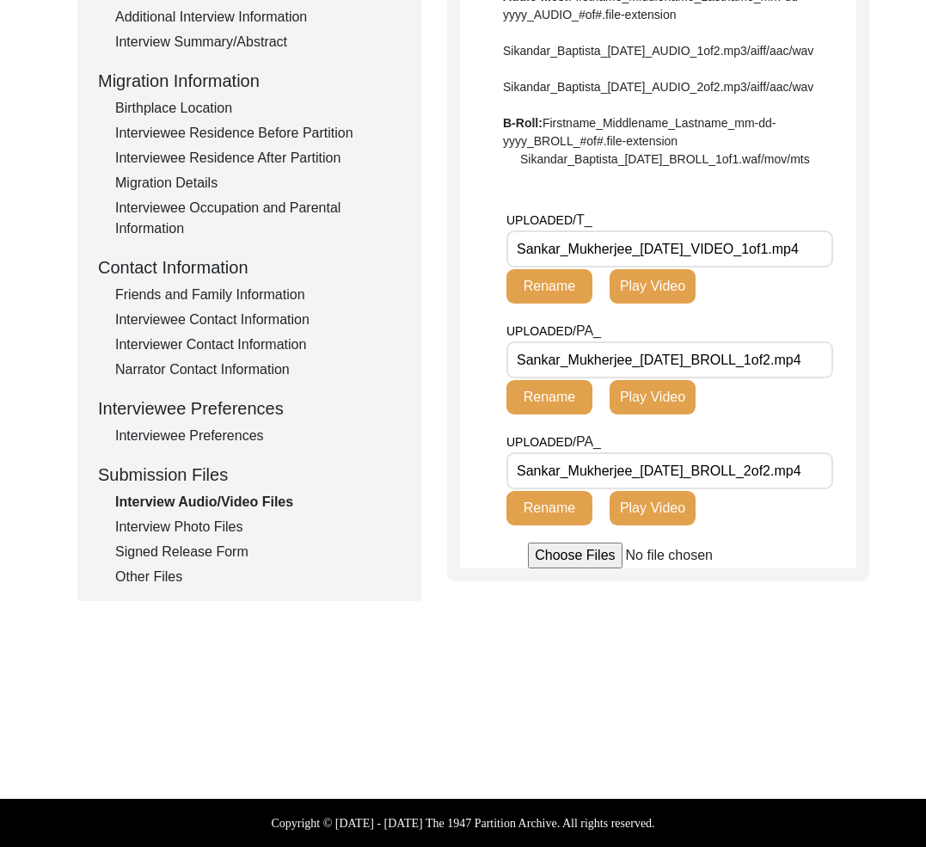
scroll to position [431, 0]
click at [237, 492] on div "Interview Audio/Video Files" at bounding box center [258, 502] width 286 height 21
drag, startPoint x: 234, startPoint y: 498, endPoint x: 226, endPoint y: 513, distance: 16.5
click at [233, 517] on div "Interview Photo Files" at bounding box center [258, 527] width 286 height 21
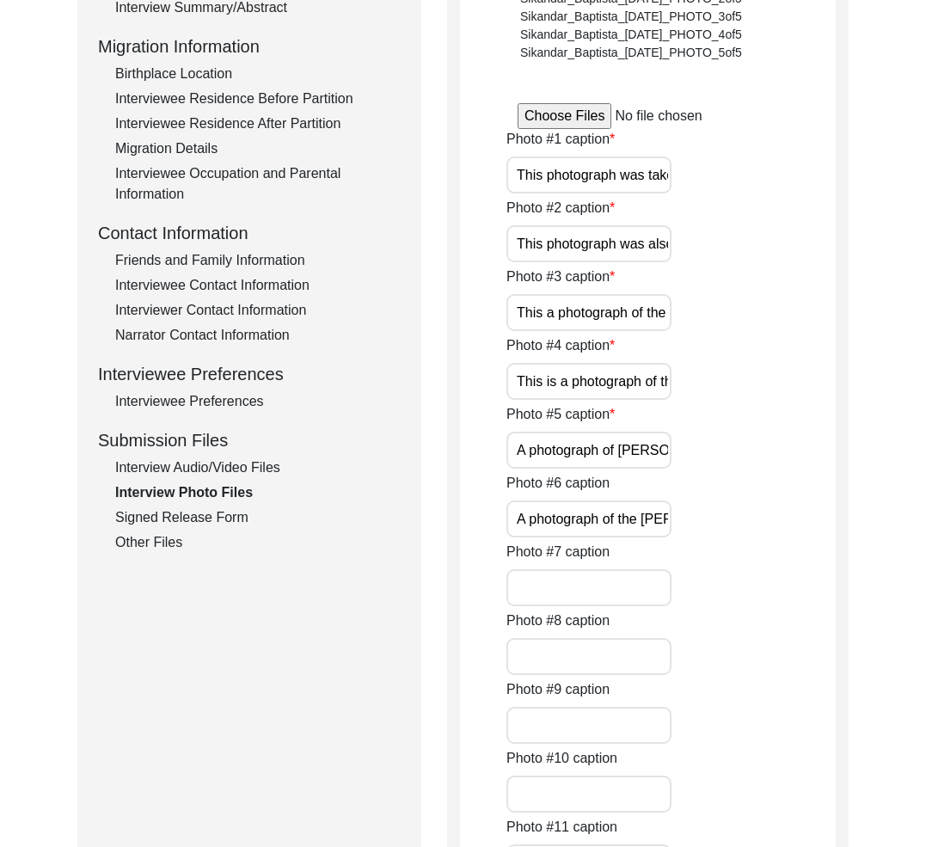
scroll to position [582, 0]
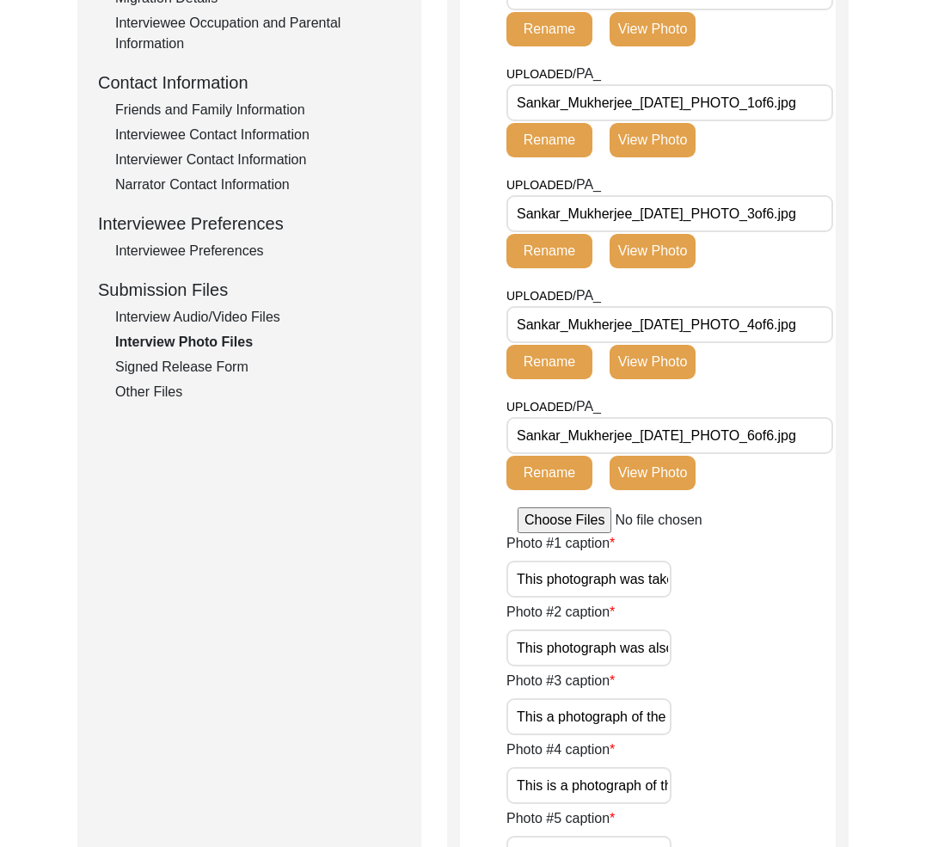
click at [220, 375] on div "Signed Release Form" at bounding box center [258, 367] width 286 height 21
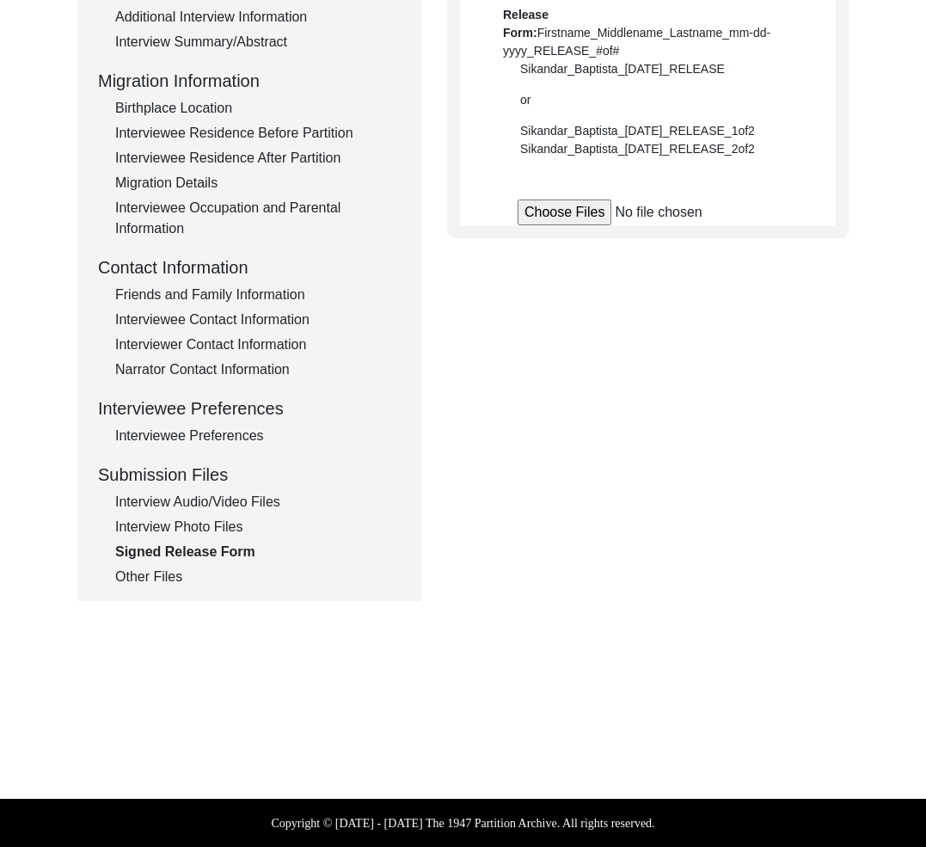
scroll to position [397, 0]
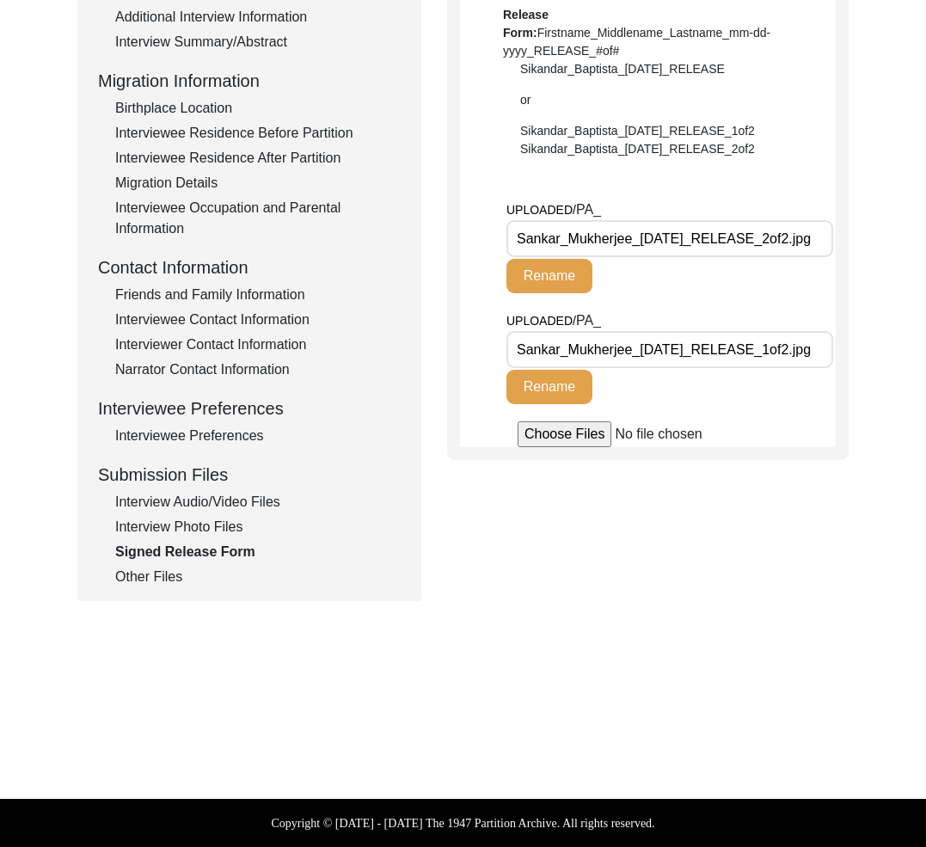
click at [155, 575] on div "Other Files" at bounding box center [258, 577] width 286 height 21
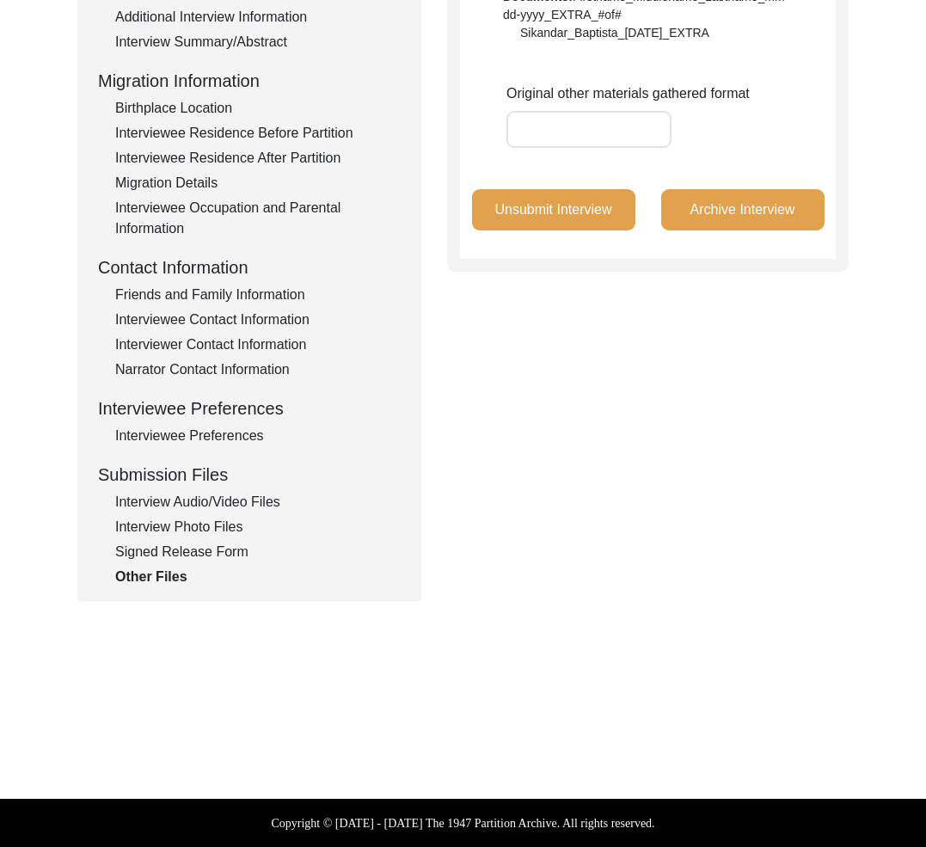
drag, startPoint x: 169, startPoint y: 556, endPoint x: 157, endPoint y: 569, distance: 18.3
click at [169, 557] on div "Signed Release Form" at bounding box center [258, 552] width 286 height 21
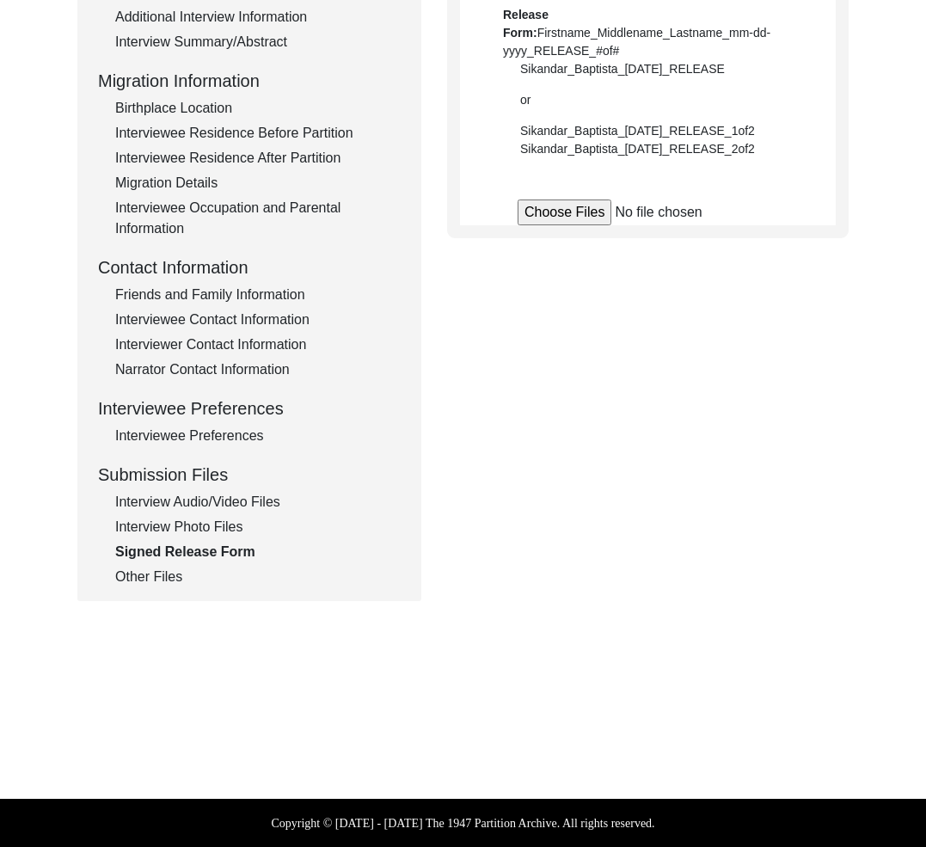
click at [150, 576] on div "Other Files" at bounding box center [258, 577] width 286 height 21
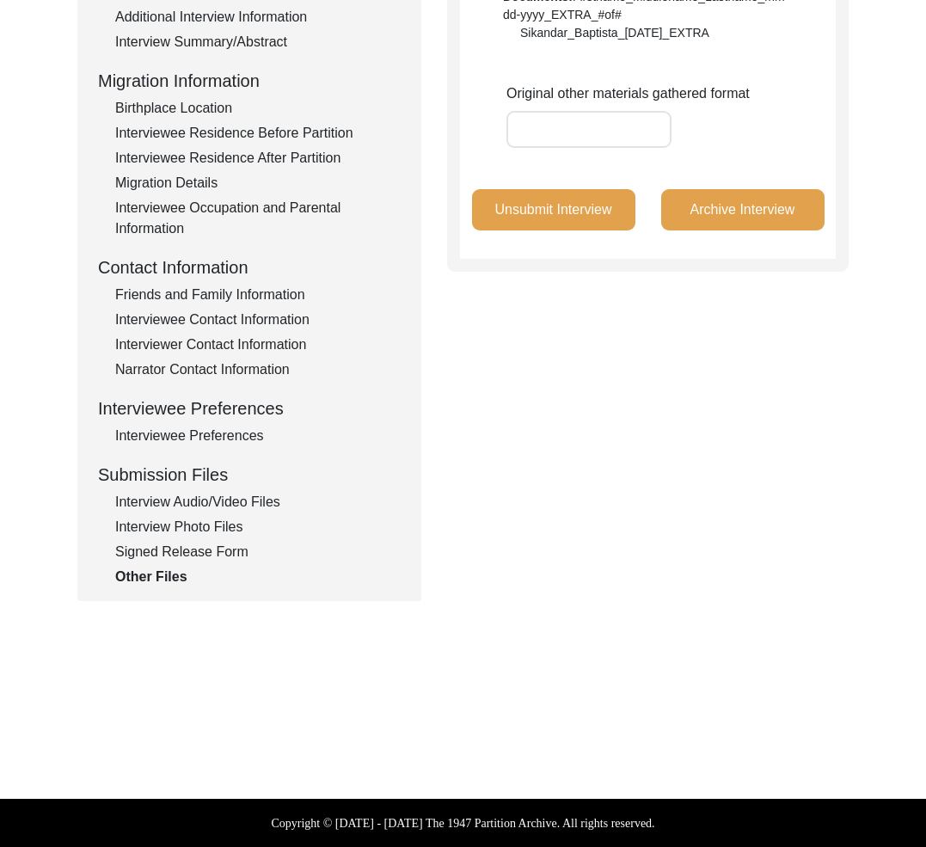
click at [211, 563] on div "Interview Information Interviewee Information Interviewer Information Narrator …" at bounding box center [249, 219] width 303 height 735
click at [212, 524] on div "Interview Photo Files" at bounding box center [258, 527] width 286 height 21
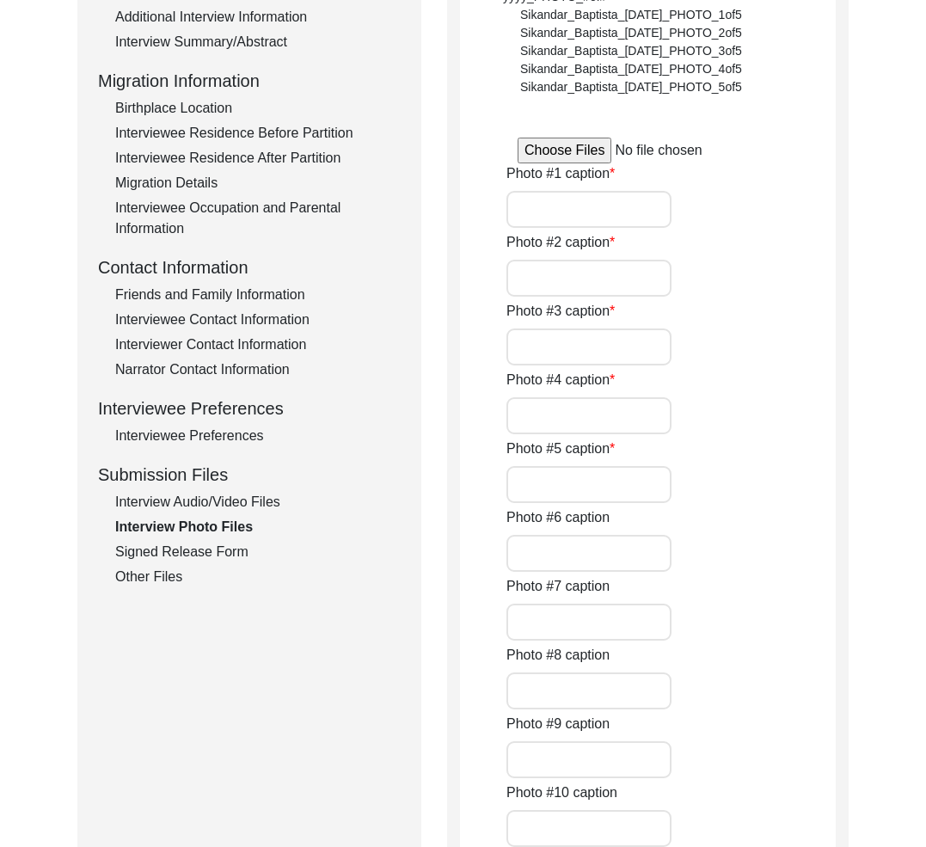
scroll to position [582, 0]
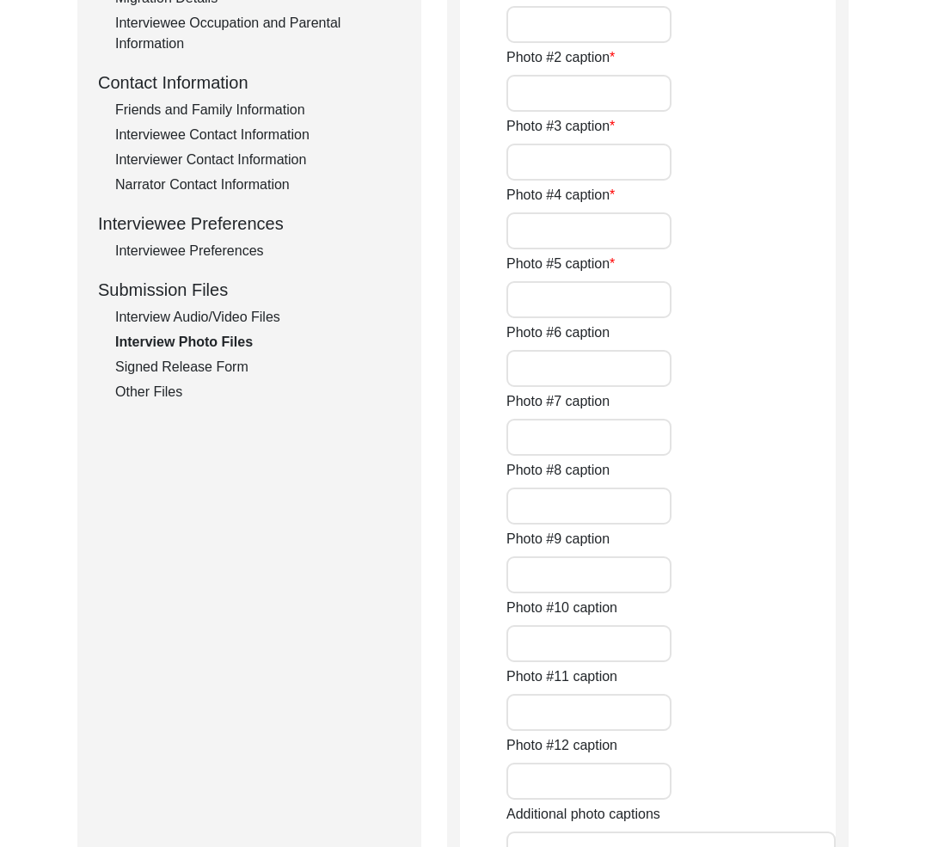
type input "This photograph was taken after the interview, when [PERSON_NAME] was about to …"
type input "This photograph was also taken after the interview."
type input "This a photograph of the [PERSON_NAME] maternal grandfather, [PERSON_NAME]."
type input "This is a photograph of the [PERSON_NAME] mother, [PERSON_NAME] [PERSON_NAME] a…"
type input "A photograph of [PERSON_NAME] when he was around 18 years of age."
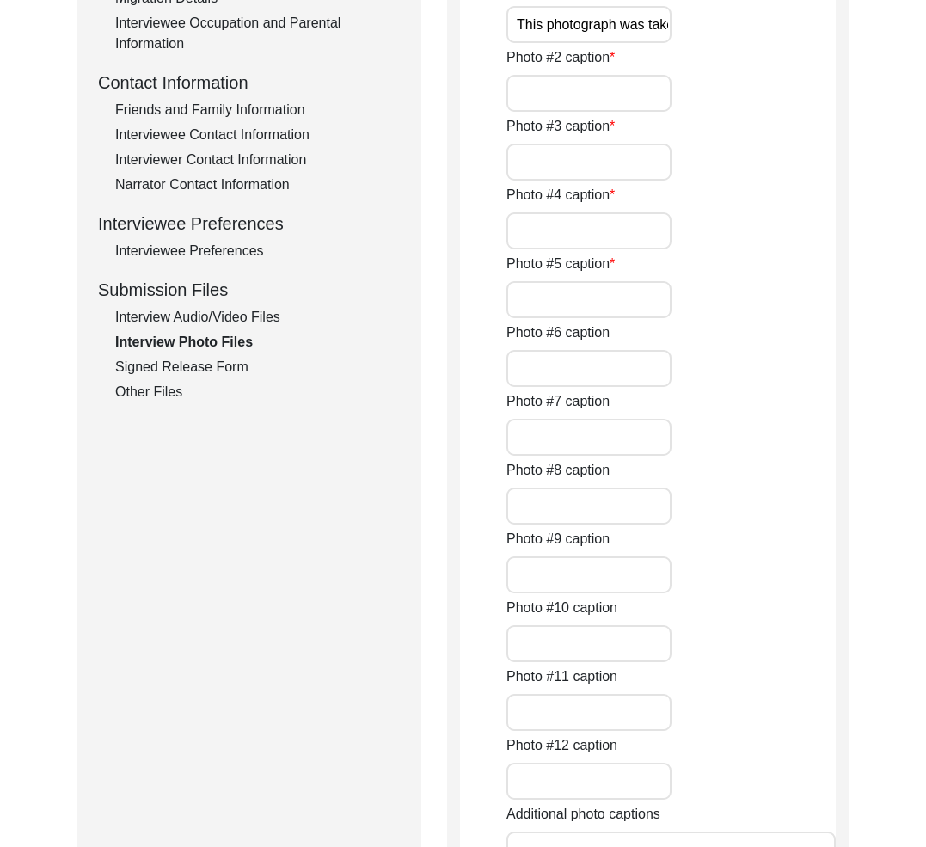
type input "A photograph of the [PERSON_NAME] and his wife."
type input "4 of 6"
type input "jpg"
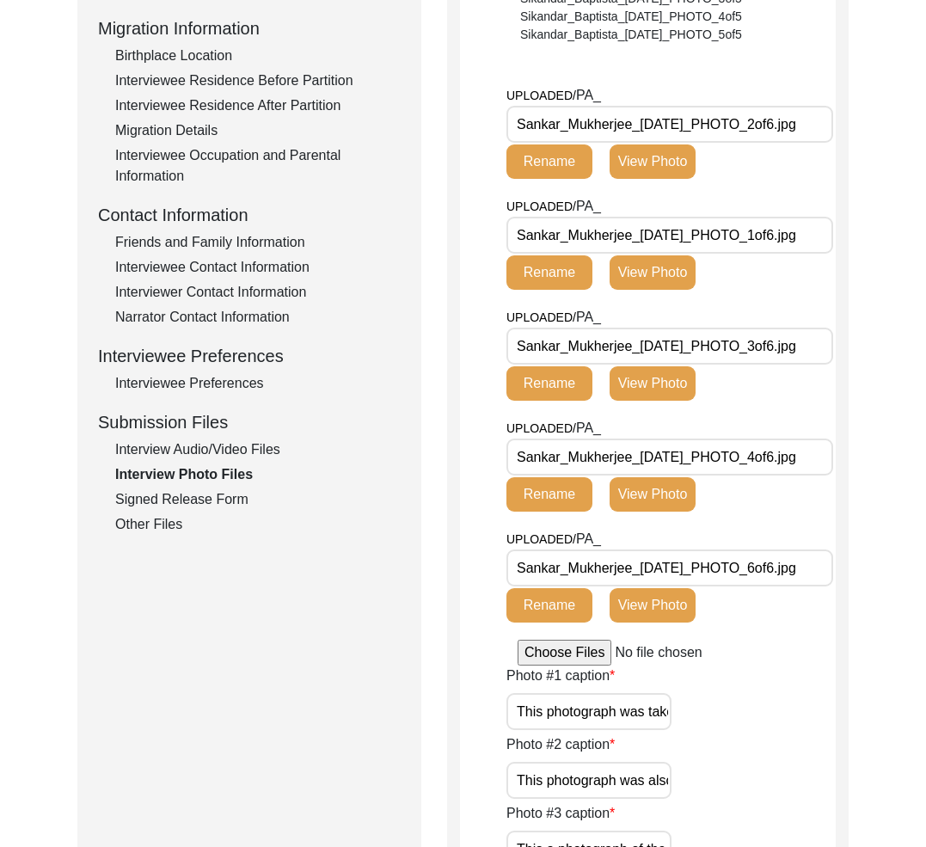
scroll to position [348, 0]
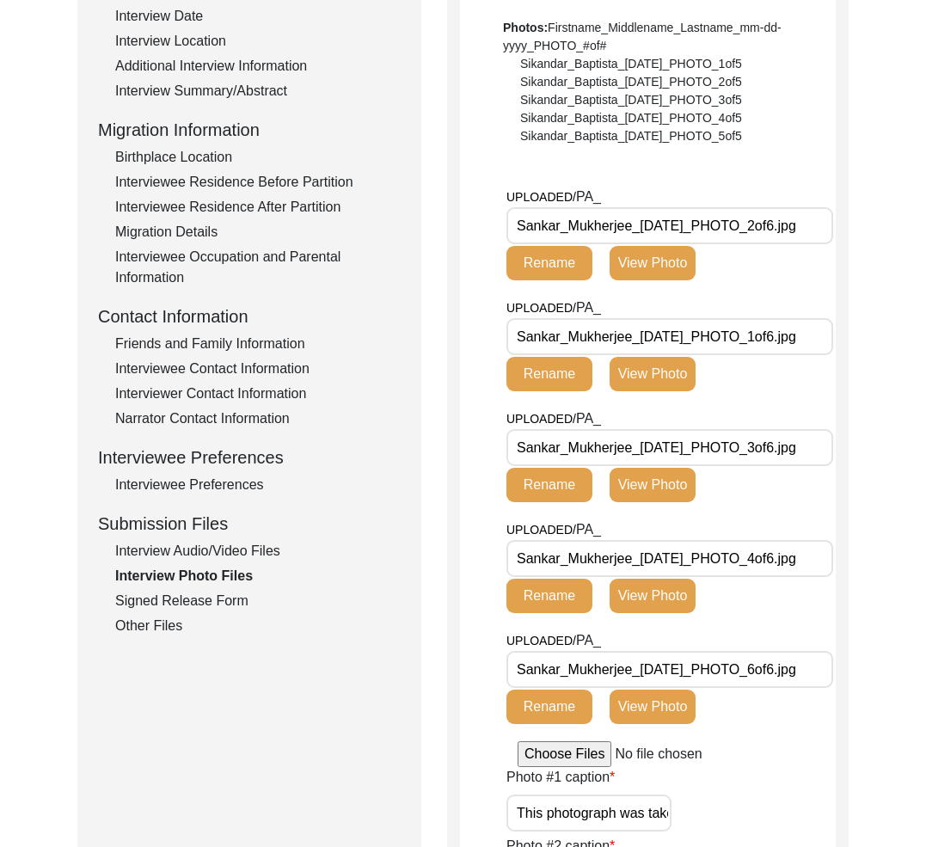
drag, startPoint x: 633, startPoint y: 563, endPoint x: 438, endPoint y: 549, distance: 195.8
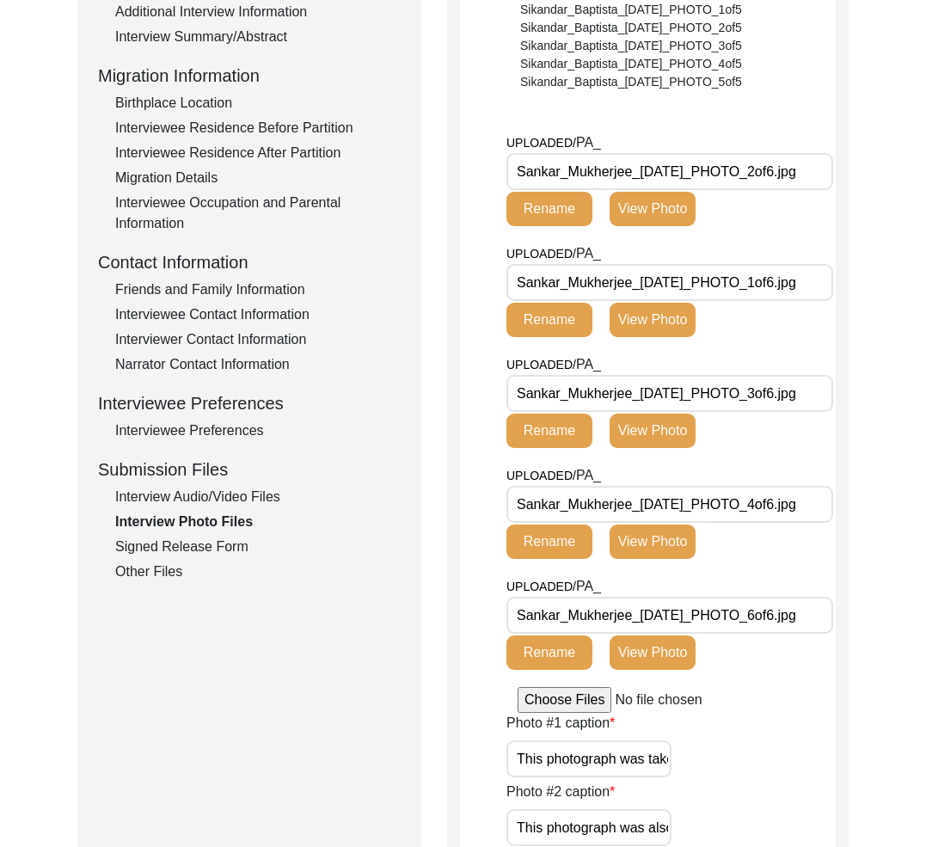
scroll to position [417, 0]
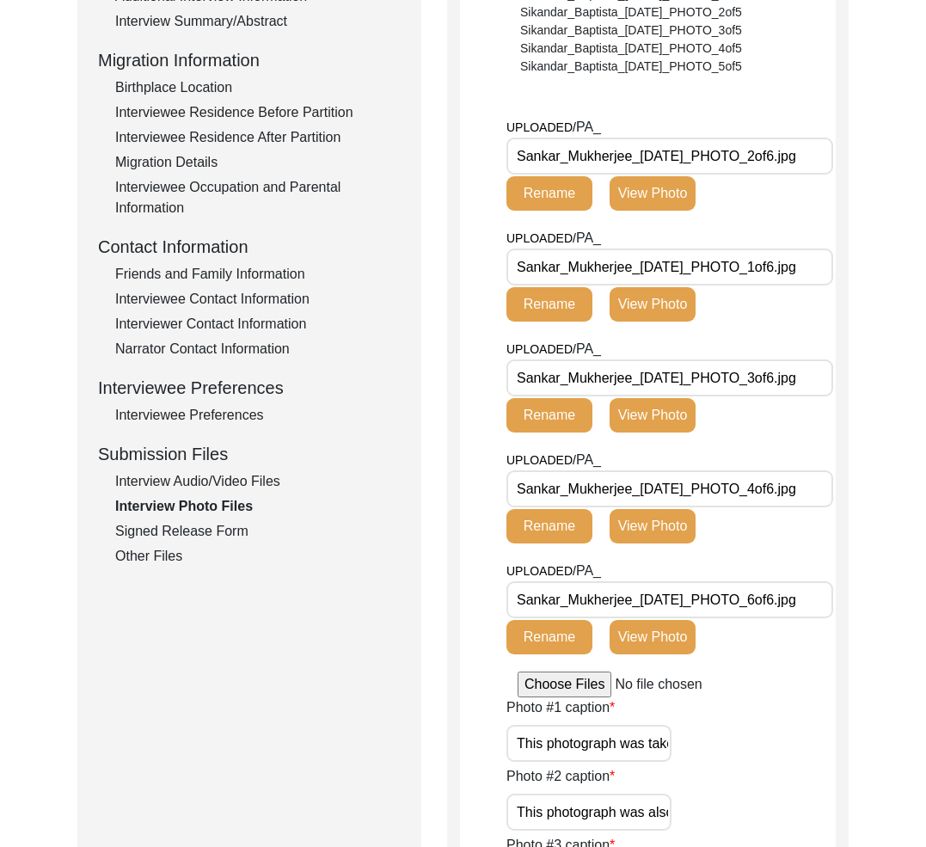
click at [768, 709] on div "Photo #1 [PERSON_NAME] photograph was taken after the interview, when [PERSON_N…" at bounding box center [671, 730] width 329 height 65
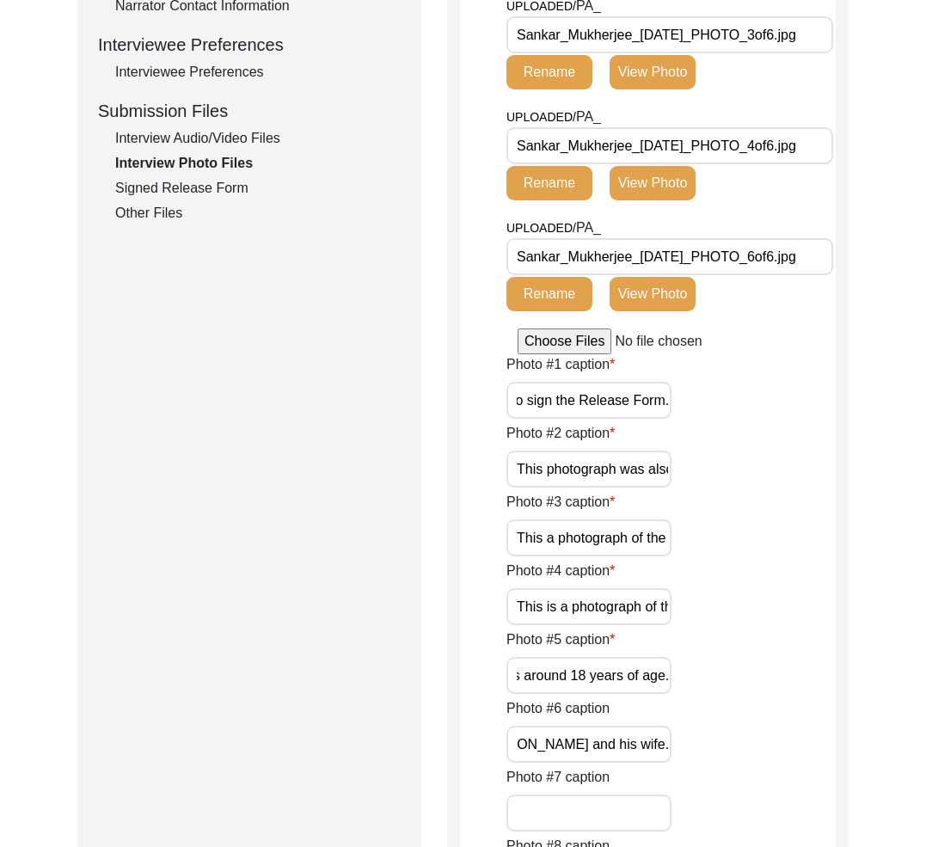
scroll to position [352, 0]
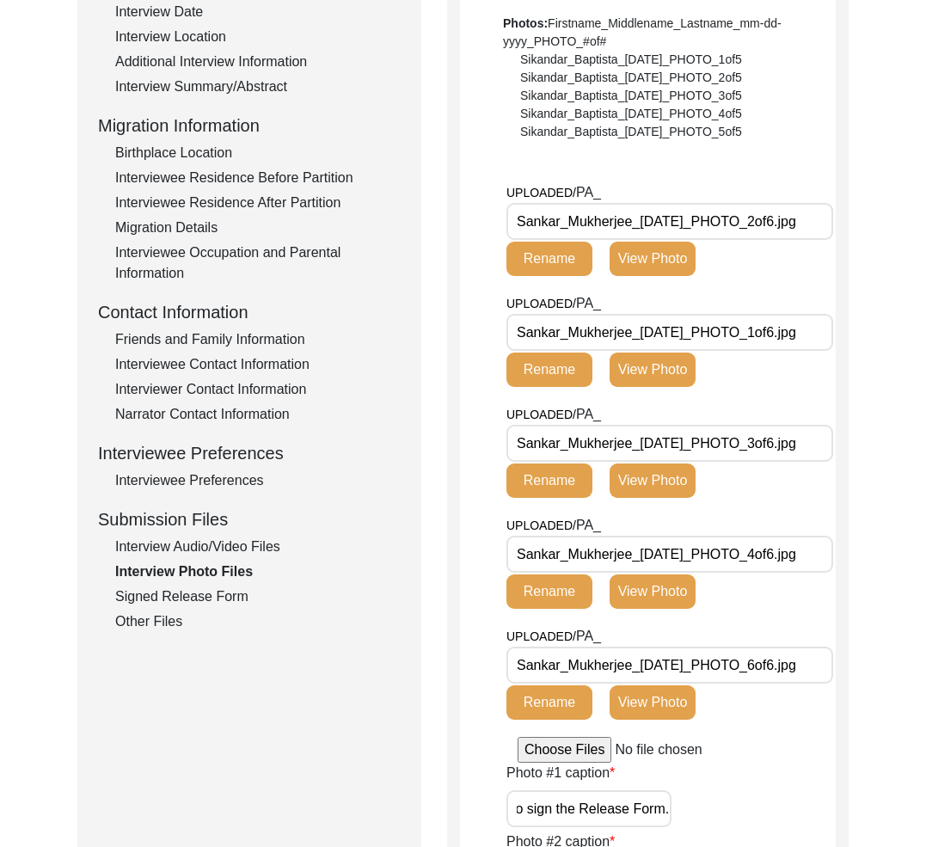
click at [662, 380] on button "View Photo" at bounding box center [653, 370] width 86 height 34
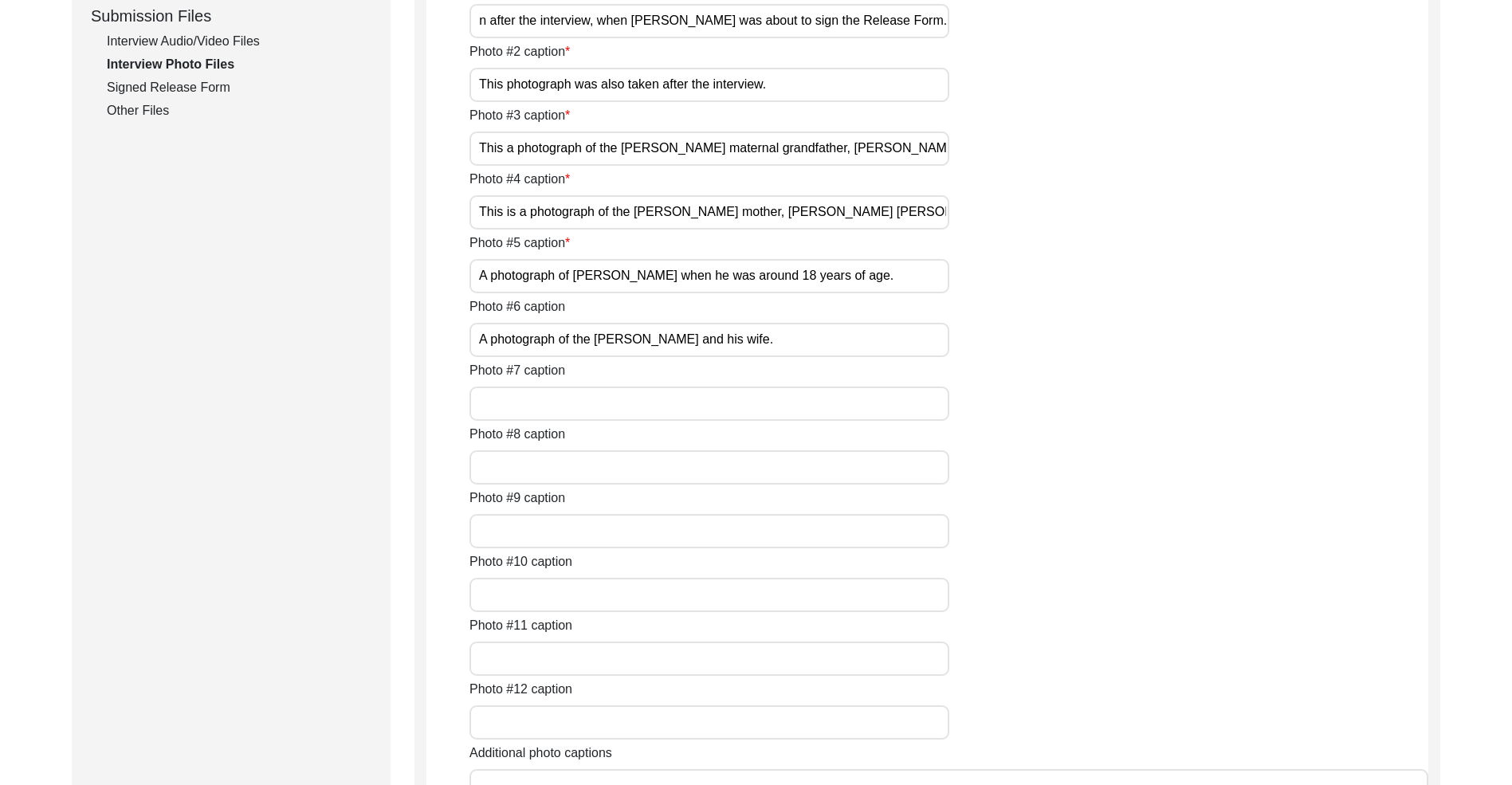
scroll to position [0, 0]
click at [592, 38] on input "This photograph was taken after the interview, when [PERSON_NAME] was about to …" at bounding box center [710, 20] width 480 height 34
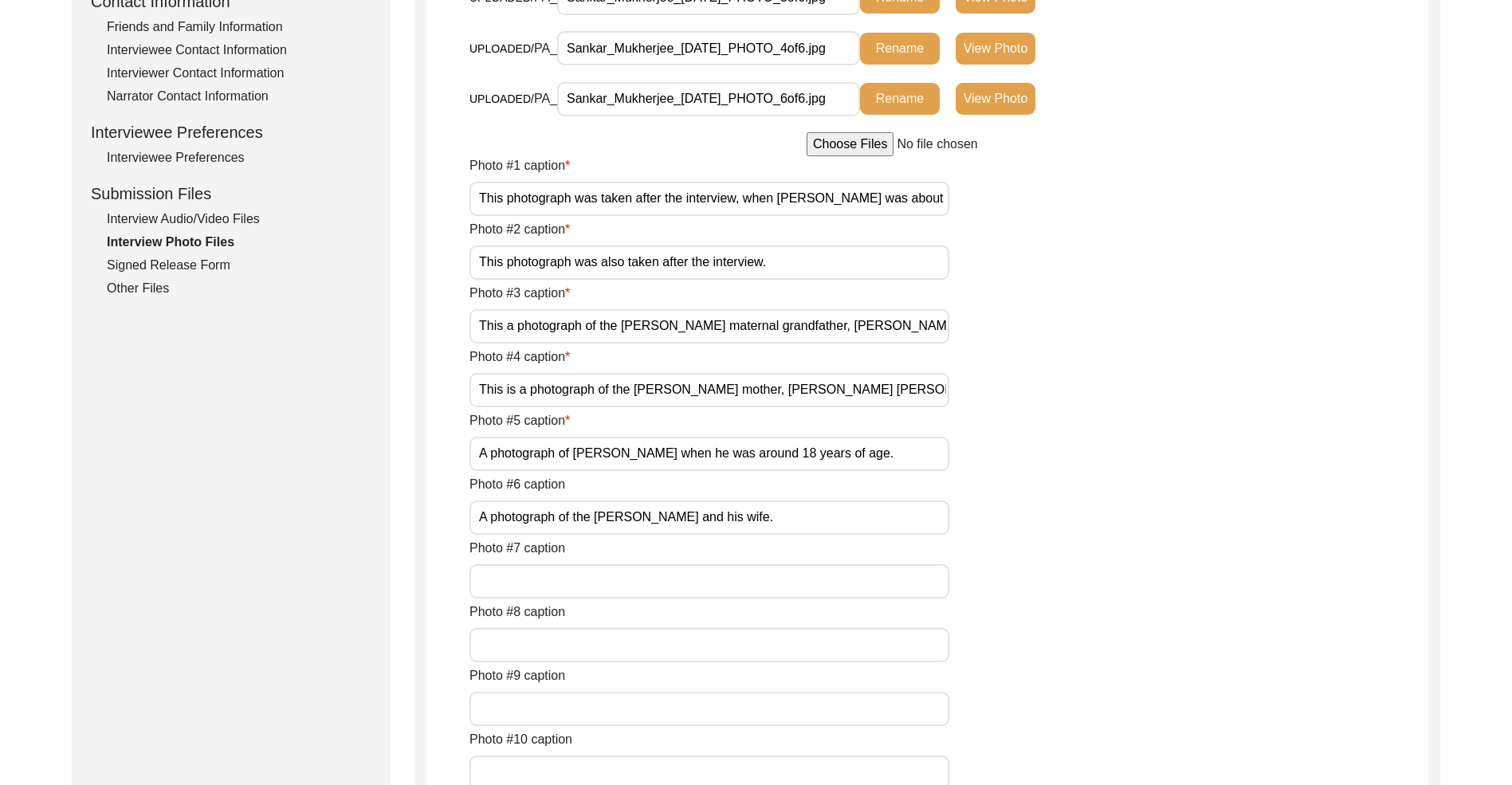
scroll to position [754, 0]
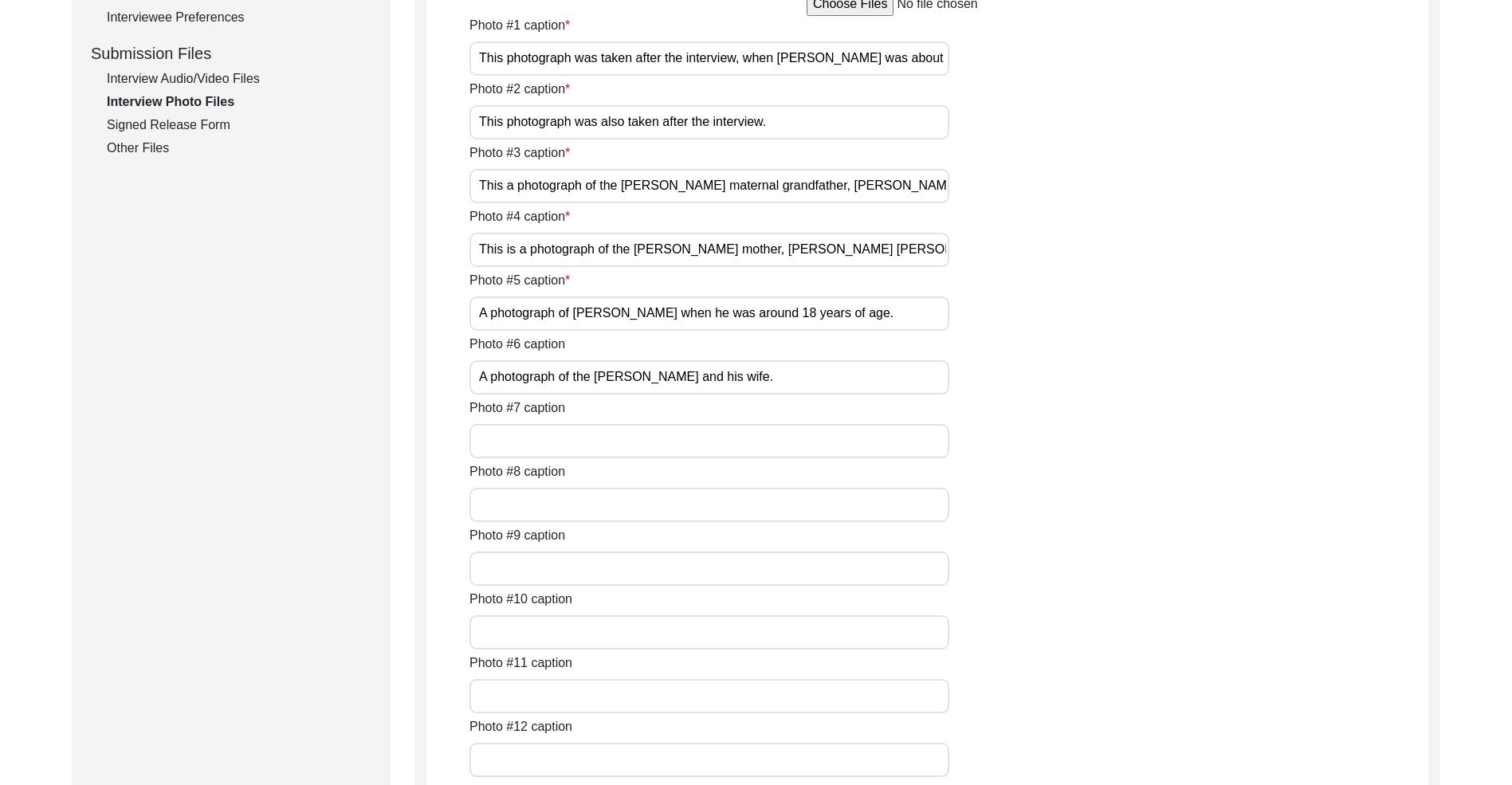
click at [624, 76] on input "This photograph was taken after the interview, when [PERSON_NAME] was about to …" at bounding box center [710, 58] width 480 height 34
paste input "e interviewee, [PERSON_NAME], sitting down and looking at the camera prior to s…"
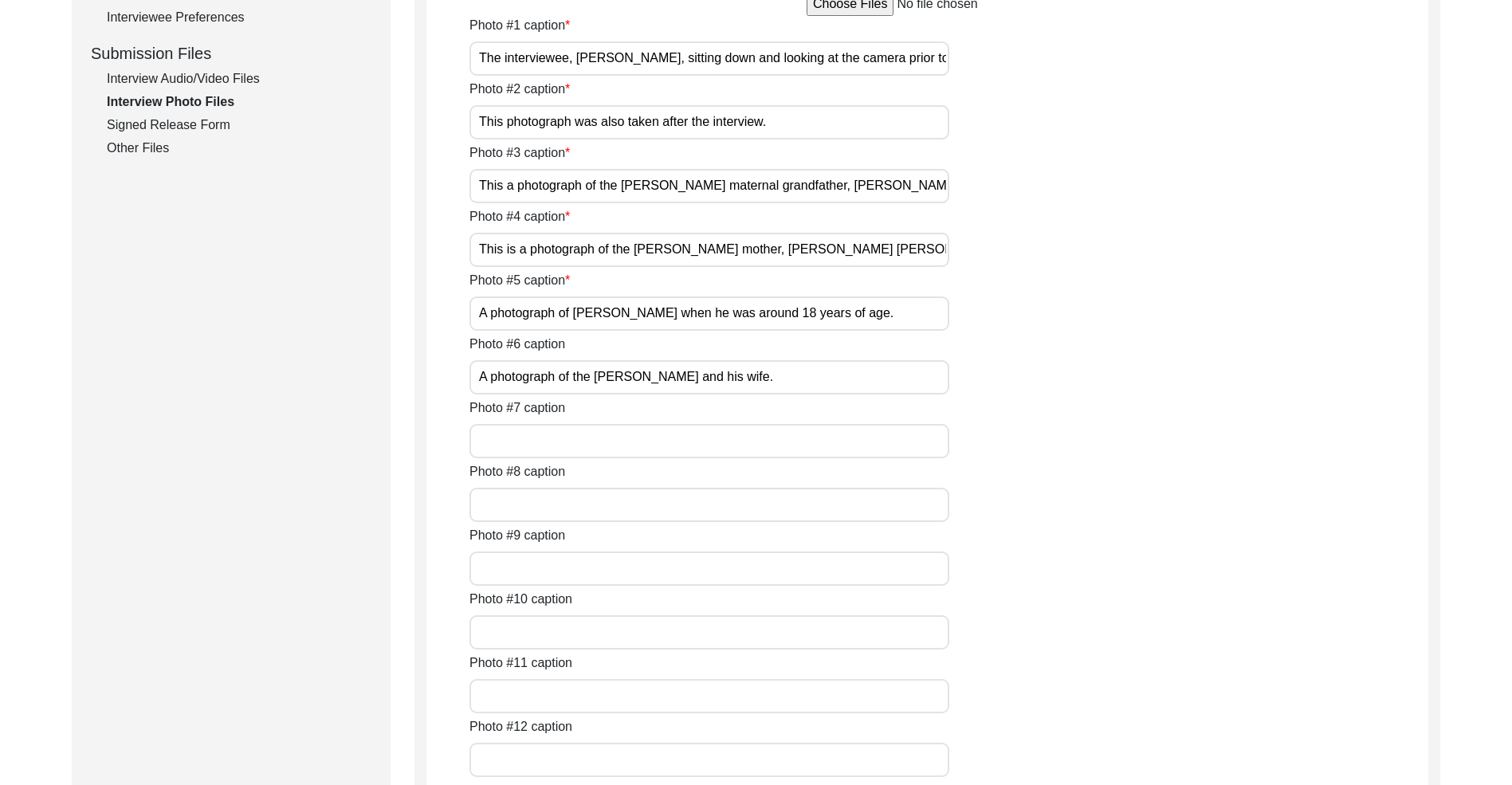
type input "The interviewee, [PERSON_NAME], sitting down and looking at the camera prior to…"
click at [636, 140] on input "This photograph was also taken after the interview." at bounding box center [710, 122] width 480 height 34
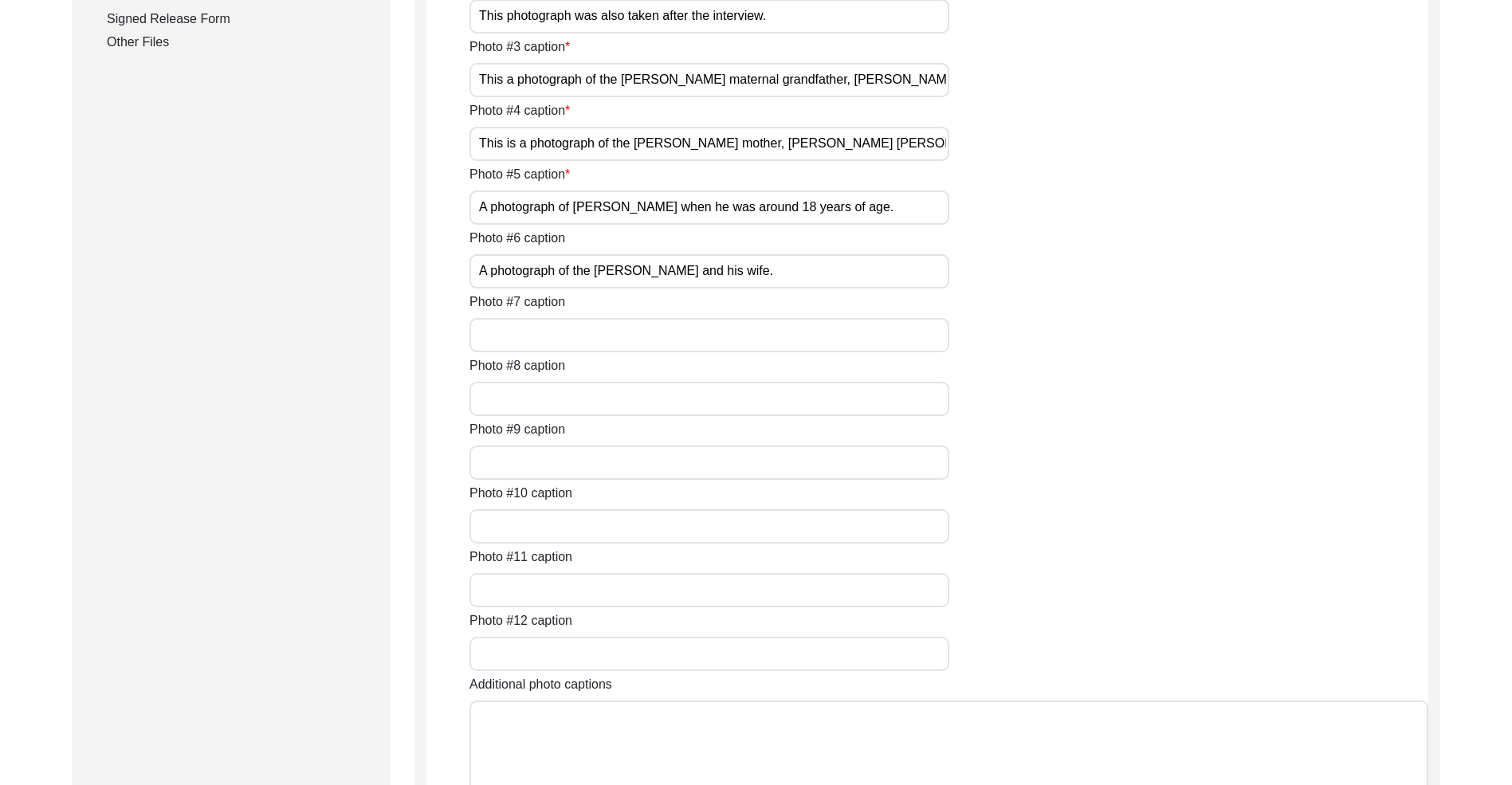
scroll to position [903, 0]
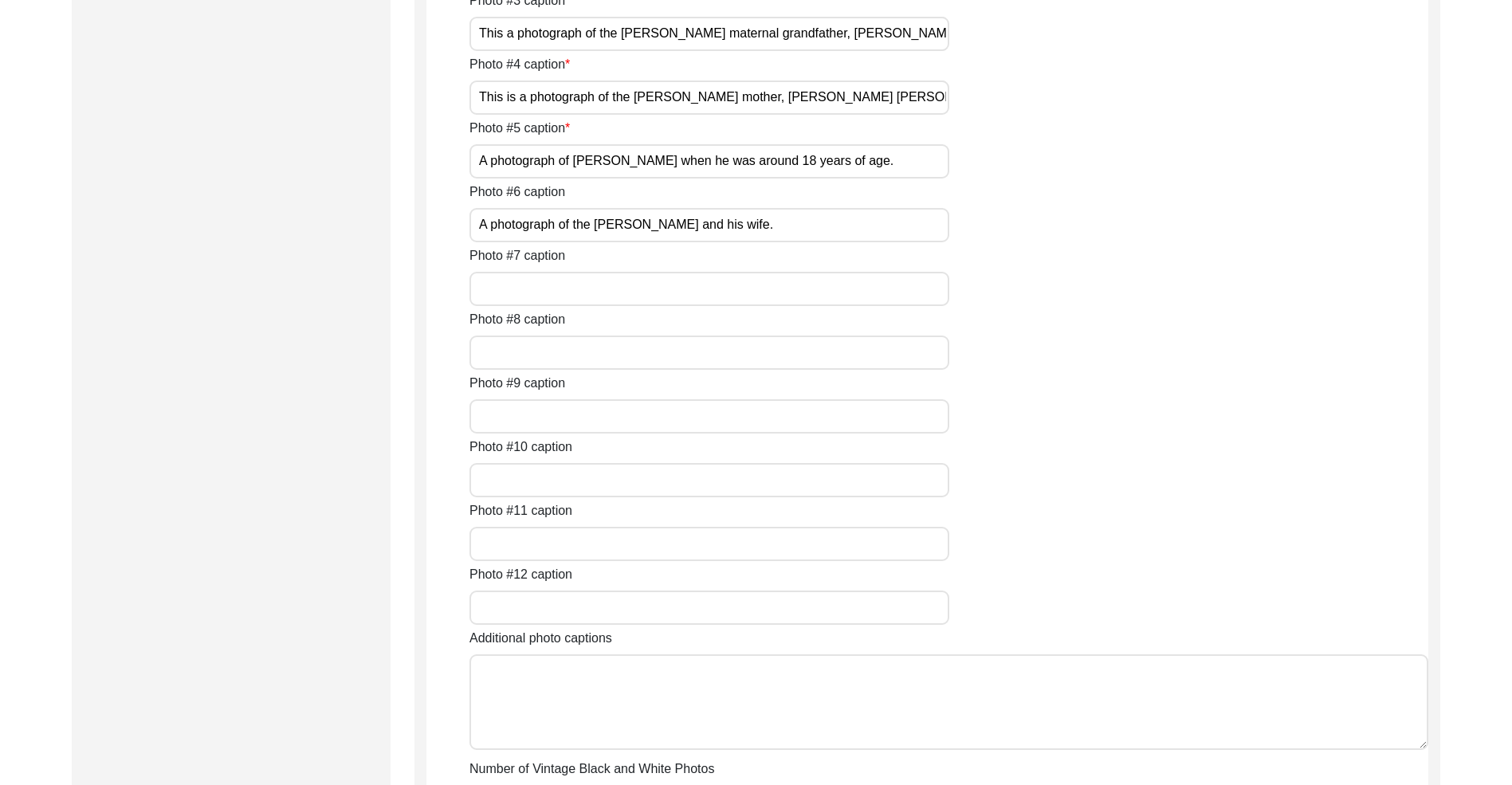
click at [586, 179] on input "A photograph of [PERSON_NAME] when he was around 18 years of age." at bounding box center [710, 161] width 480 height 34
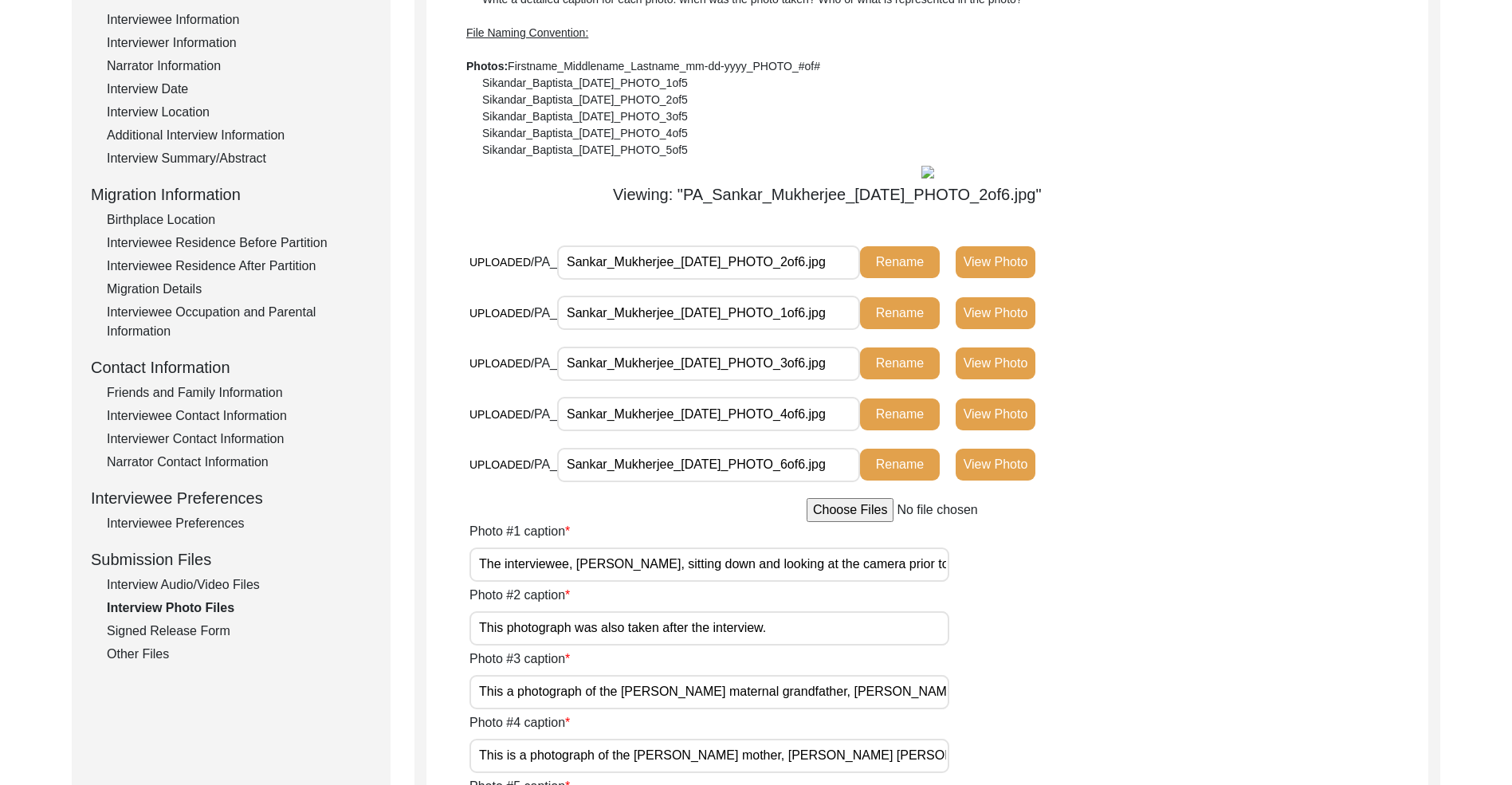
scroll to position [1045, 0]
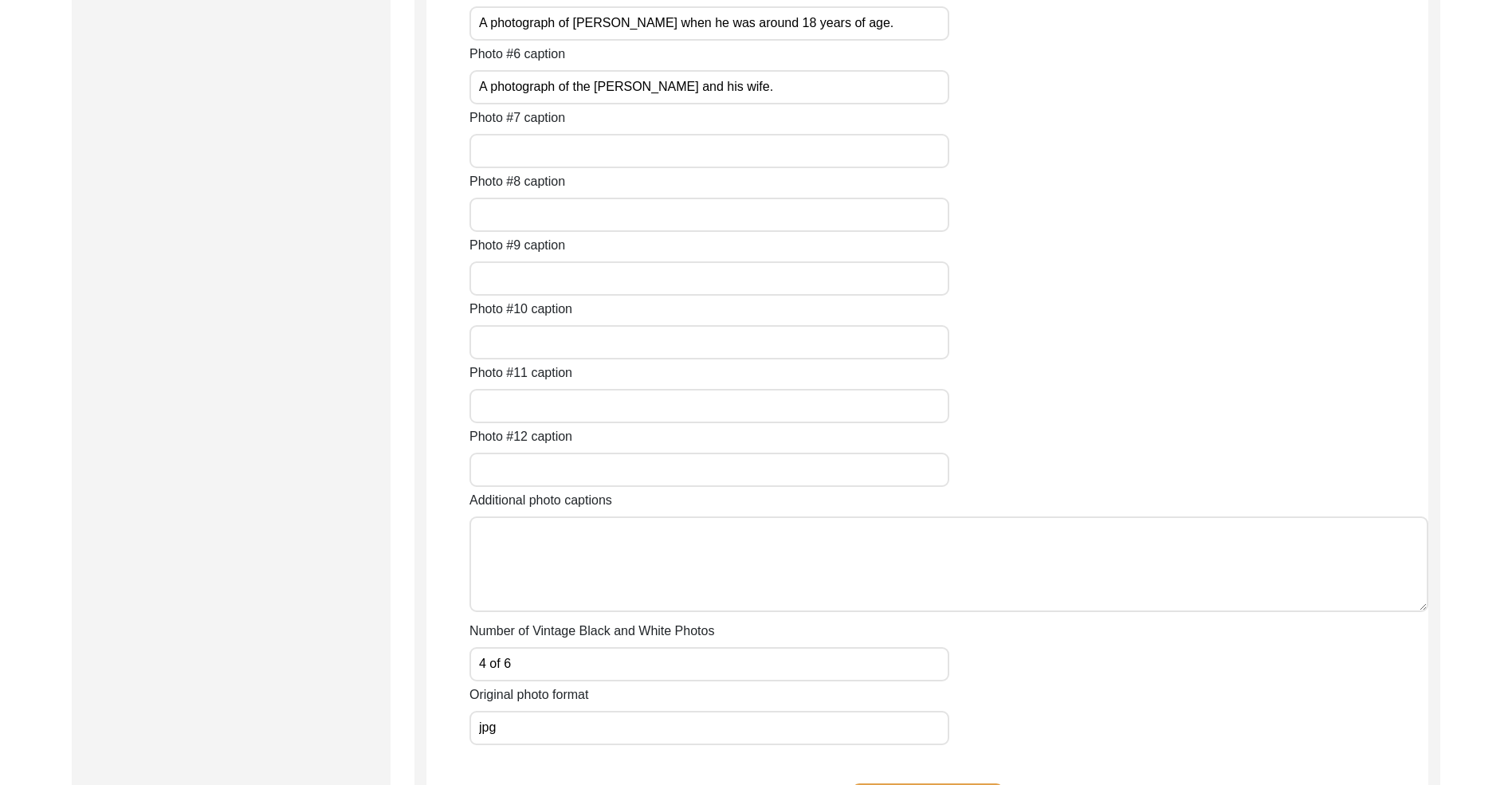
paste input "[PERSON_NAME] sitting down after the interview was conducted"
type input "[PERSON_NAME] sitting down after the interview was conducted."
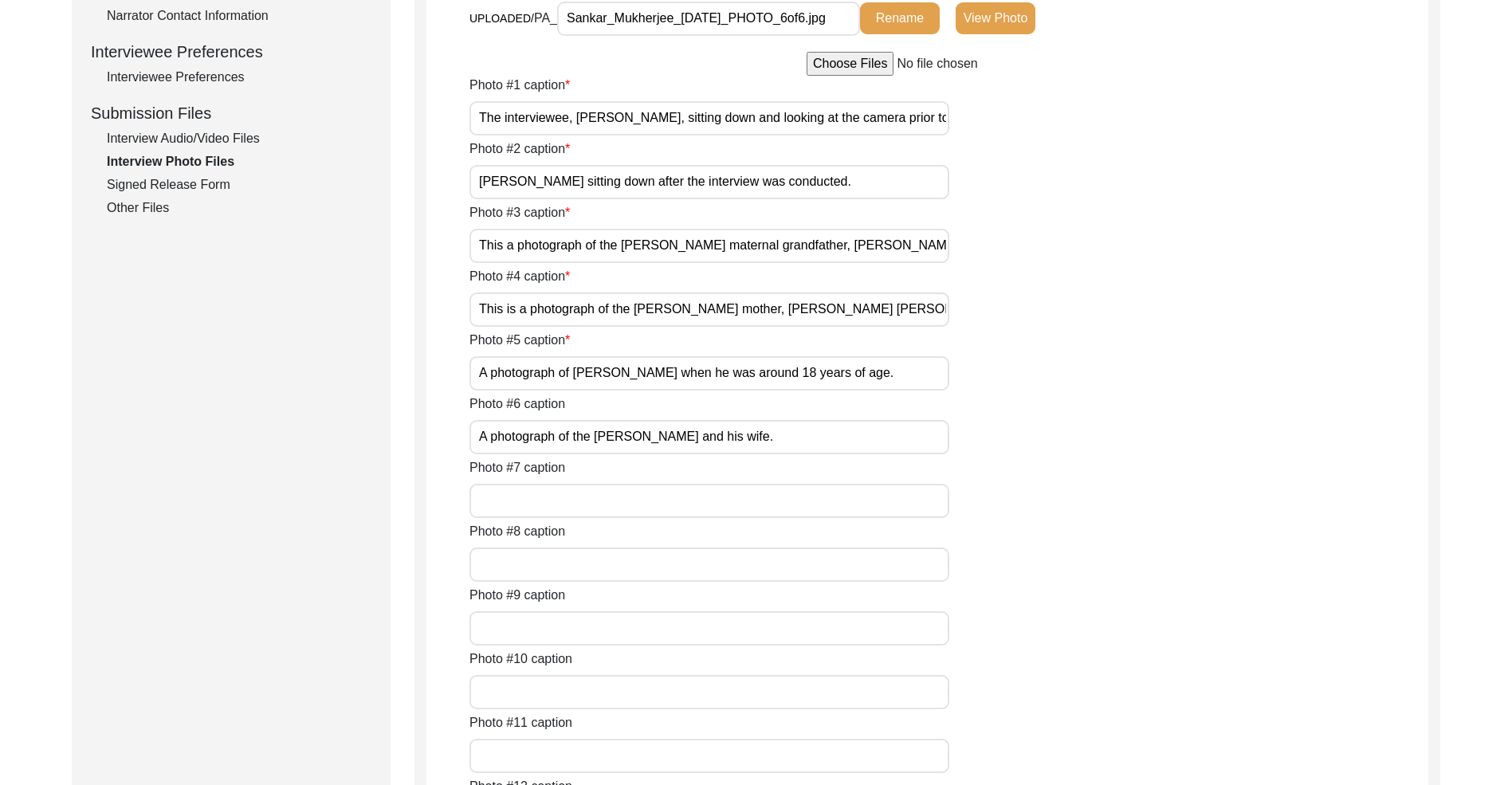
drag, startPoint x: 980, startPoint y: 340, endPoint x: 972, endPoint y: 339, distance: 8.1
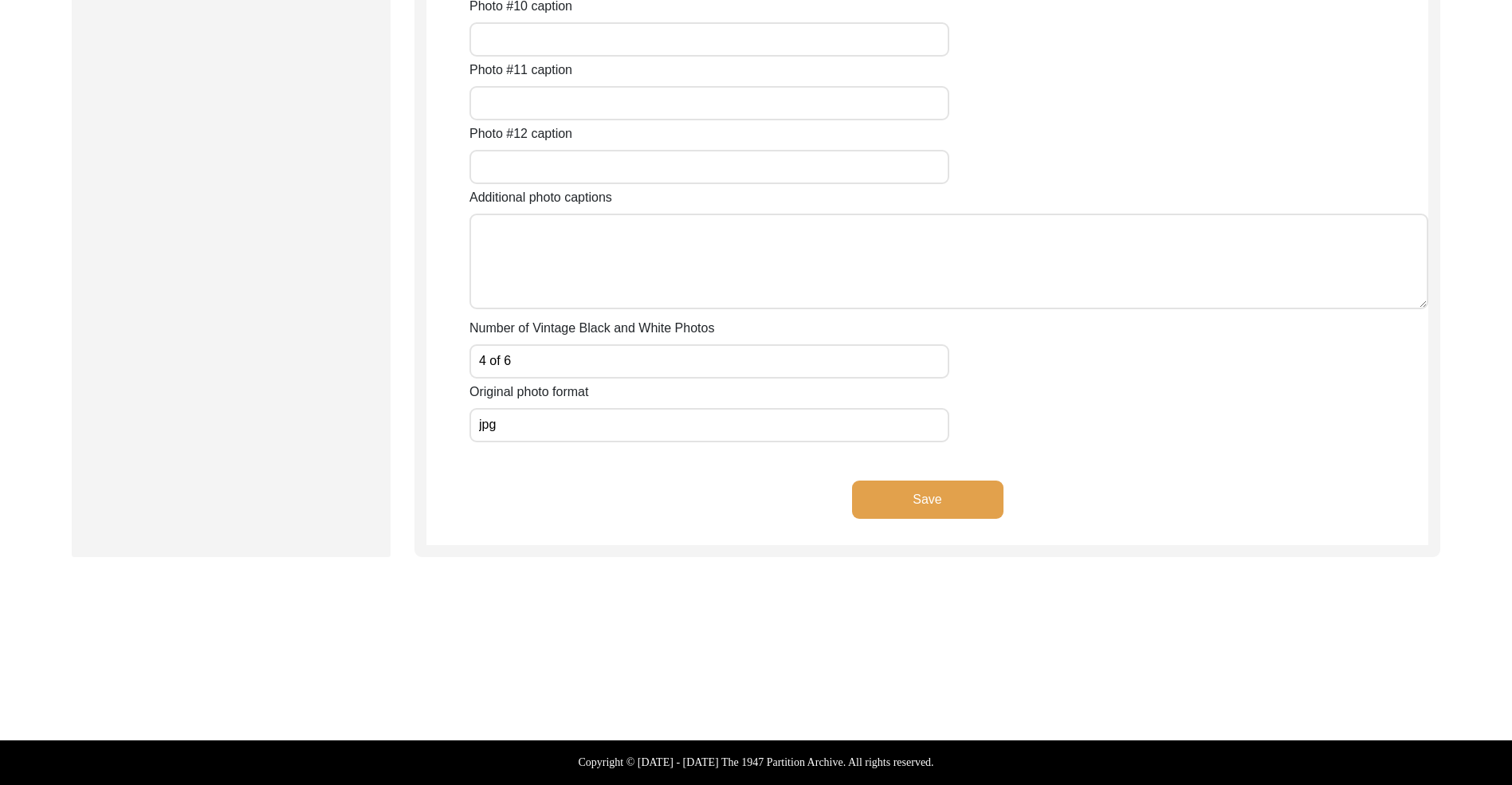
scroll to position [1761, 0]
paste input "A black and white photo of [PERSON_NAME] maternal grandfather, [PERSON_NAME]"
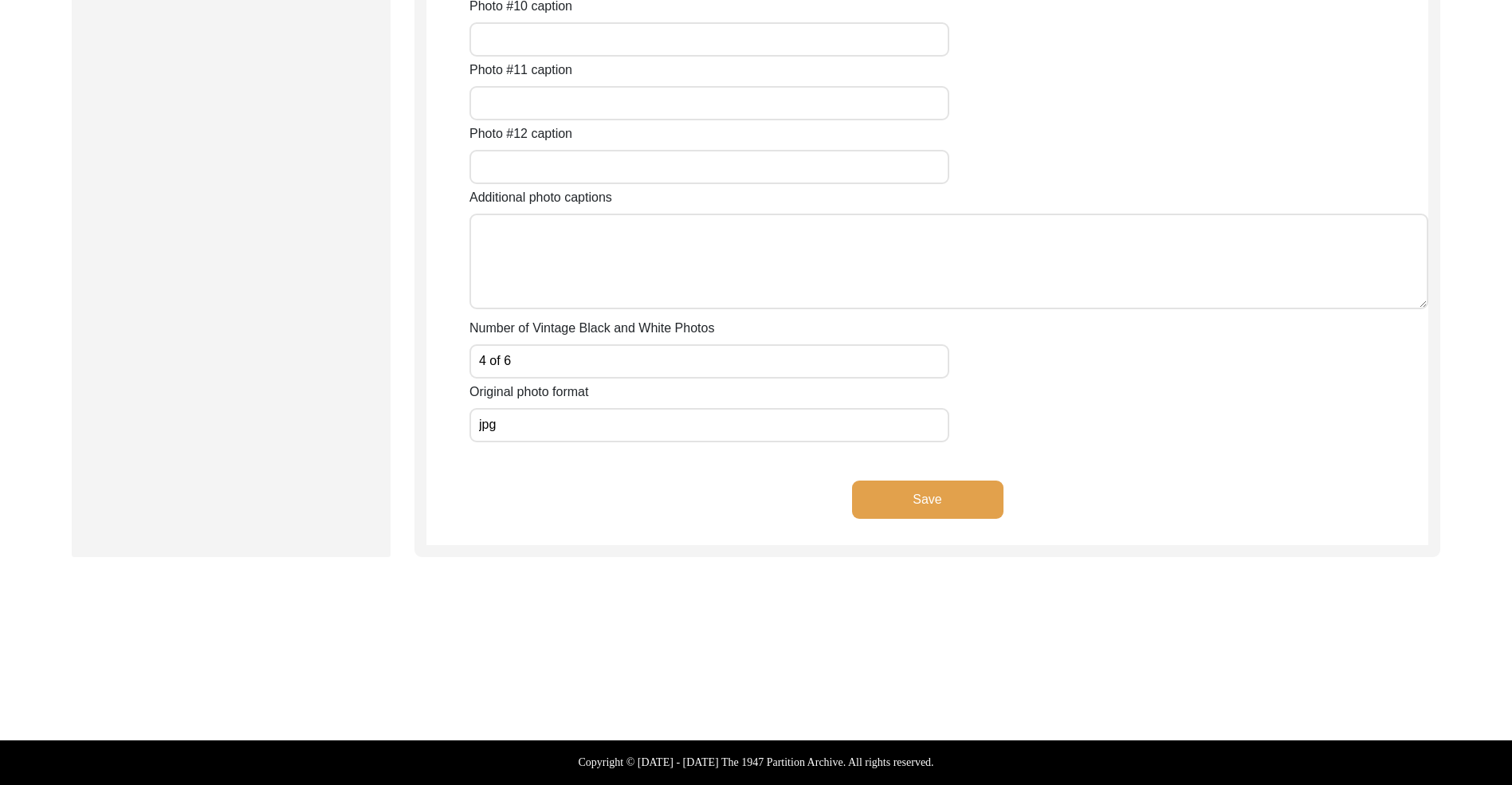
scroll to position [0, 41]
type input "A black and white photo of [PERSON_NAME] maternal grandfather, [PERSON_NAME]."
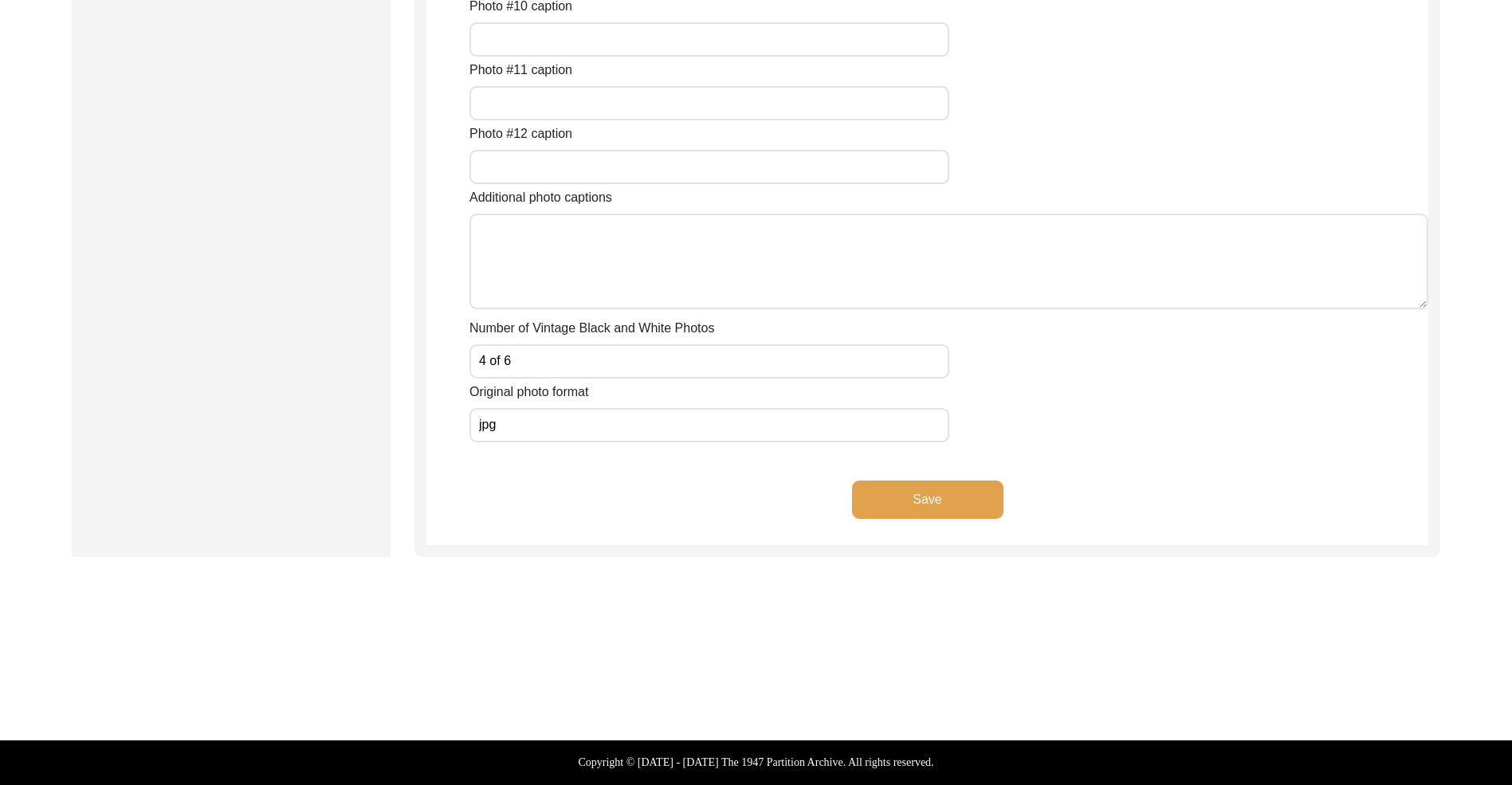
paste input "A black and white photograph of Mr."
type input "A black and white photograph of [PERSON_NAME] mother, [PERSON_NAME] [PERSON_NAM…"
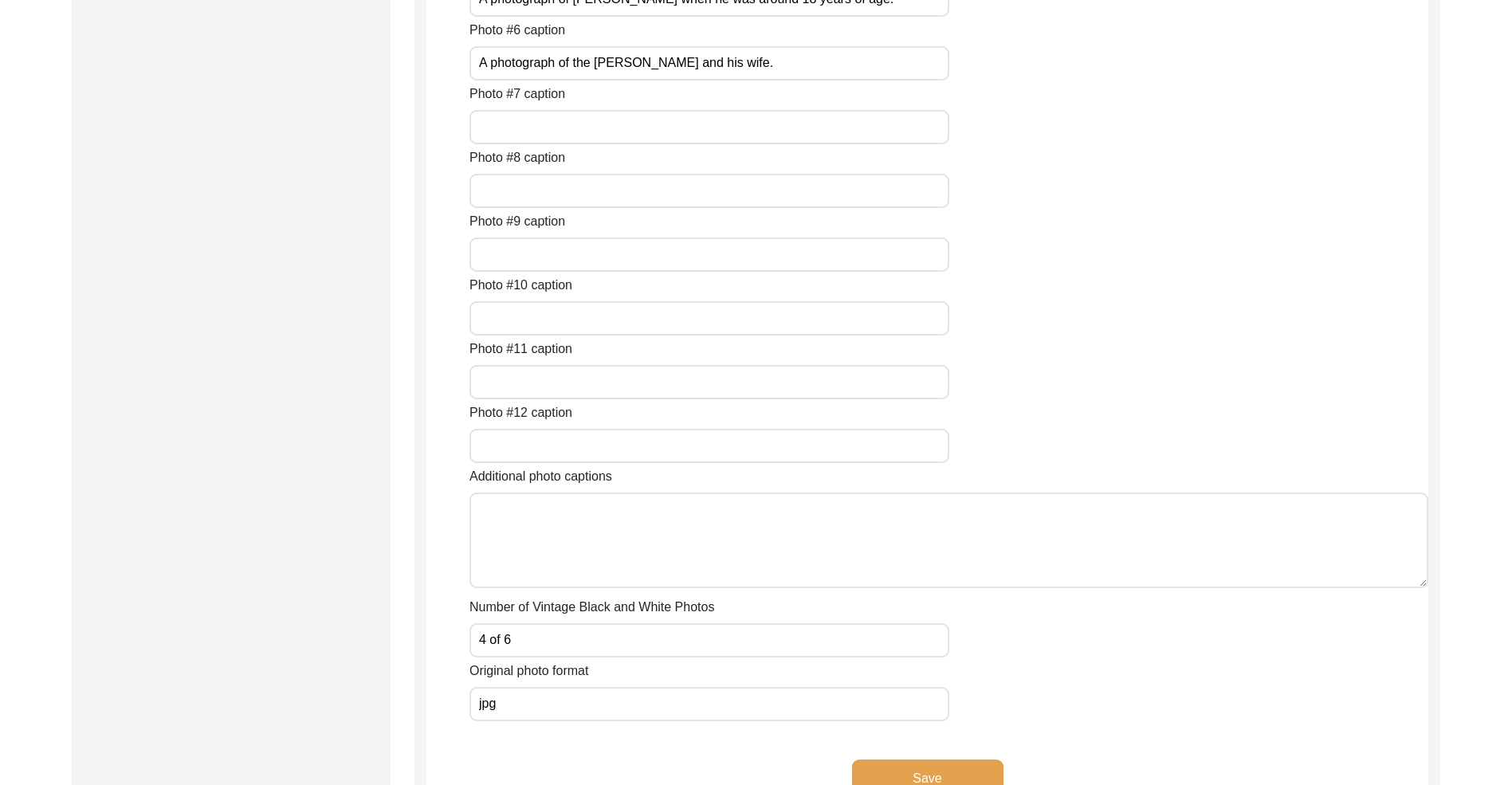
scroll to position [1209, 0]
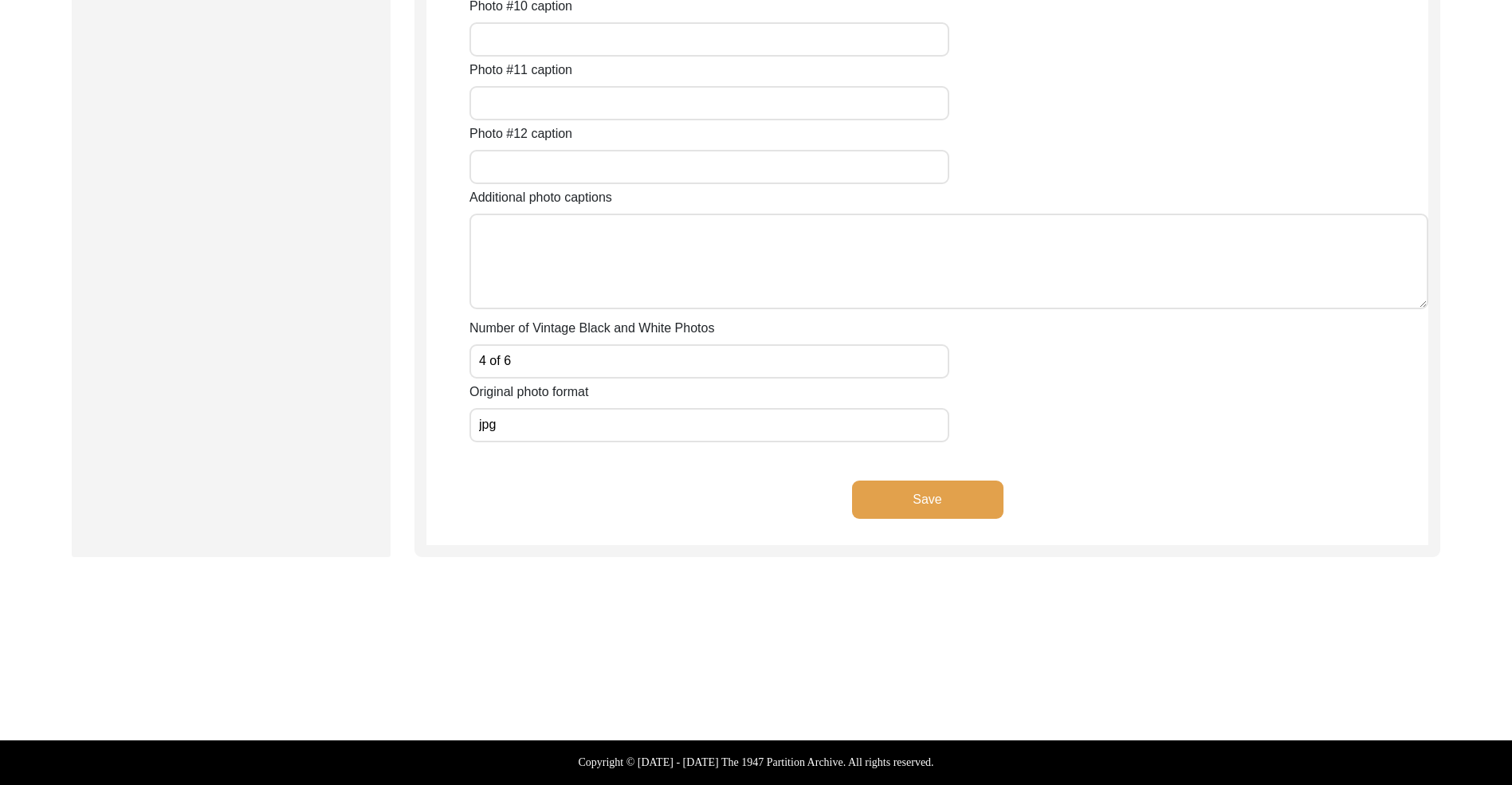
scroll to position [2384, 0]
click at [858, 404] on div "Original photo format jpg" at bounding box center [949, 412] width 959 height 60
click at [633, 367] on input "4 of 6" at bounding box center [710, 361] width 480 height 34
click at [557, 422] on input "jpg" at bounding box center [710, 424] width 480 height 34
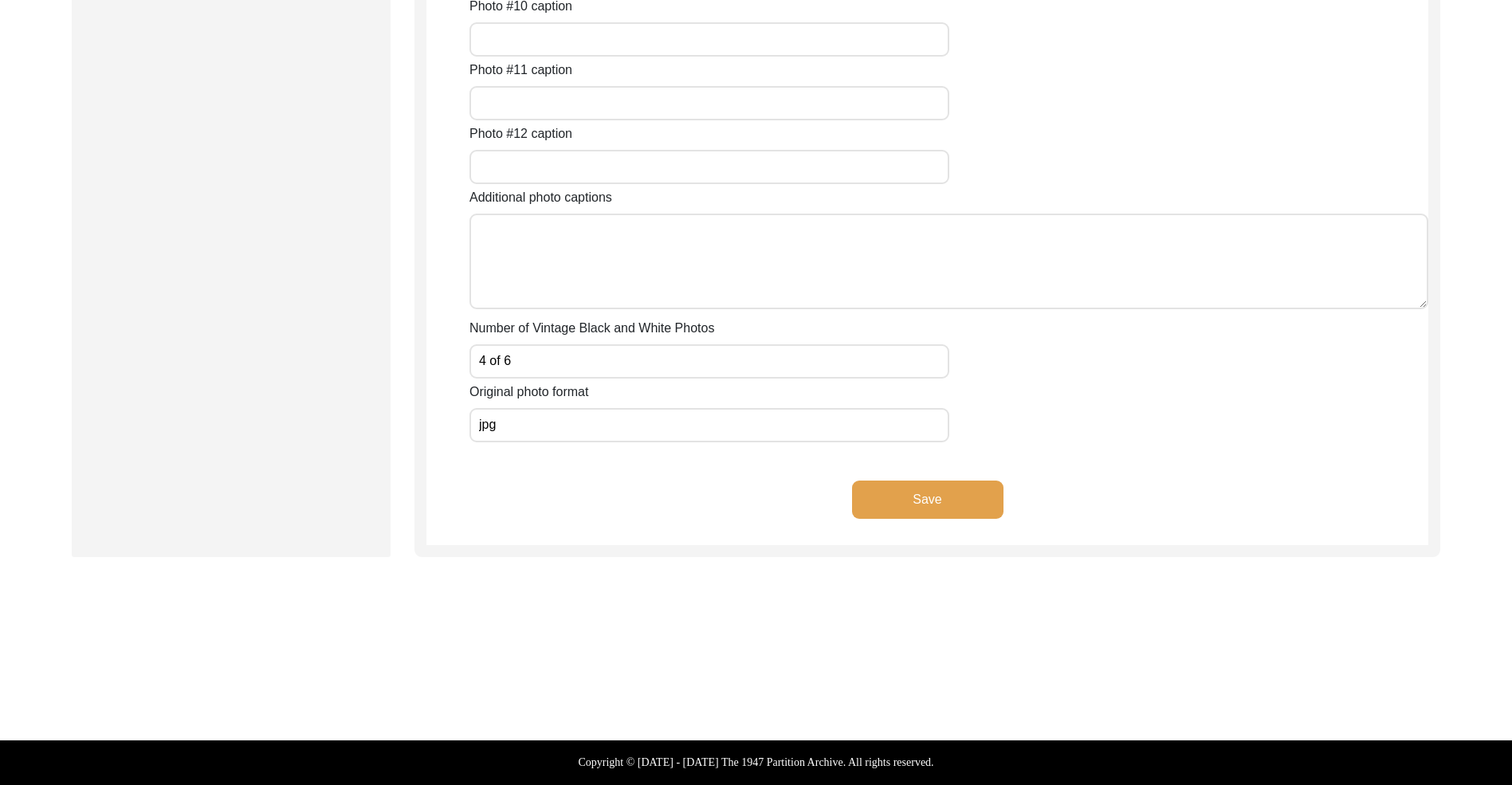
click at [858, 504] on button "Save" at bounding box center [927, 500] width 151 height 38
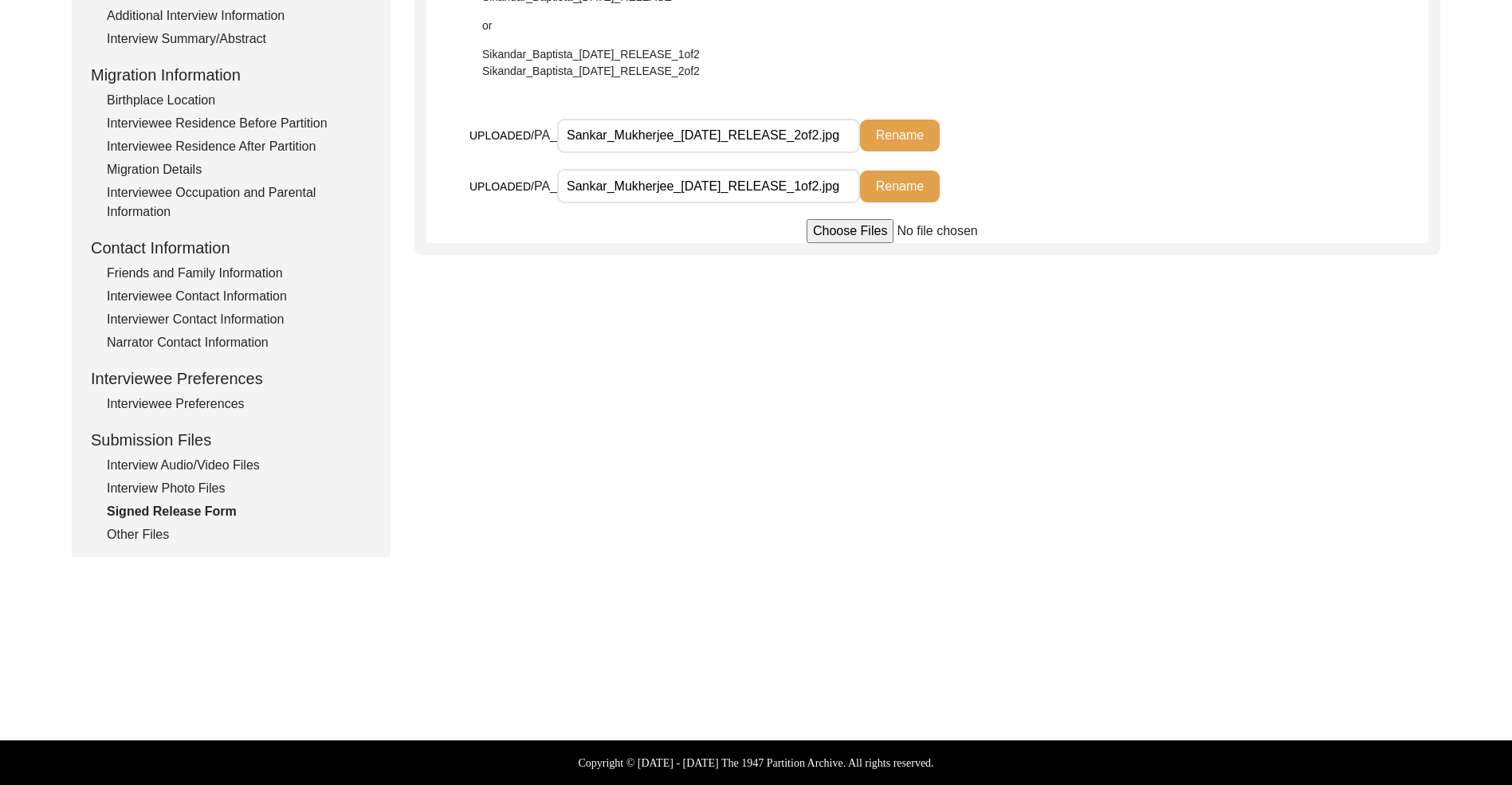
click at [161, 493] on div "Interview Photo Files" at bounding box center [239, 488] width 265 height 19
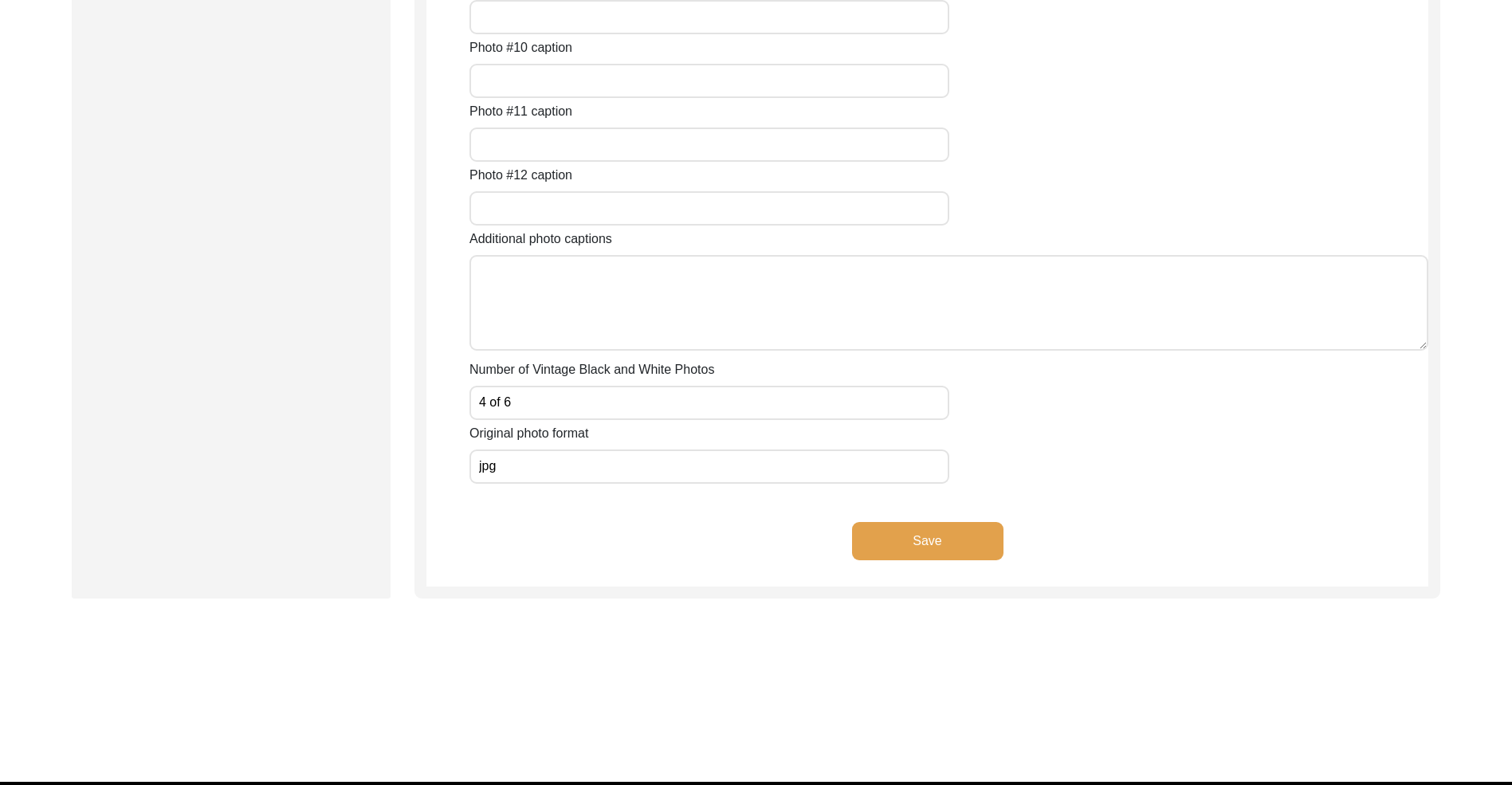
scroll to position [366, 0]
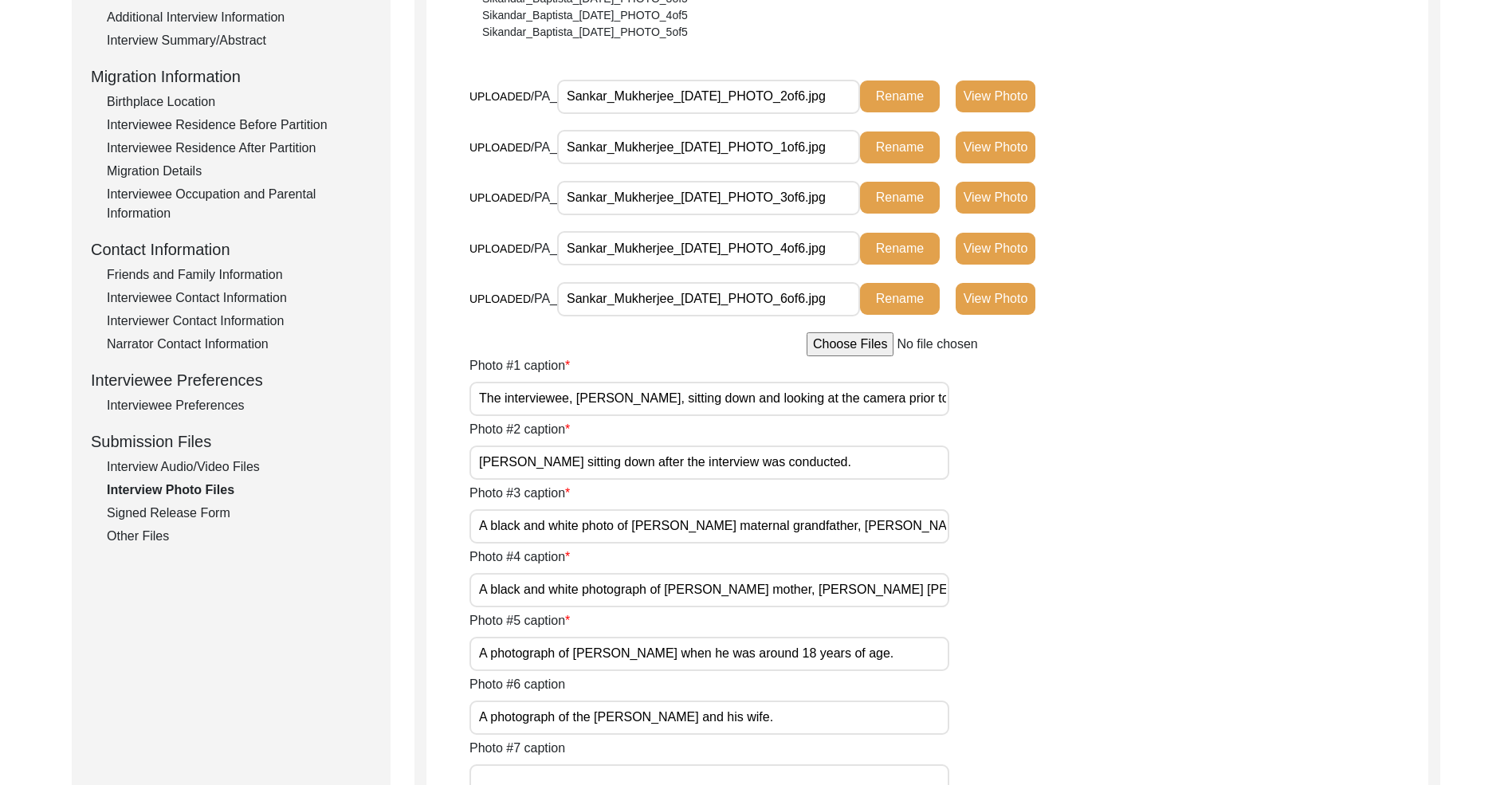
click at [201, 516] on div "Signed Release Form" at bounding box center [239, 513] width 265 height 19
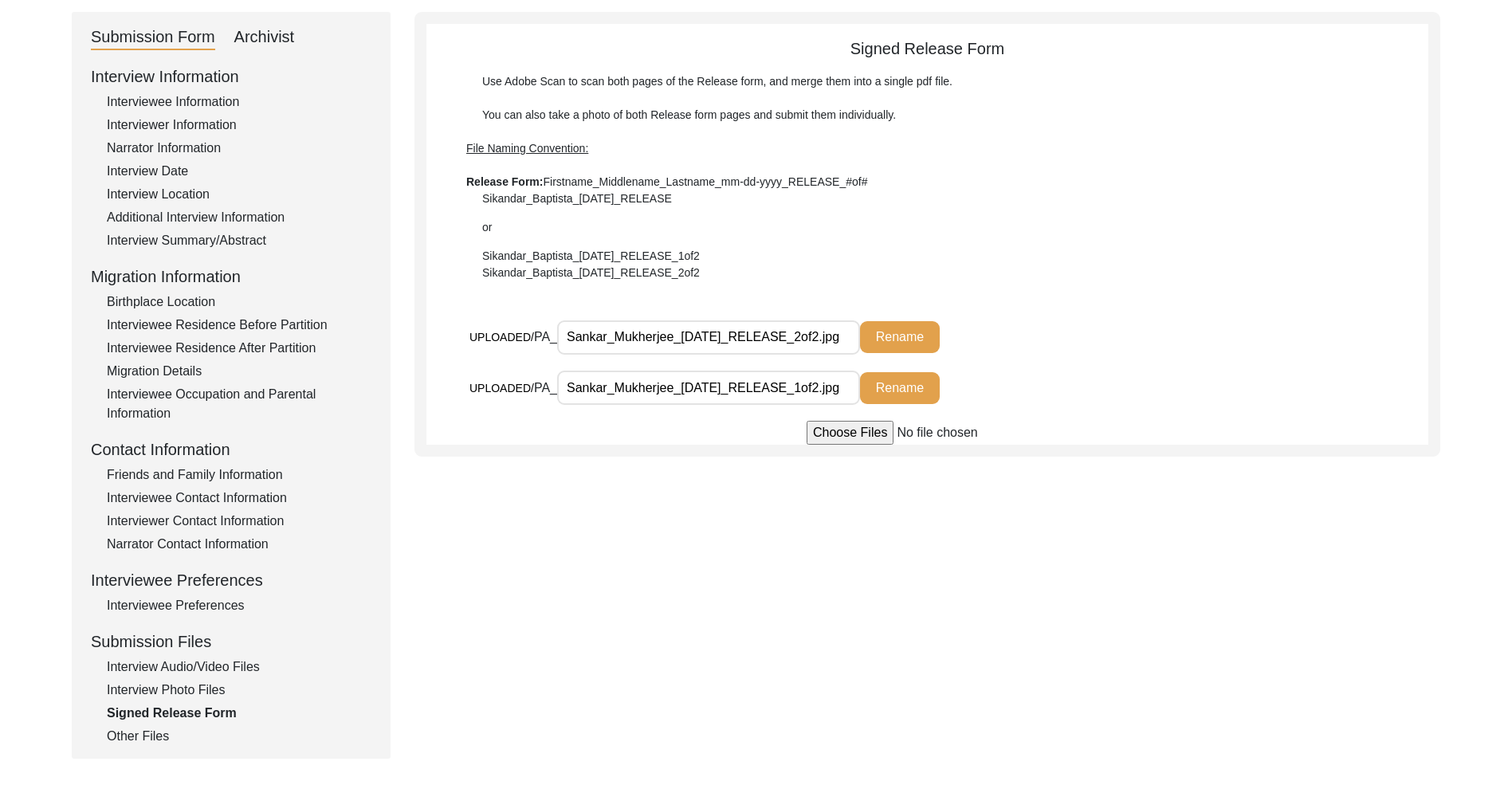
scroll to position [368, 0]
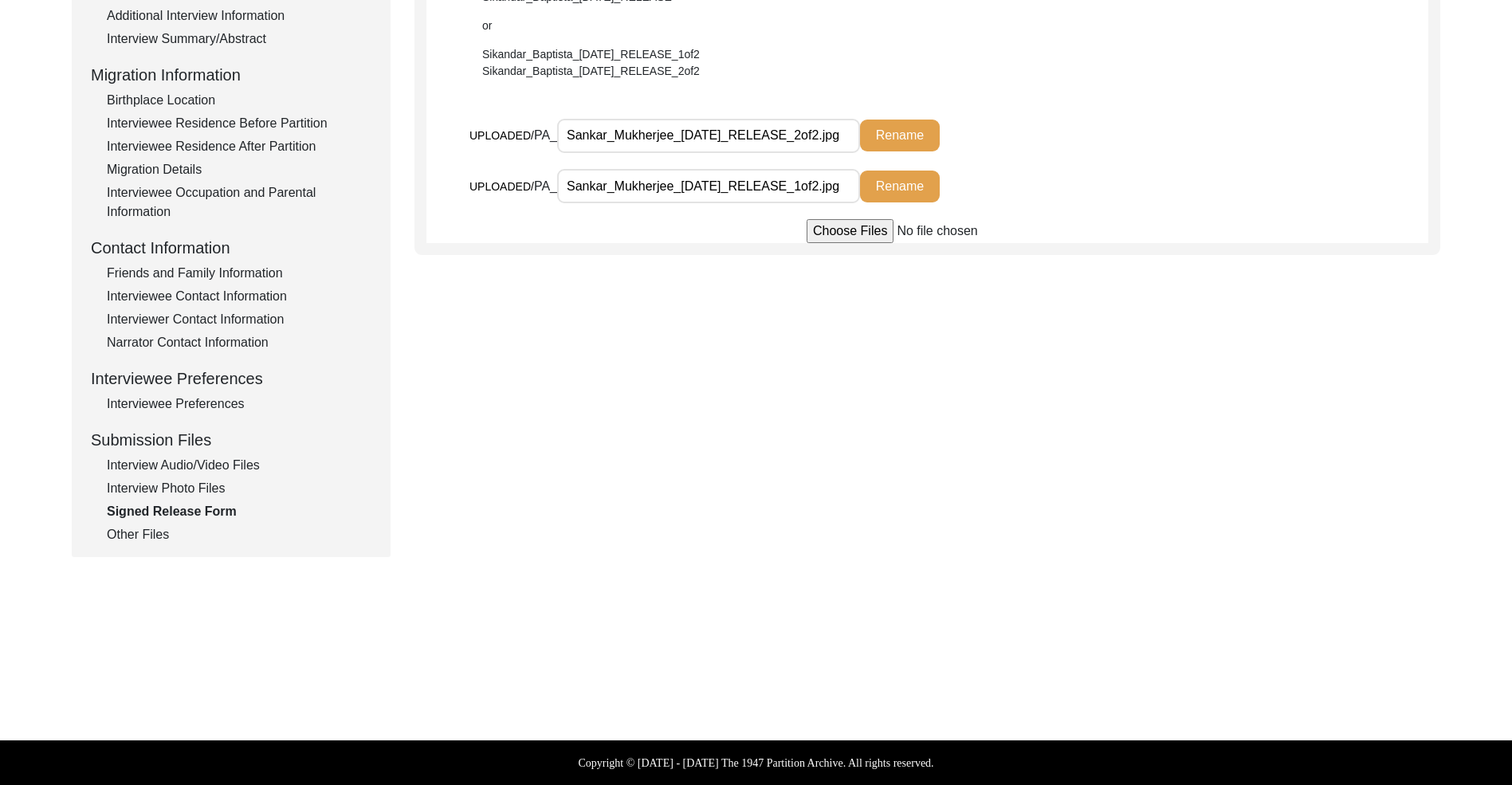
click at [151, 538] on div "Other Files" at bounding box center [239, 535] width 265 height 19
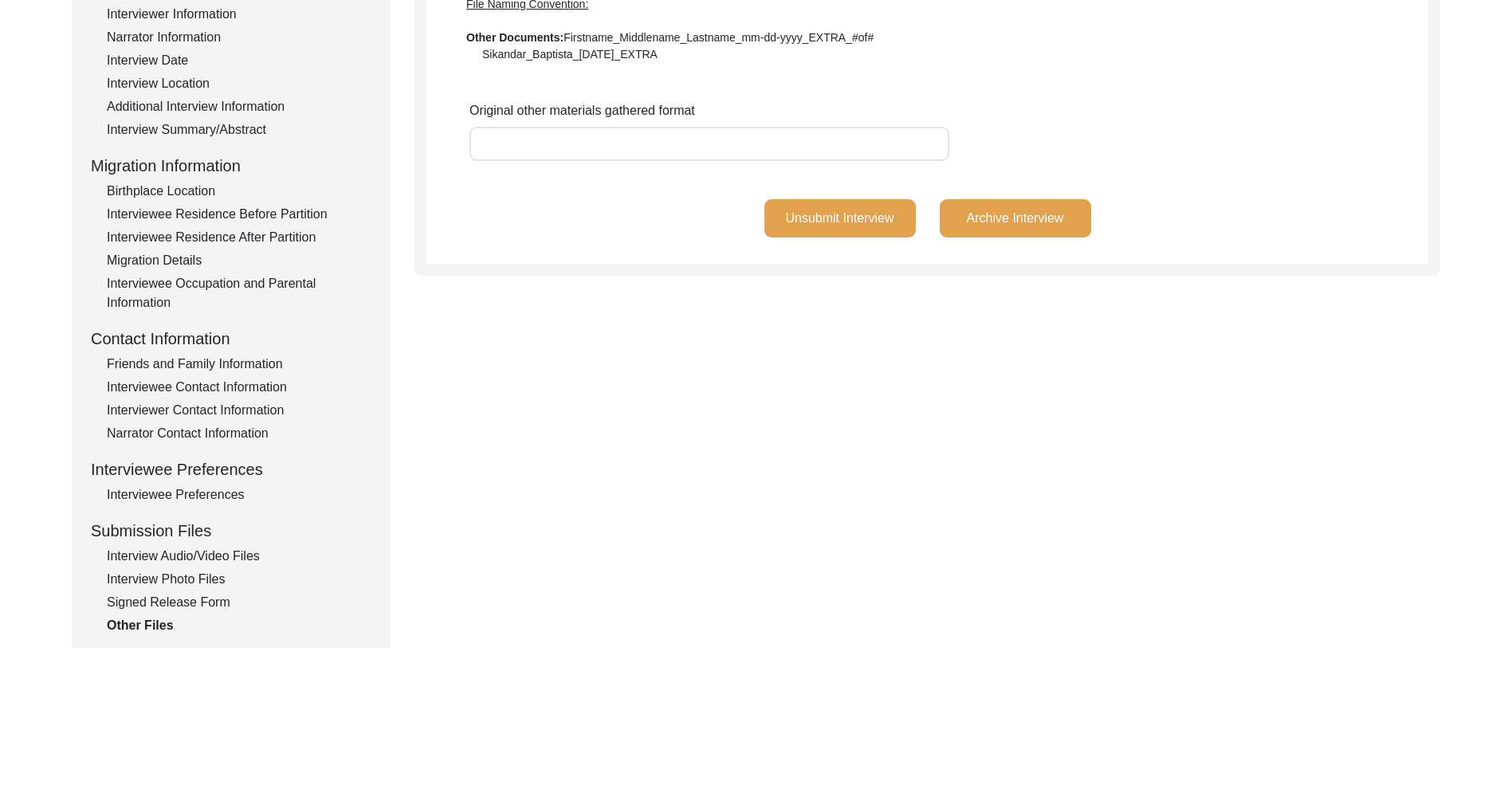
scroll to position [305, 0]
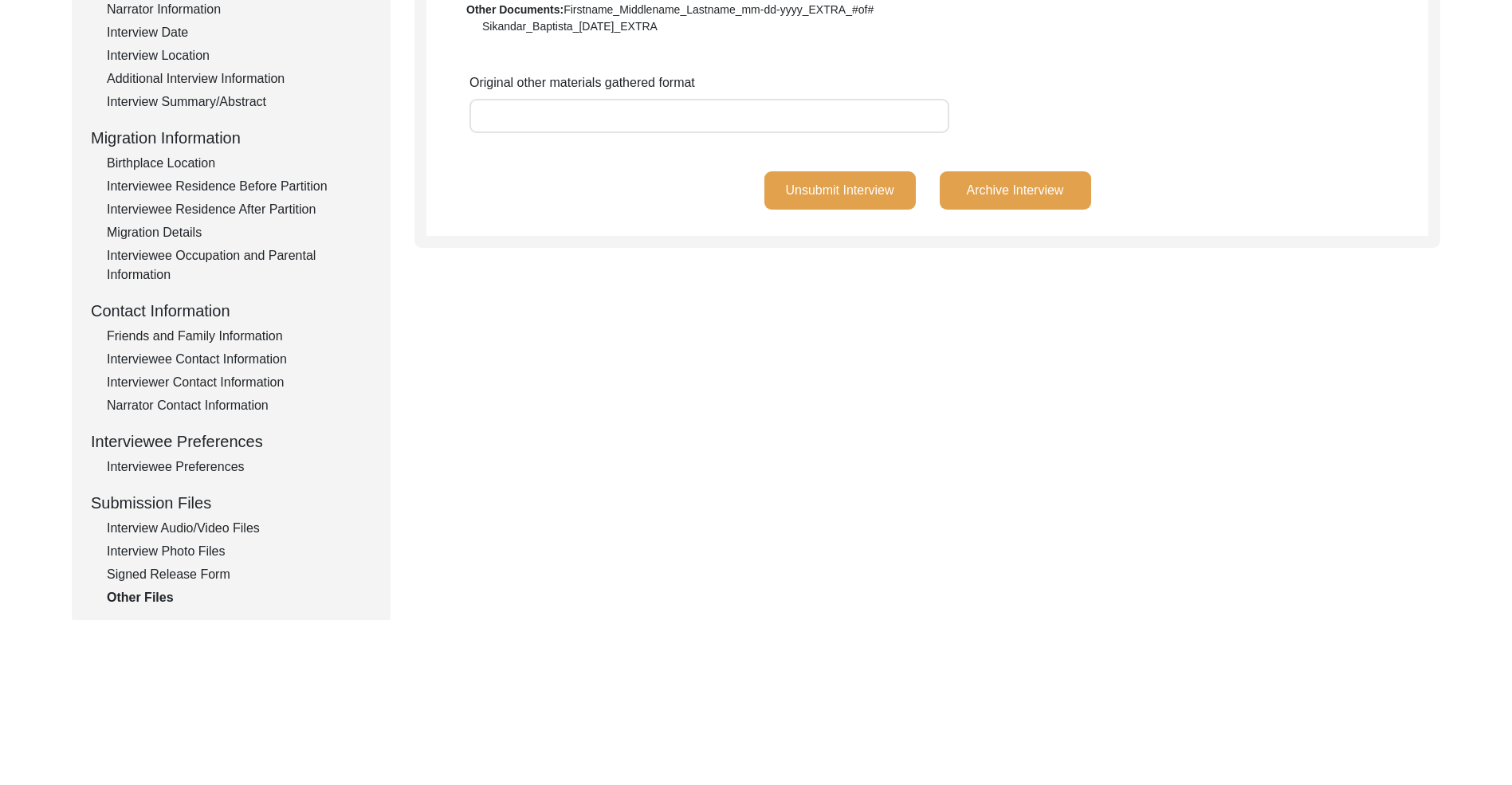
click at [225, 553] on div "Interview Photo Files" at bounding box center [239, 551] width 265 height 19
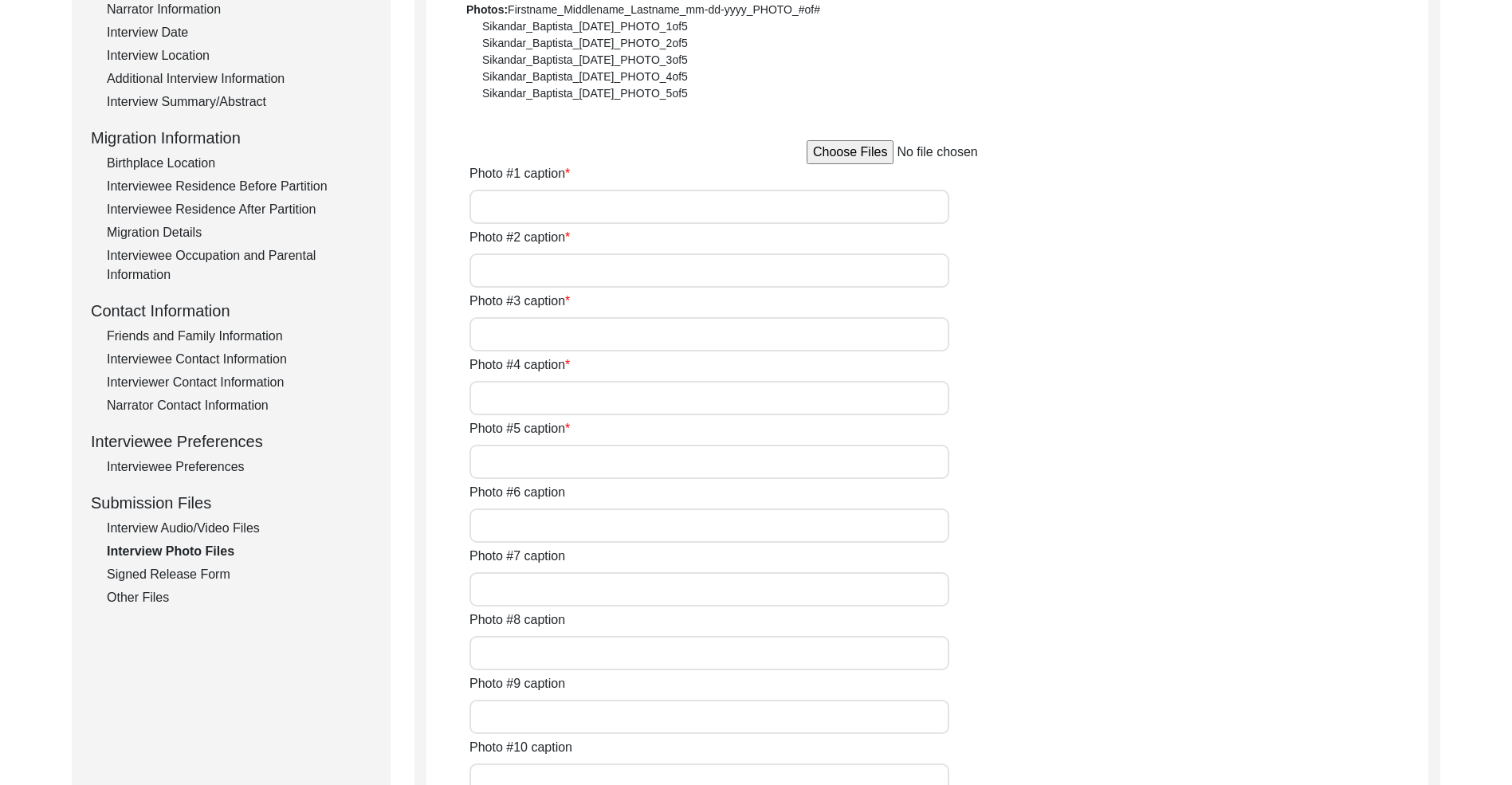
type input "The interviewee, [PERSON_NAME], sitting down and looking at the camera prior to…"
type input "[PERSON_NAME] sitting down after the interview was conducted."
type input "A black and white photo of [PERSON_NAME] maternal grandfather, [PERSON_NAME]."
type input "A black and white photograph of [PERSON_NAME] mother, [PERSON_NAME] [PERSON_NAM…"
type input "A photograph of [PERSON_NAME] when he was around 18 years of age."
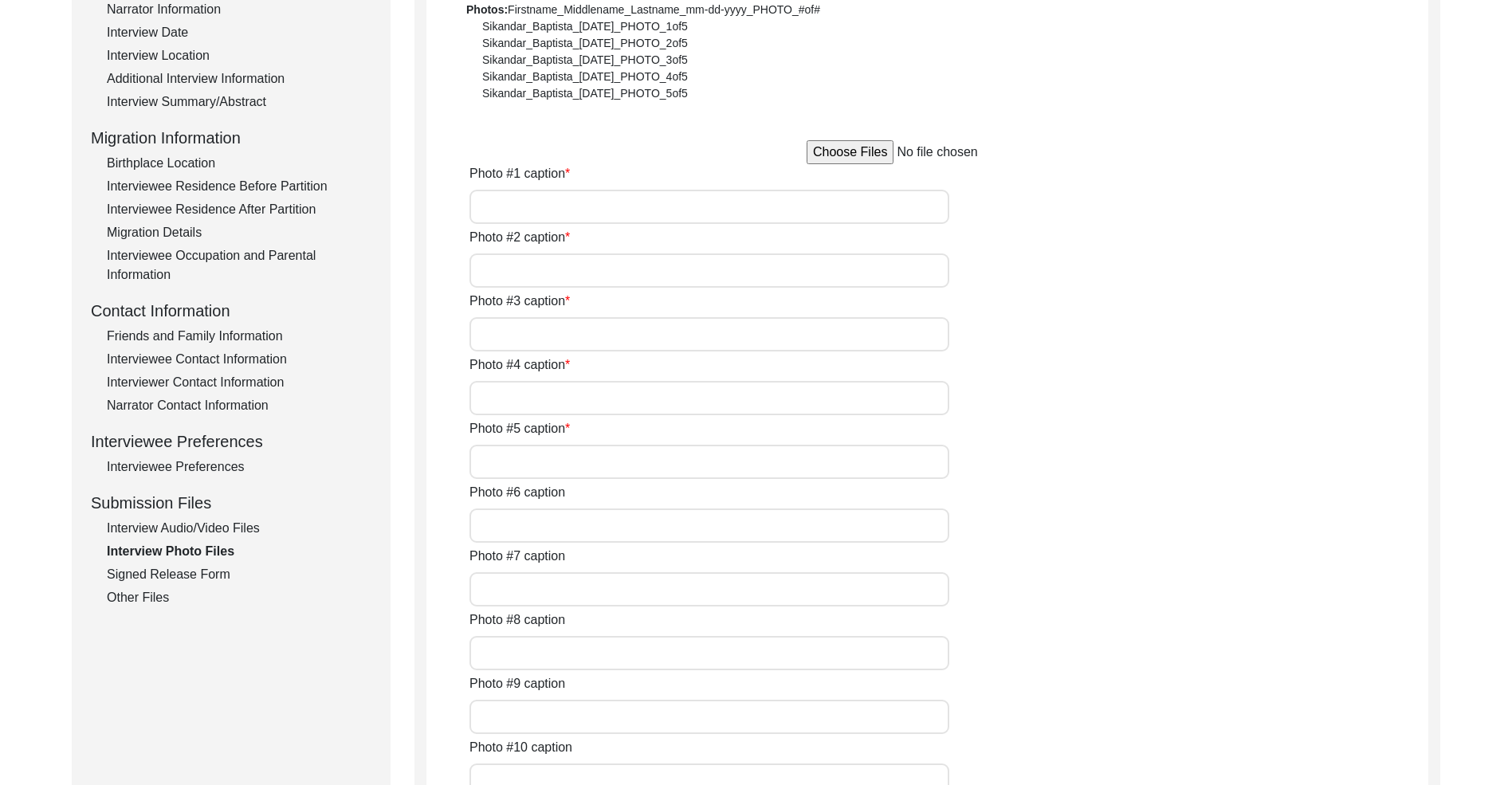
type input "A photograph of the [PERSON_NAME] and his wife."
type input "4 of 6"
type input "jpg"
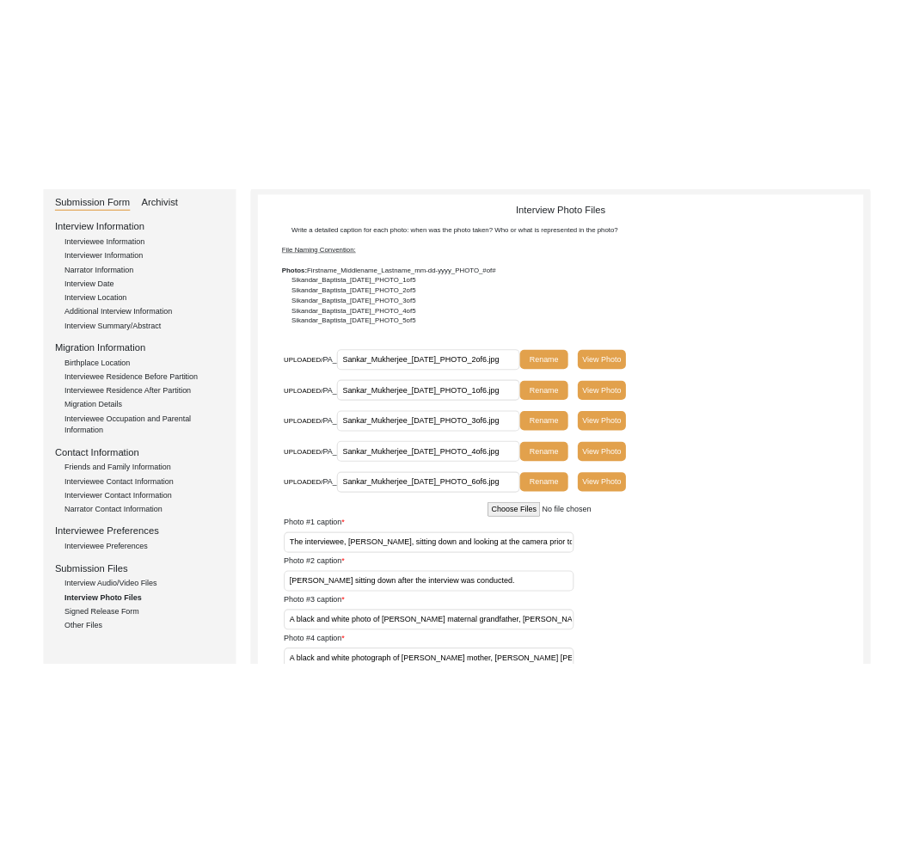
scroll to position [83, 0]
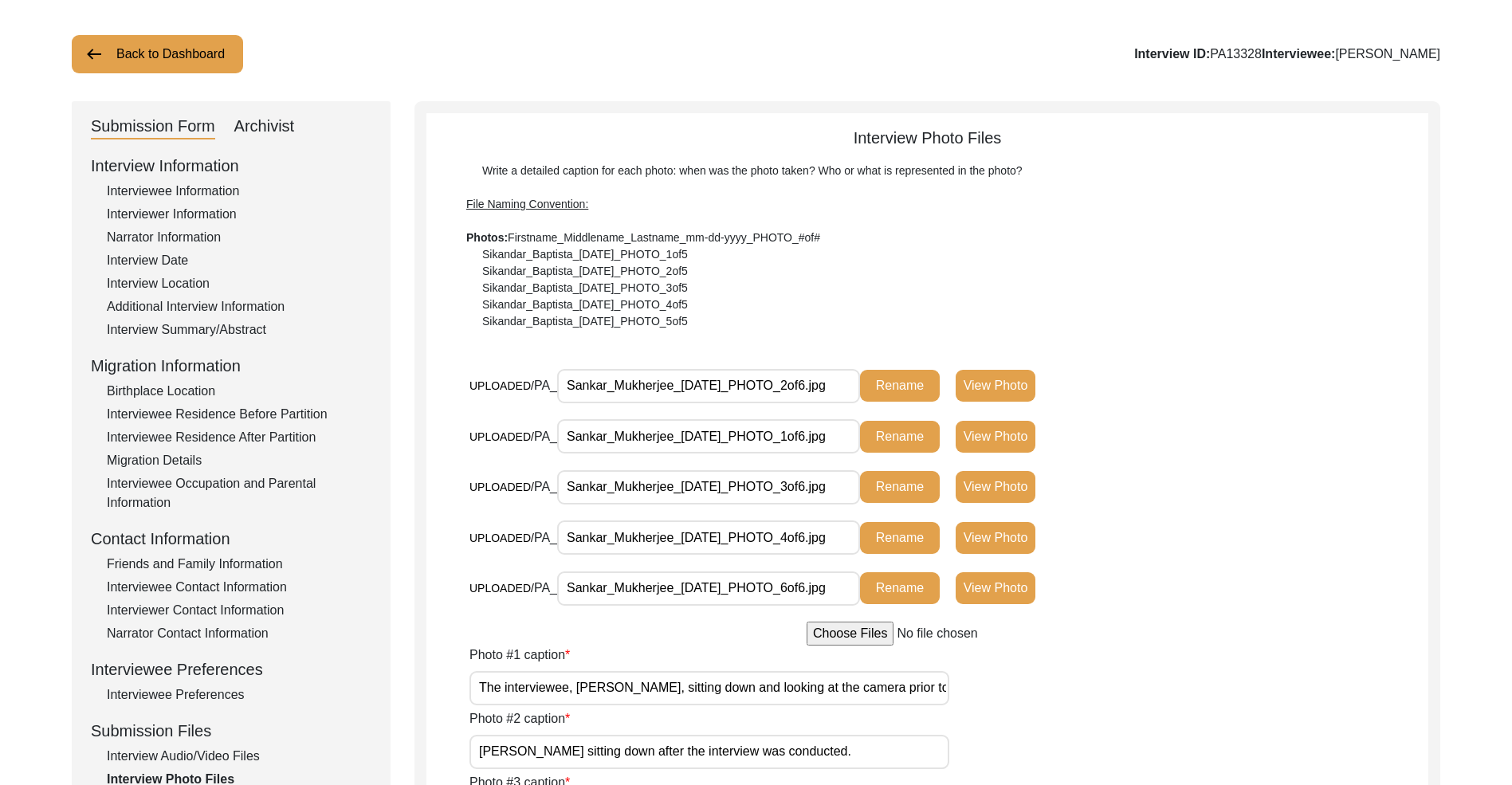
click at [280, 130] on div "Archivist" at bounding box center [264, 127] width 60 height 26
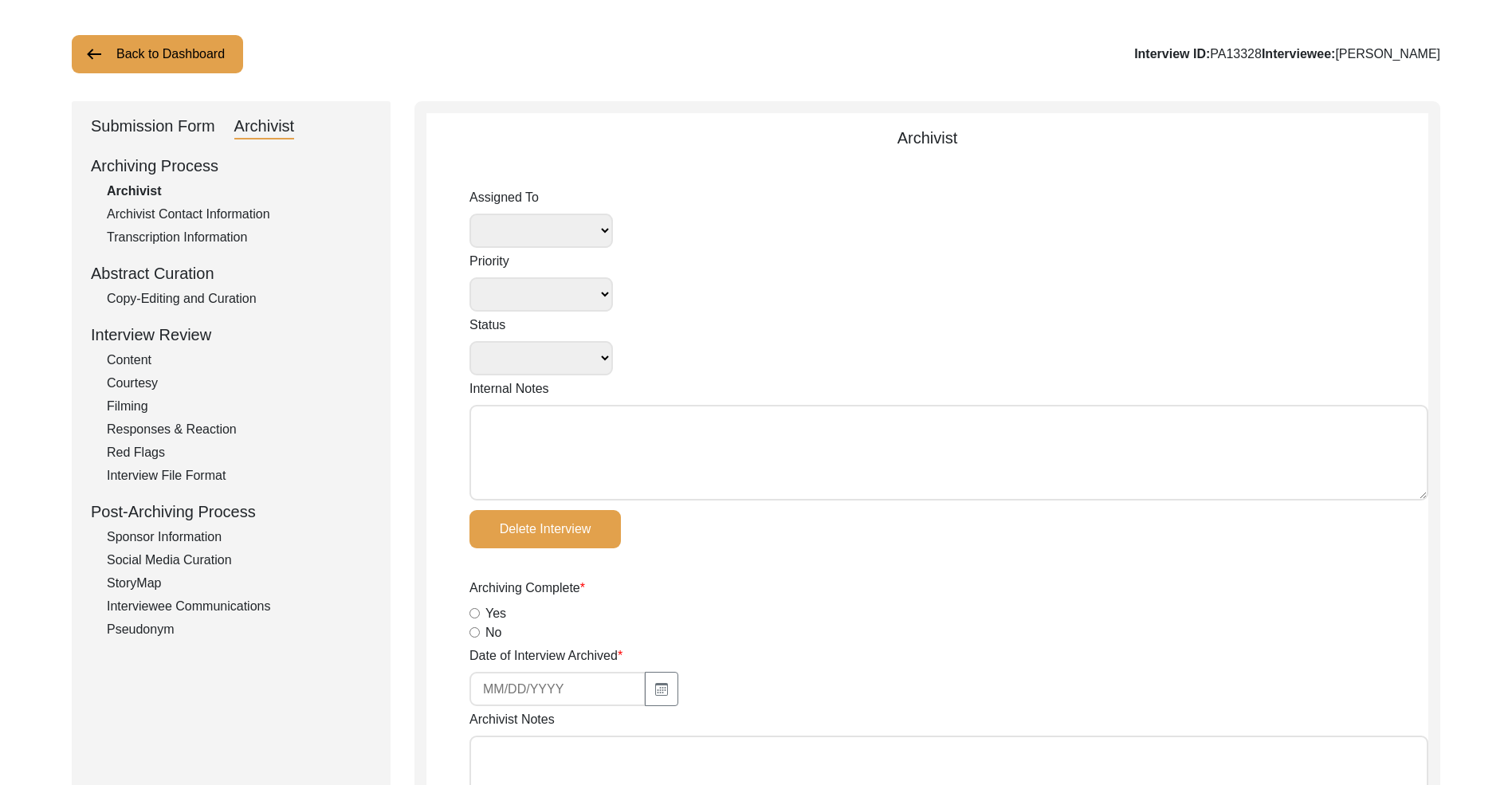
select select
select select "Submitted/Received"
type textarea "[PERSON_NAME] [DATE]: Self Assigned to Archive"
radio input "true"
select select
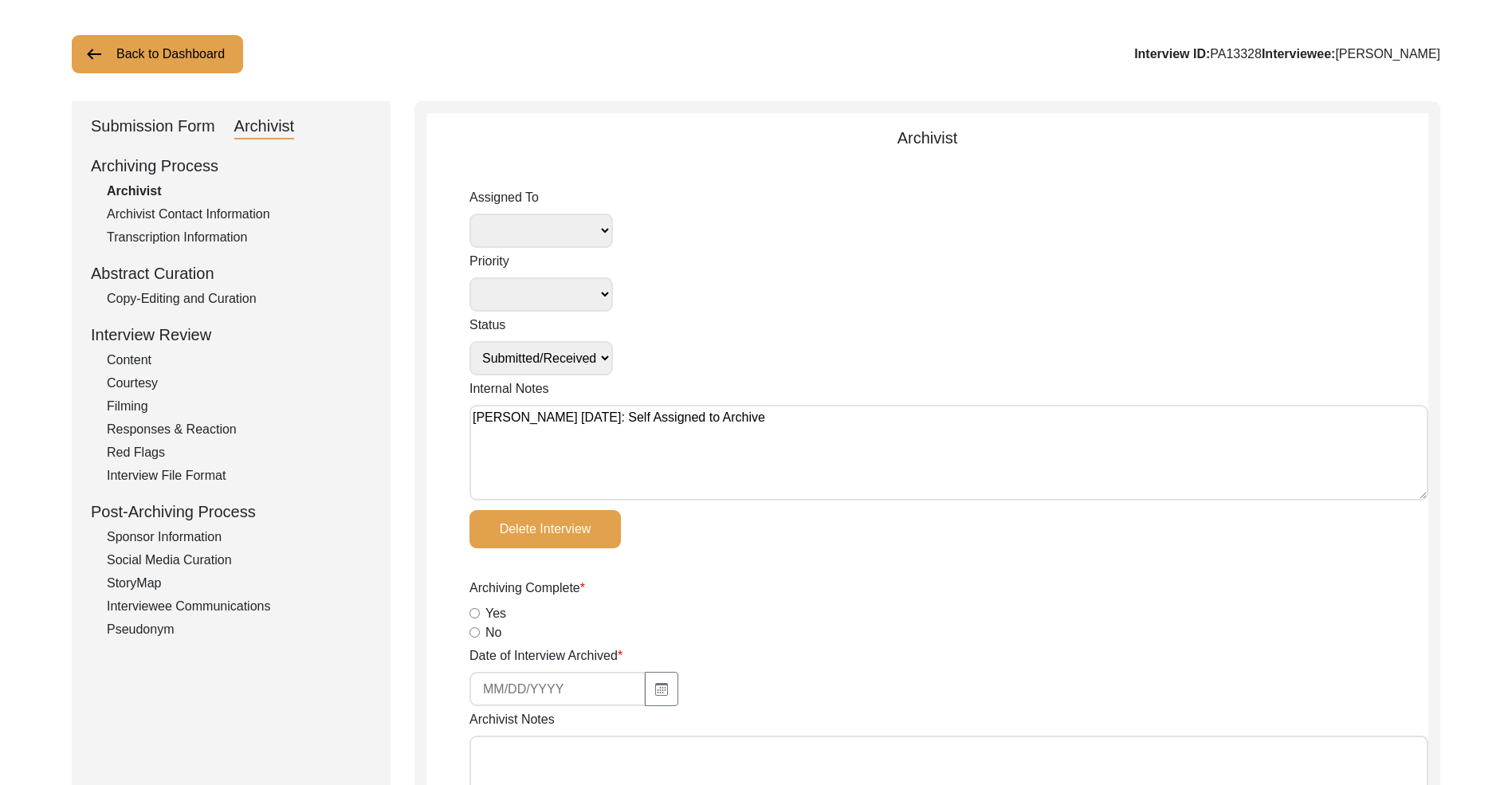
click at [220, 305] on div "Copy-Editing and Curation" at bounding box center [239, 298] width 265 height 19
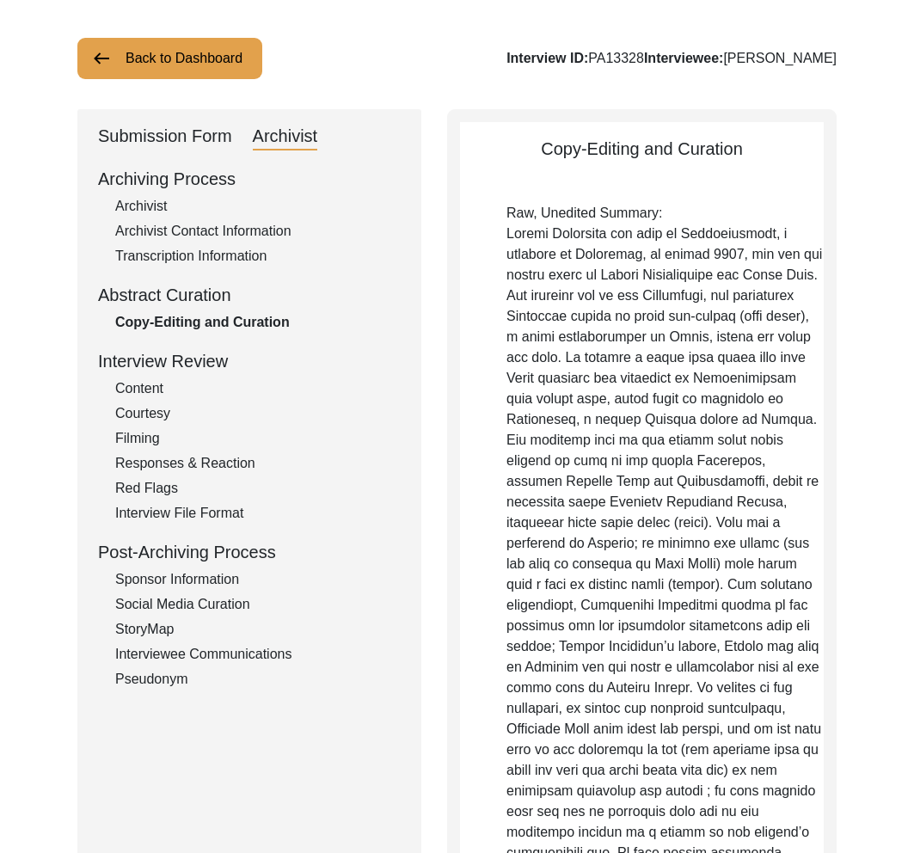
drag, startPoint x: 549, startPoint y: 249, endPoint x: 504, endPoint y: 250, distance: 44.7
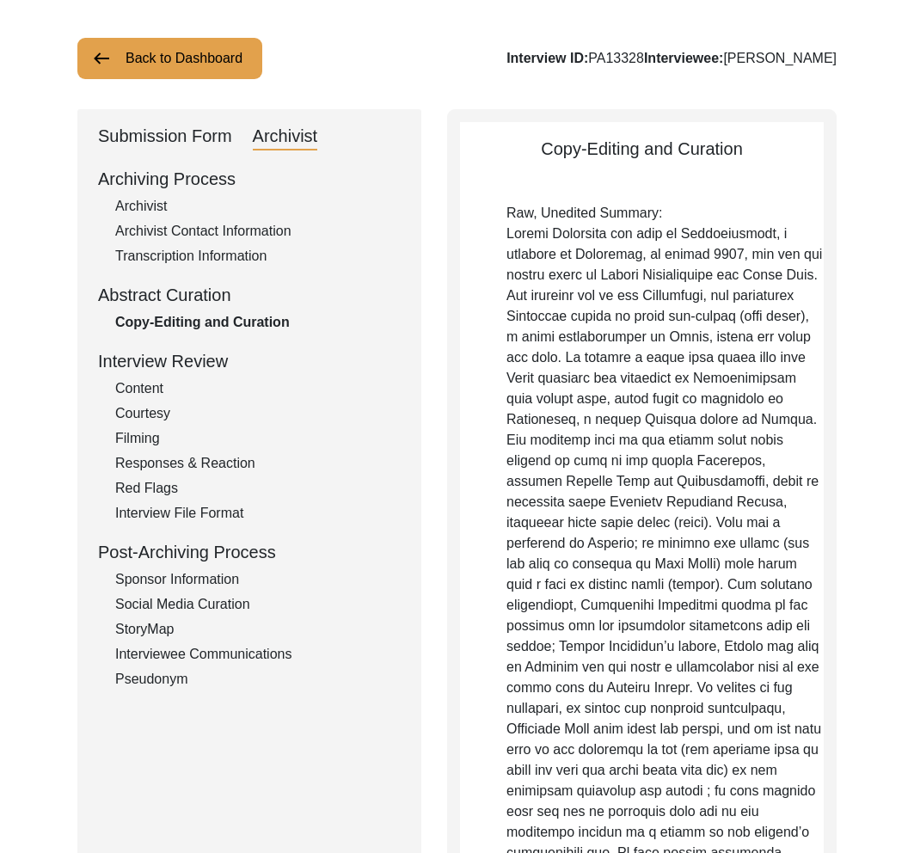
click at [231, 134] on div "Submission Form" at bounding box center [165, 137] width 134 height 28
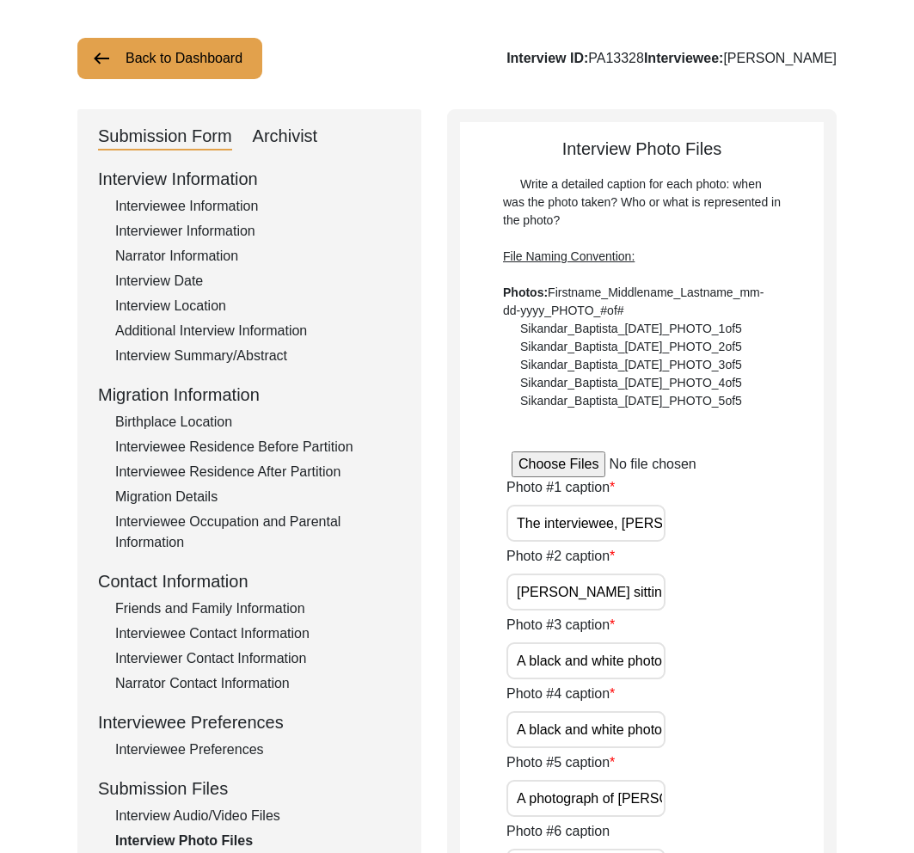
click at [175, 141] on div "Submission Form" at bounding box center [165, 137] width 134 height 28
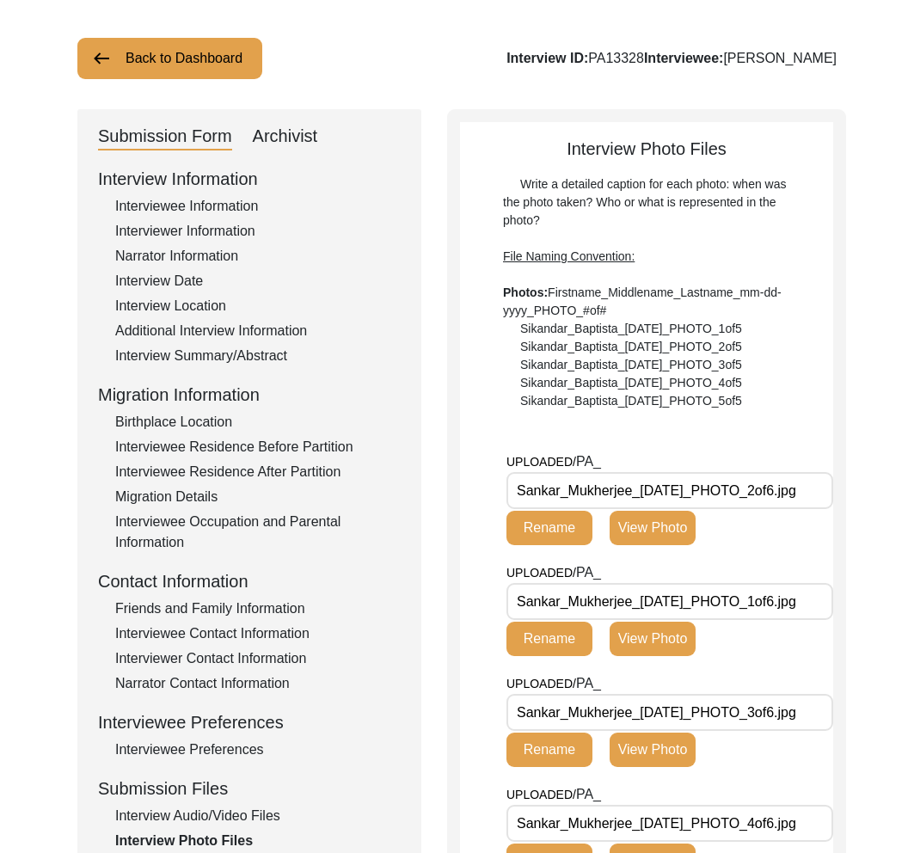
click at [252, 613] on div "Friends and Family Information" at bounding box center [258, 609] width 286 height 21
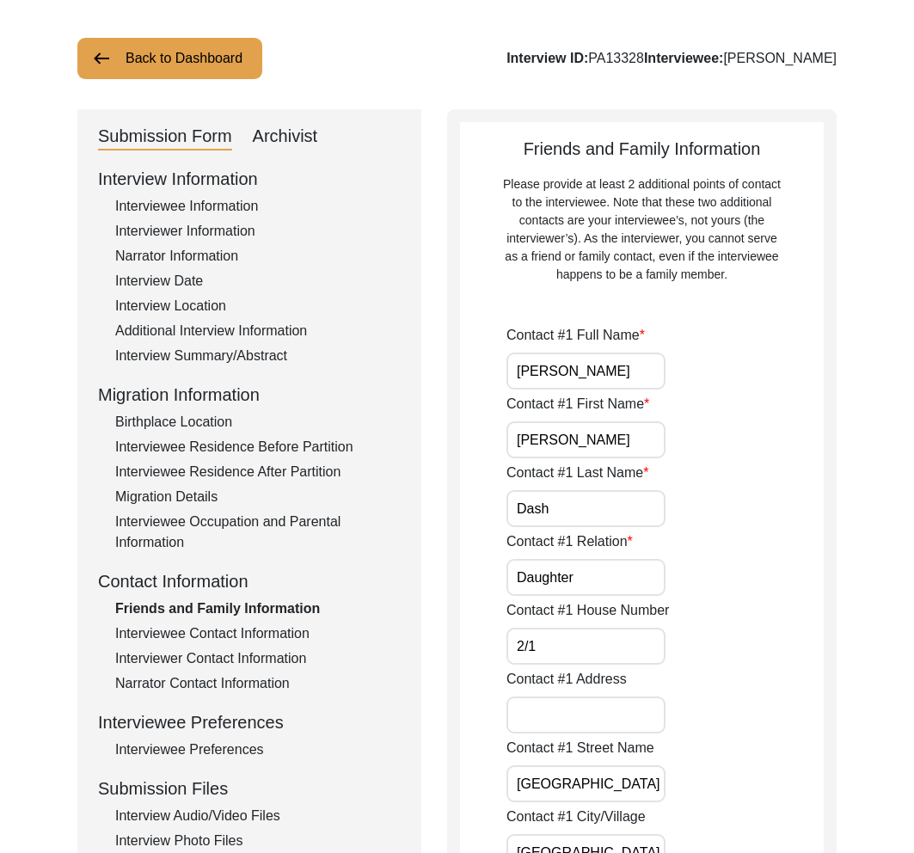
click at [194, 421] on div "Birthplace Location" at bounding box center [258, 422] width 286 height 21
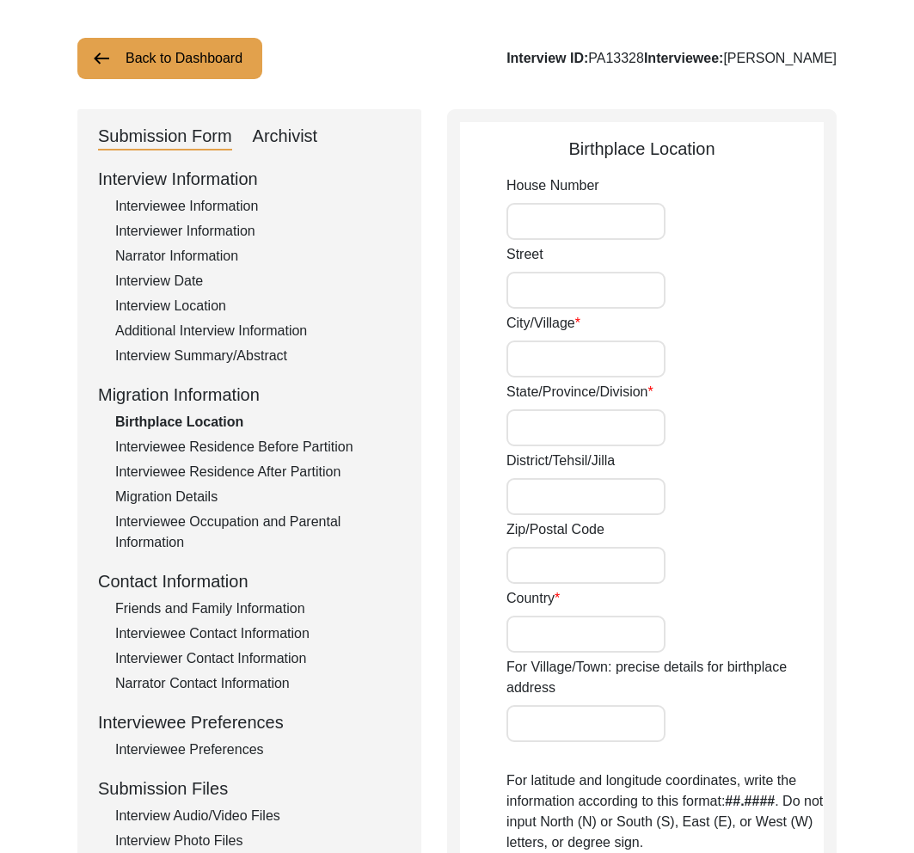
type input "12/A"
type input "Panchanantala Bylane"
type input "Belgharia"
type input "[GEOGRAPHIC_DATA]"
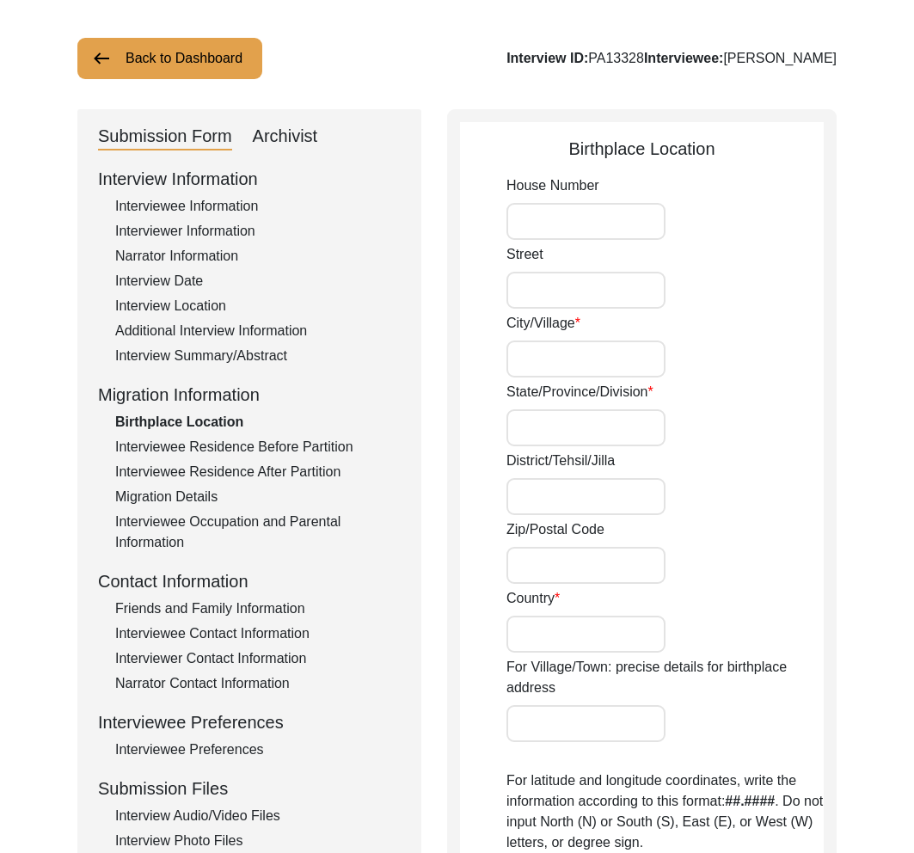
type input "700056"
type input "[GEOGRAPHIC_DATA]"
type input "Belgharia, [GEOGRAPHIC_DATA], [GEOGRAPHIC_DATA]"
type input "22.6615"
type input "88.4001"
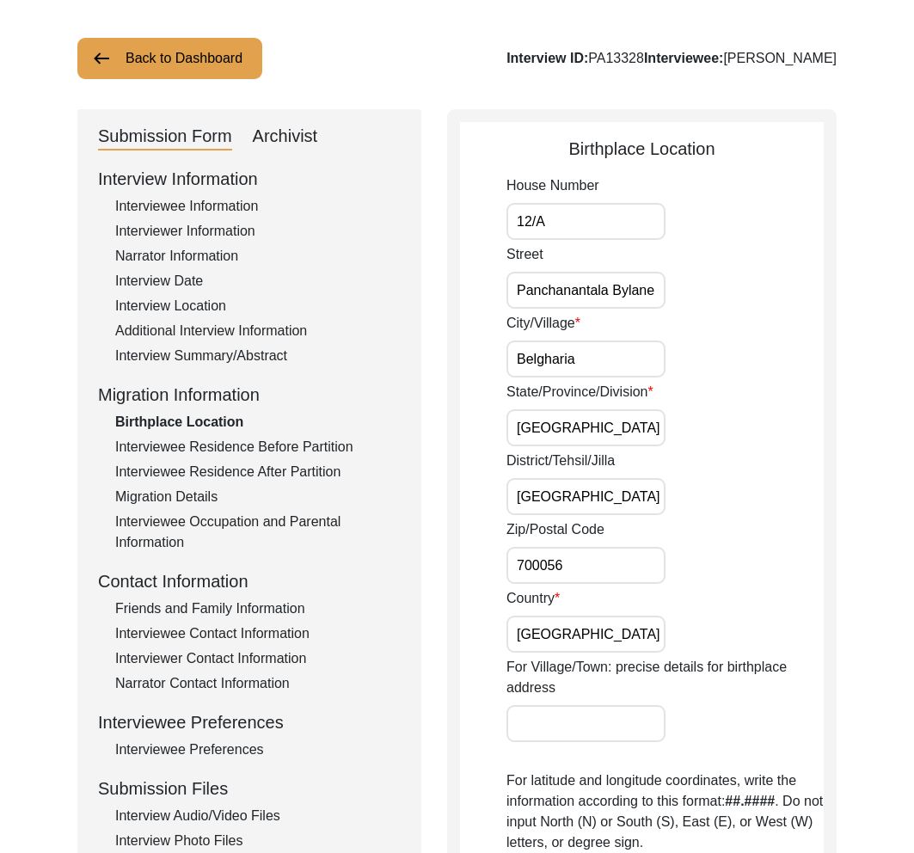
click at [301, 145] on div "Archivist" at bounding box center [285, 137] width 65 height 28
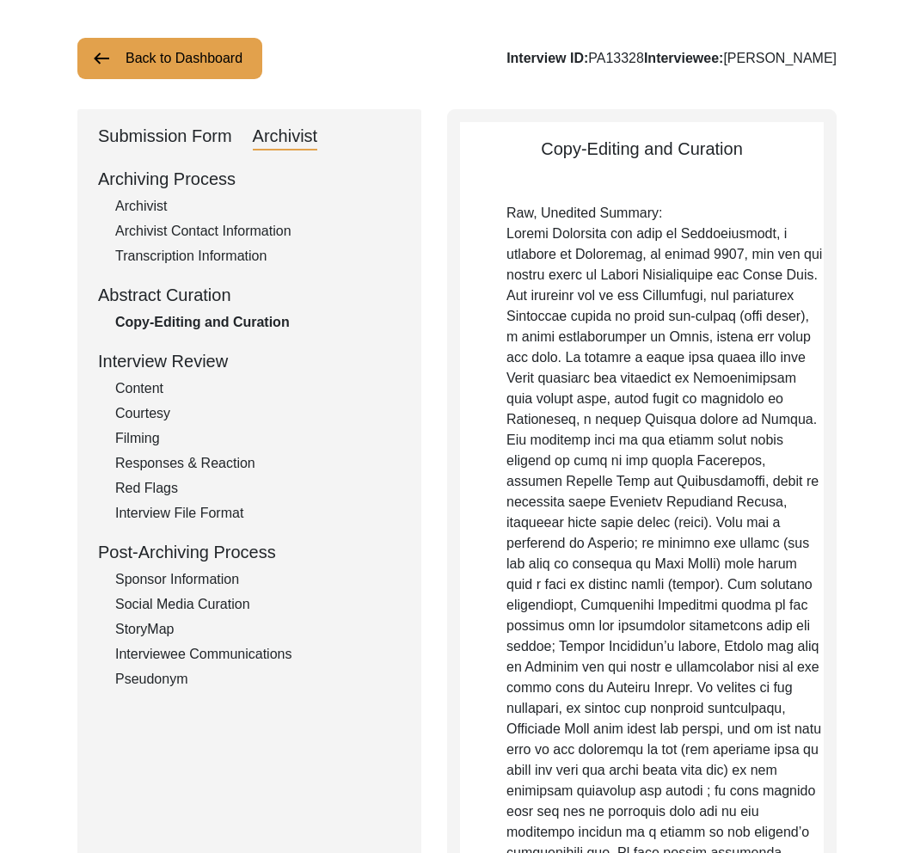
click at [211, 126] on div "Submission Form" at bounding box center [165, 137] width 134 height 28
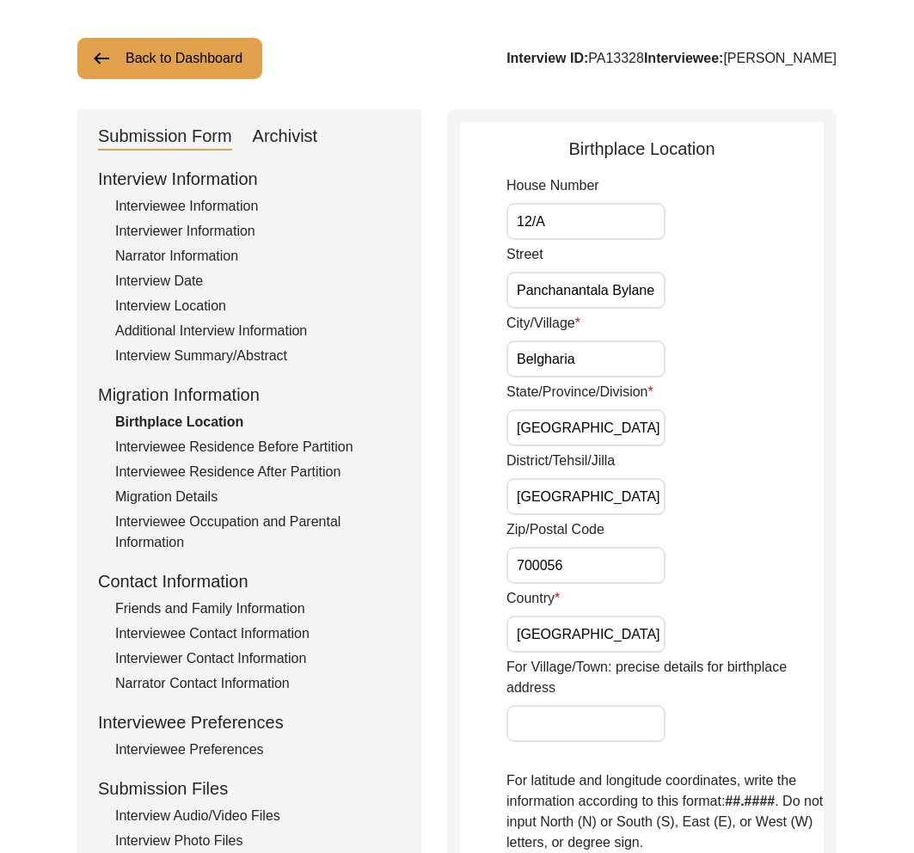
drag, startPoint x: 236, startPoint y: 354, endPoint x: 270, endPoint y: 337, distance: 38.1
click at [236, 354] on div "Interview Summary/Abstract" at bounding box center [258, 356] width 286 height 21
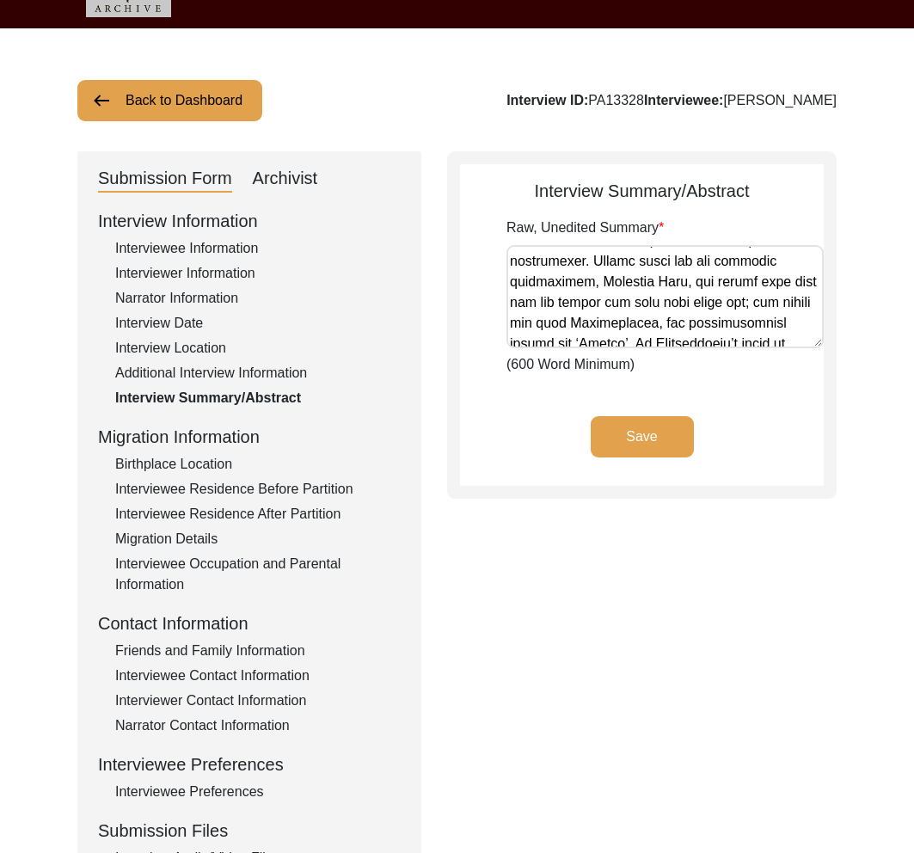
scroll to position [2154, 0]
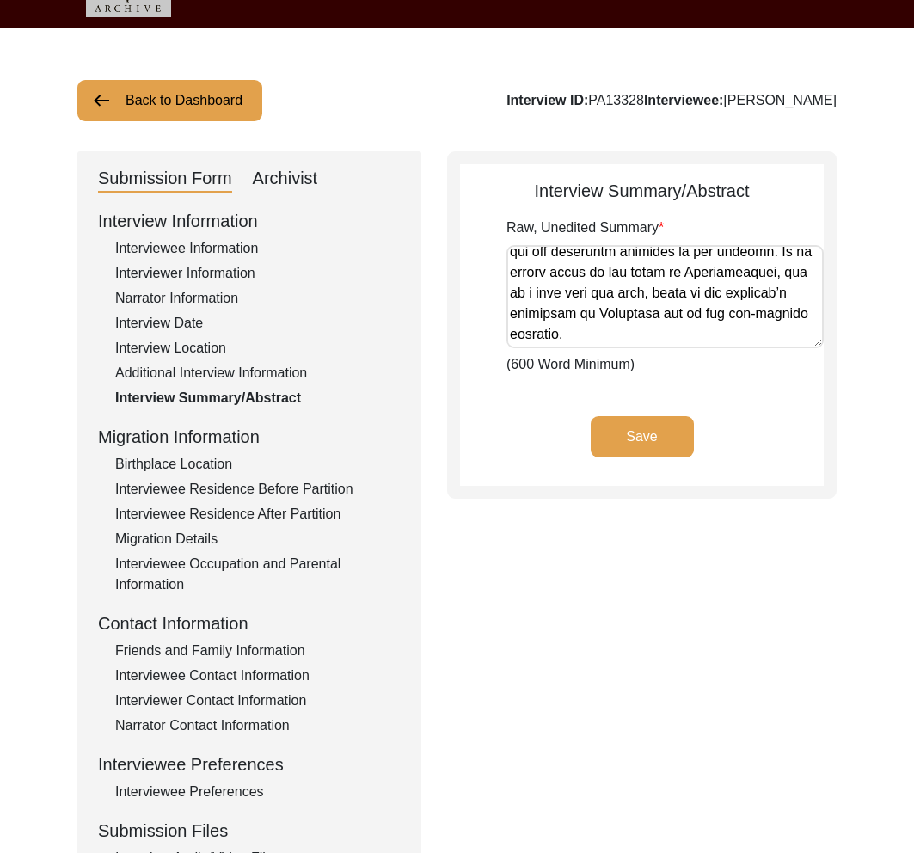
click at [280, 175] on div "Archivist" at bounding box center [285, 179] width 65 height 28
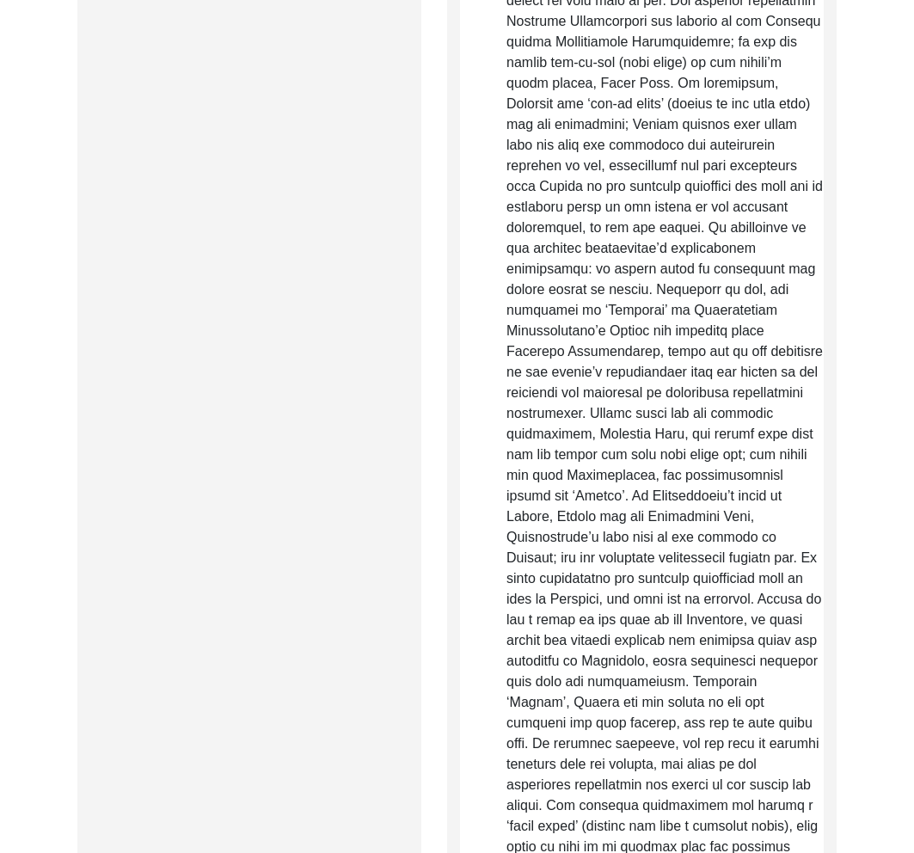
scroll to position [0, 0]
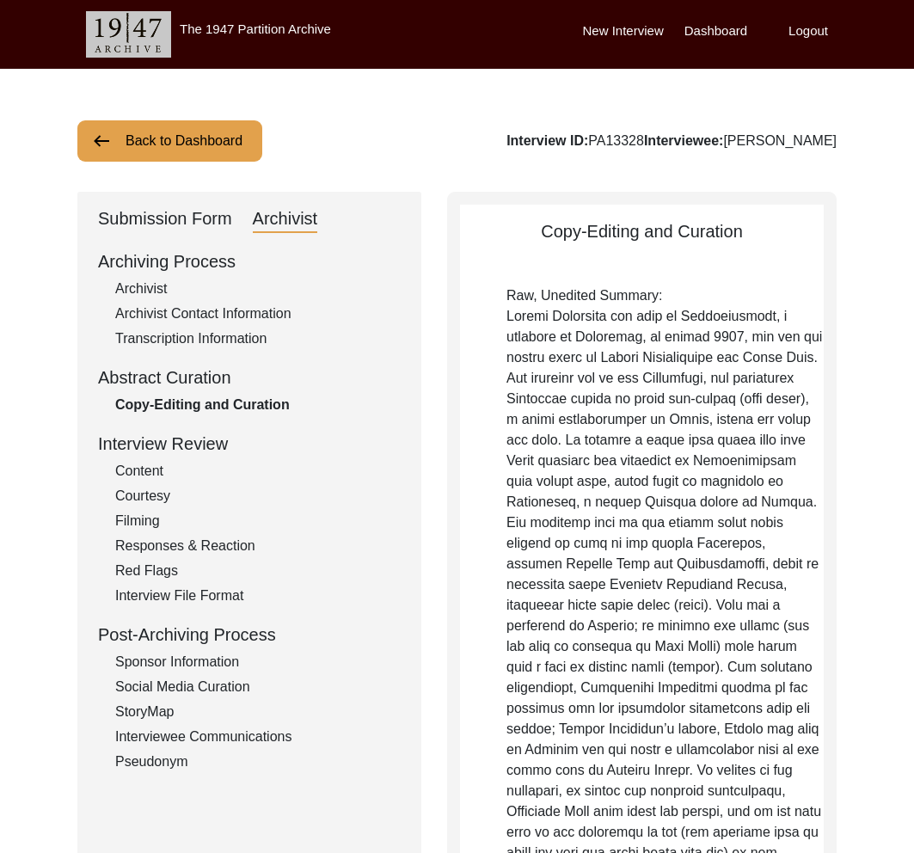
click at [159, 218] on div "Submission Form" at bounding box center [165, 220] width 134 height 28
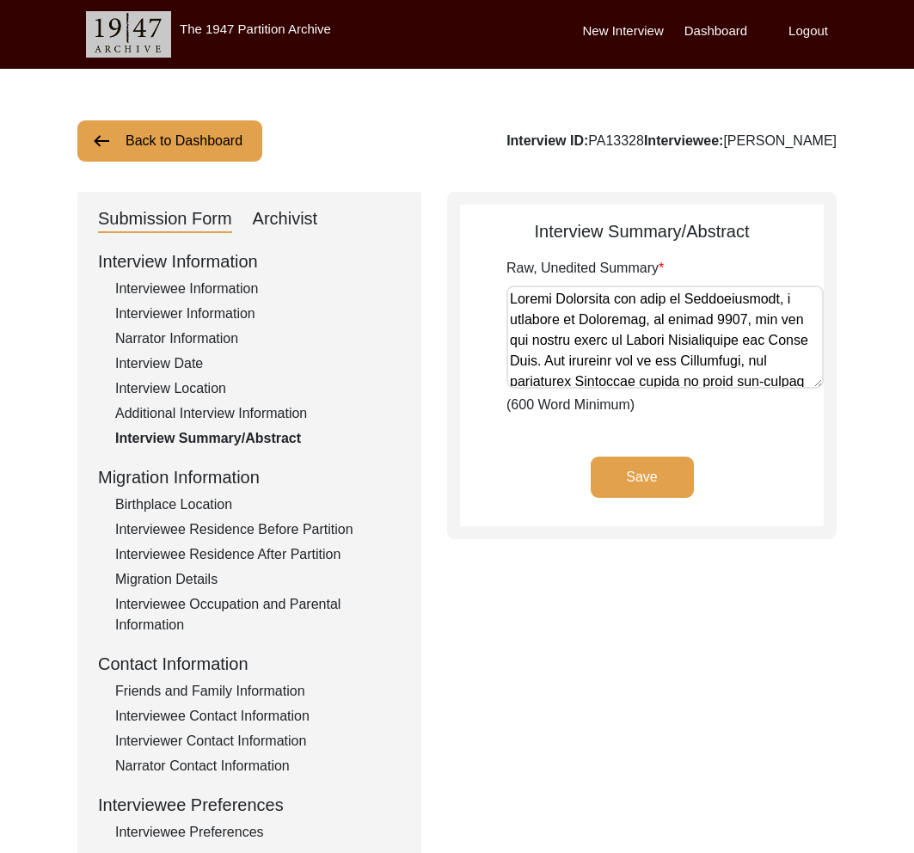
click at [278, 215] on div "Archivist" at bounding box center [285, 220] width 65 height 28
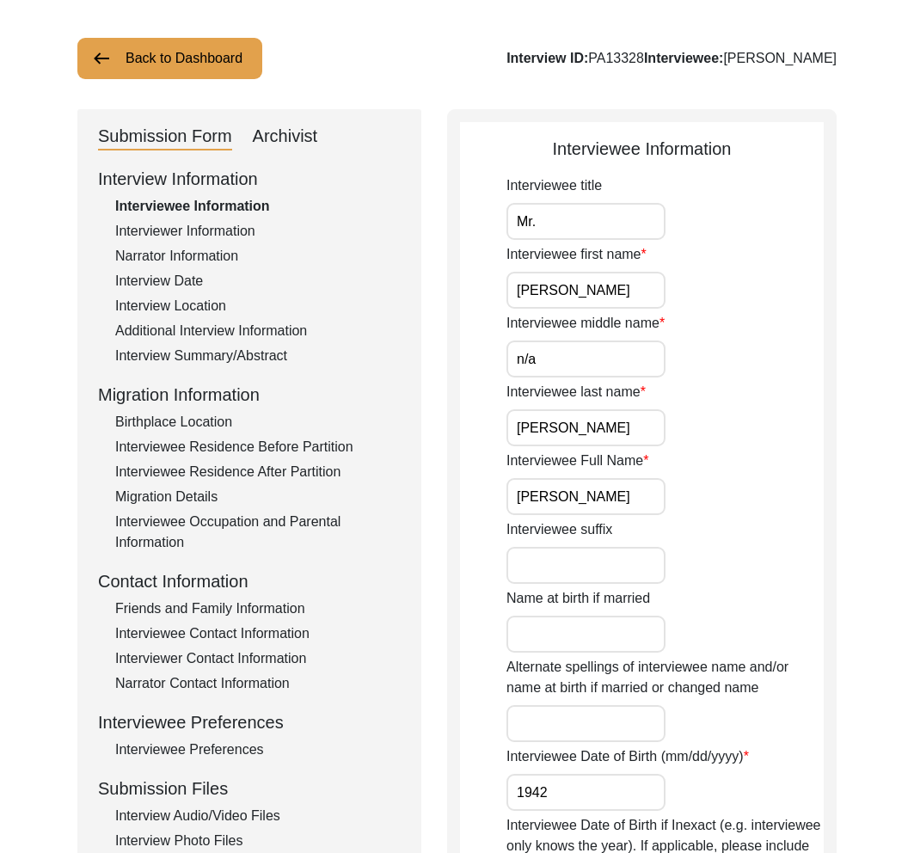
click at [181, 68] on button "Back to Dashboard" at bounding box center [169, 58] width 185 height 41
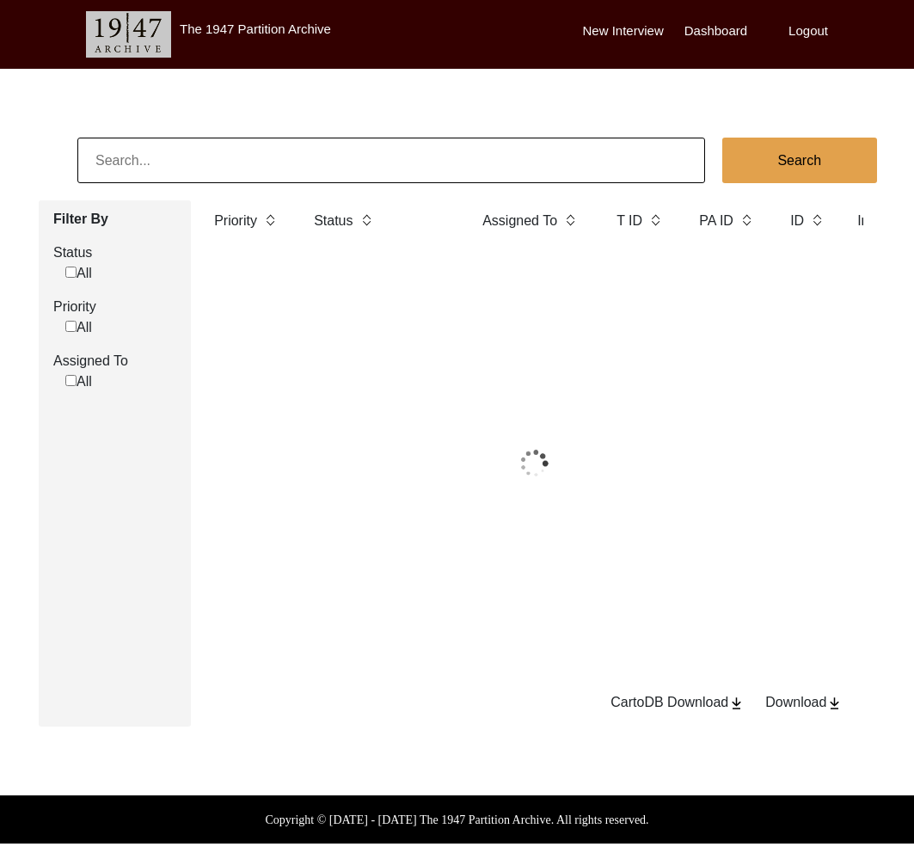
scroll to position [83, 0]
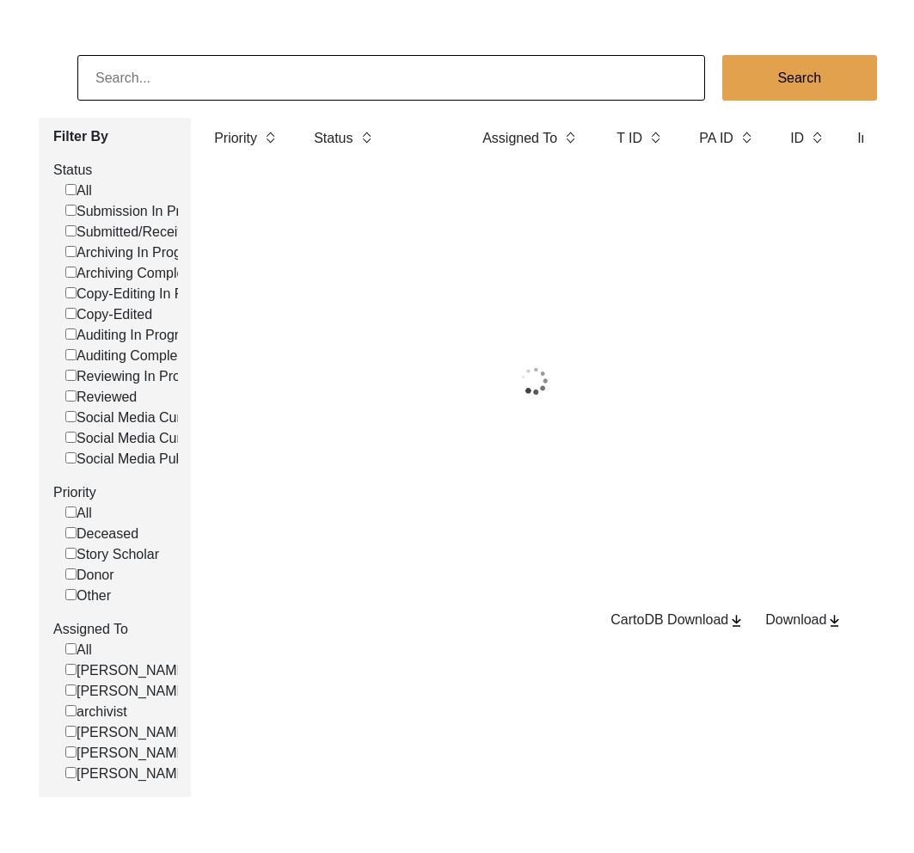
click at [210, 76] on input at bounding box center [391, 78] width 628 height 46
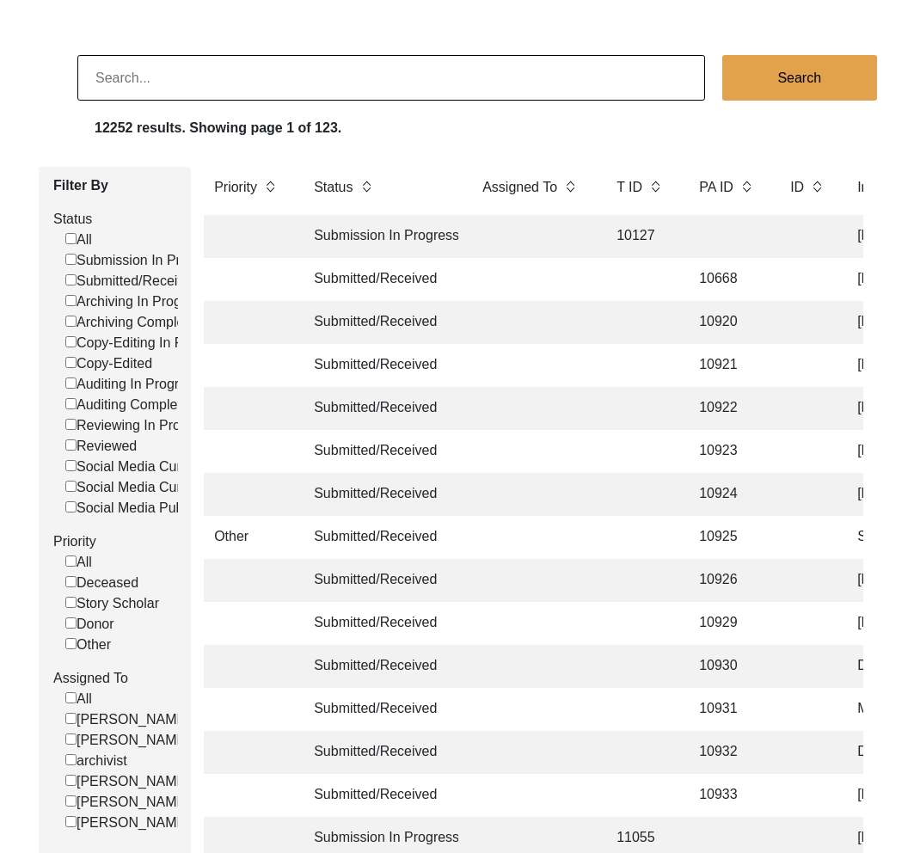
paste input "Belgharia"
type input "Belgharia"
checkbox input "false"
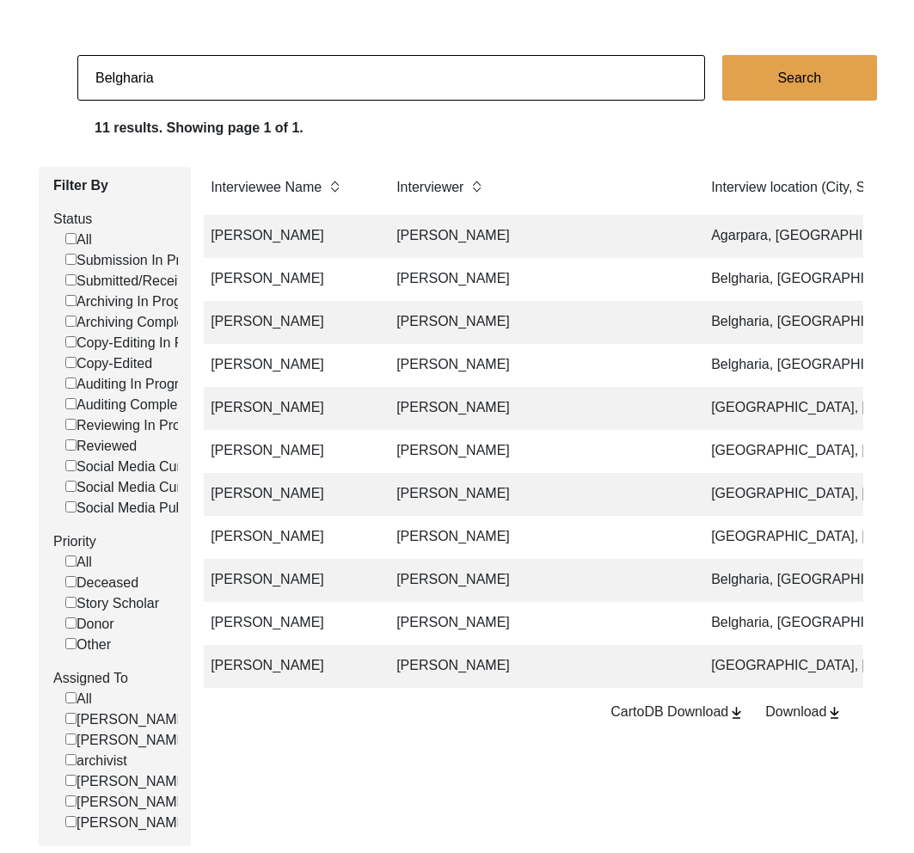
scroll to position [0, 704]
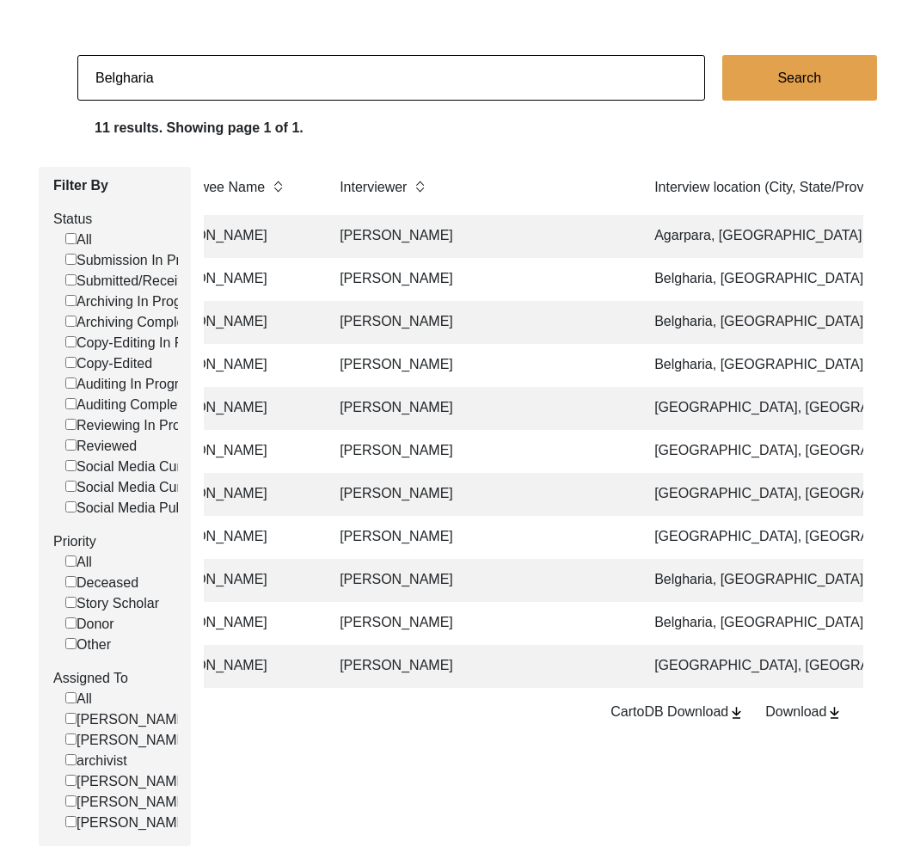
click at [514, 403] on td "Soumik Sengupta" at bounding box center [479, 408] width 301 height 43
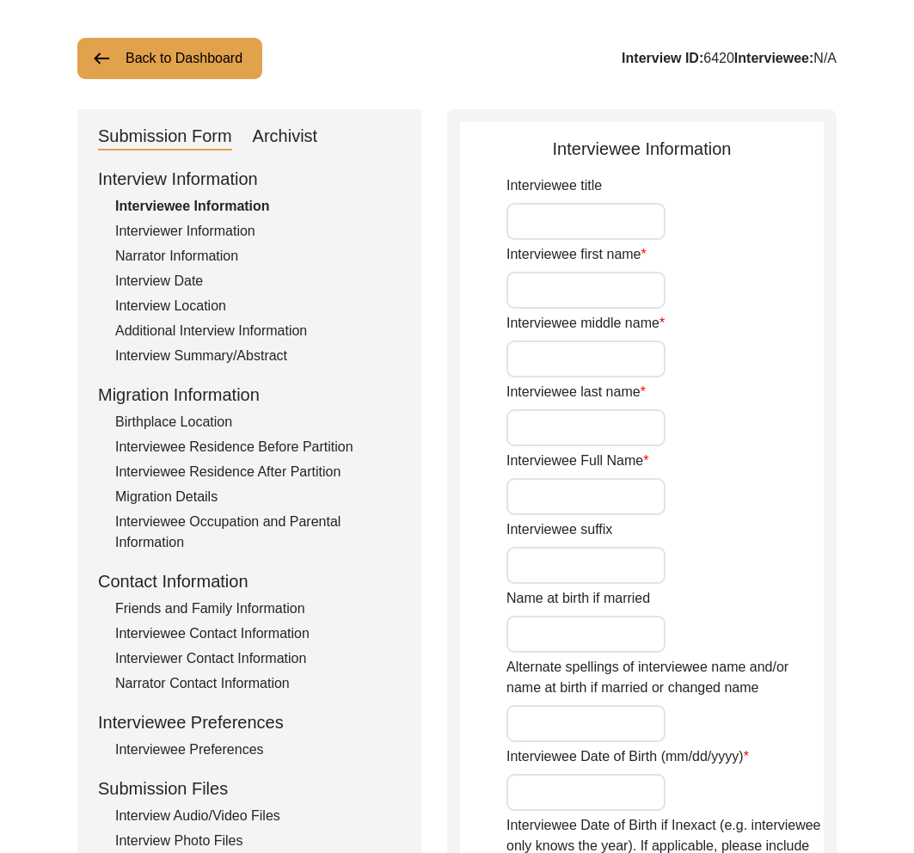
type input "Manju Sengupta"
type input "05/28/1944"
type input "[DEMOGRAPHIC_DATA]"
click at [249, 446] on div "Interviewee Residence Before Partition" at bounding box center [258, 447] width 286 height 21
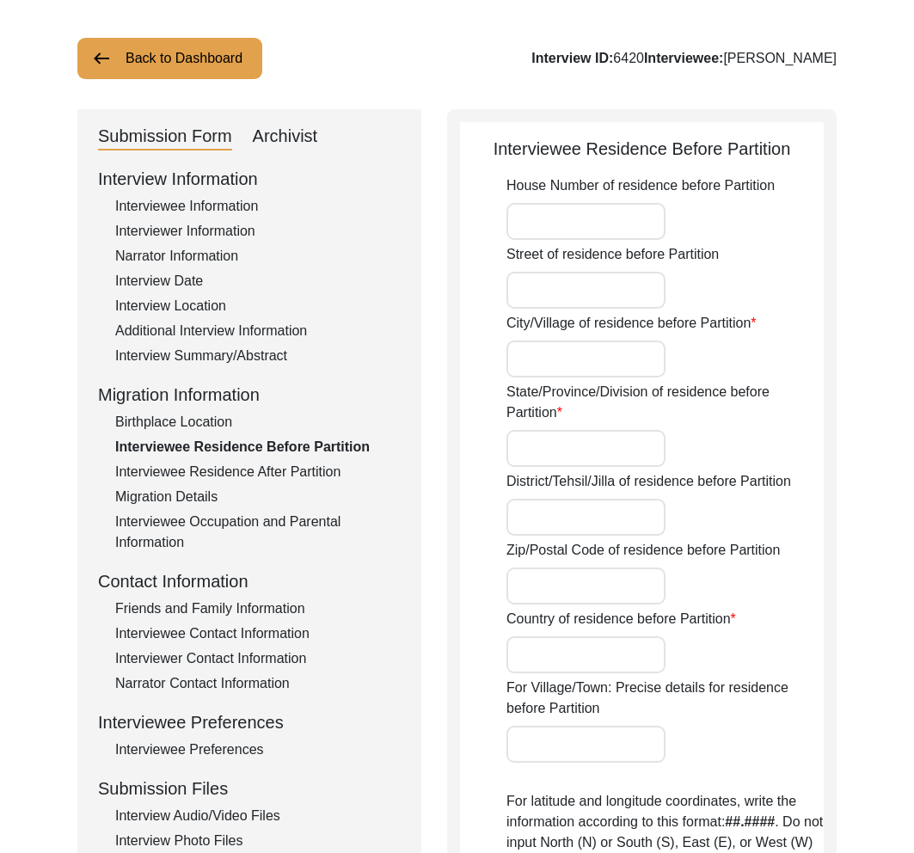
click at [212, 422] on div "Birthplace Location" at bounding box center [258, 422] width 286 height 21
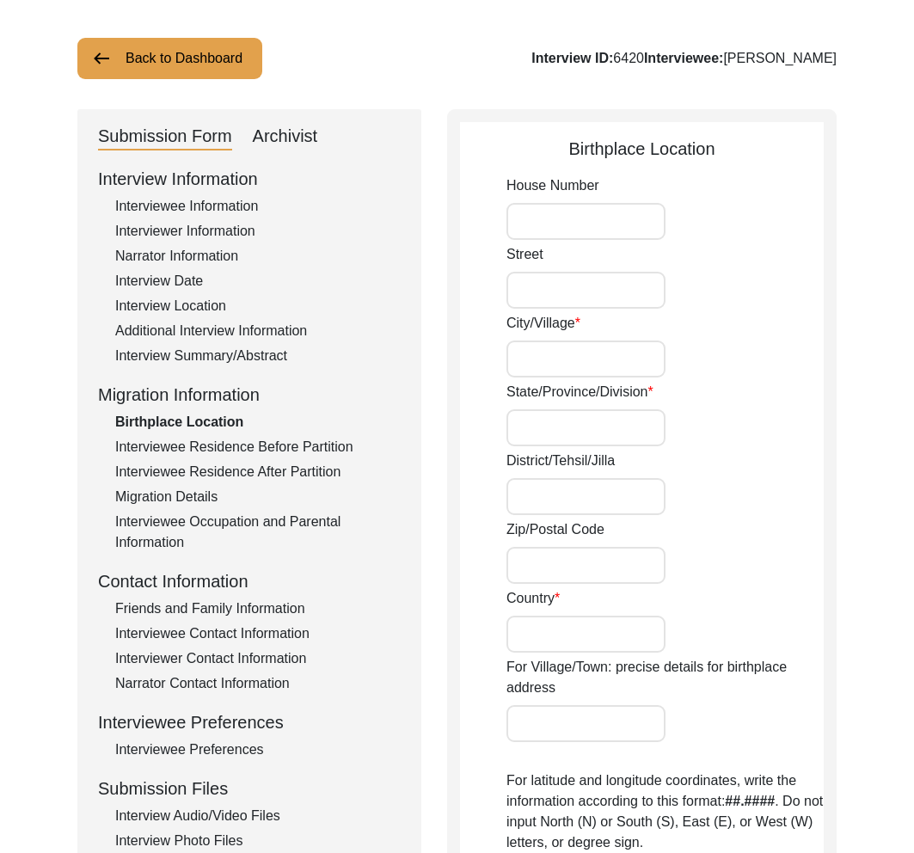
click at [263, 484] on div "Interview Information Interviewee Information Interviewer Information Narrator …" at bounding box center [249, 533] width 303 height 735
click at [268, 533] on div "Interviewee Occupation and Parental Information" at bounding box center [258, 532] width 286 height 41
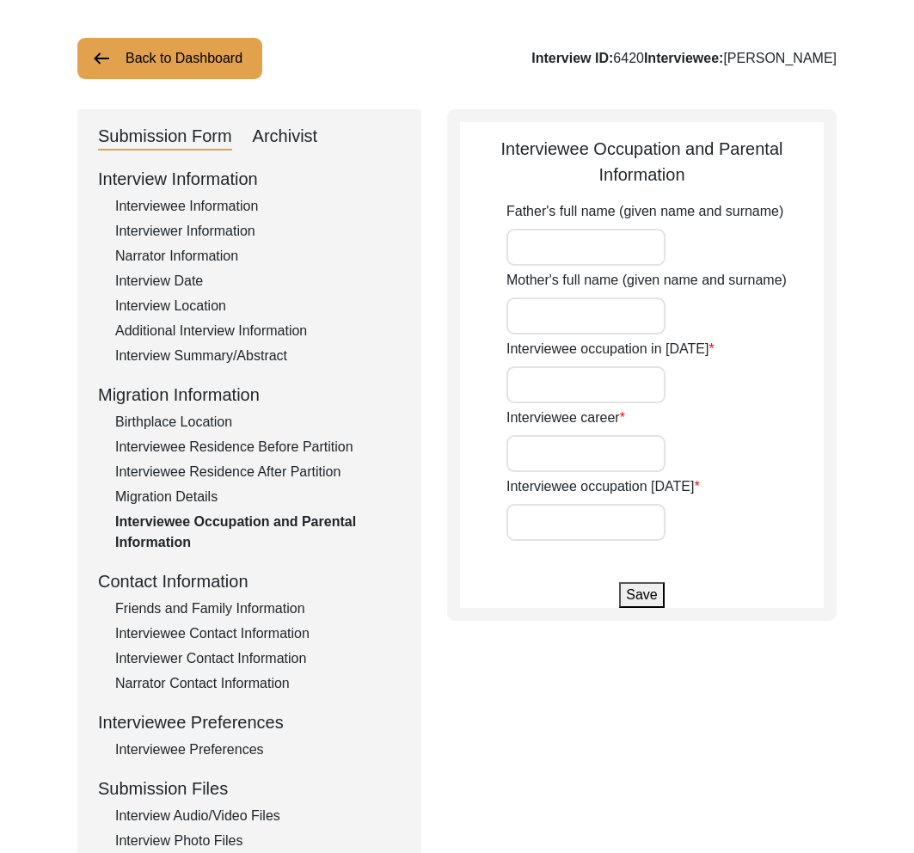
click at [187, 504] on div "Migration Details" at bounding box center [258, 497] width 286 height 21
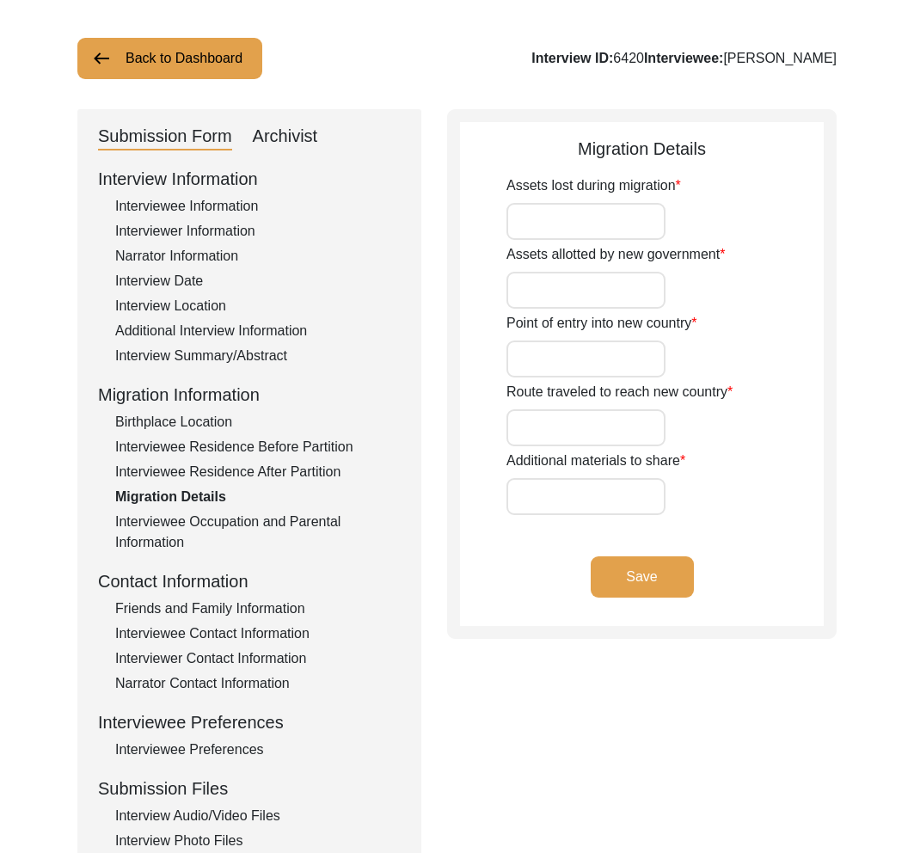
click at [194, 473] on div "Interviewee Residence After Partition" at bounding box center [258, 472] width 286 height 21
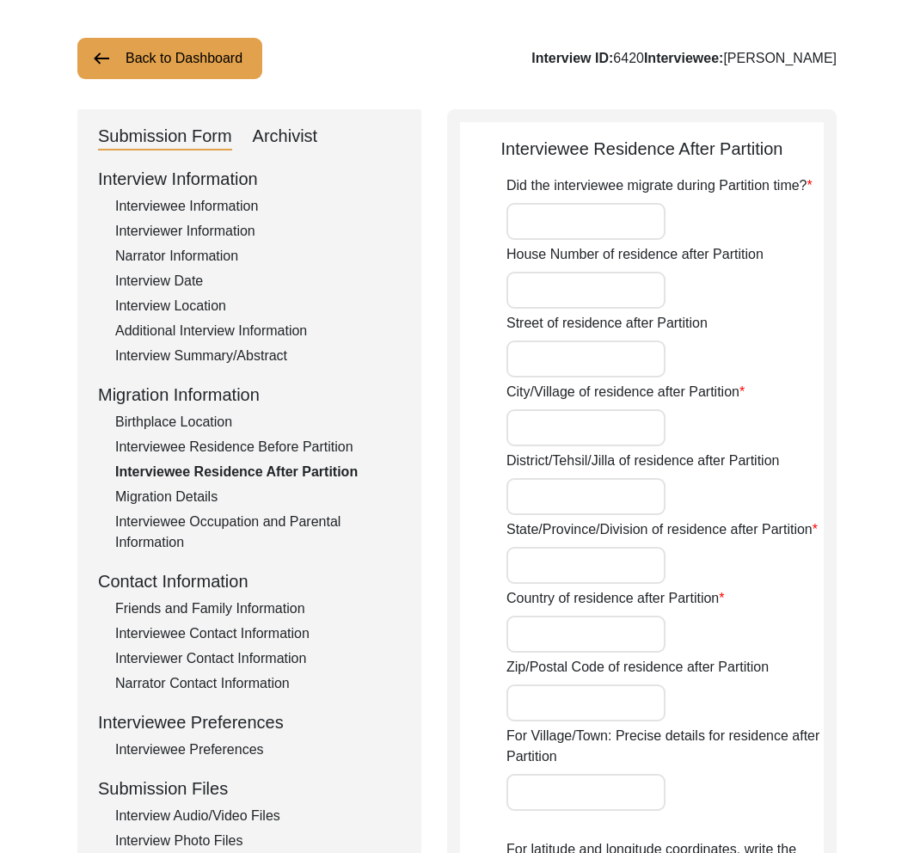
click at [197, 452] on div "Interviewee Residence Before Partition" at bounding box center [258, 447] width 286 height 21
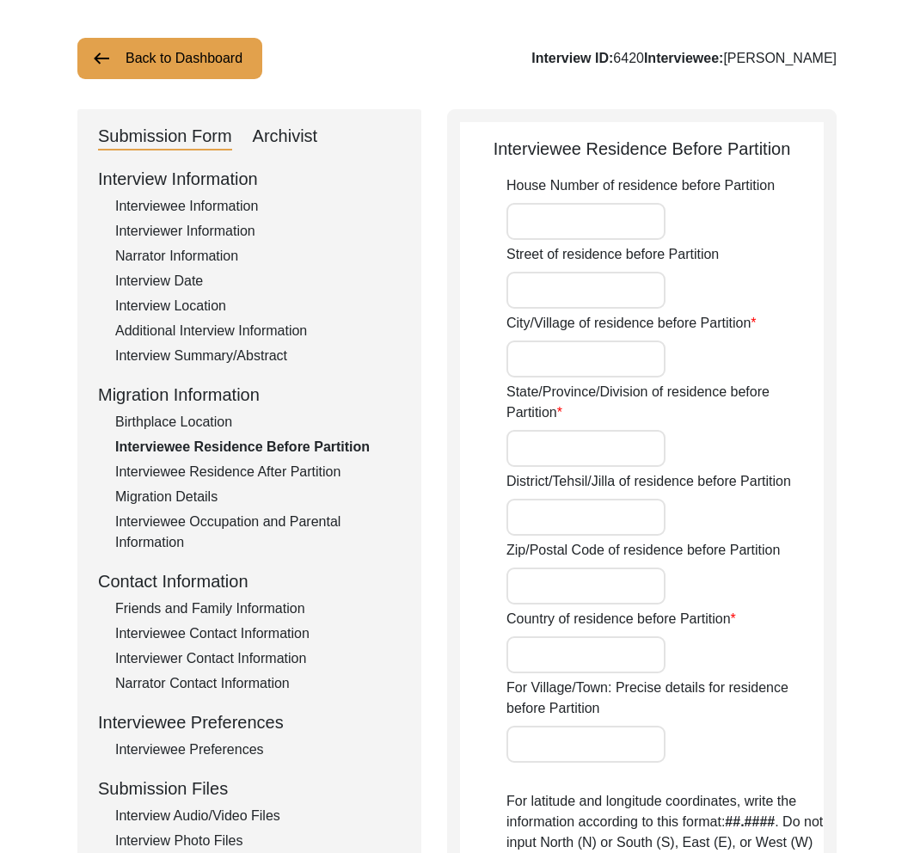
click at [188, 423] on div "Birthplace Location" at bounding box center [258, 422] width 286 height 21
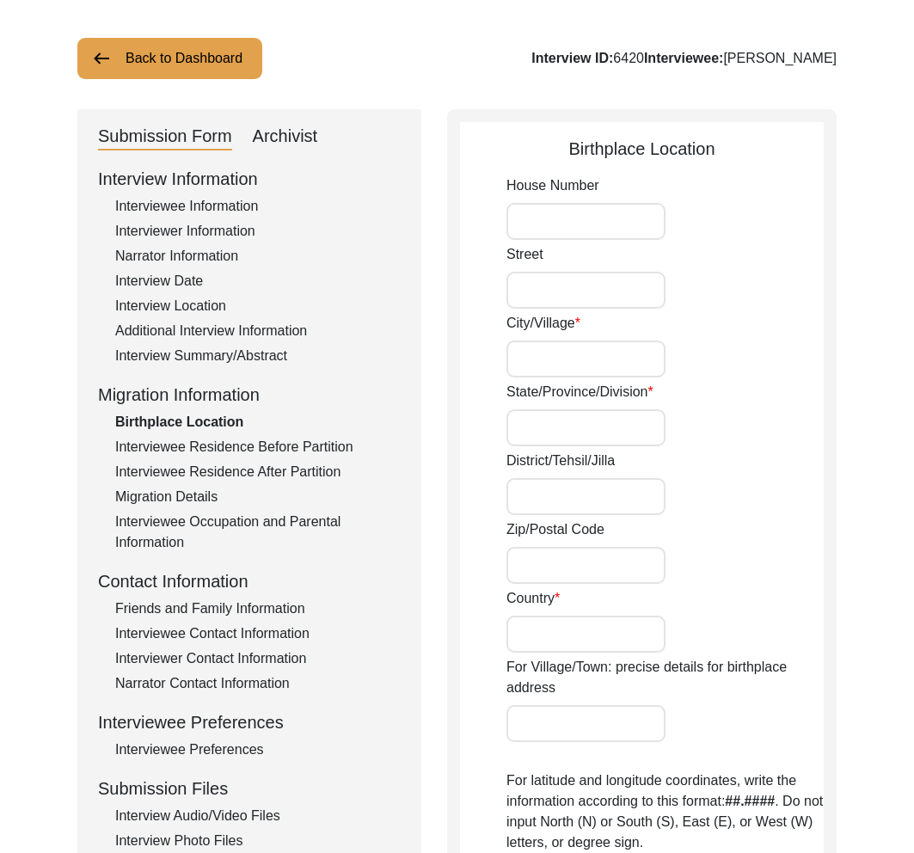
click at [212, 345] on div "Interview Information Interviewee Information Interviewer Information Narrator …" at bounding box center [249, 533] width 303 height 735
click at [212, 354] on div "Interview Summary/Abstract" at bounding box center [258, 356] width 286 height 21
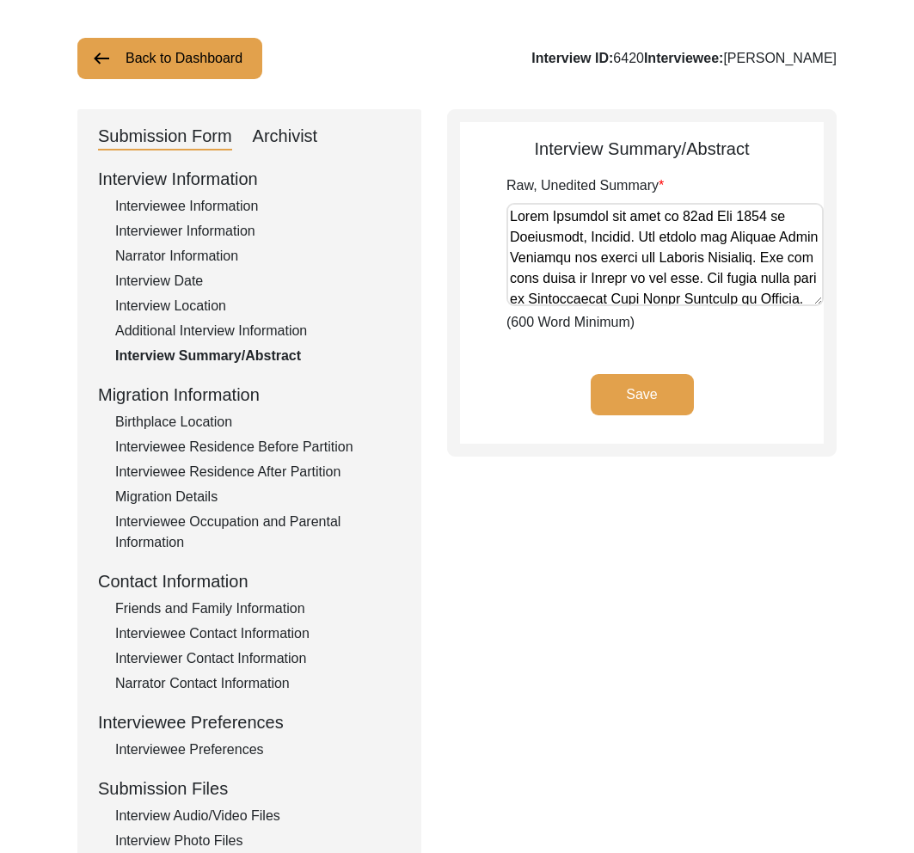
click at [212, 324] on div "Additional Interview Information" at bounding box center [258, 331] width 286 height 21
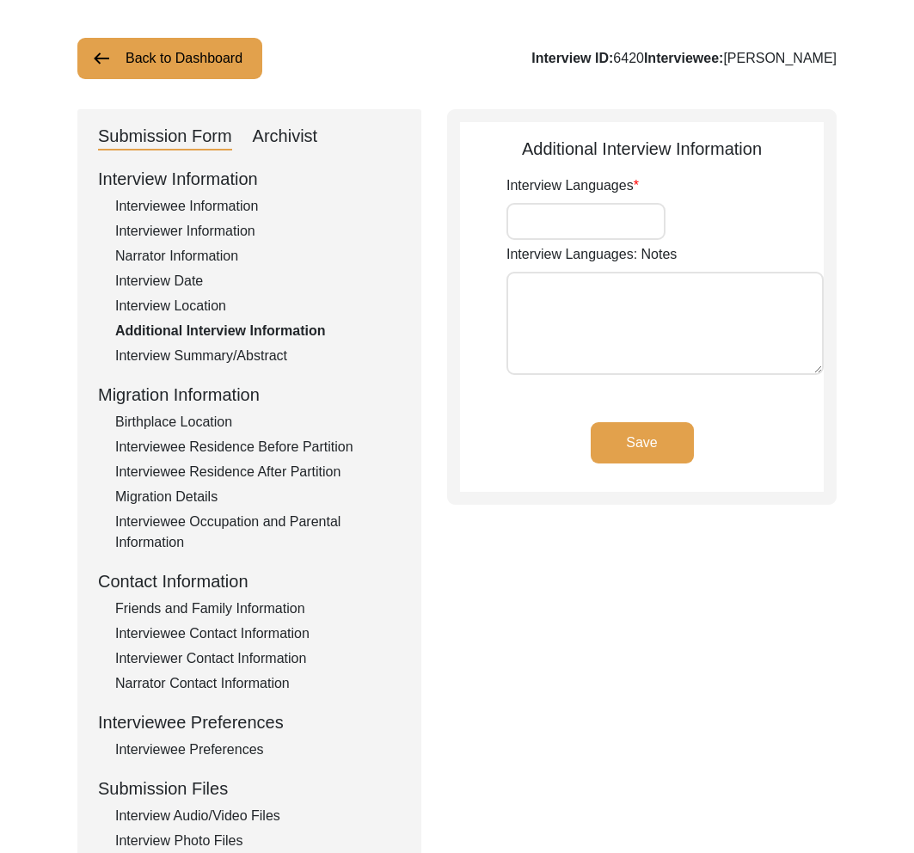
type input "Bengali"
drag, startPoint x: 191, startPoint y: 219, endPoint x: 191, endPoint y: 230, distance: 10.3
click at [191, 219] on div "Interview Information Interviewee Information Interviewer Information Narrator …" at bounding box center [249, 533] width 303 height 735
click at [176, 275] on div "Interview Date" at bounding box center [258, 281] width 286 height 21
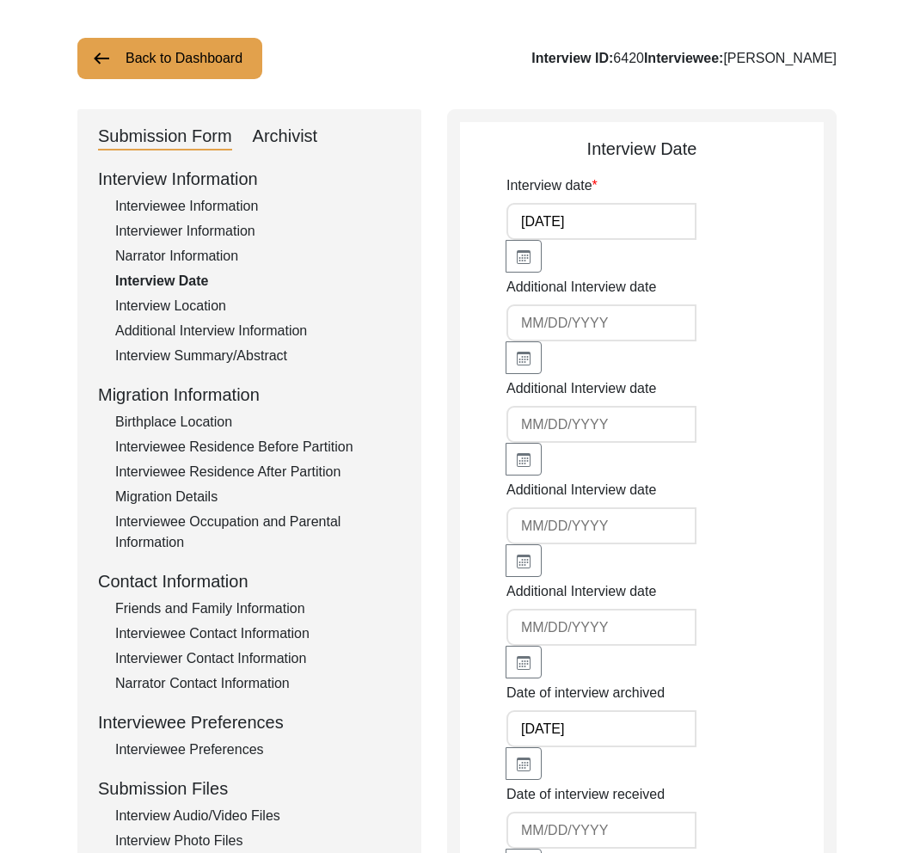
click at [177, 298] on div "Interview Location" at bounding box center [258, 306] width 286 height 21
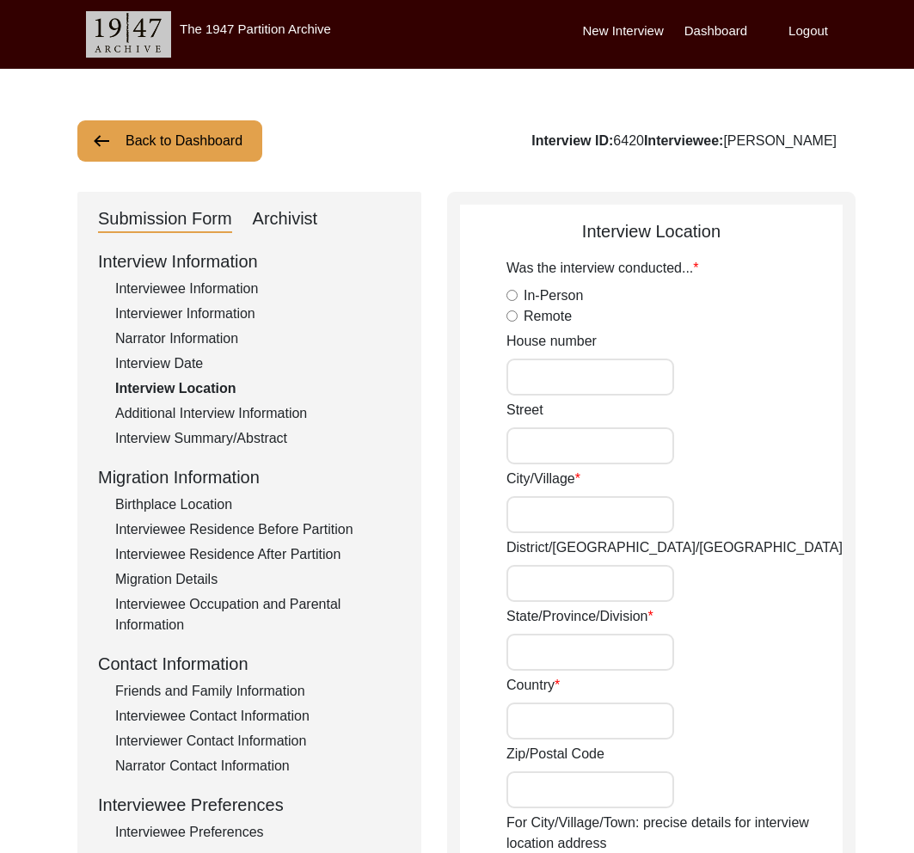
click at [224, 508] on div "Birthplace Location" at bounding box center [258, 505] width 286 height 21
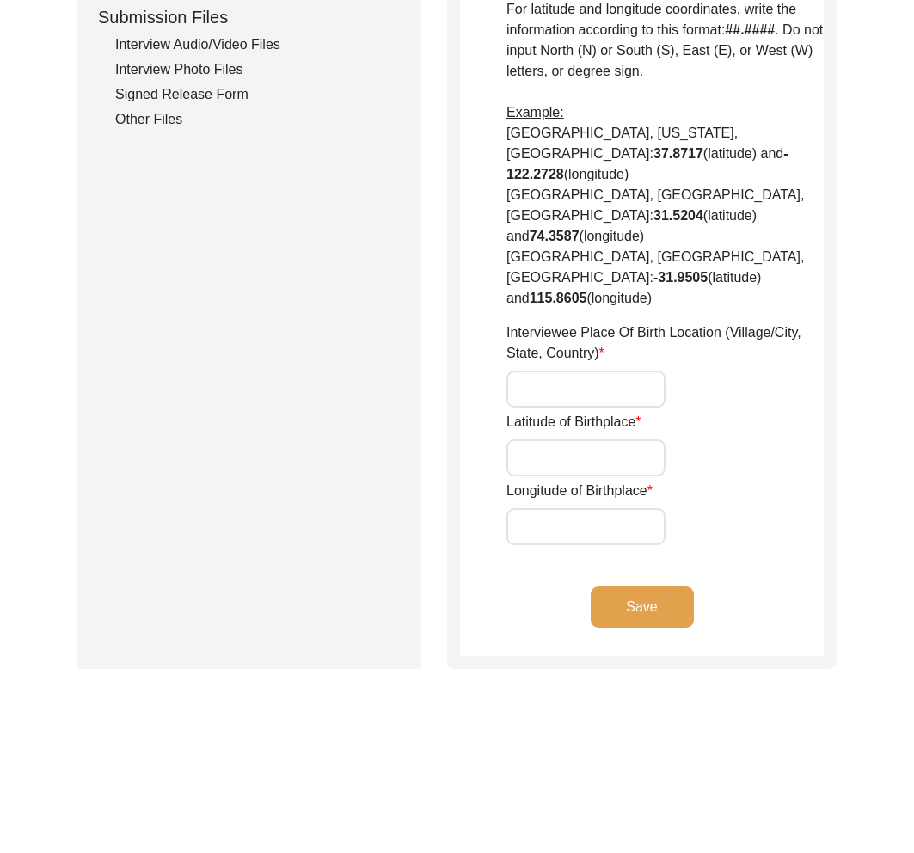
scroll to position [317, 0]
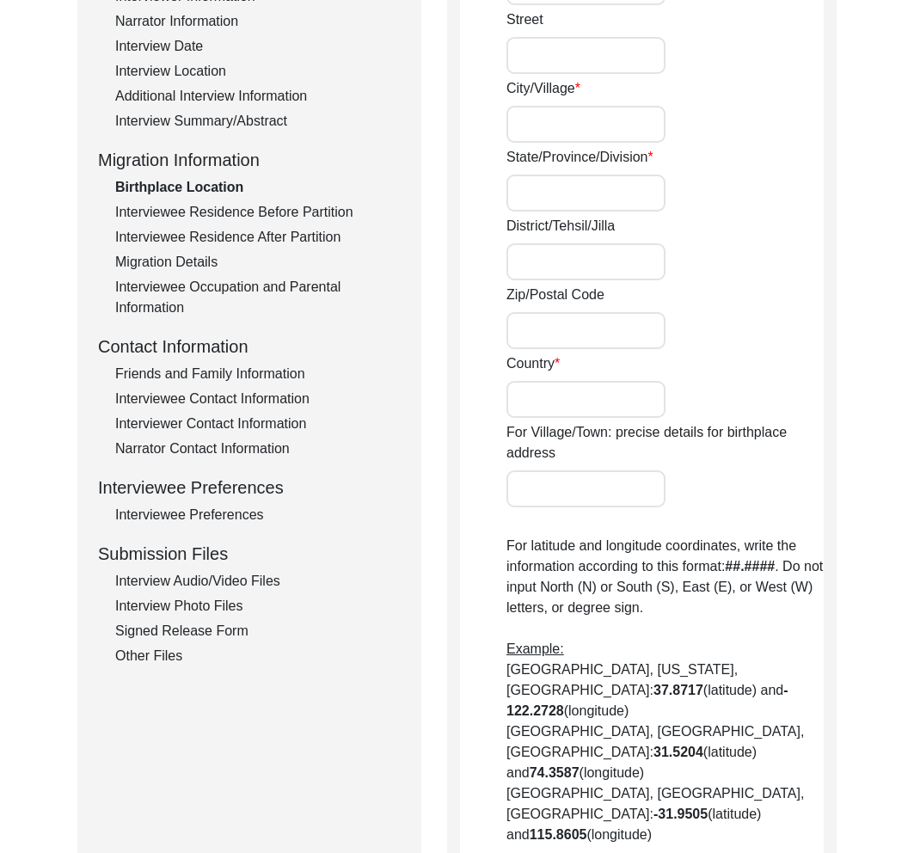
click at [249, 216] on div "Interviewee Residence Before Partition" at bounding box center [258, 212] width 286 height 21
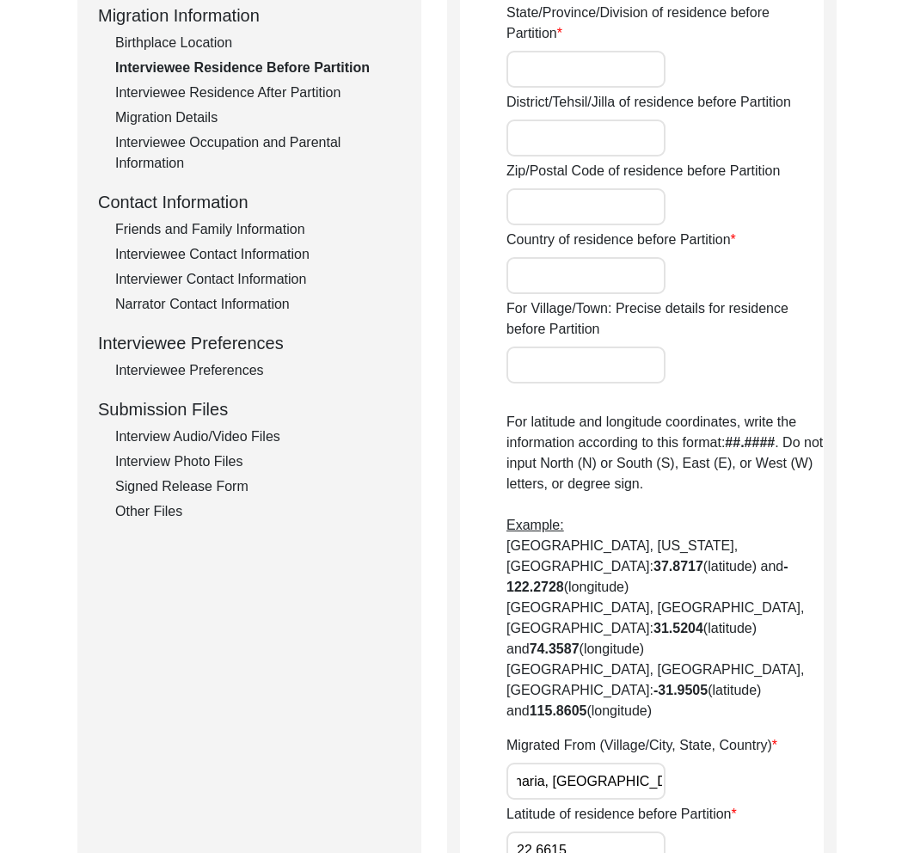
scroll to position [0, 0]
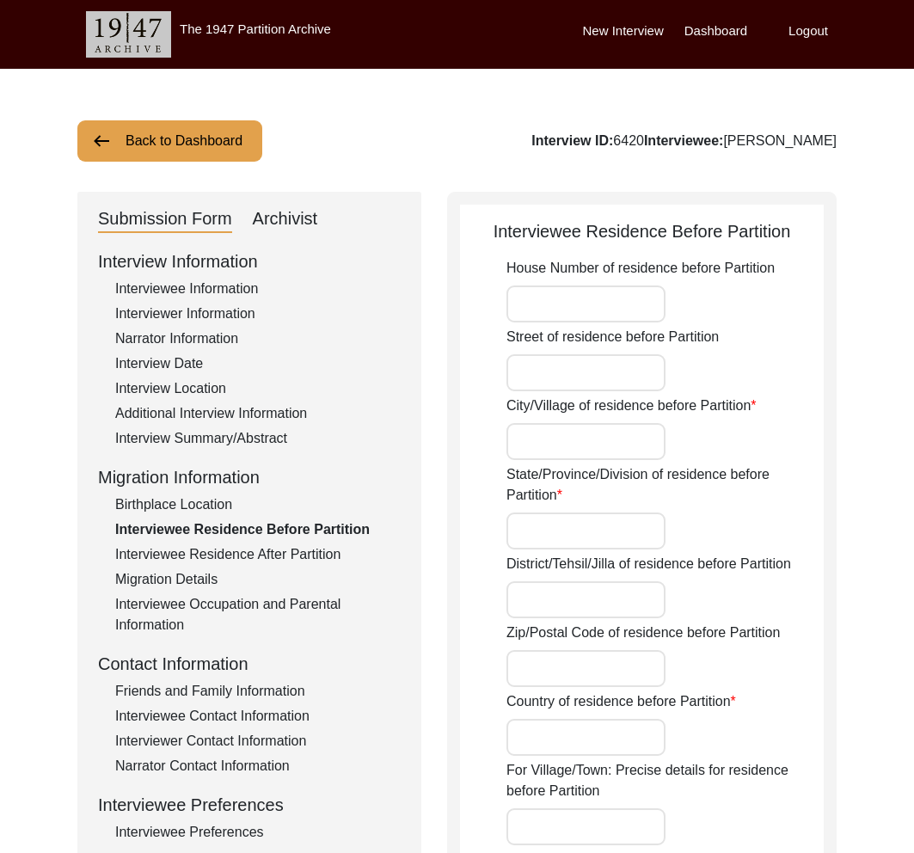
click at [211, 146] on button "Back to Dashboard" at bounding box center [169, 140] width 185 height 41
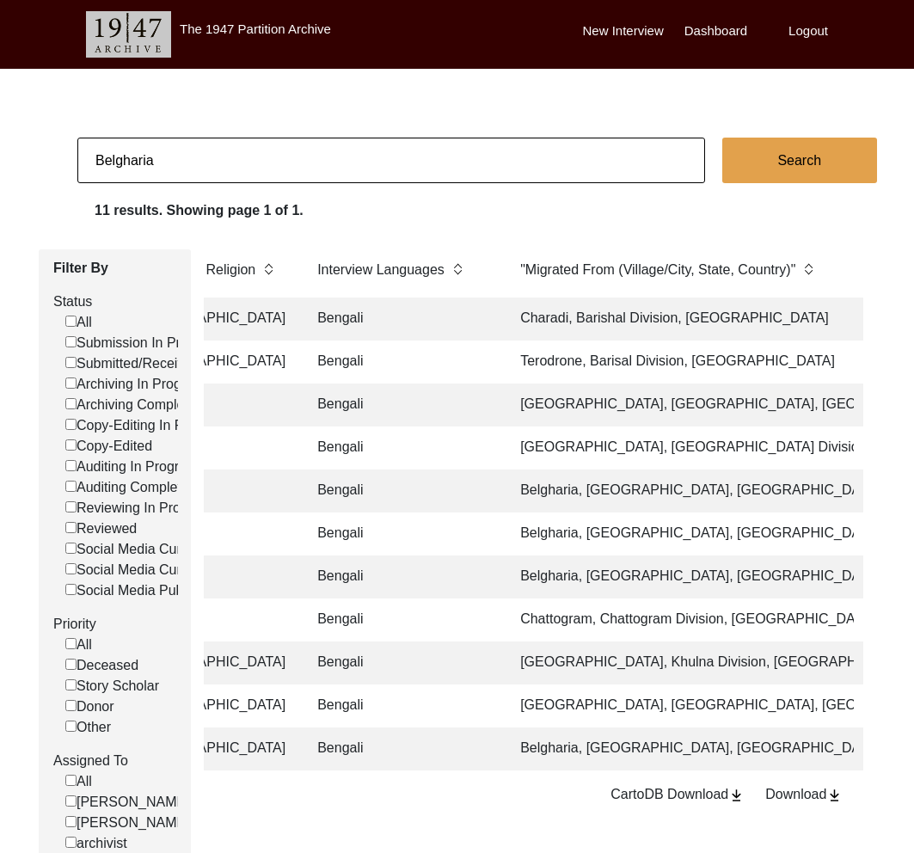
scroll to position [0, 2112]
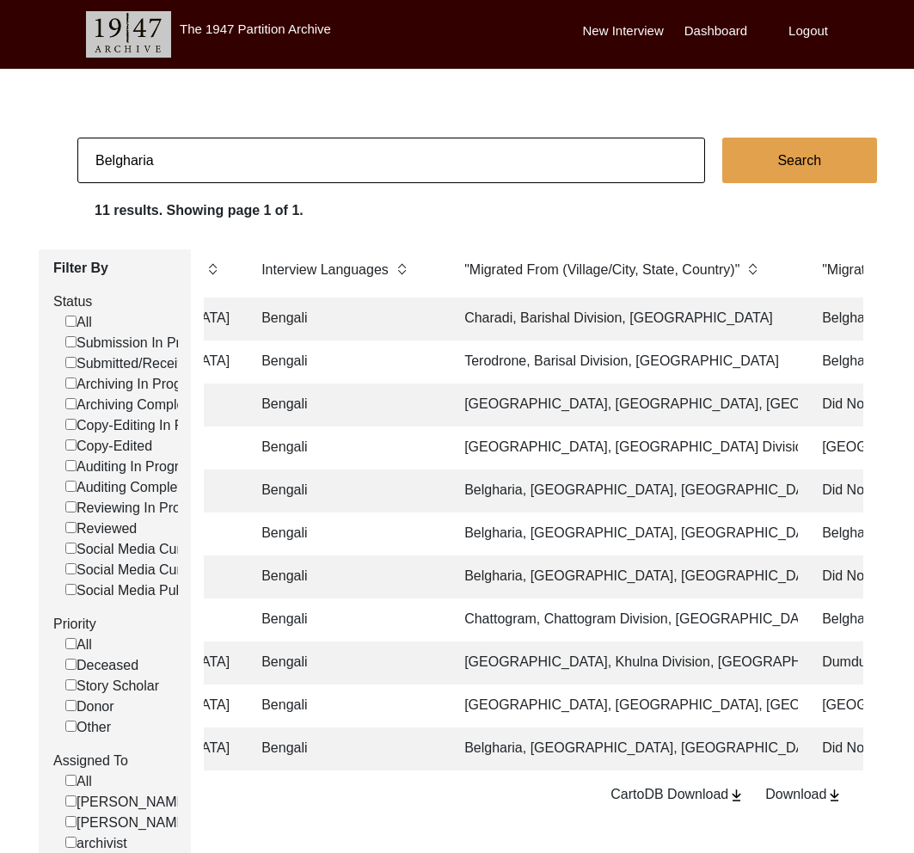
click at [650, 578] on td "Belgharia, [GEOGRAPHIC_DATA], [GEOGRAPHIC_DATA]" at bounding box center [626, 577] width 344 height 43
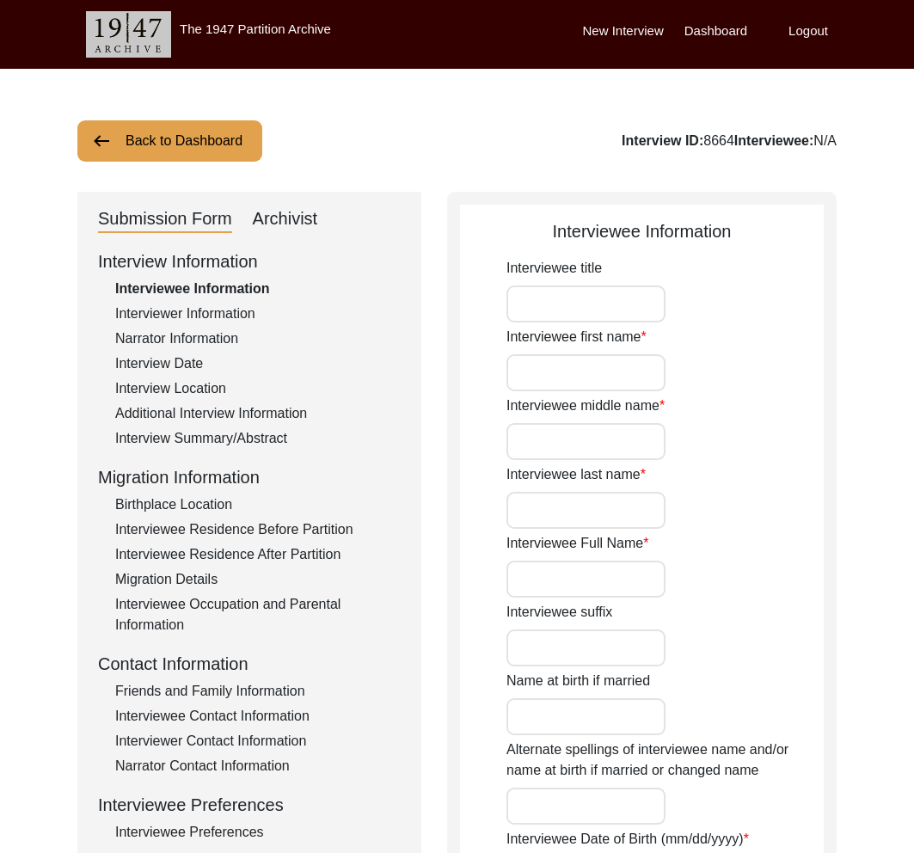
type input "Minati Banerjee"
type input "1947"
type input "[DEMOGRAPHIC_DATA]"
click at [190, 386] on div "Interview Location" at bounding box center [258, 388] width 286 height 21
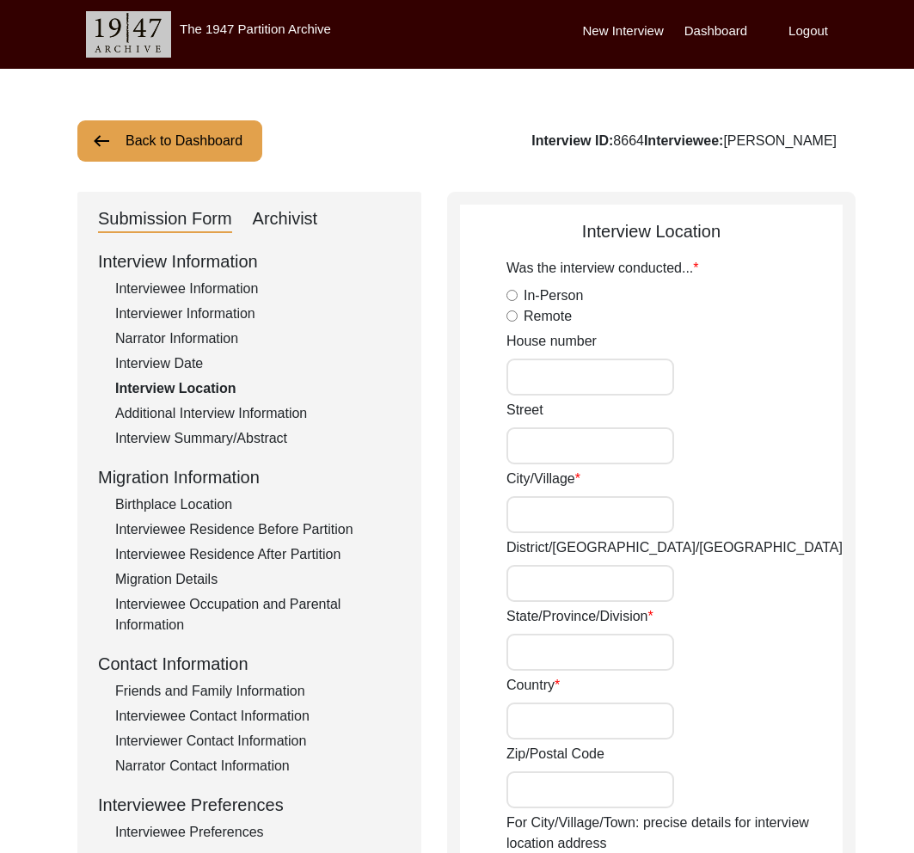
click at [182, 149] on button "Back to Dashboard" at bounding box center [169, 140] width 185 height 41
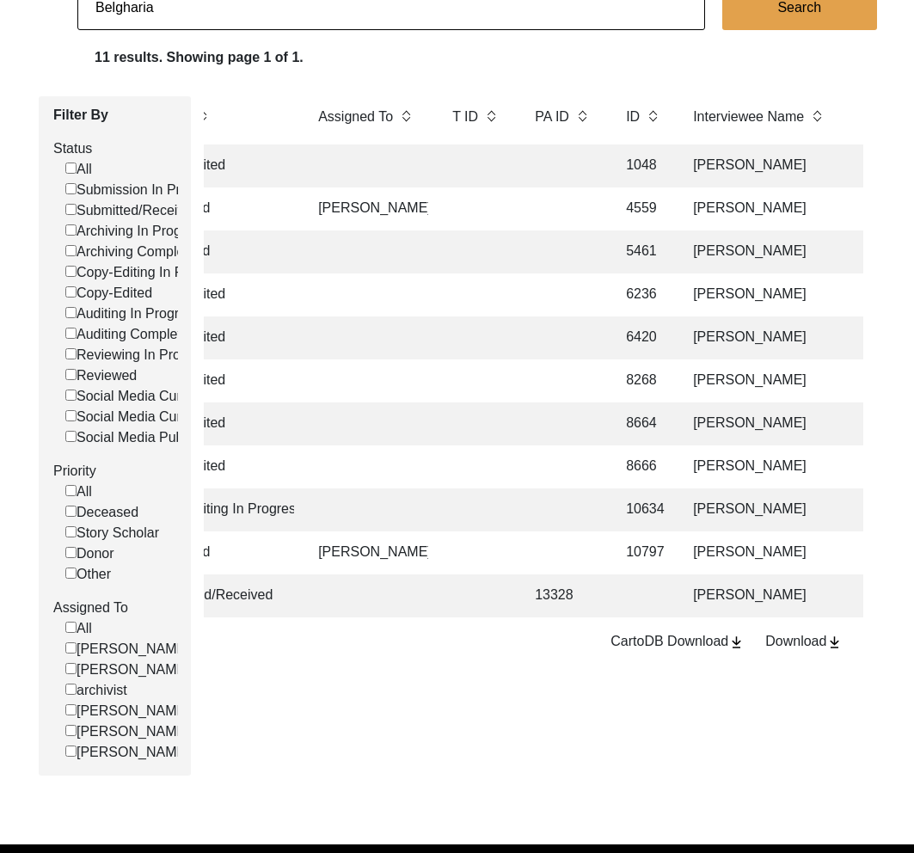
scroll to position [0, 163]
click at [391, 556] on td "Emily Pelster" at bounding box center [369, 553] width 120 height 43
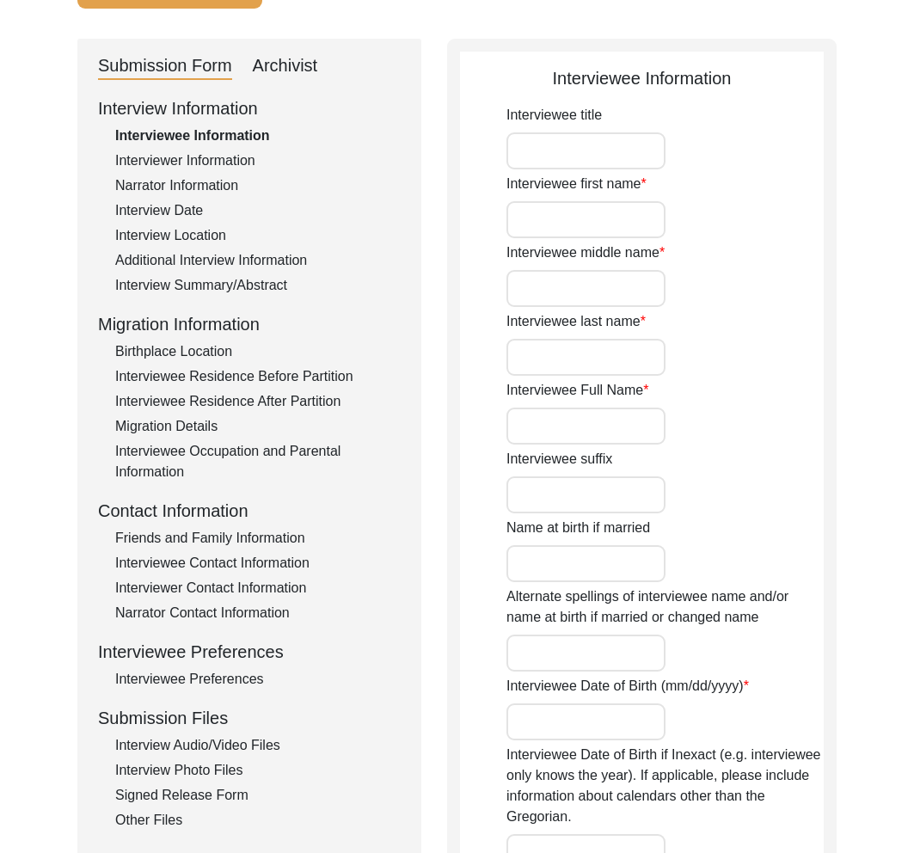
type input "Mrs."
type input "Geeta"
type input "[PERSON_NAME]"
type input "Geeta Mukherjee"
type input "01/01/1935"
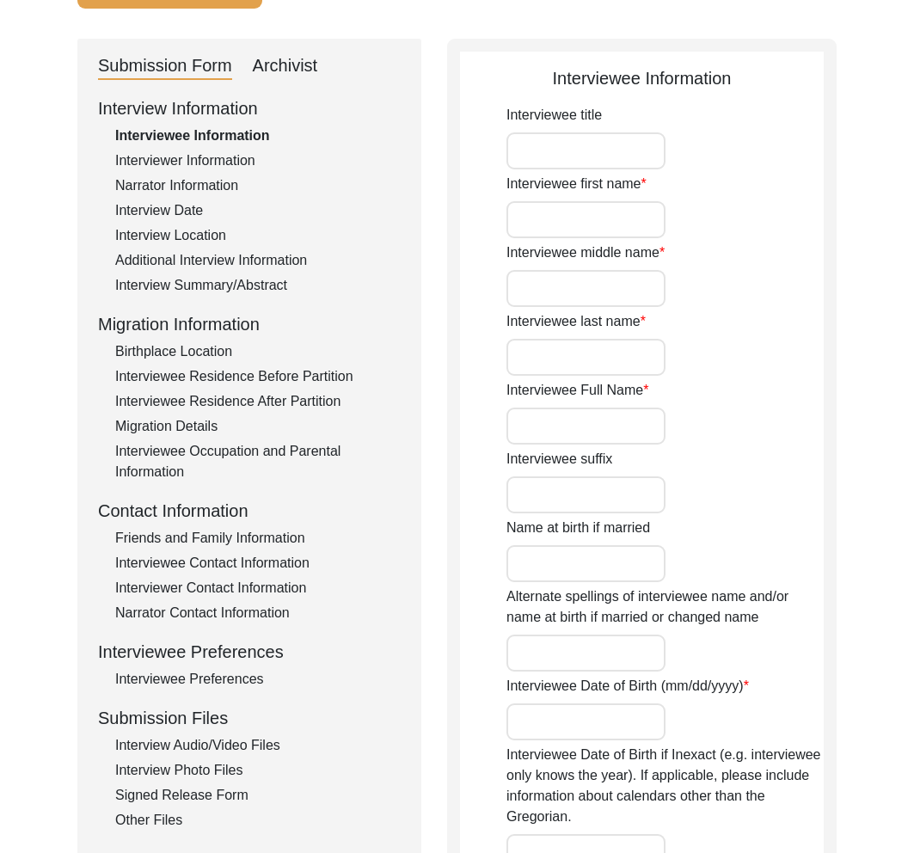
type input "88"
type input "[DEMOGRAPHIC_DATA]"
type input "Bengali"
type input "Bongalee"
type input "[DEMOGRAPHIC_DATA]"
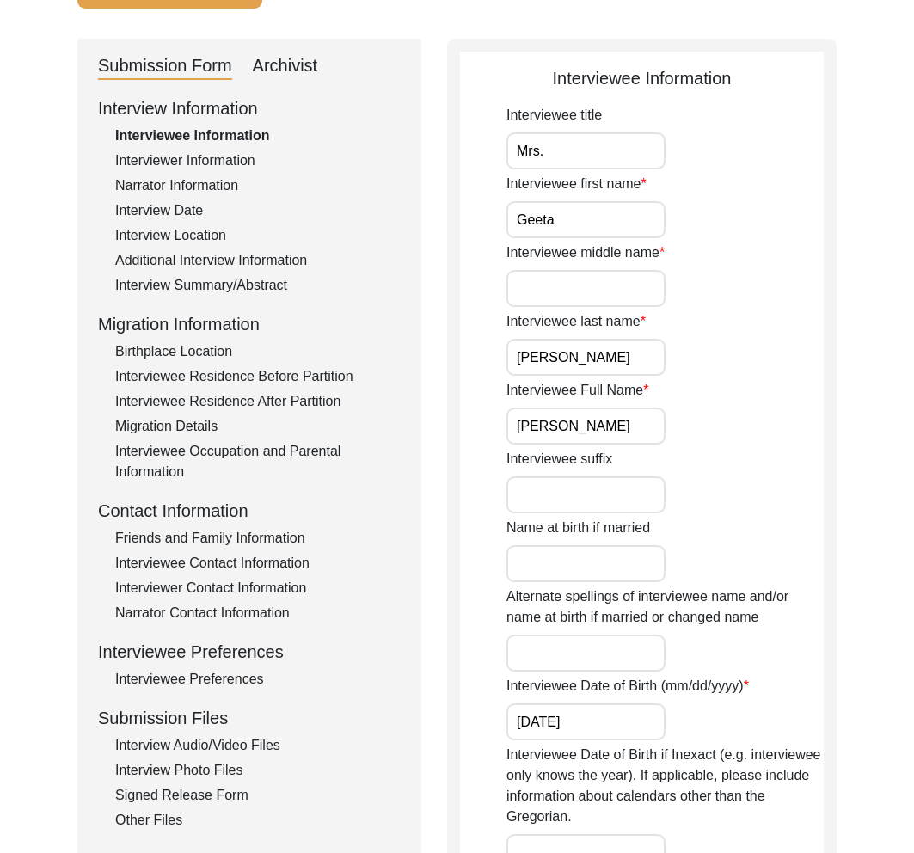
click at [187, 374] on div "Interviewee Residence Before Partition" at bounding box center [258, 376] width 286 height 21
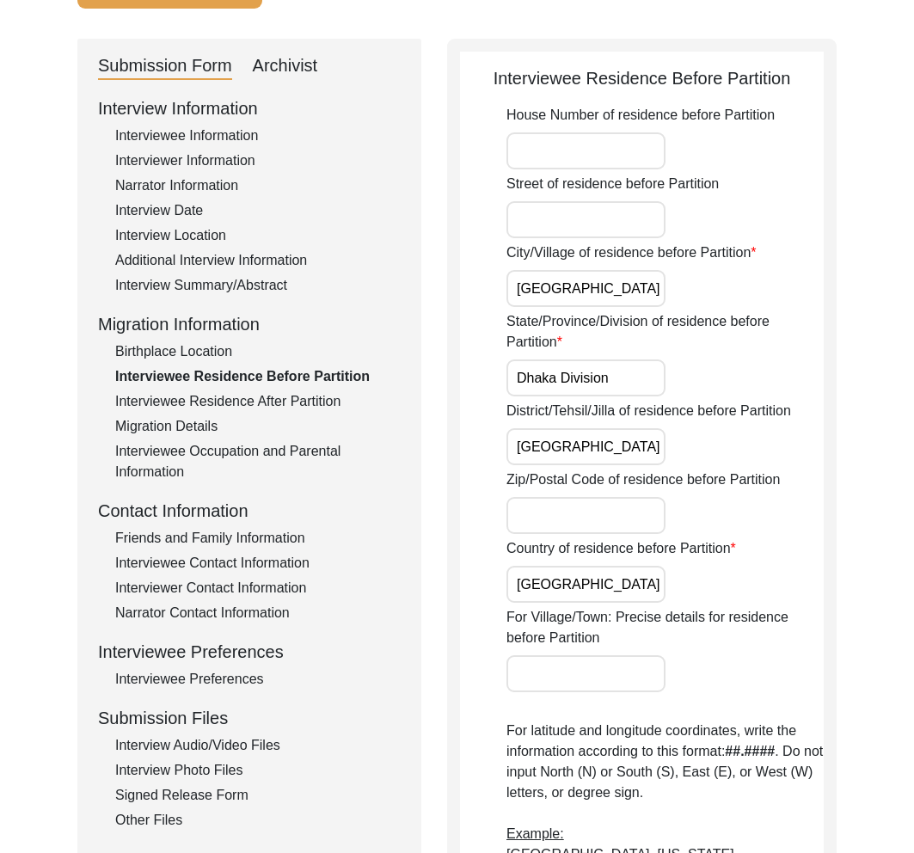
click at [205, 399] on div "Interviewee Residence After Partition" at bounding box center [258, 401] width 286 height 21
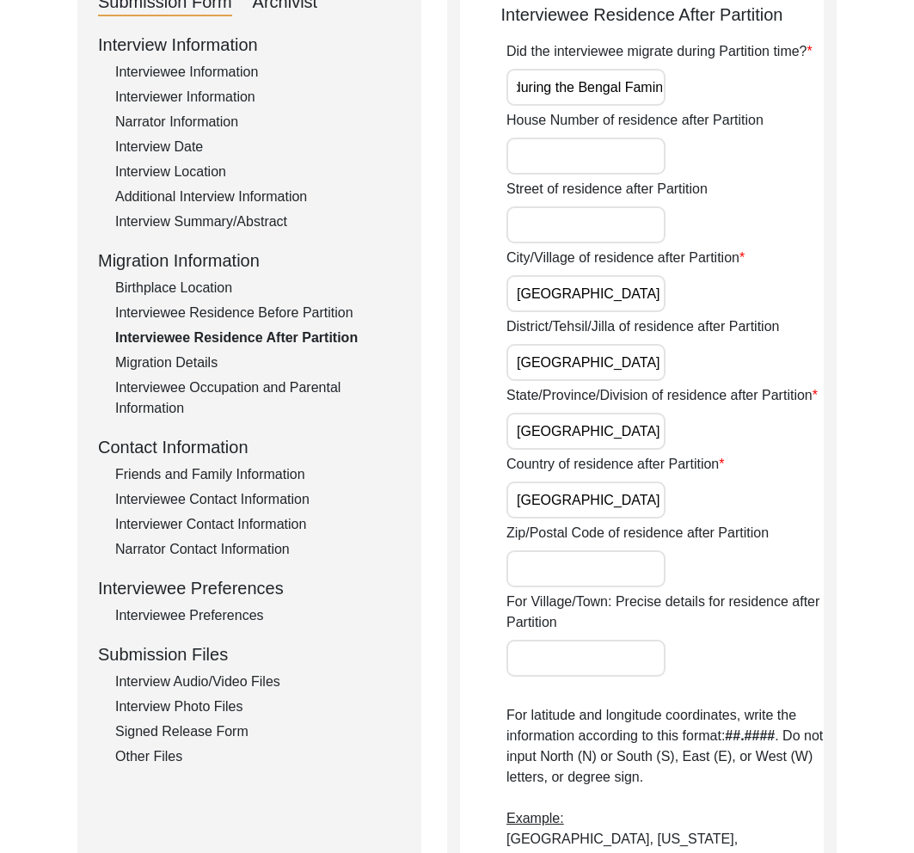
scroll to position [413, 0]
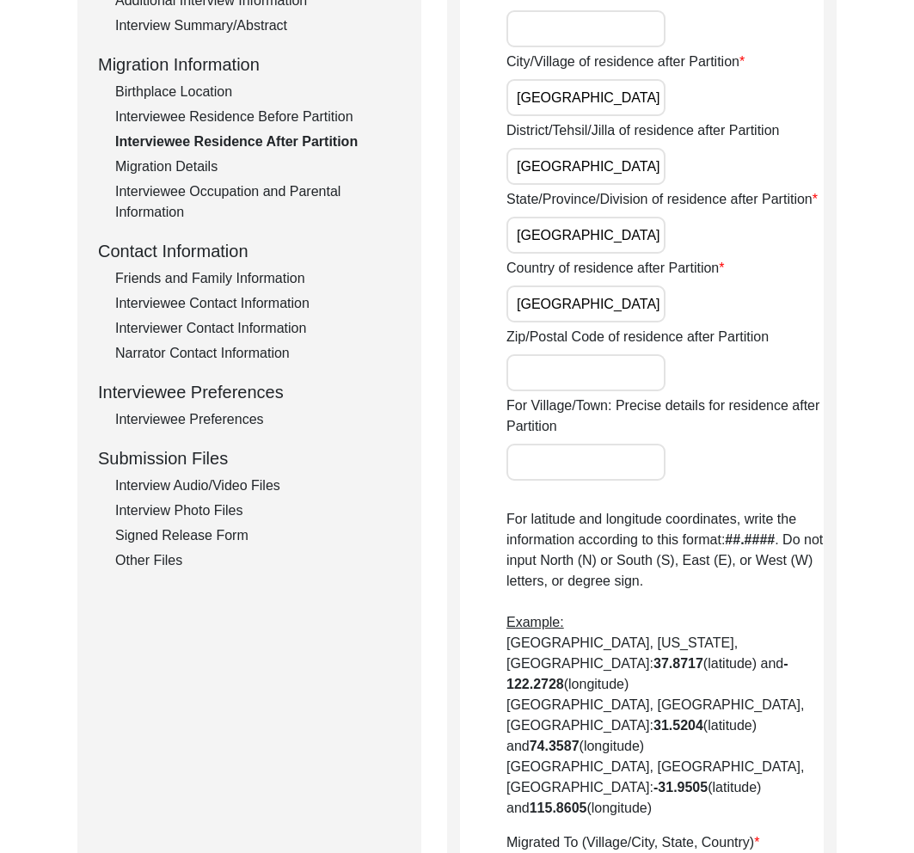
click at [204, 88] on div "Birthplace Location" at bounding box center [258, 92] width 286 height 21
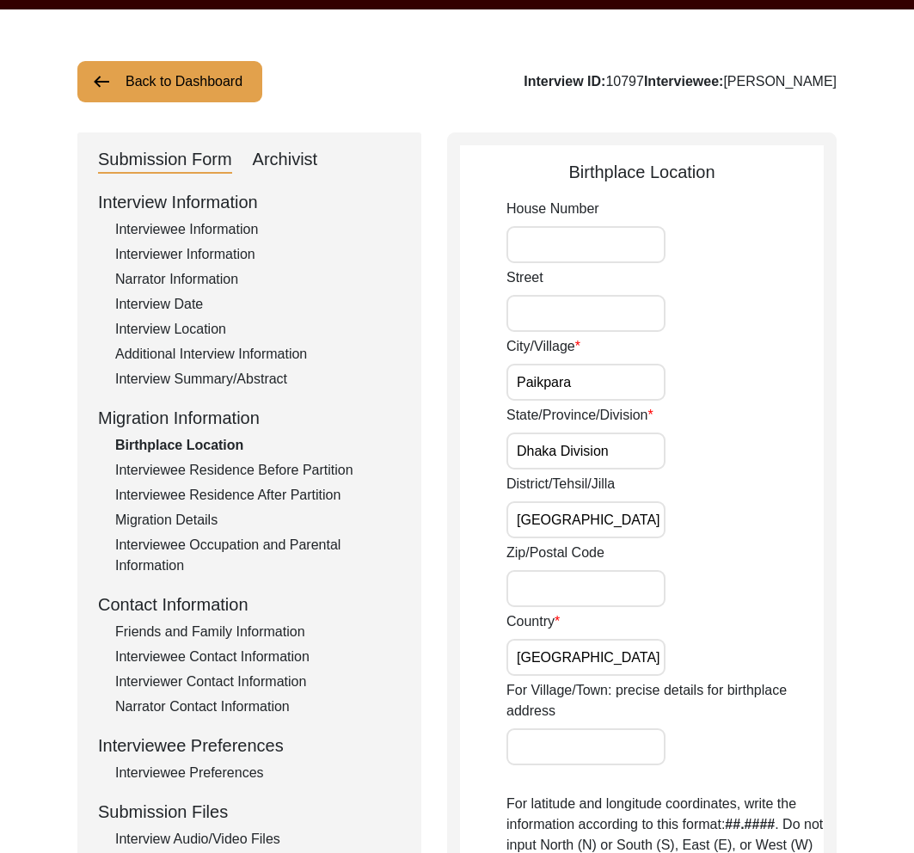
scroll to position [0, 0]
